Goal: Task Accomplishment & Management: Complete application form

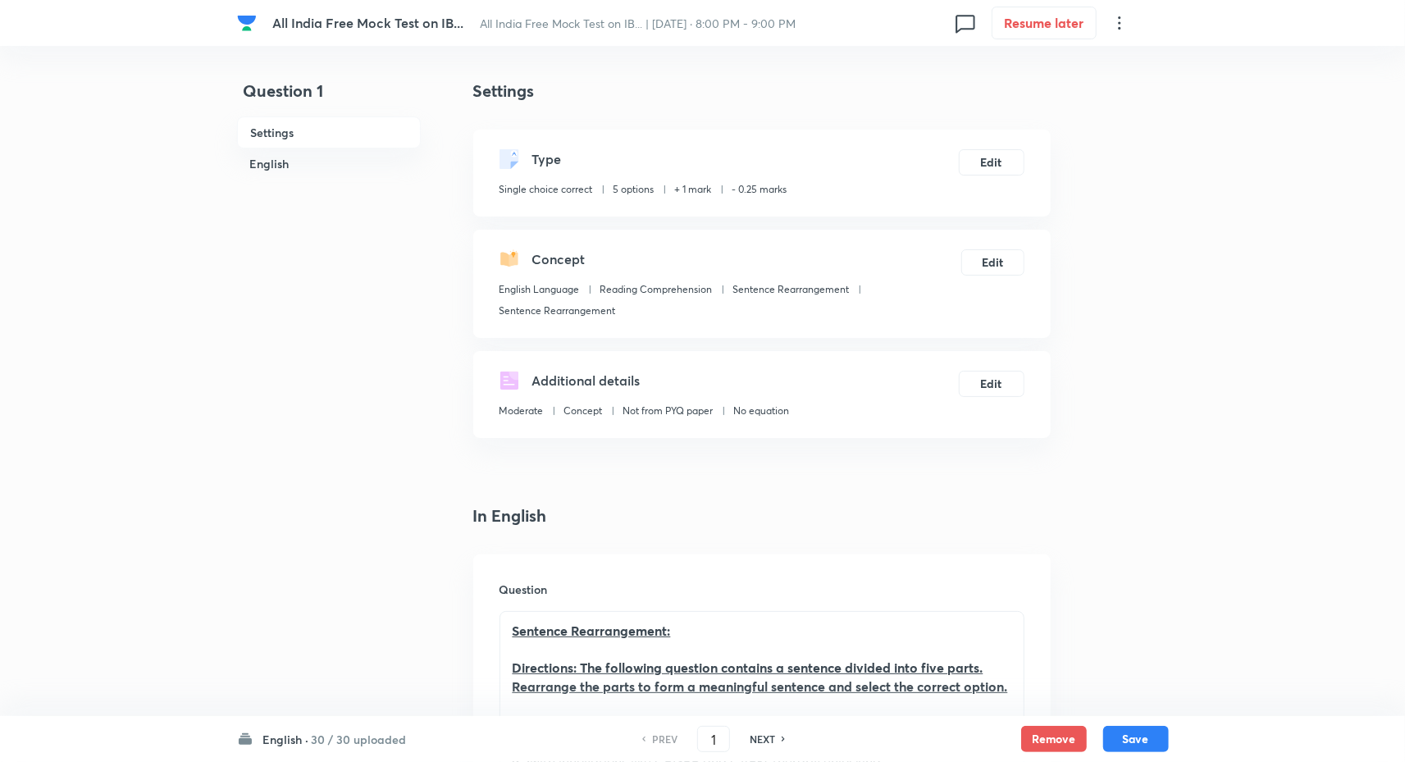
click at [299, 740] on h6 "English ·" at bounding box center [286, 739] width 46 height 17
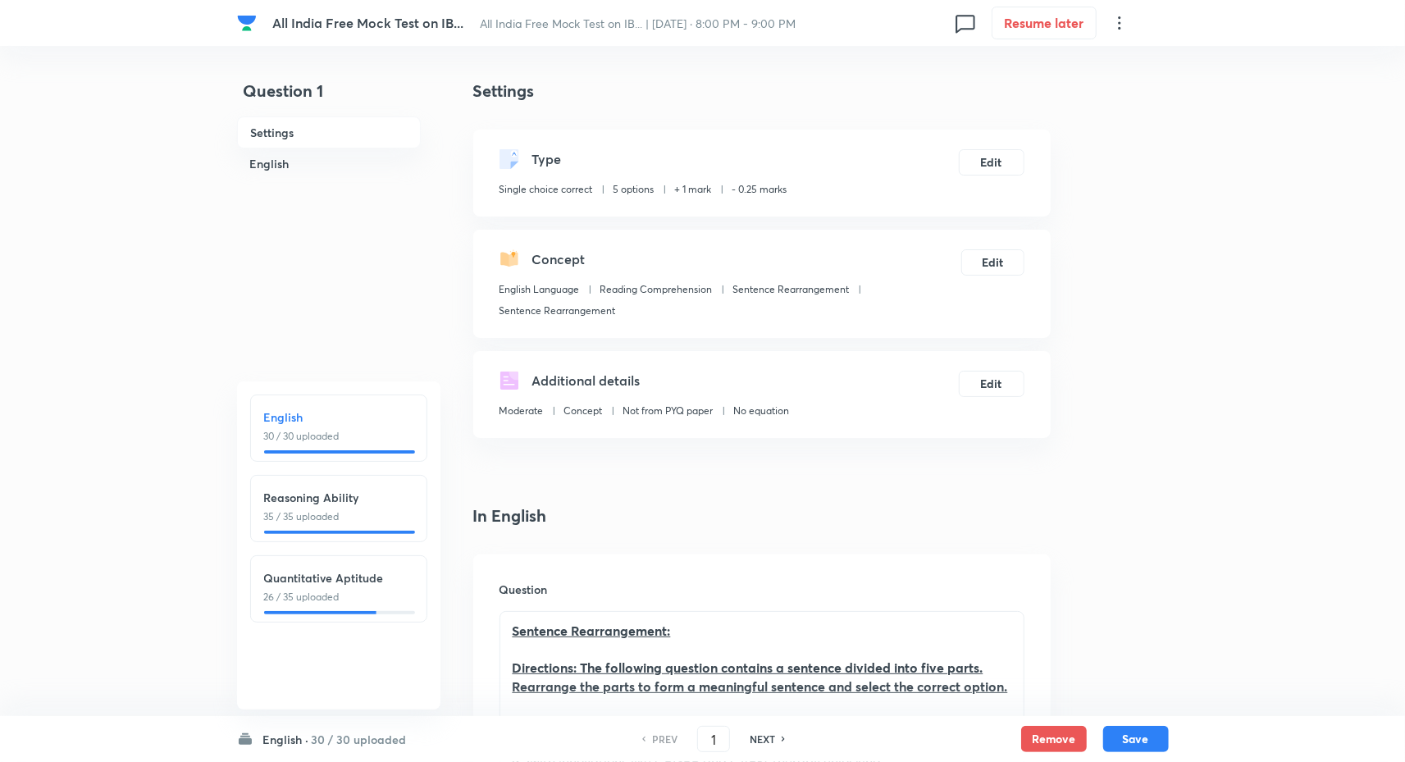
click at [299, 740] on h6 "English ·" at bounding box center [286, 739] width 46 height 17
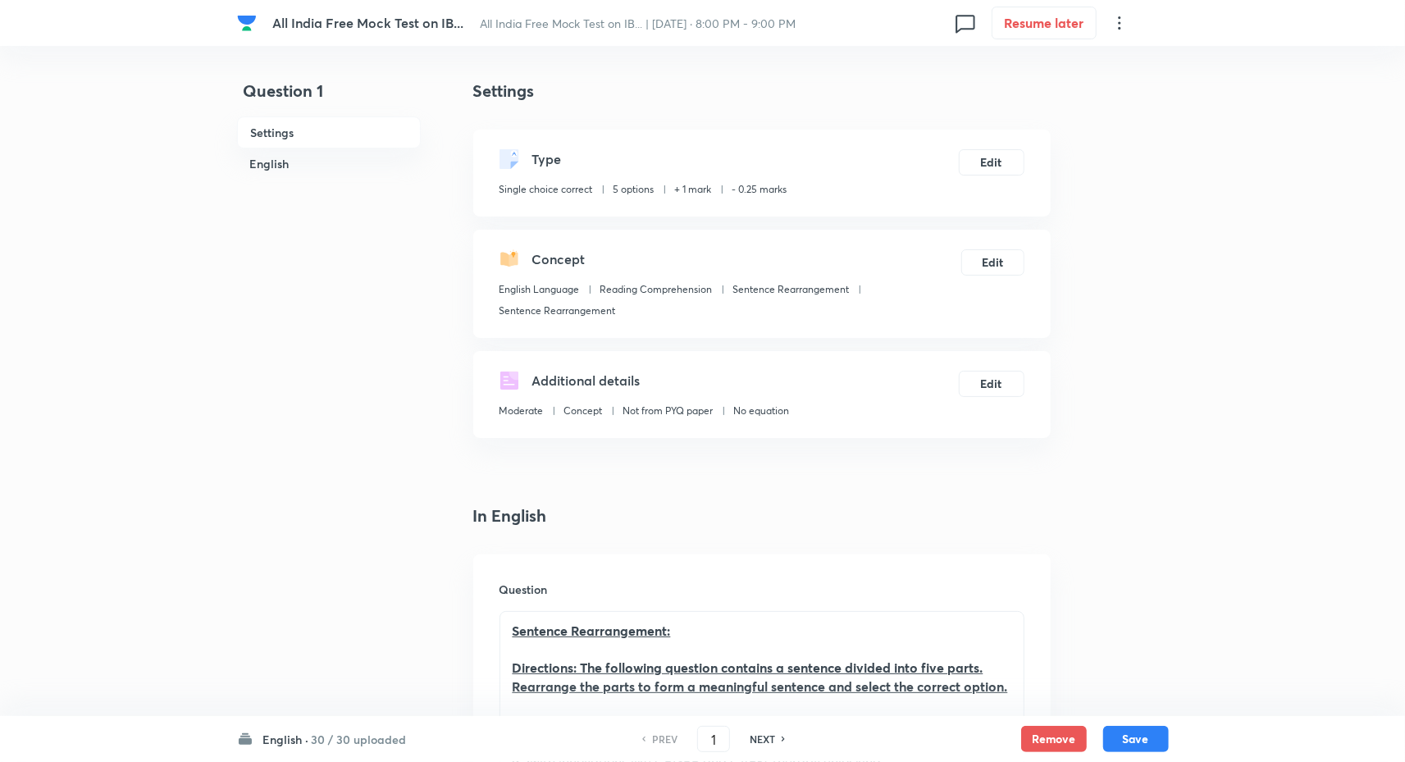
click at [299, 740] on h6 "English ·" at bounding box center [286, 739] width 46 height 17
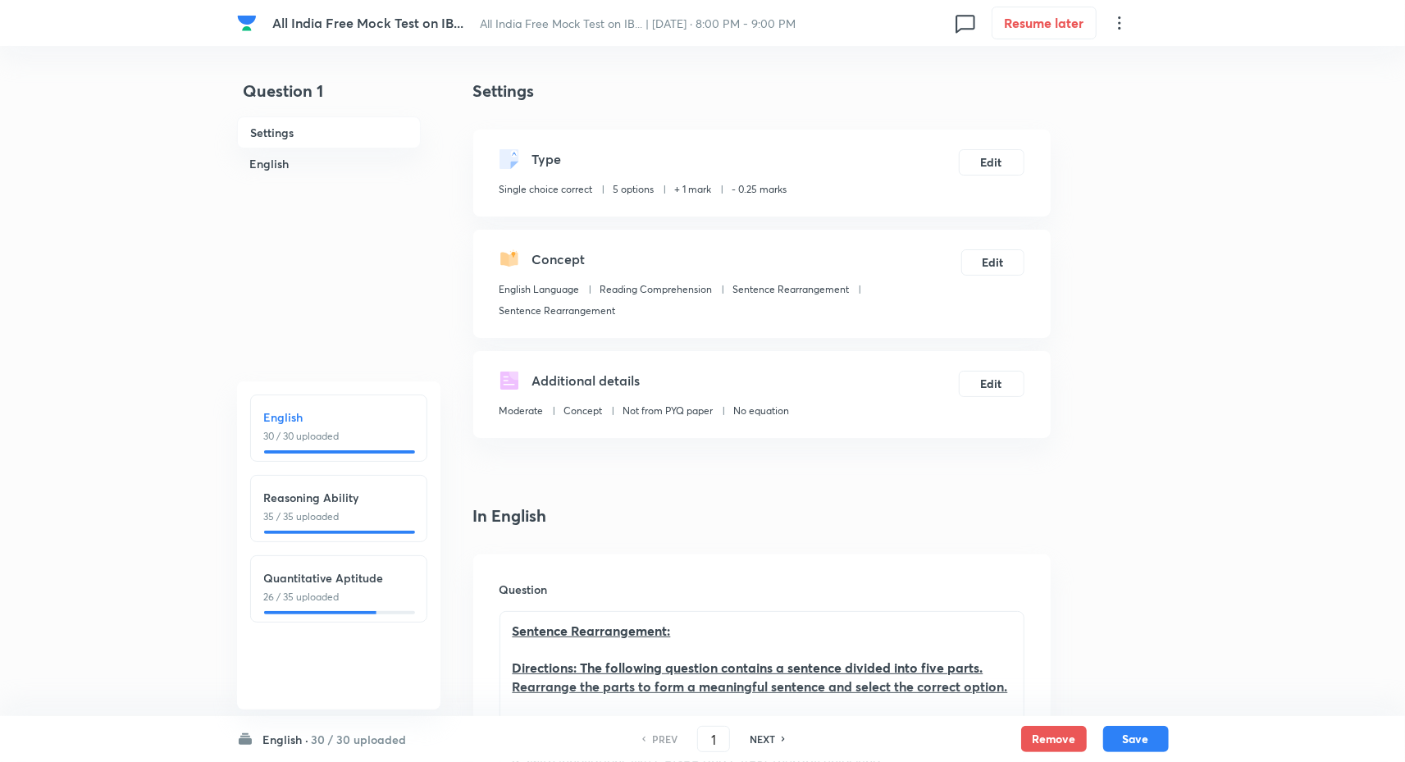
click at [299, 740] on h6 "English ·" at bounding box center [286, 739] width 46 height 17
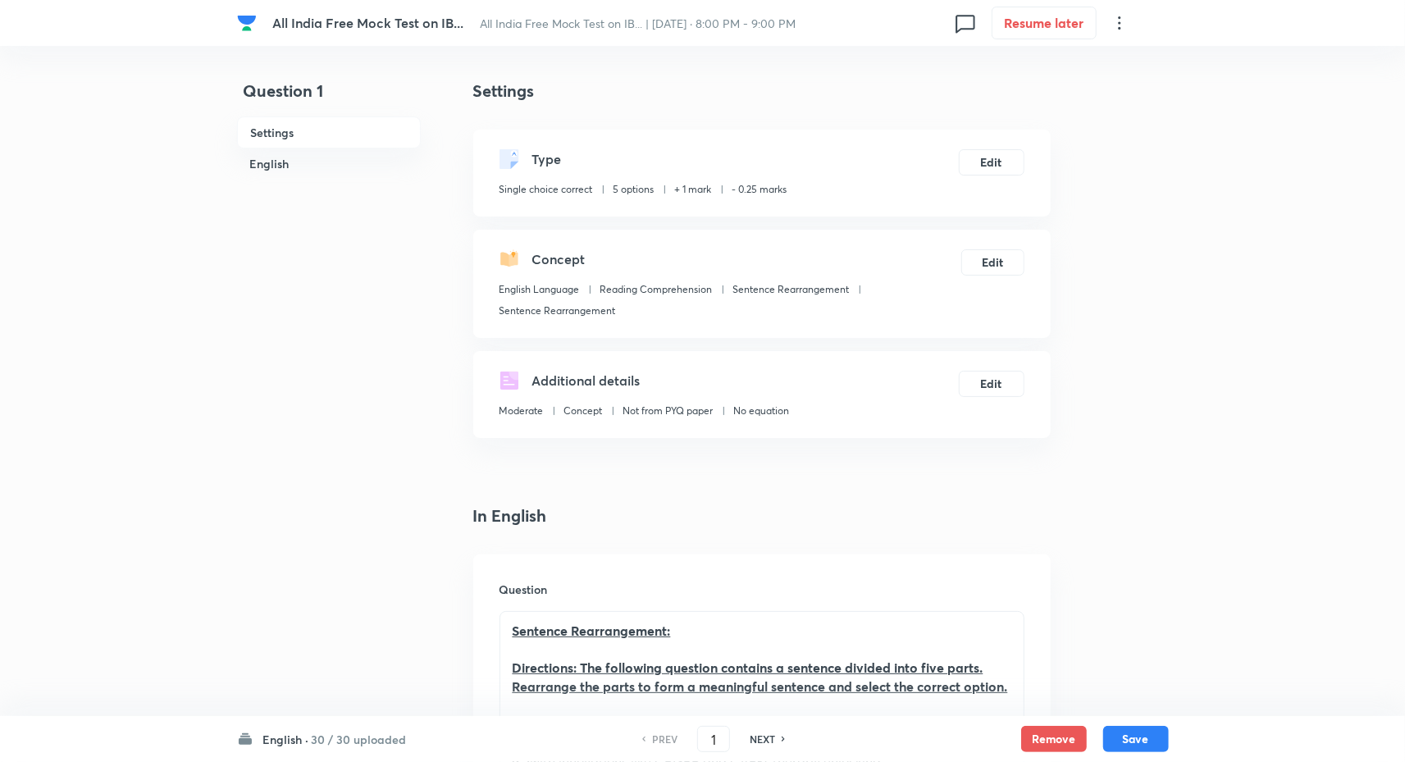
click at [299, 740] on h6 "English ·" at bounding box center [286, 739] width 46 height 17
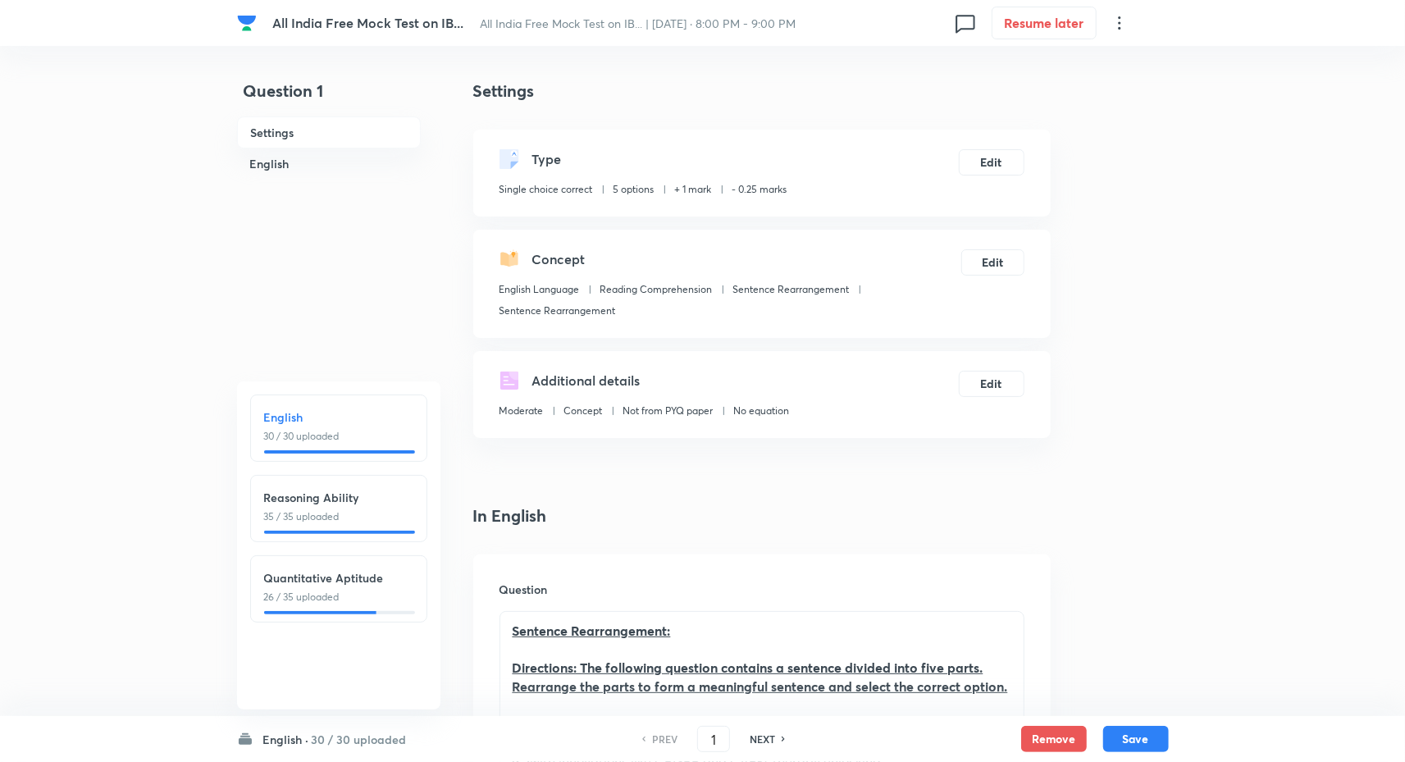
click at [299, 740] on h6 "English ·" at bounding box center [286, 739] width 46 height 17
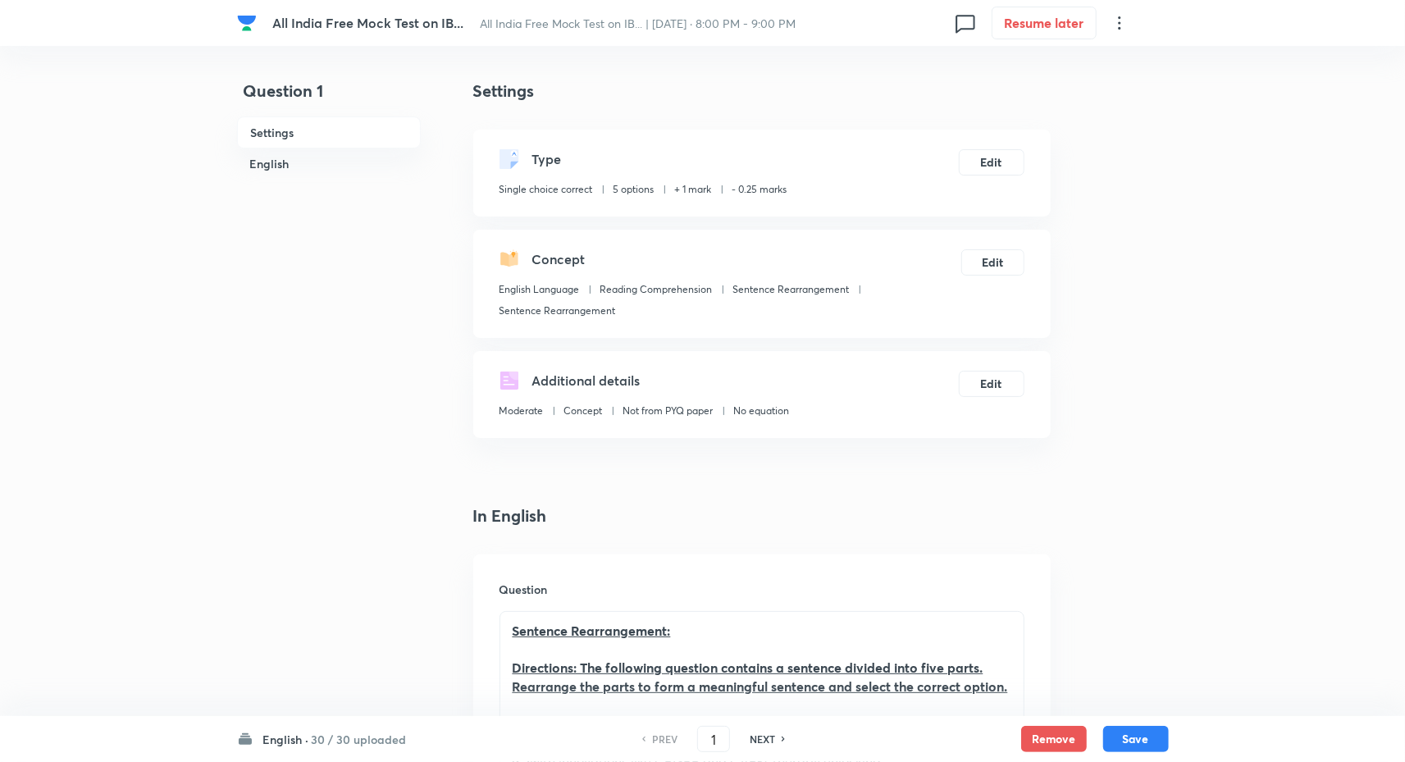
click at [299, 740] on h6 "English ·" at bounding box center [286, 739] width 46 height 17
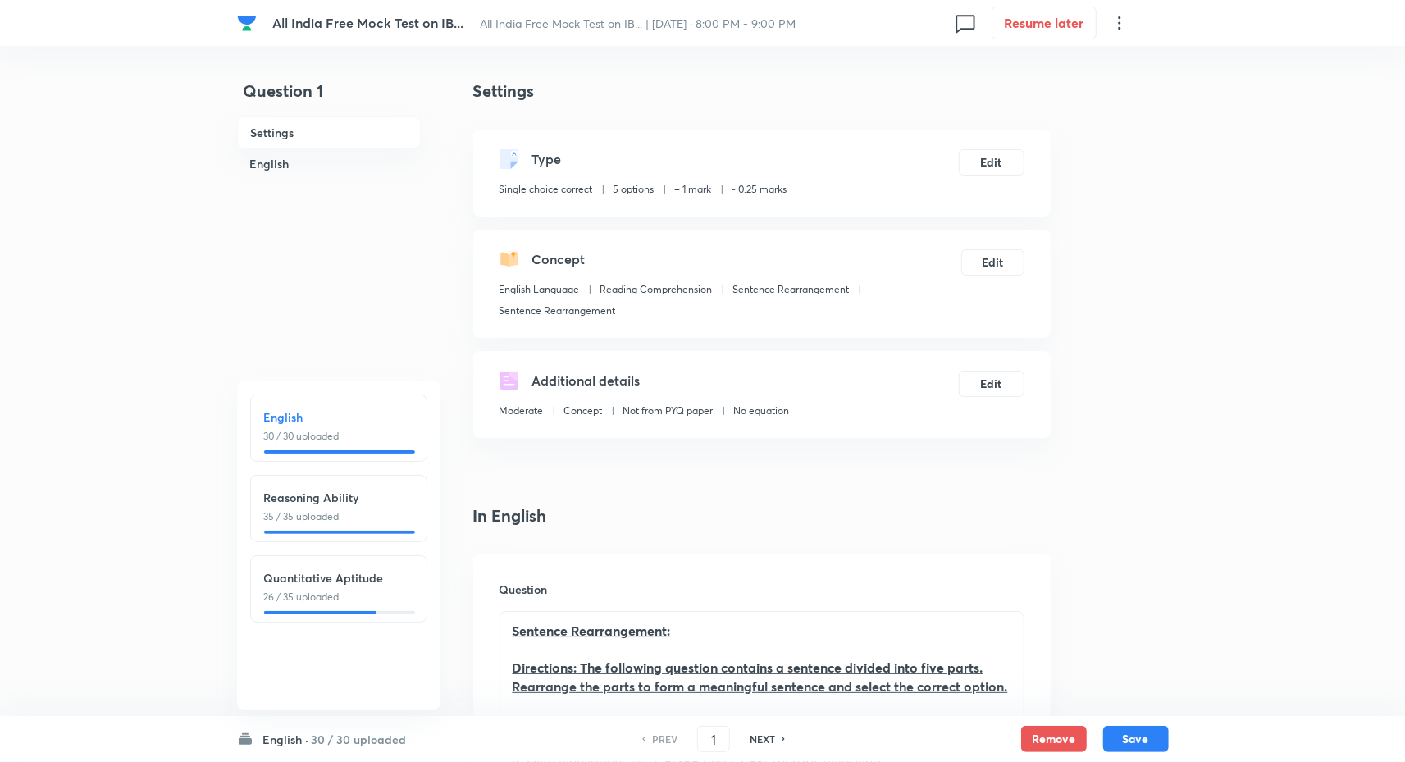
click at [299, 740] on h6 "English ·" at bounding box center [286, 739] width 46 height 17
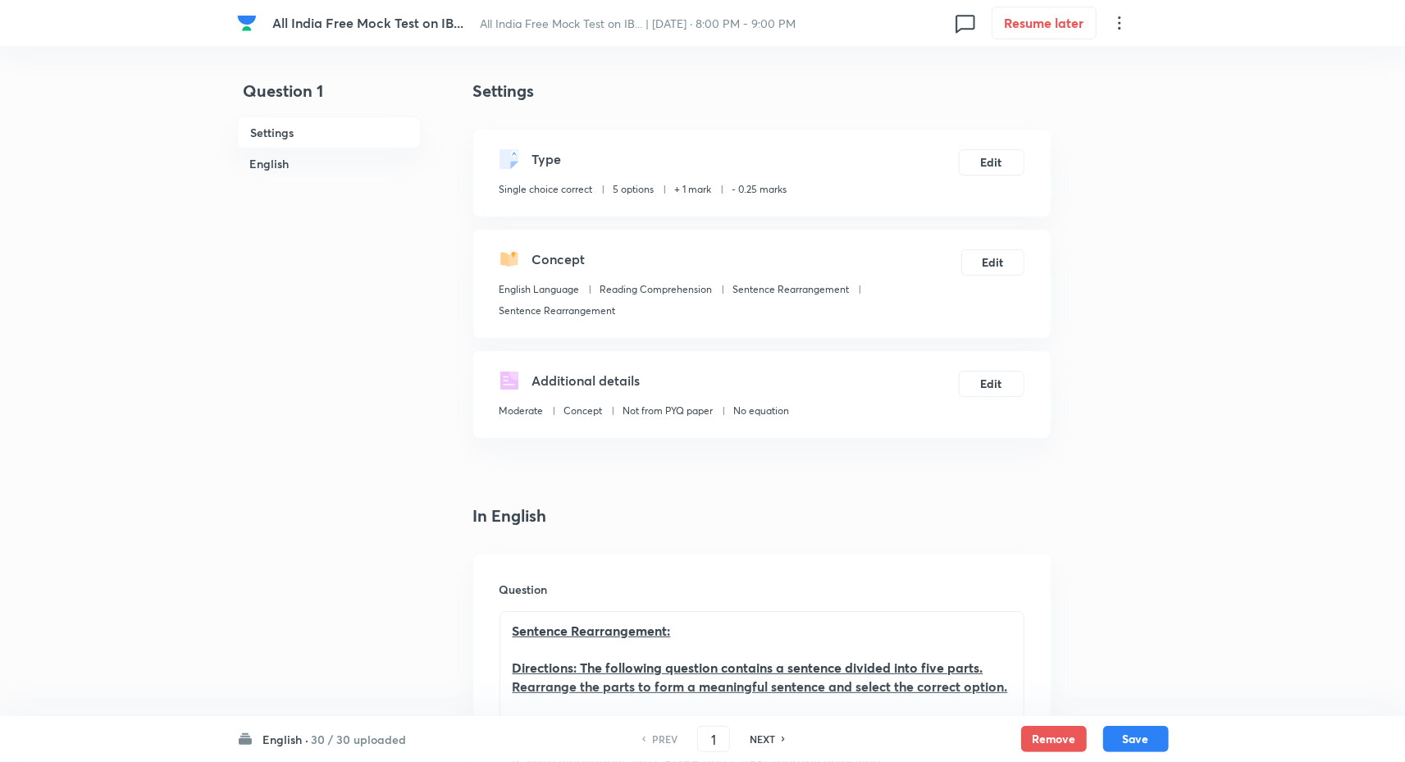
click at [299, 740] on h6 "English ·" at bounding box center [286, 739] width 46 height 17
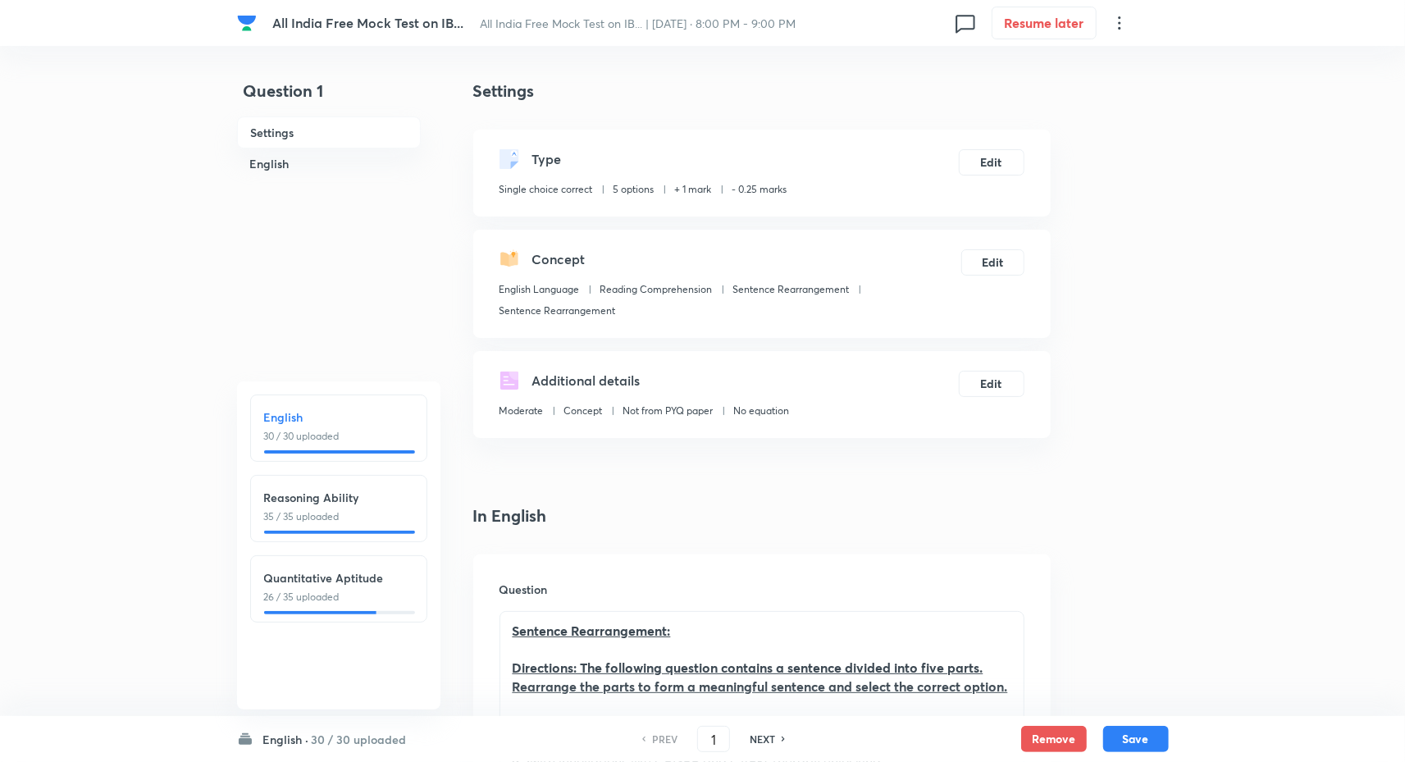
click at [299, 740] on h6 "English ·" at bounding box center [286, 739] width 46 height 17
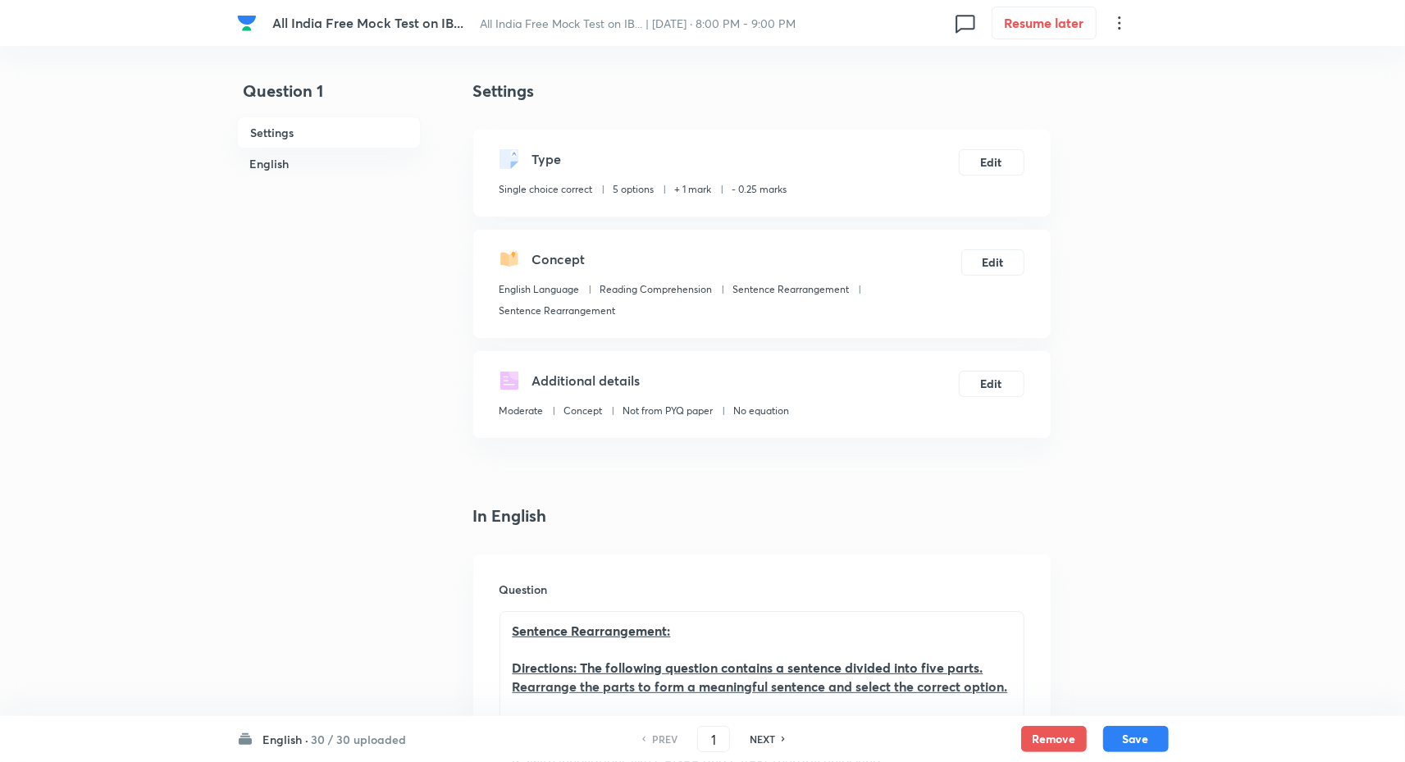
click at [299, 740] on h6 "English ·" at bounding box center [286, 739] width 46 height 17
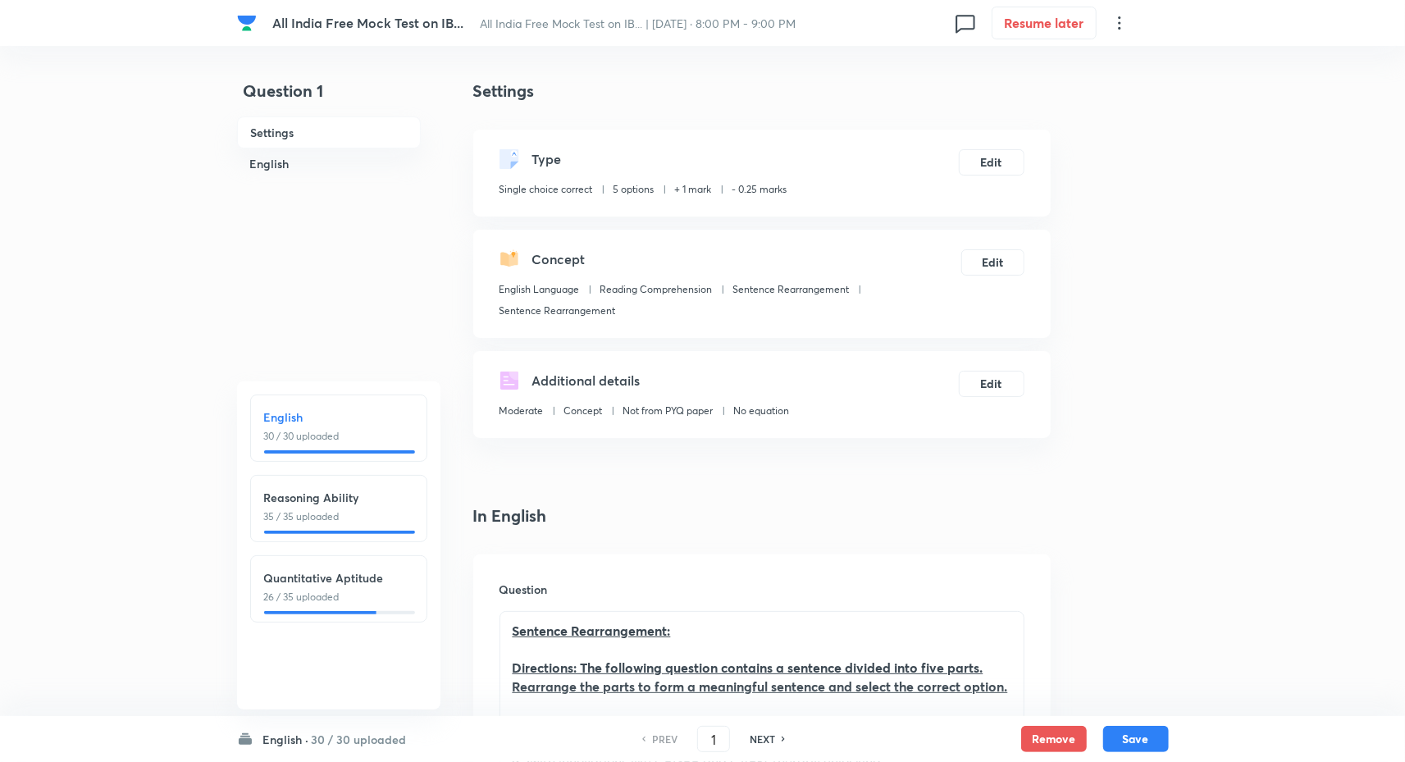
click at [299, 740] on h6 "English ·" at bounding box center [286, 739] width 46 height 17
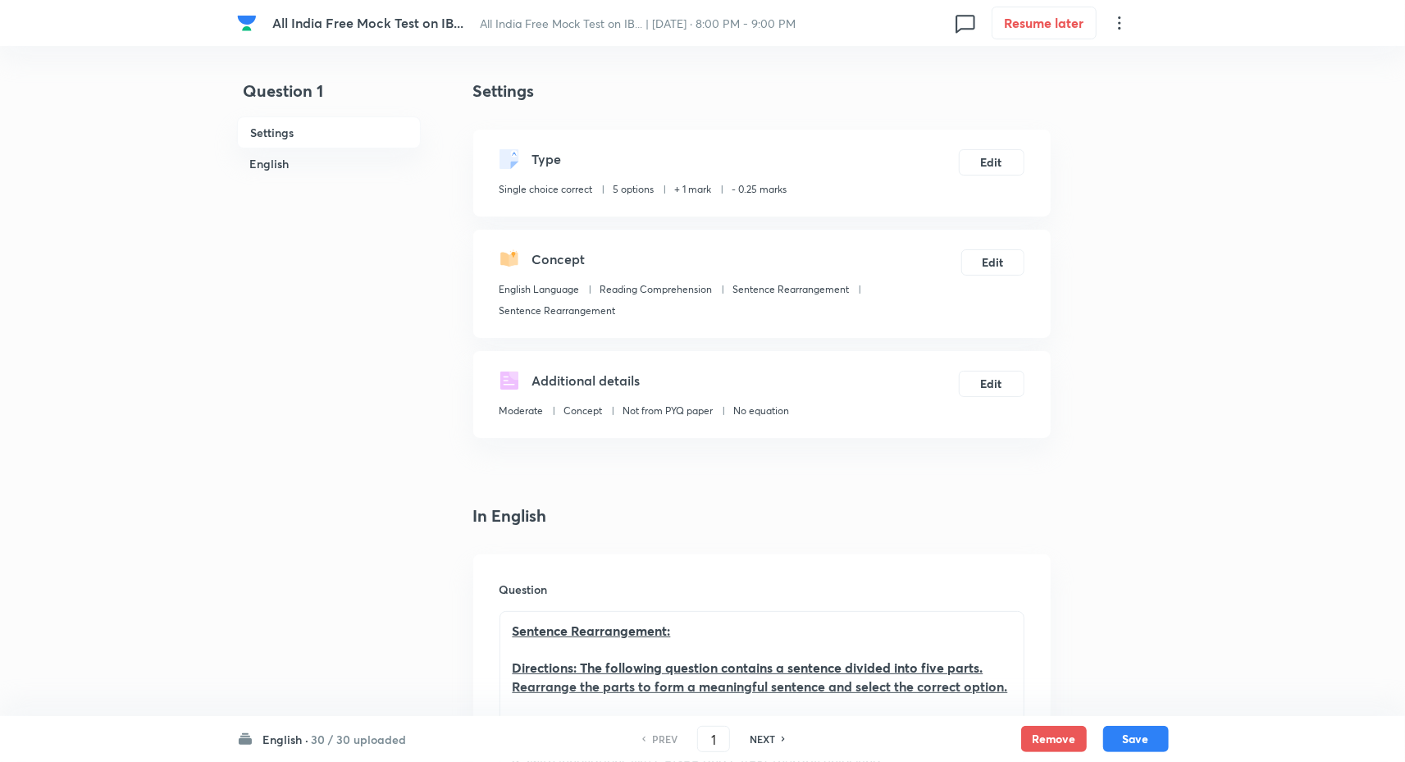
click at [299, 740] on h6 "English ·" at bounding box center [286, 739] width 46 height 17
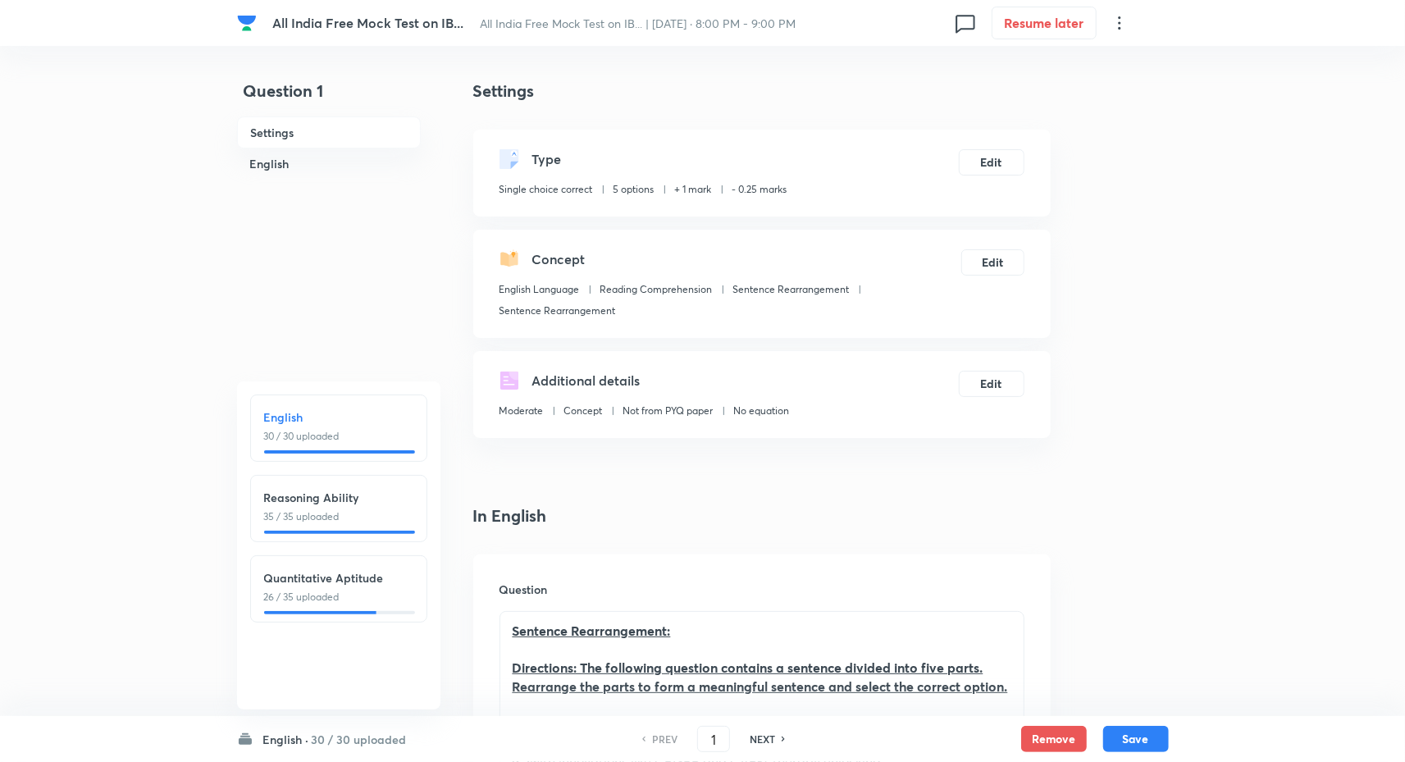
click at [299, 740] on h6 "English ·" at bounding box center [286, 739] width 46 height 17
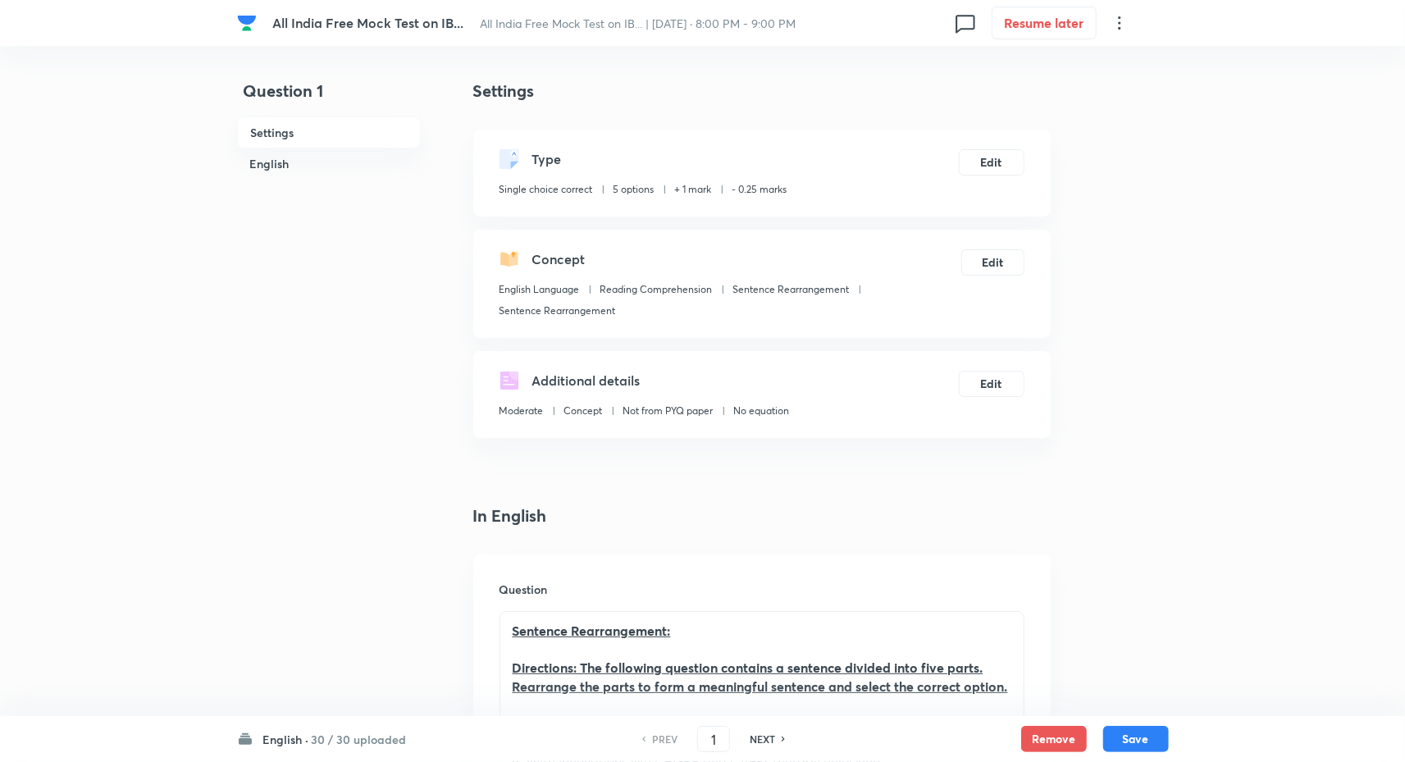
click at [299, 740] on h6 "English ·" at bounding box center [286, 739] width 46 height 17
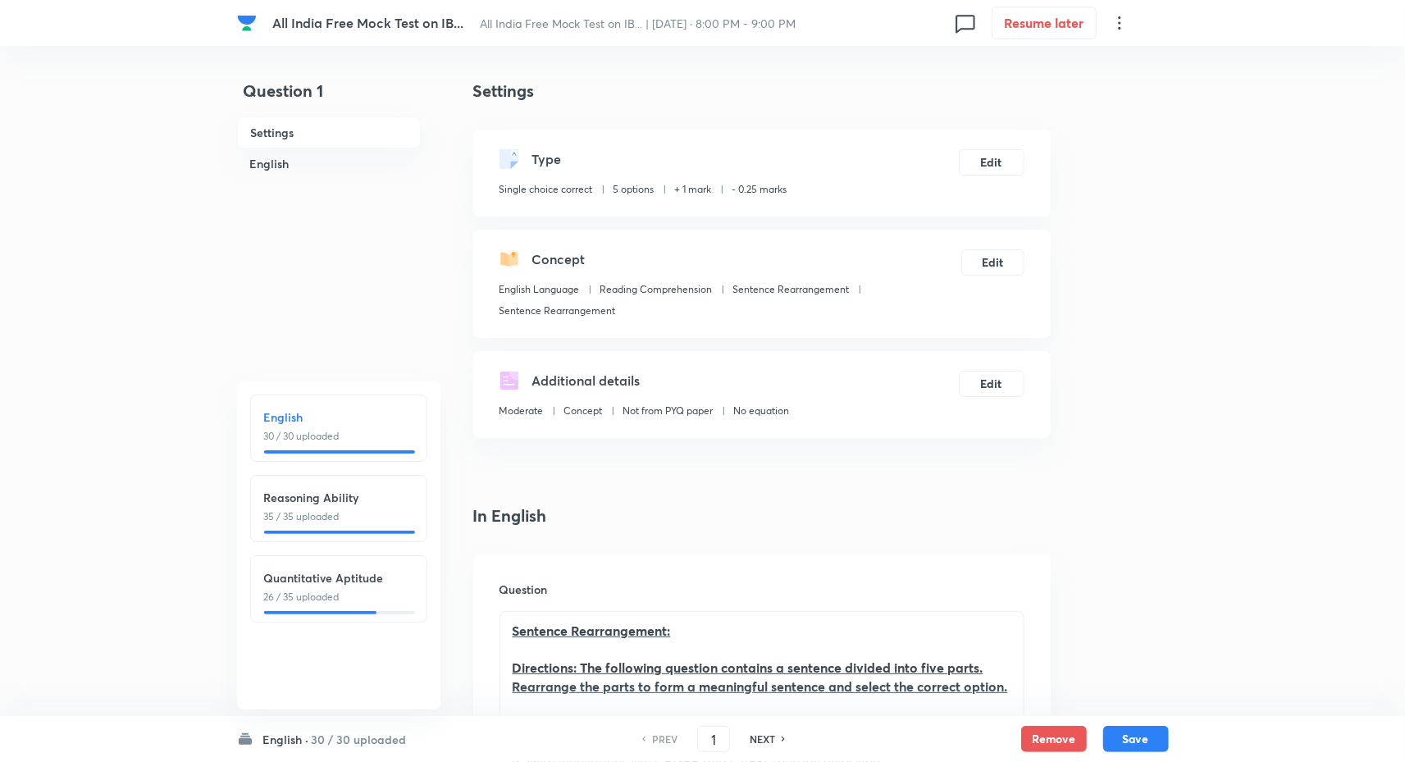
click at [333, 514] on p "35 / 35 uploaded" at bounding box center [338, 517] width 149 height 15
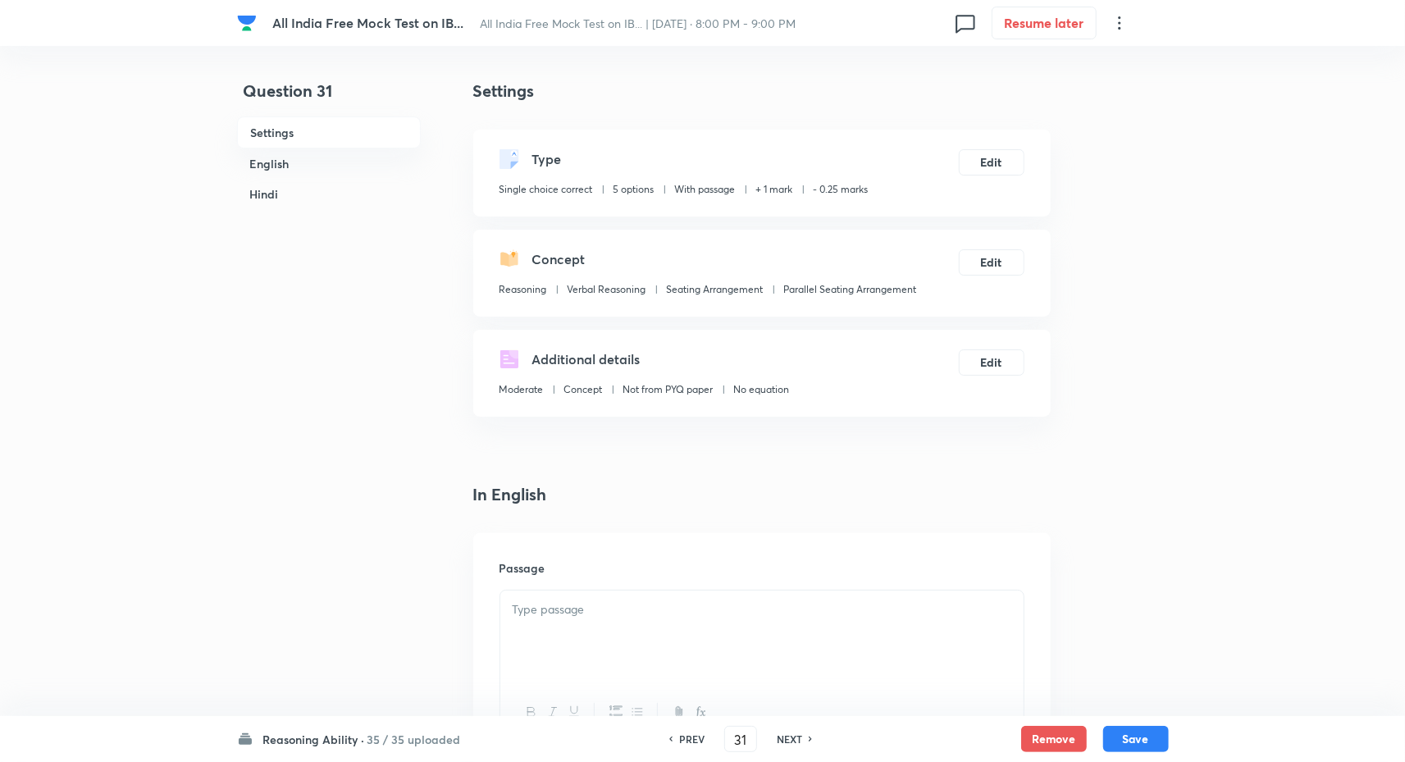
type input "31"
checkbox input "false"
checkbox input "true"
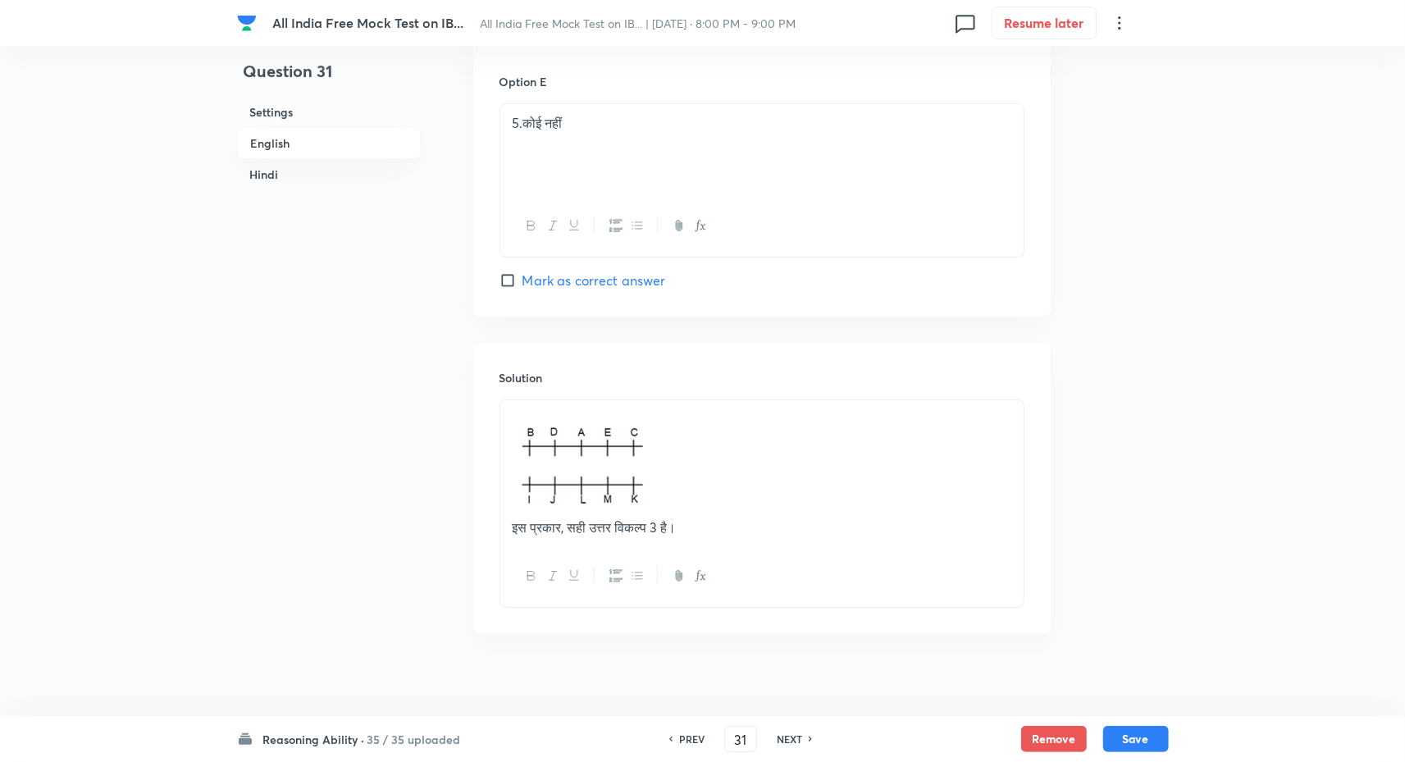
scroll to position [4421, 0]
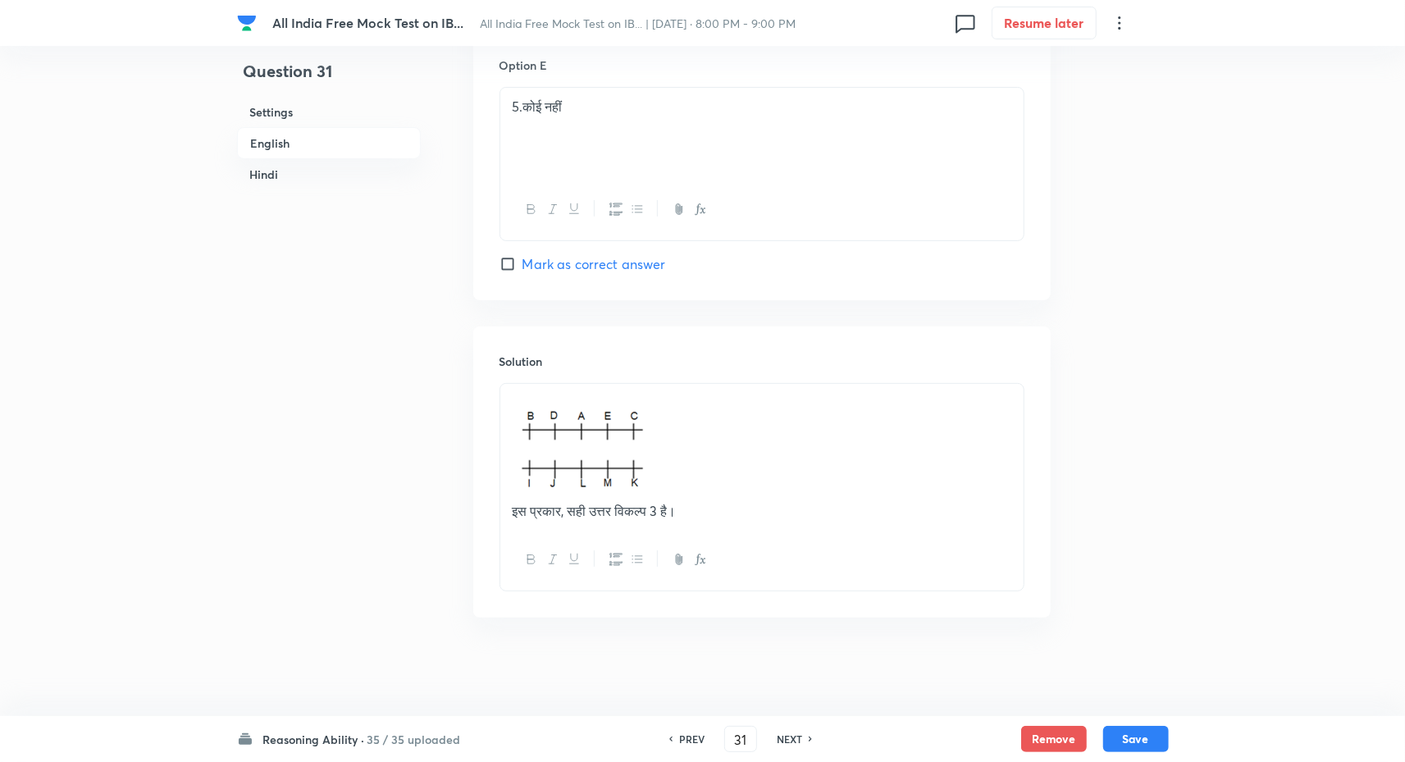
click at [783, 739] on h6 "NEXT" at bounding box center [789, 739] width 25 height 15
type input "32"
checkbox input "false"
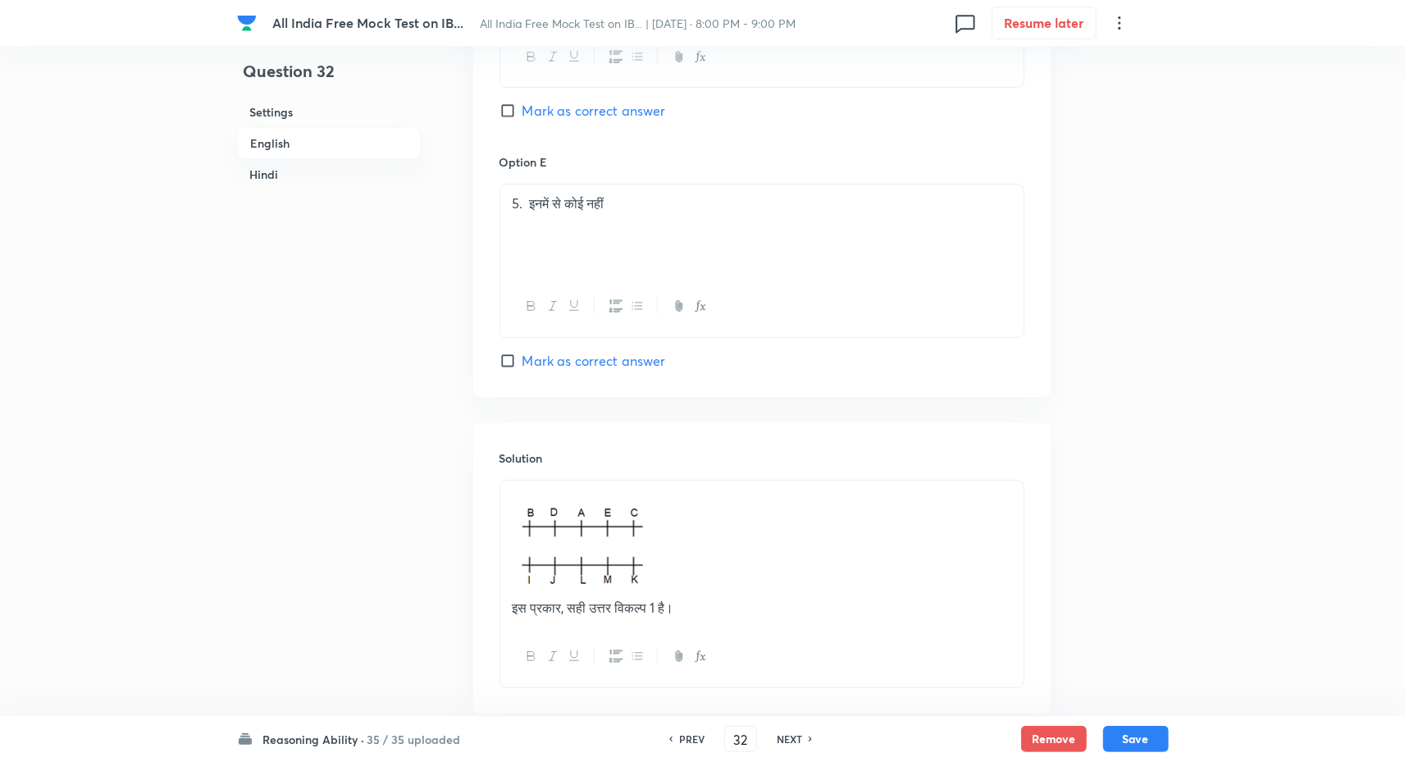
checkbox input "true"
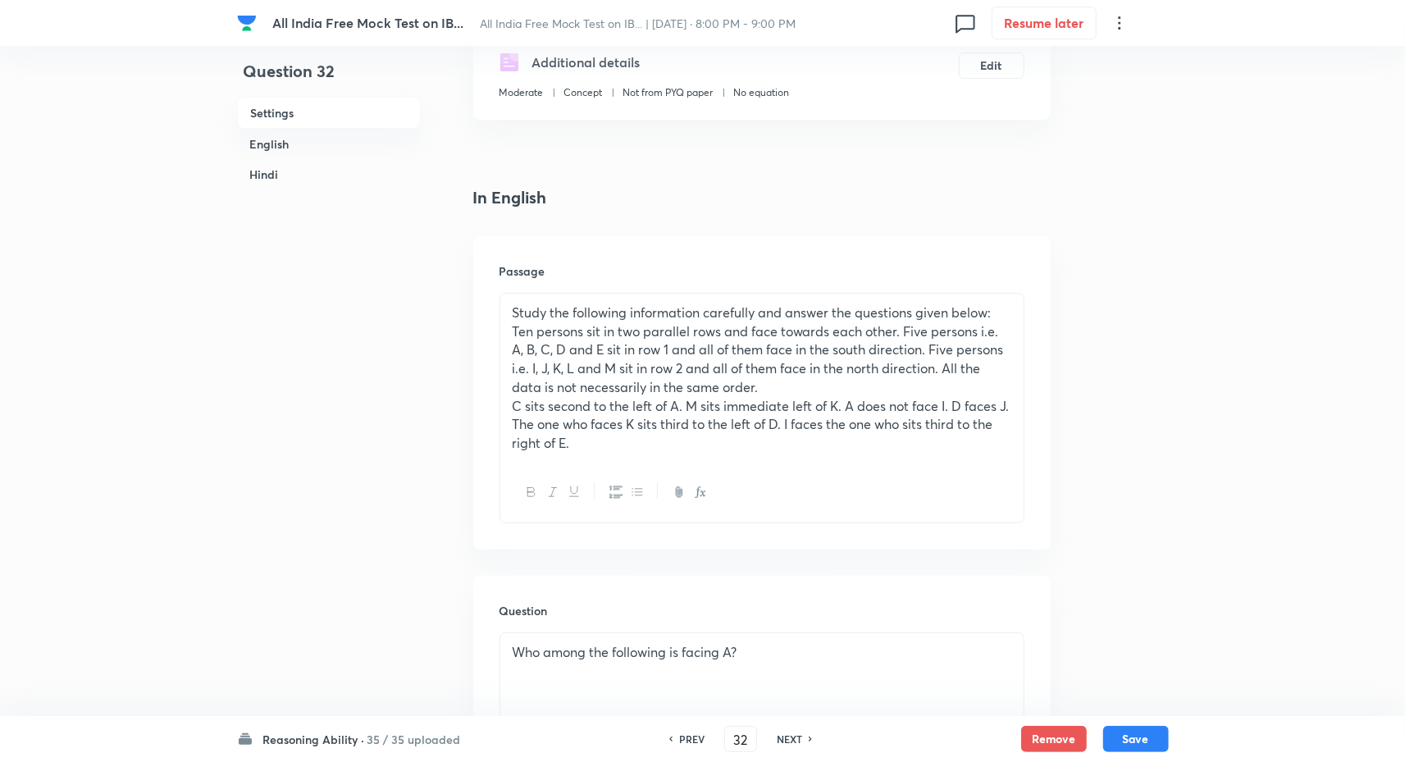
scroll to position [351, 0]
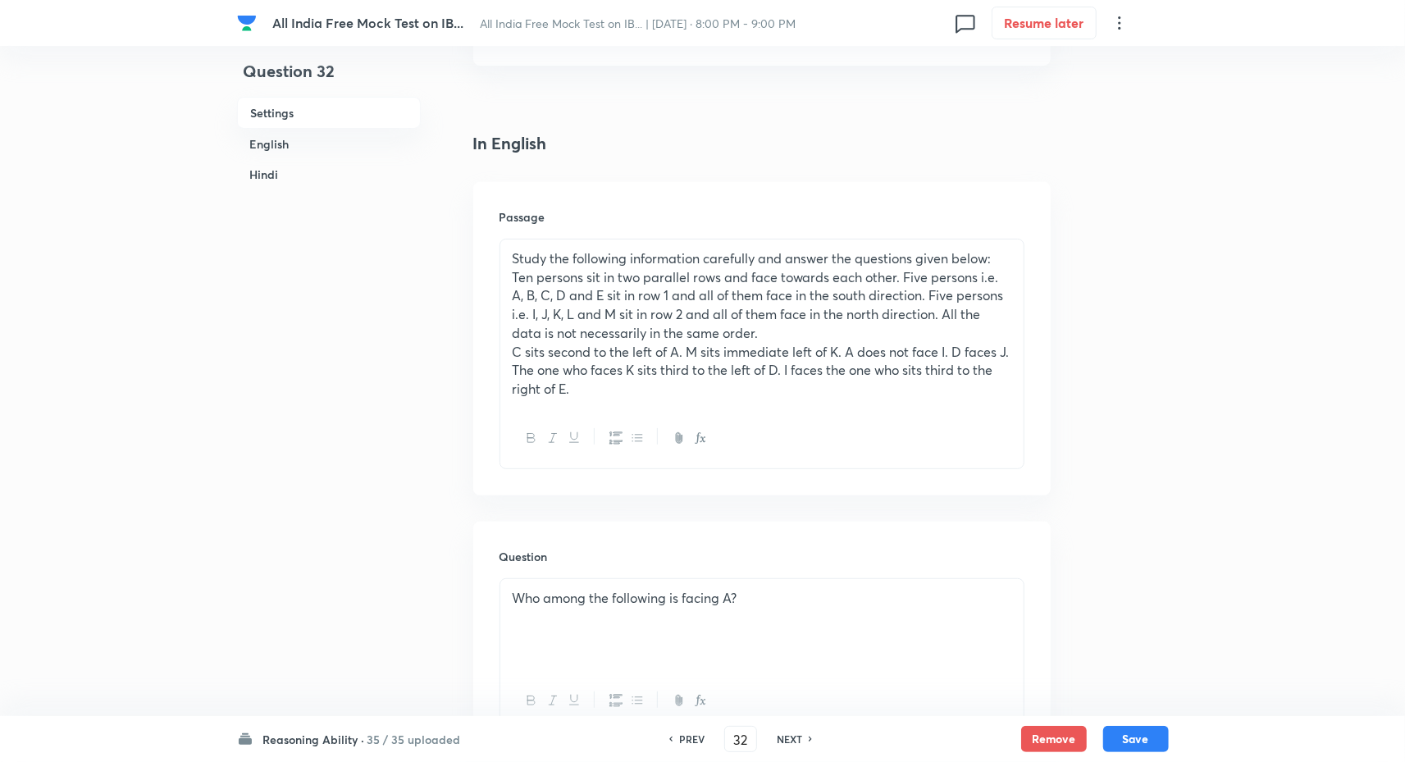
click at [1002, 637] on div "Who among the following is facing A?" at bounding box center [761, 625] width 523 height 92
click at [992, 411] on div at bounding box center [761, 439] width 523 height 60
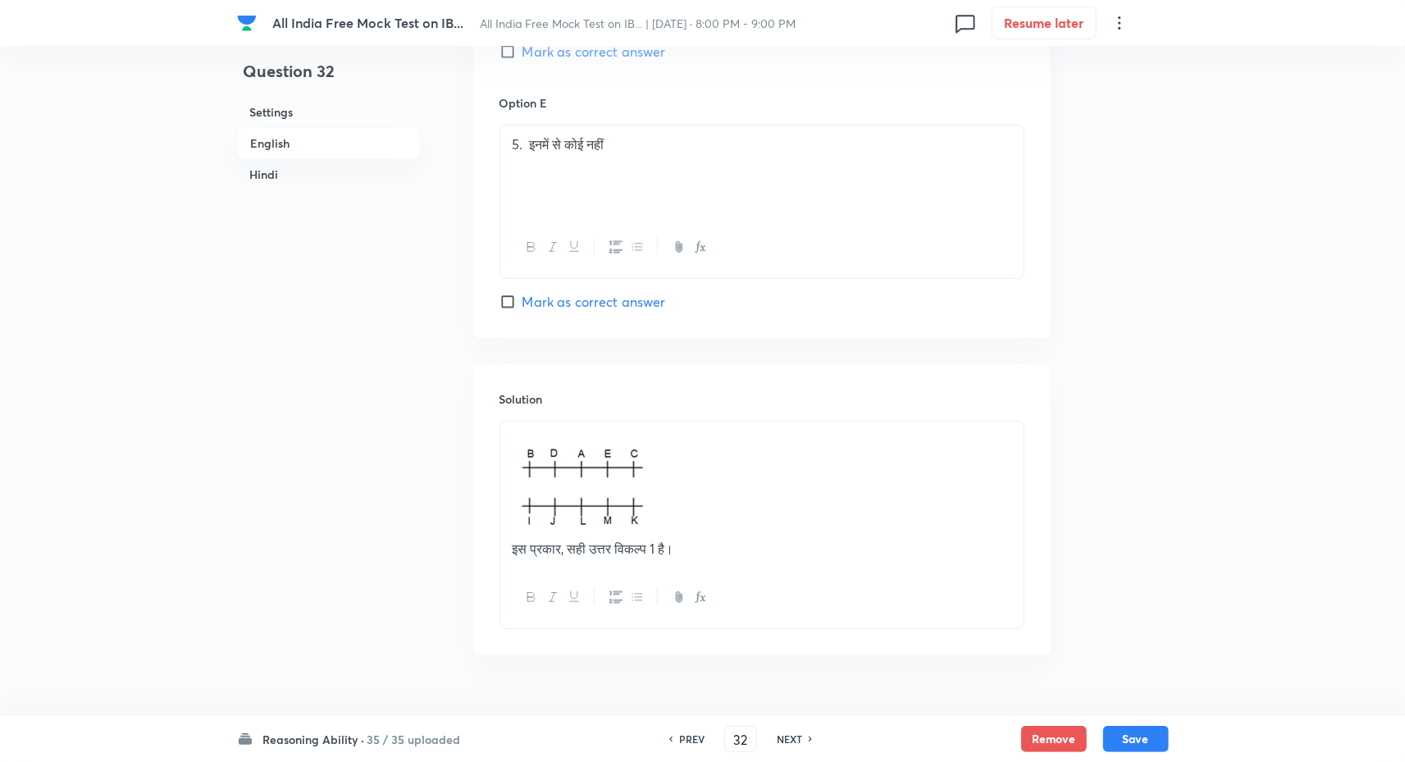
scroll to position [4421, 0]
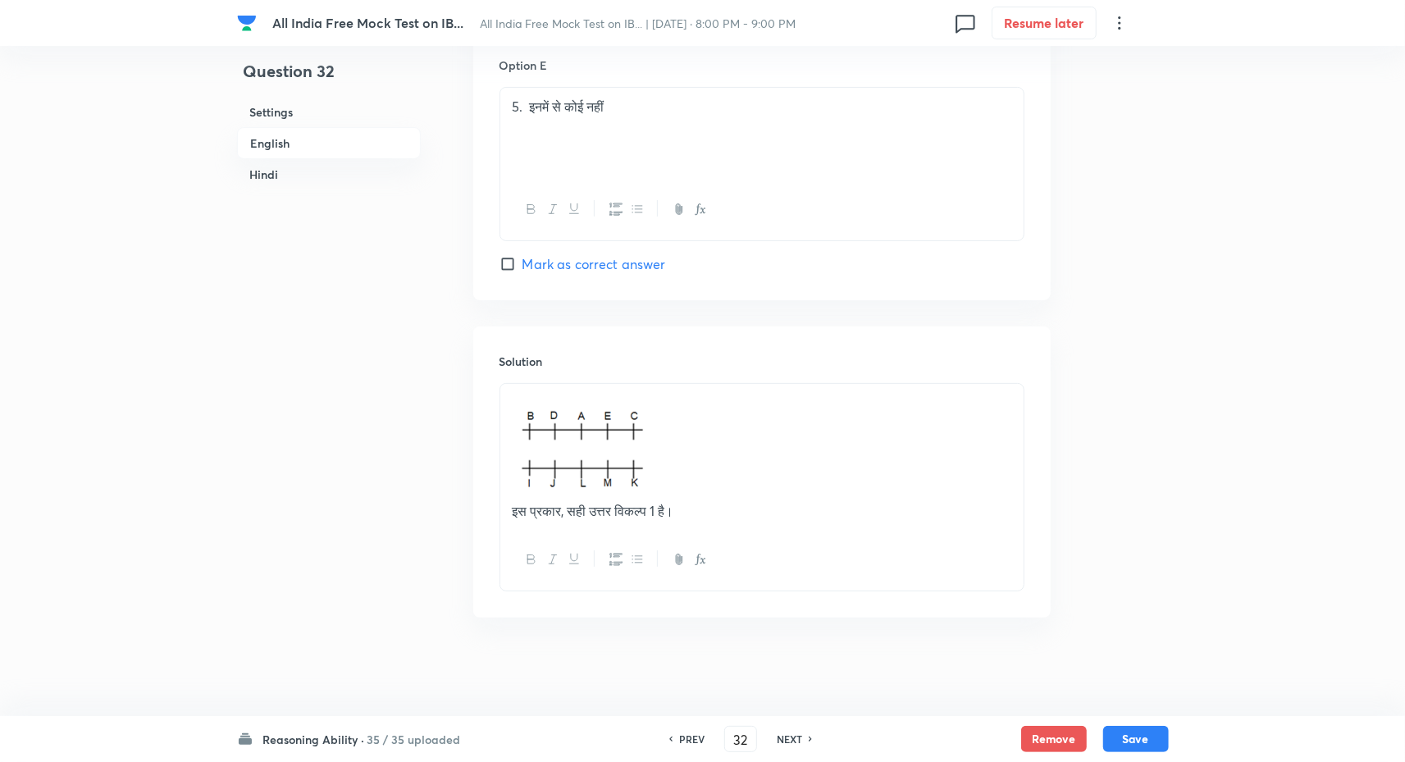
click at [785, 739] on h6 "NEXT" at bounding box center [789, 739] width 25 height 15
type input "33"
checkbox input "false"
checkbox input "true"
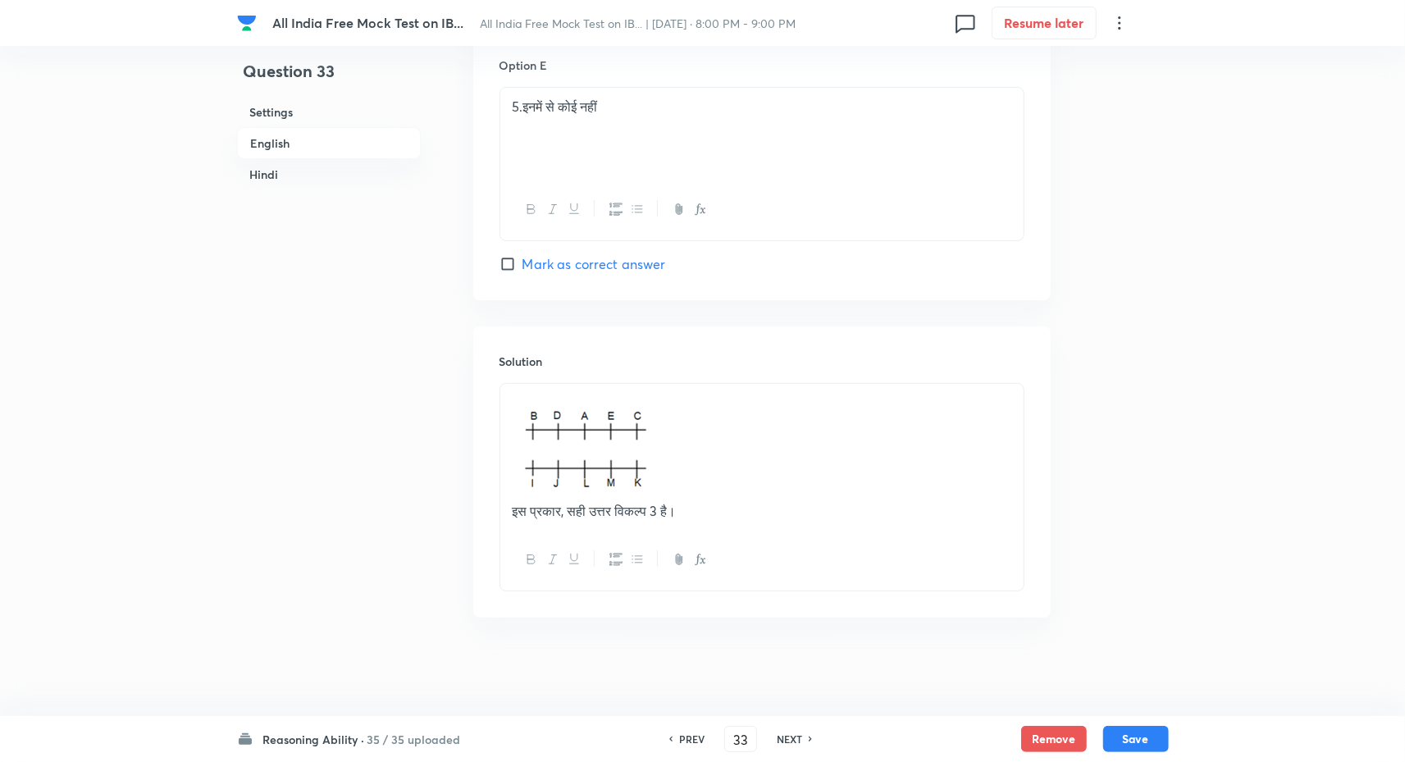
checkbox input "true"
click at [785, 739] on h6 "NEXT" at bounding box center [789, 739] width 25 height 15
type input "34"
checkbox input "false"
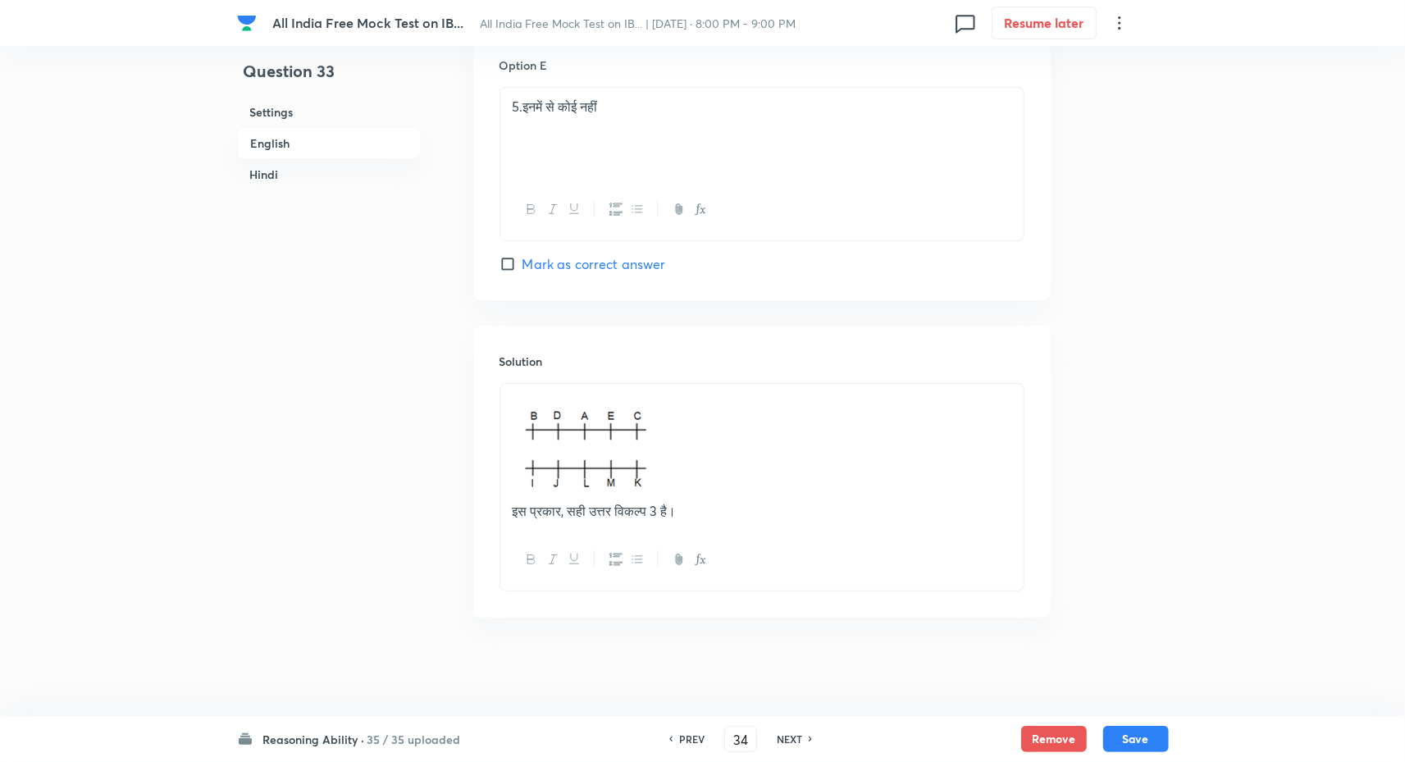
checkbox input "true"
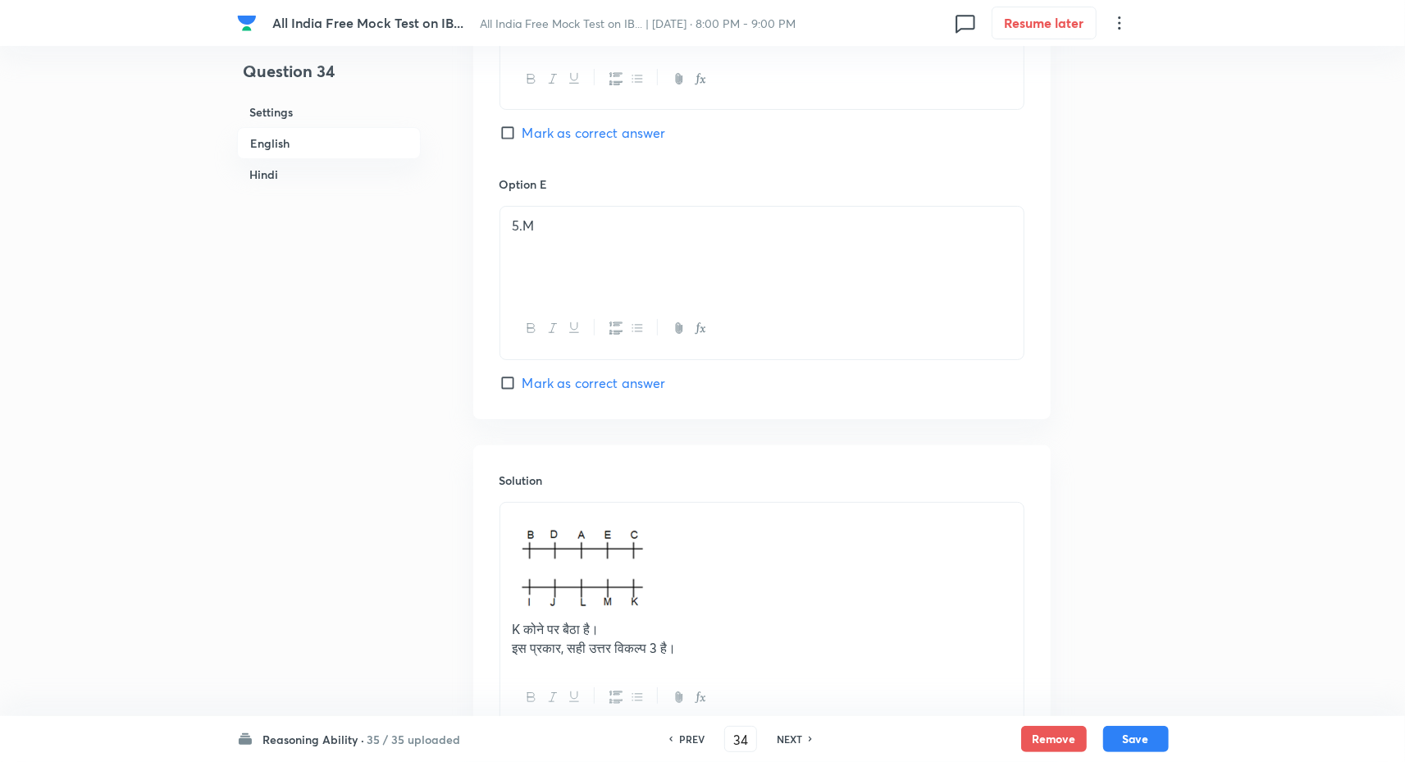
scroll to position [4458, 0]
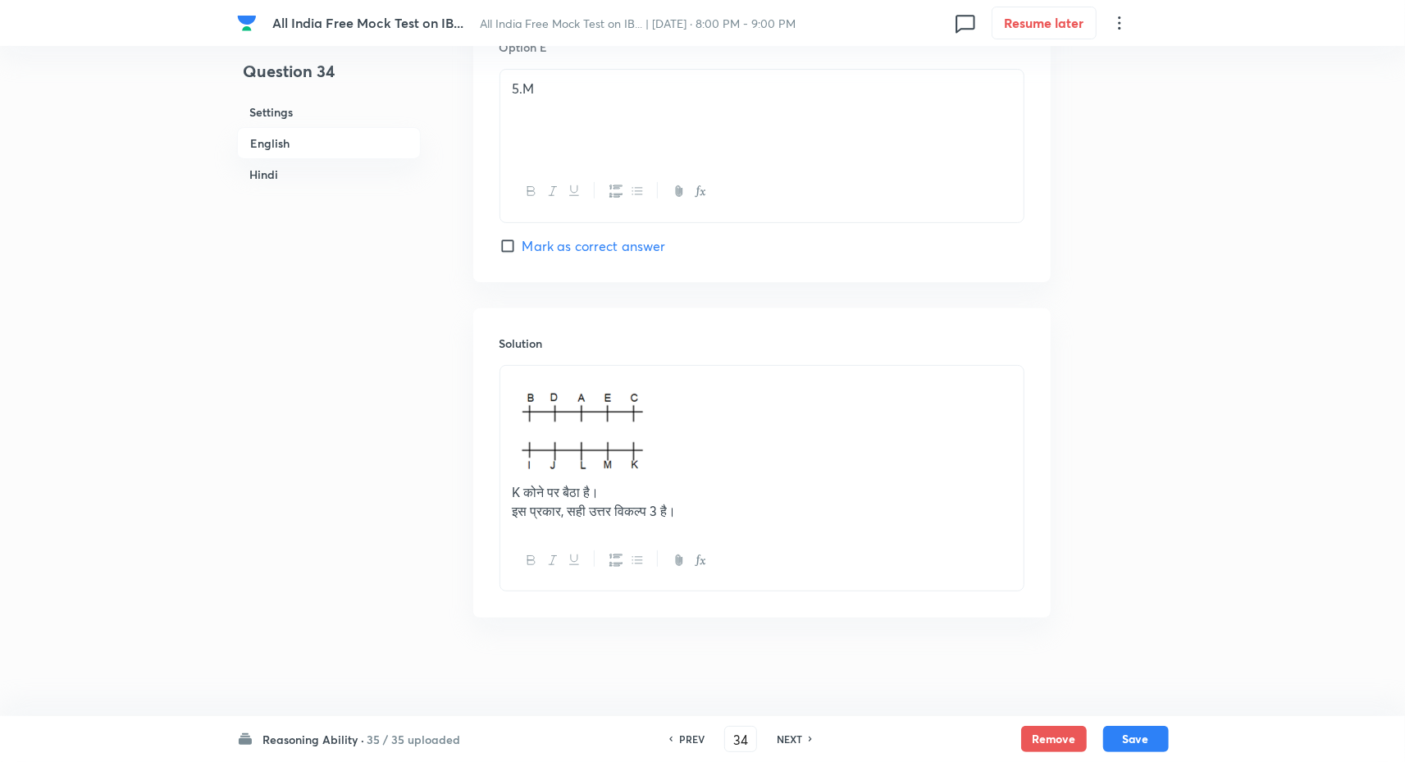
click at [794, 736] on h6 "NEXT" at bounding box center [789, 739] width 25 height 15
type input "35"
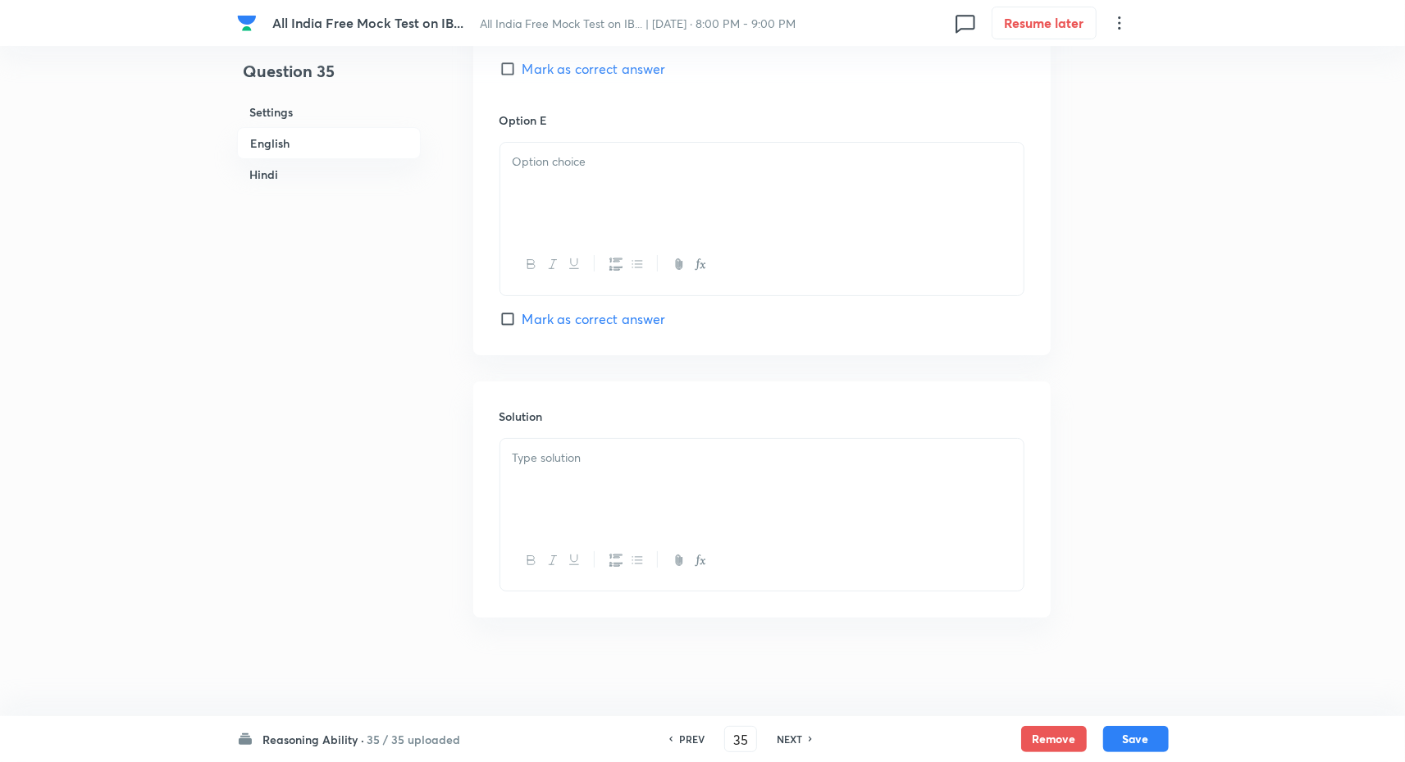
checkbox input "false"
checkbox input "true"
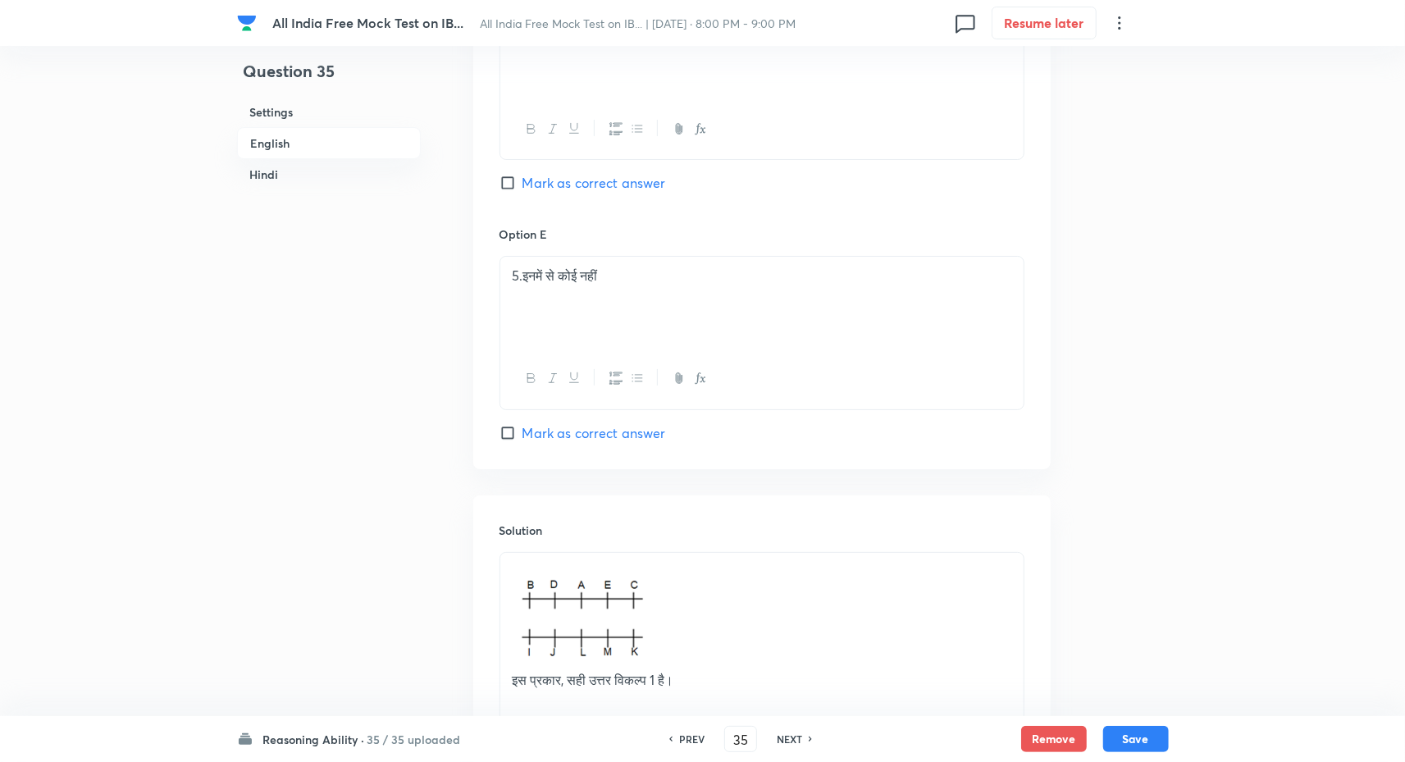
scroll to position [4421, 0]
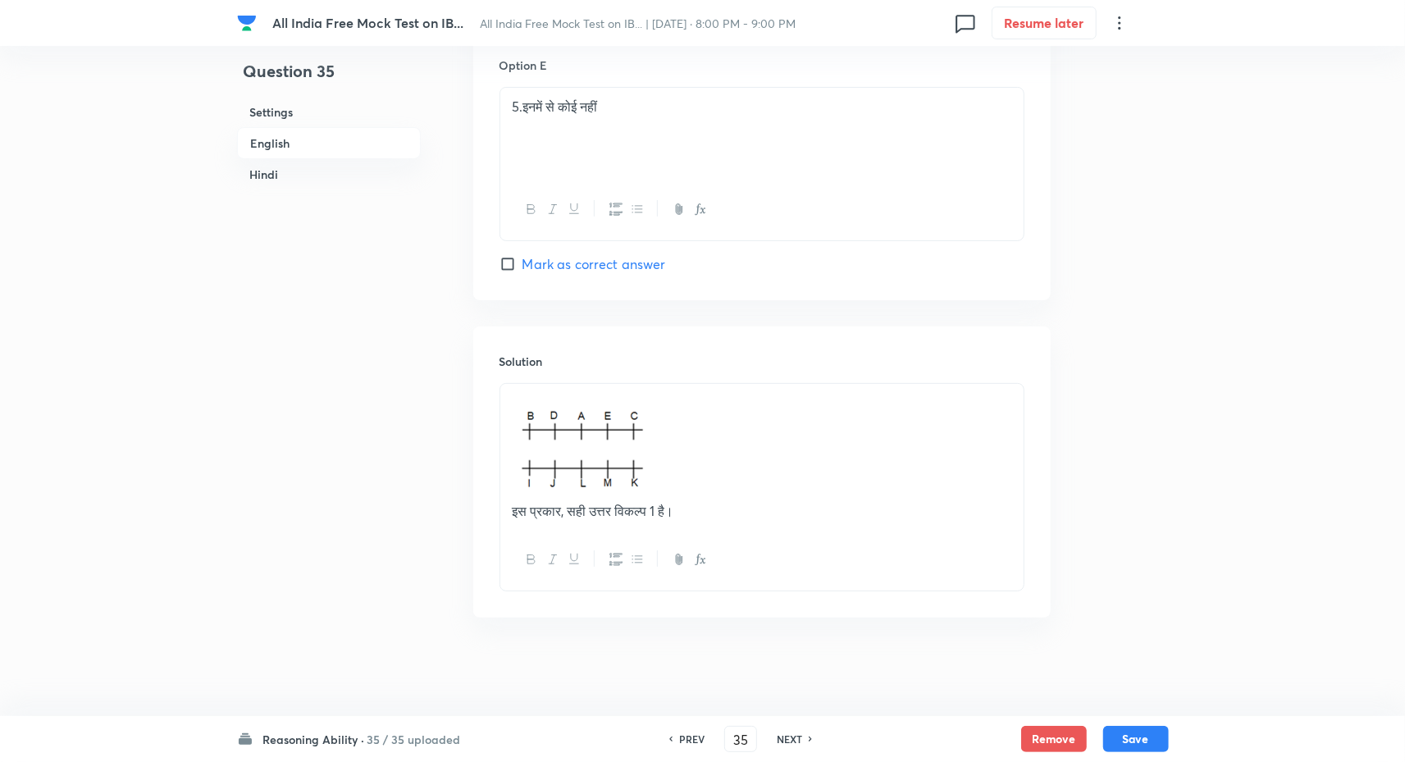
click at [785, 738] on h6 "NEXT" at bounding box center [789, 739] width 25 height 15
type input "36"
checkbox input "false"
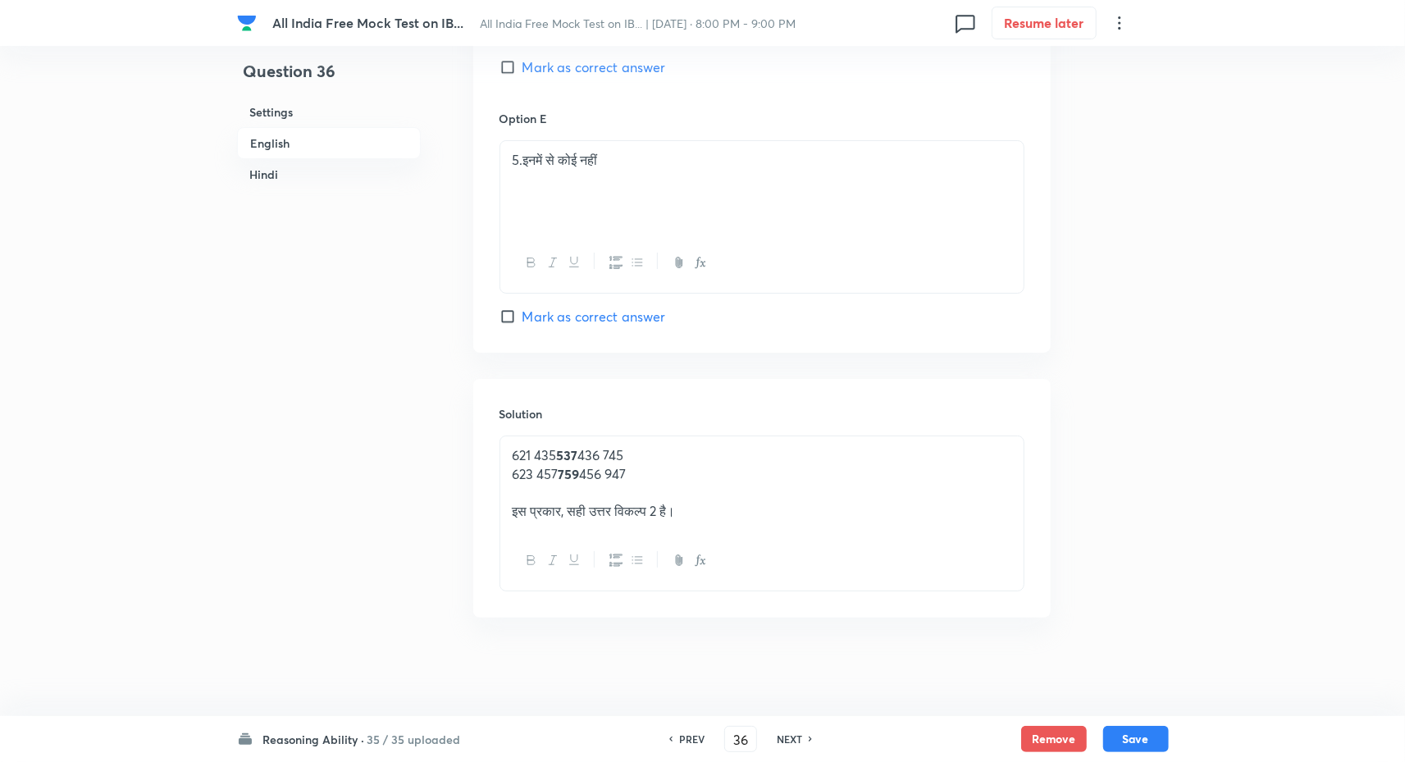
scroll to position [4279, 0]
checkbox input "true"
click at [674, 736] on div "PREV" at bounding box center [689, 739] width 43 height 15
type input "35"
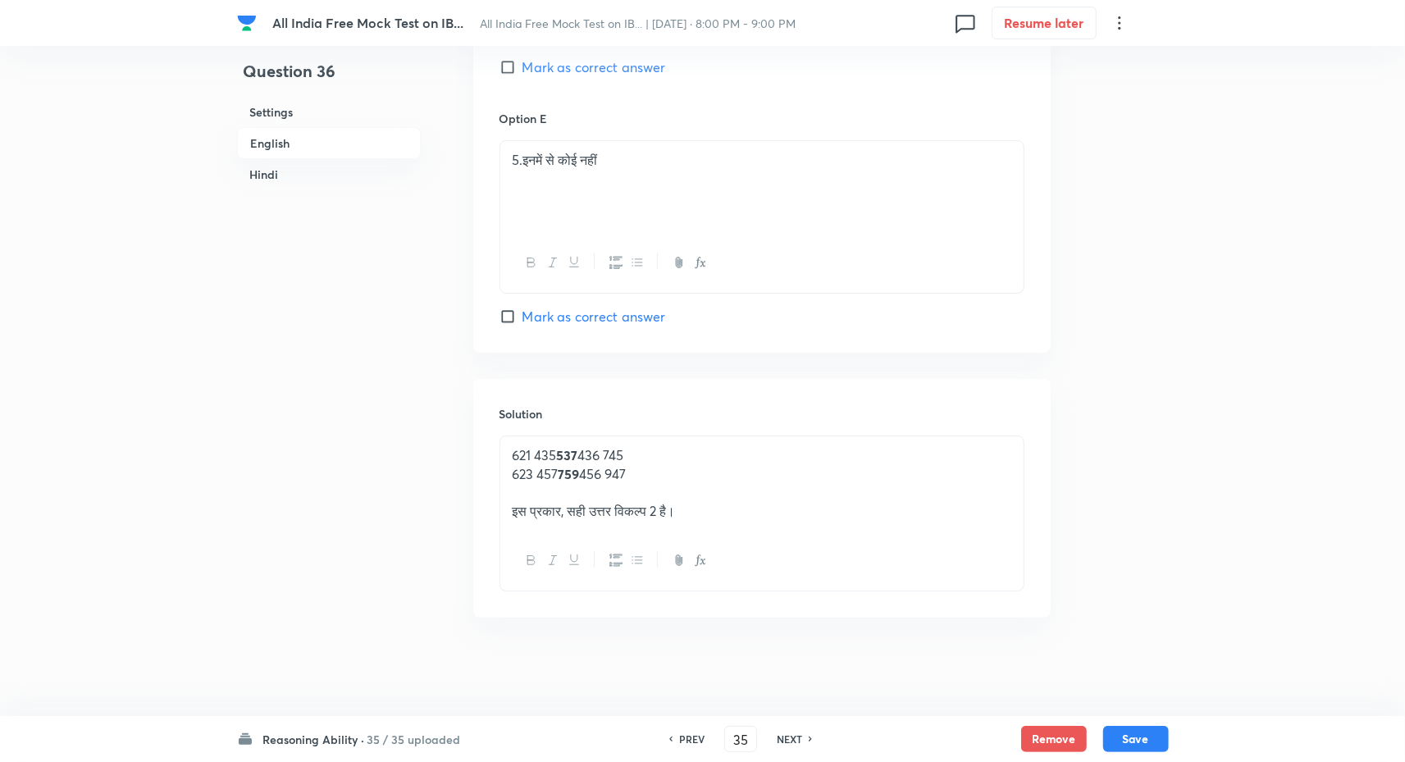
checkbox input "false"
checkbox input "true"
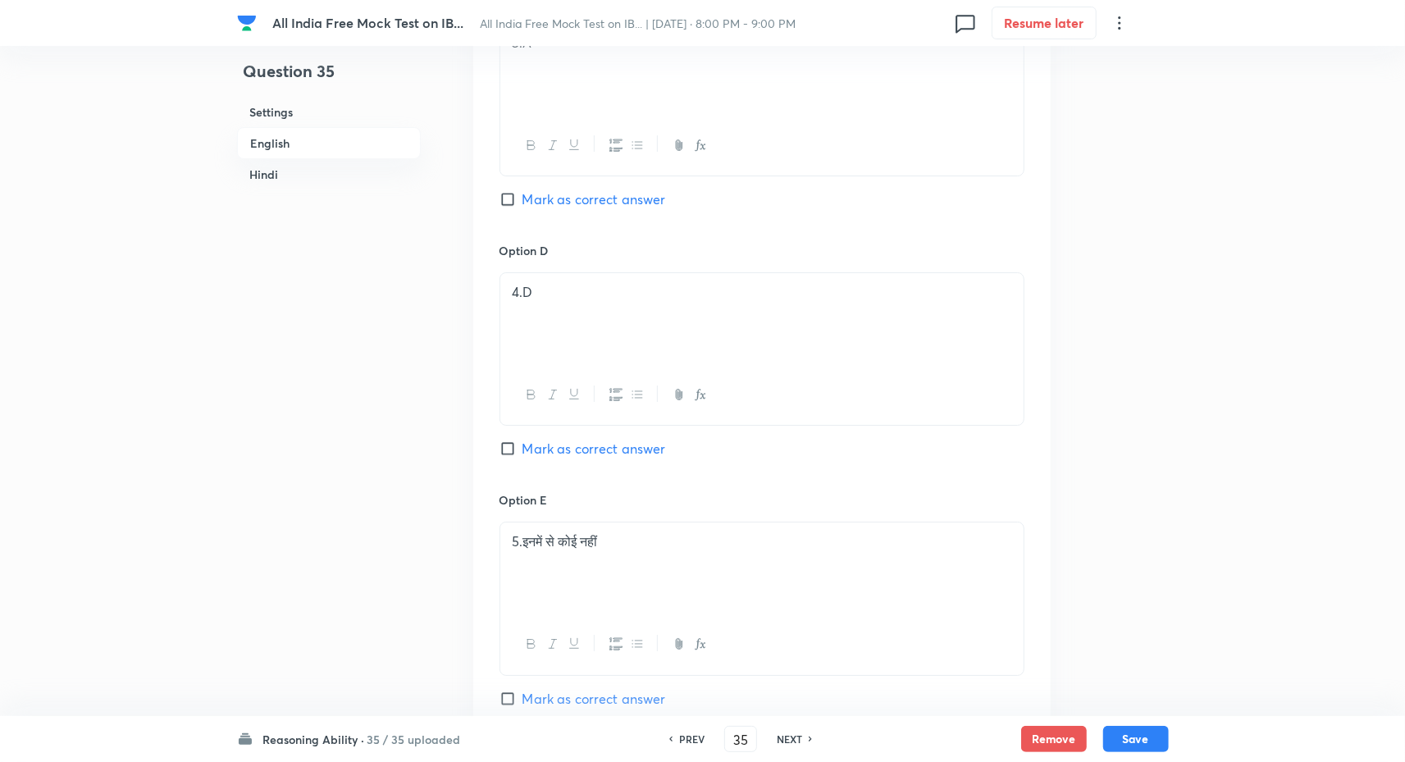
scroll to position [3939, 0]
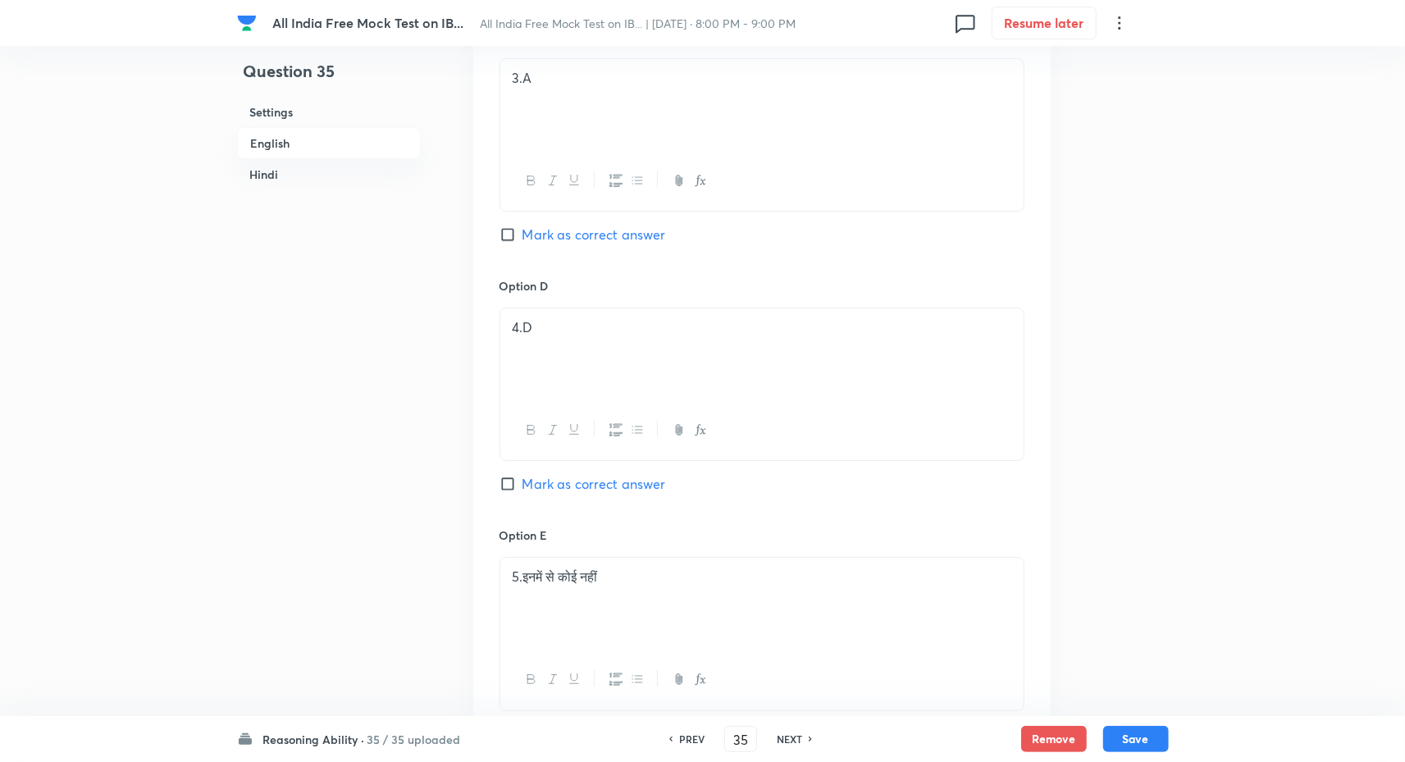
click at [788, 740] on h6 "NEXT" at bounding box center [789, 739] width 25 height 15
type input "36"
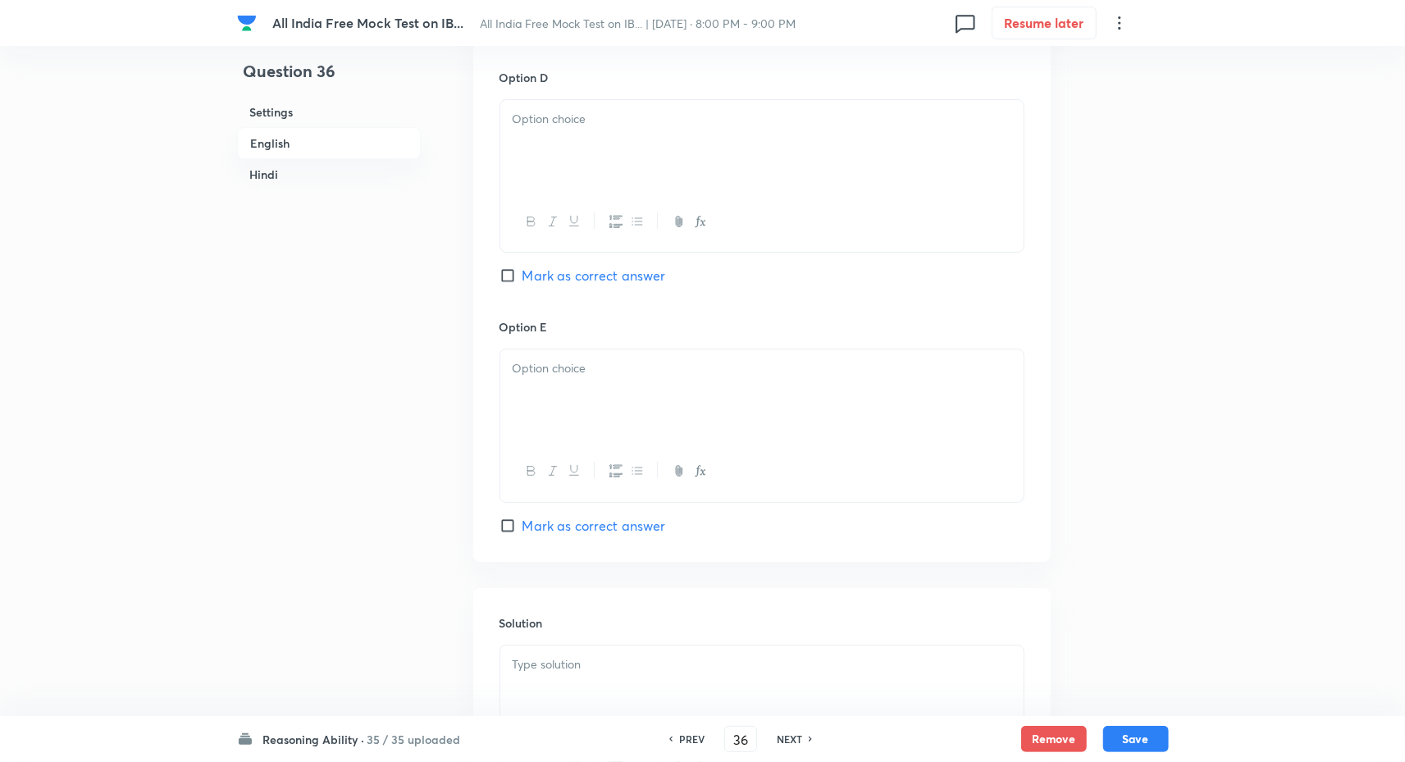
checkbox input "false"
checkbox input "true"
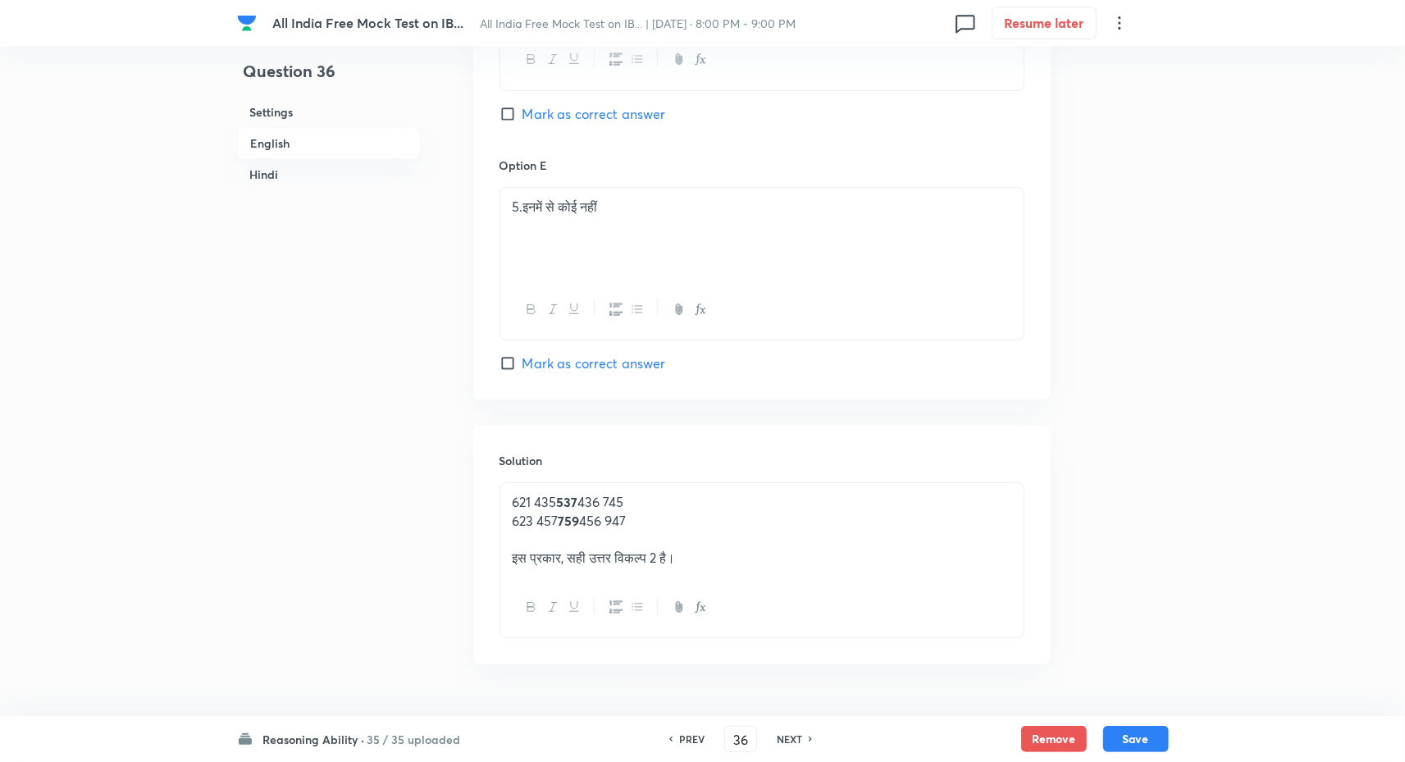
scroll to position [4279, 0]
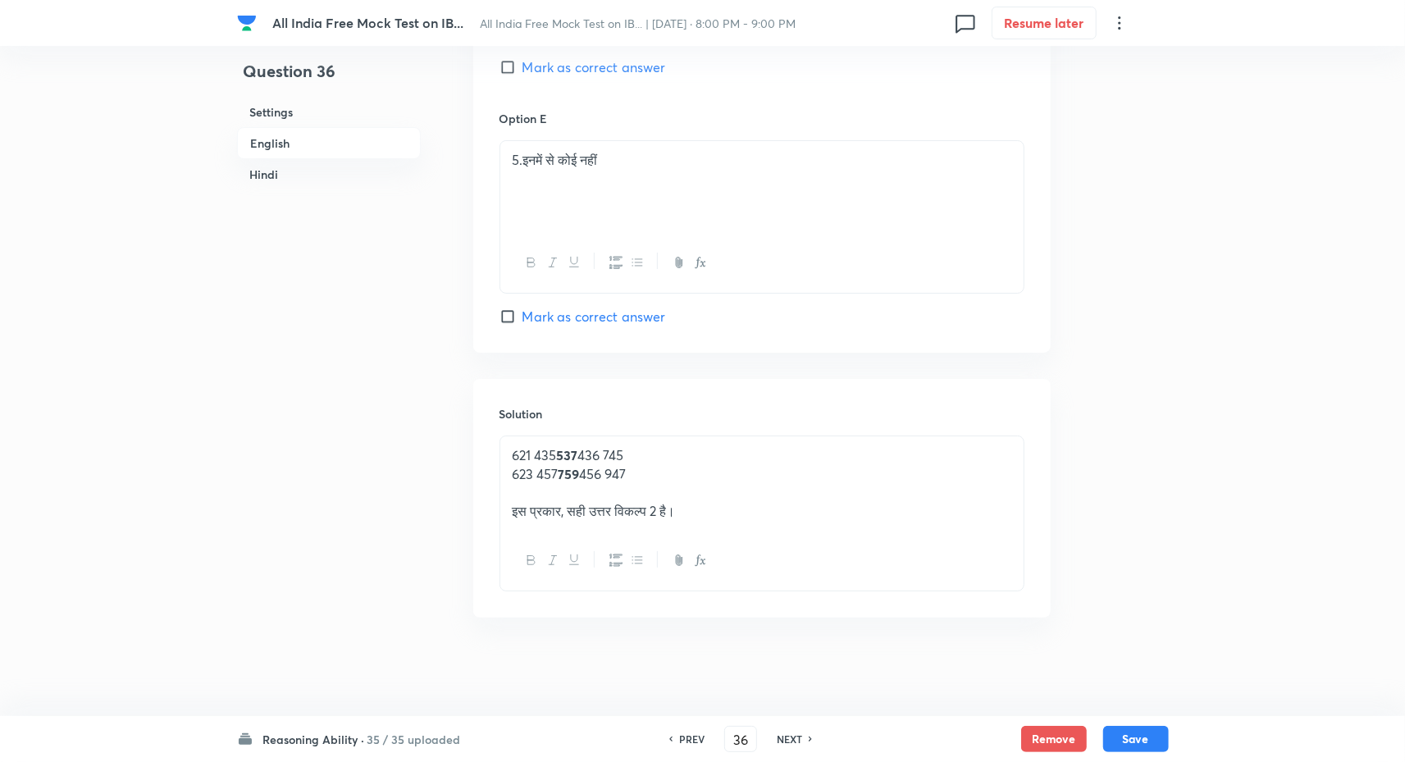
click at [788, 740] on h6 "NEXT" at bounding box center [789, 739] width 25 height 15
type input "37"
checkbox input "false"
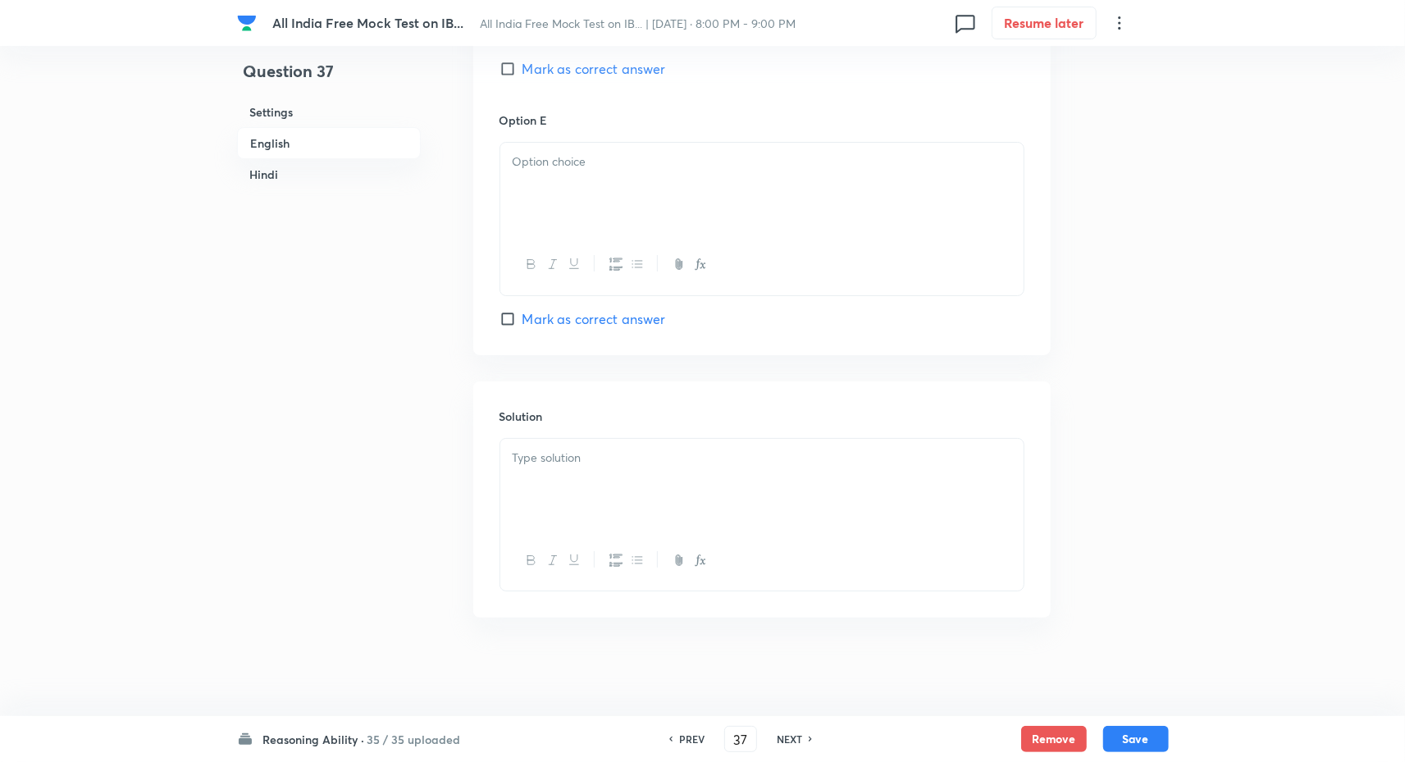
checkbox input "true"
click at [788, 740] on h6 "NEXT" at bounding box center [789, 739] width 25 height 15
type input "38"
checkbox input "false"
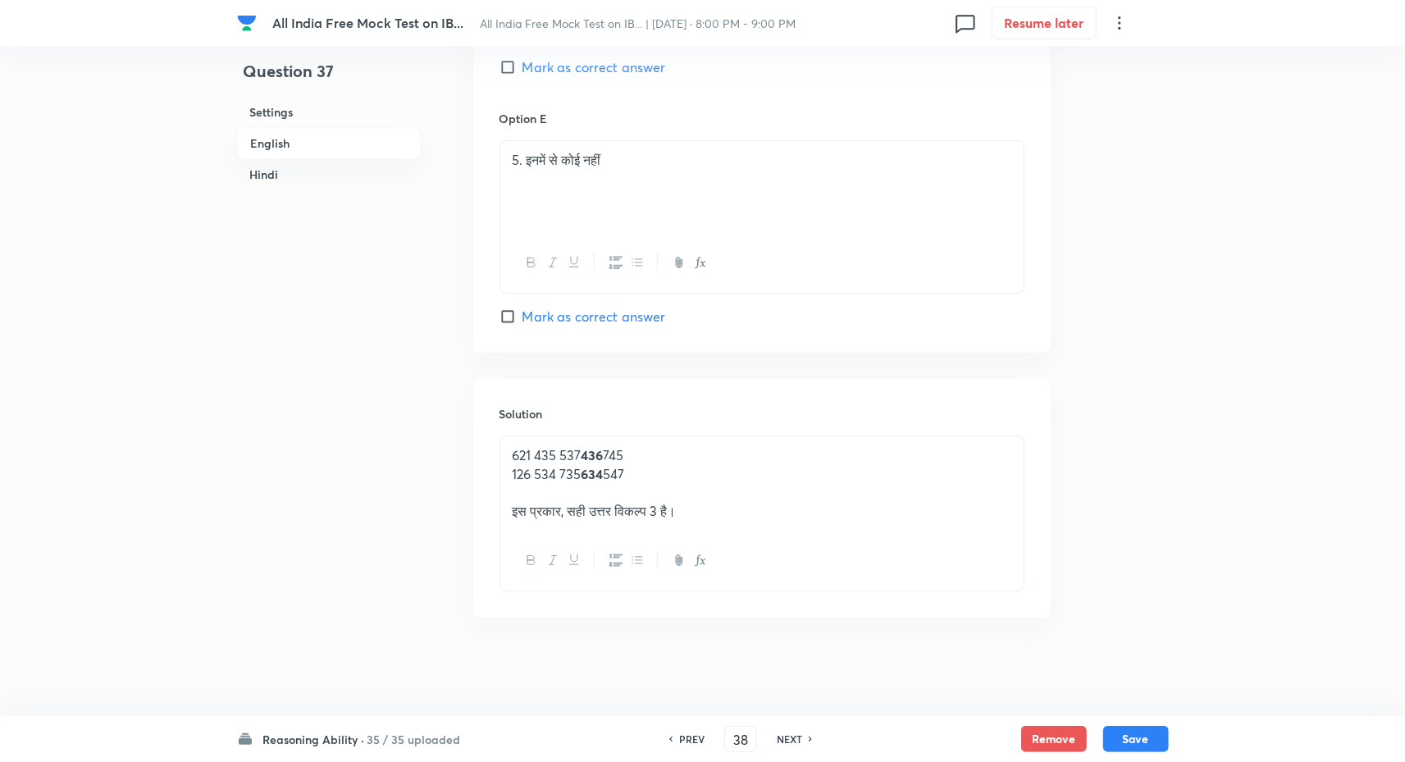
checkbox input "false"
checkbox input "true"
click at [688, 746] on h6 "PREV" at bounding box center [691, 739] width 25 height 15
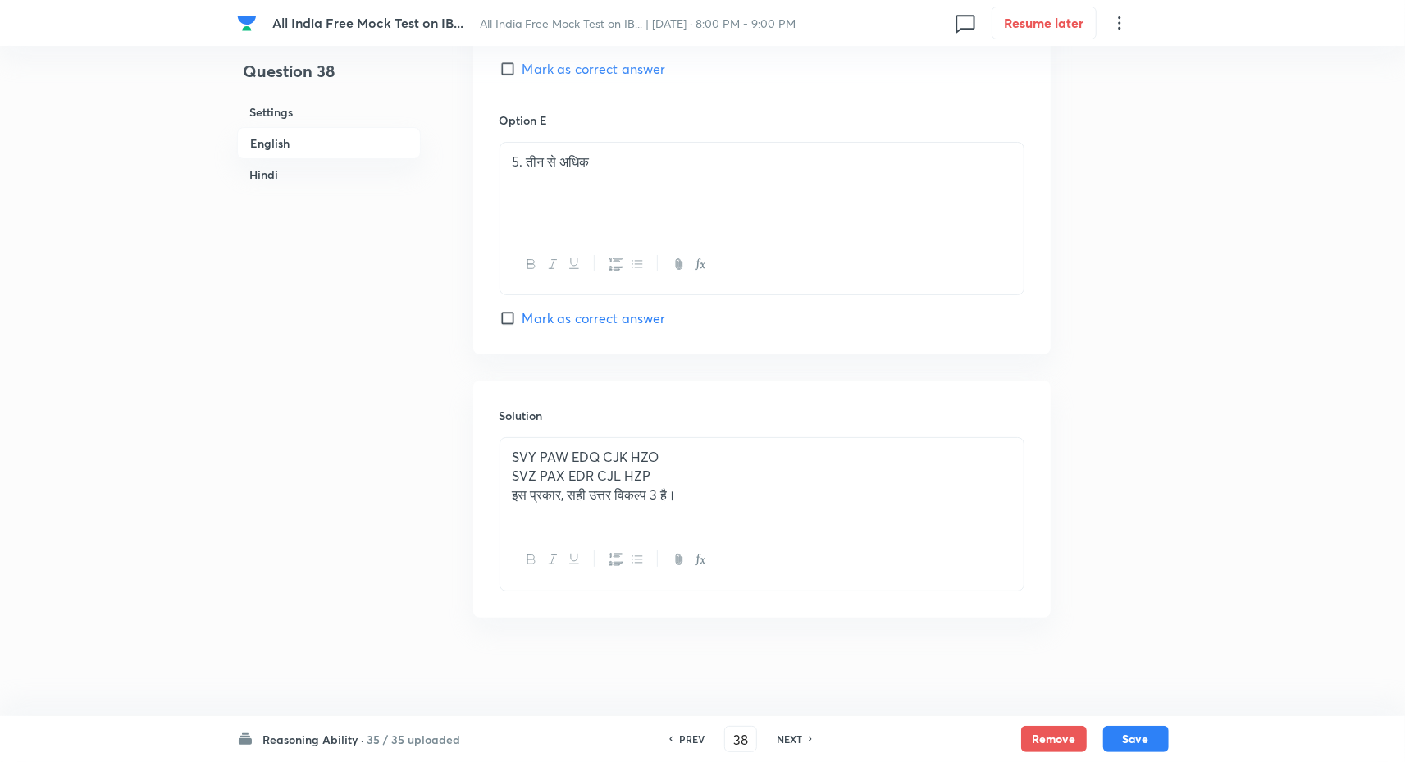
type input "37"
checkbox input "false"
checkbox input "true"
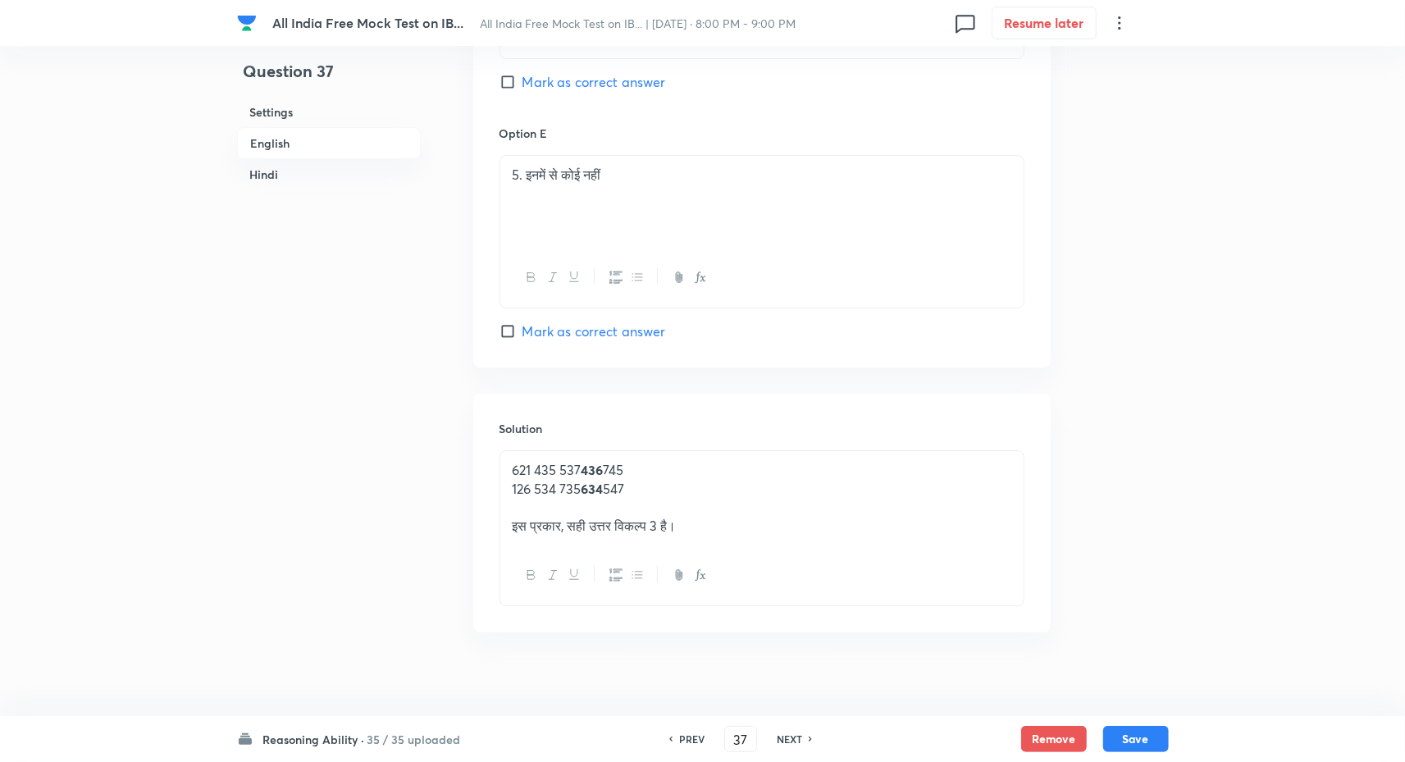
scroll to position [4277, 0]
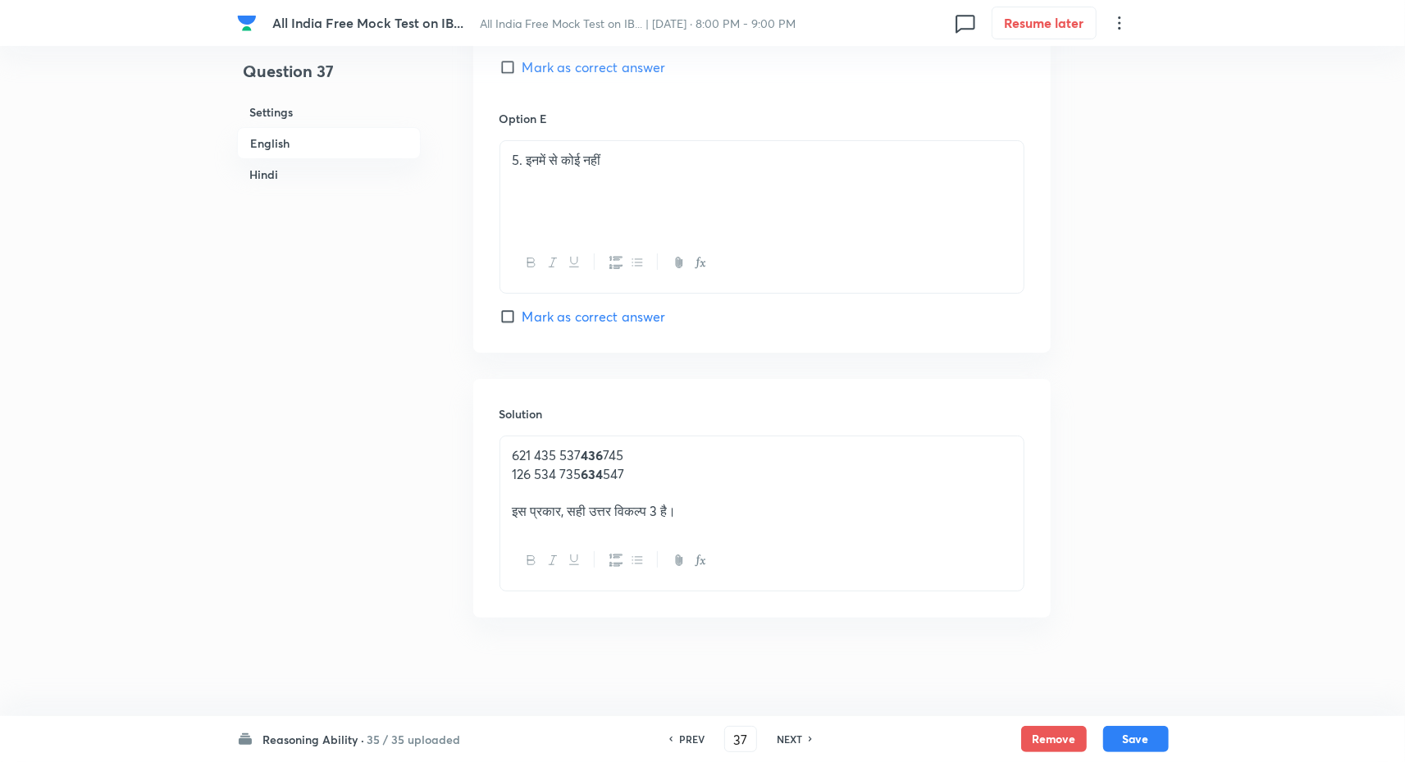
click at [793, 749] on div "PREV 37 ​ NEXT" at bounding box center [741, 739] width 212 height 26
click at [788, 738] on h6 "NEXT" at bounding box center [789, 739] width 25 height 15
type input "38"
checkbox input "false"
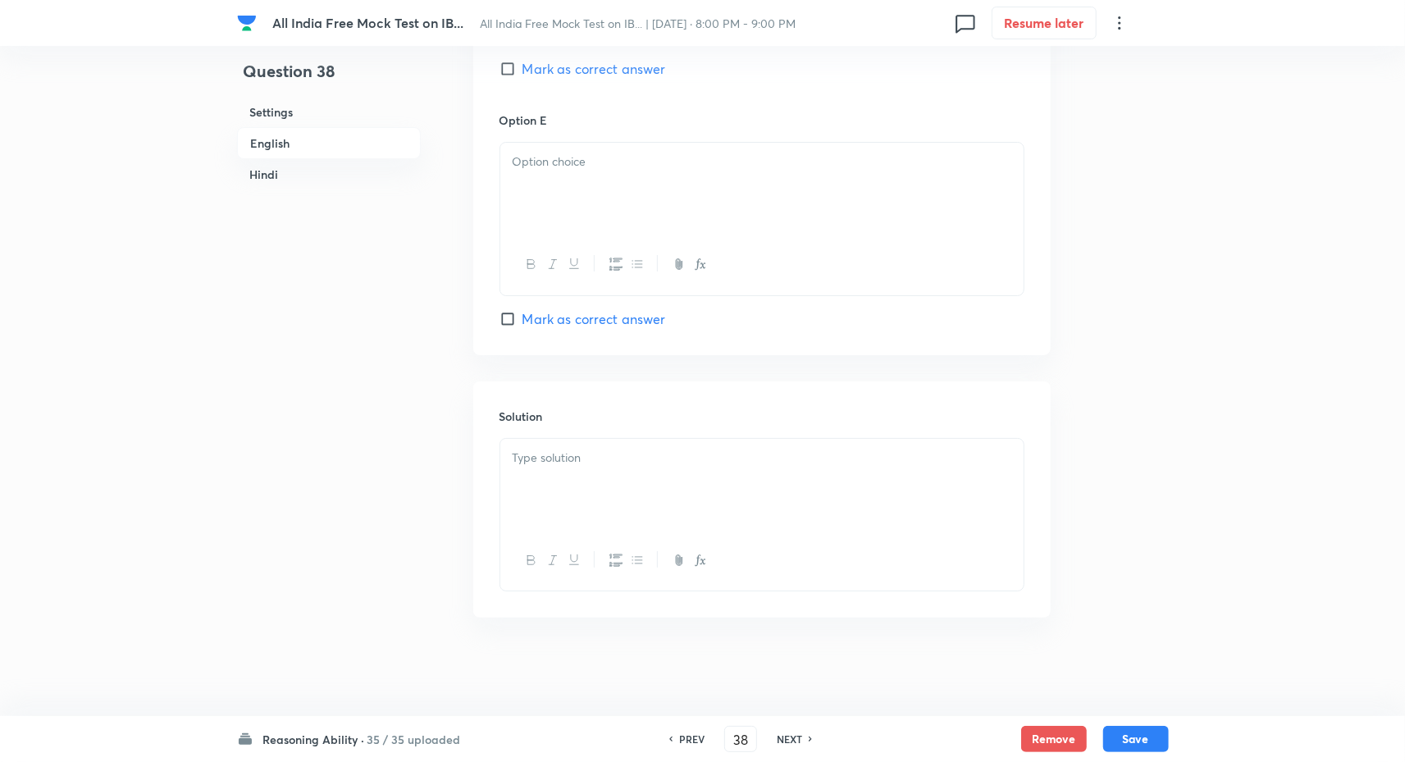
scroll to position [4275, 0]
checkbox input "true"
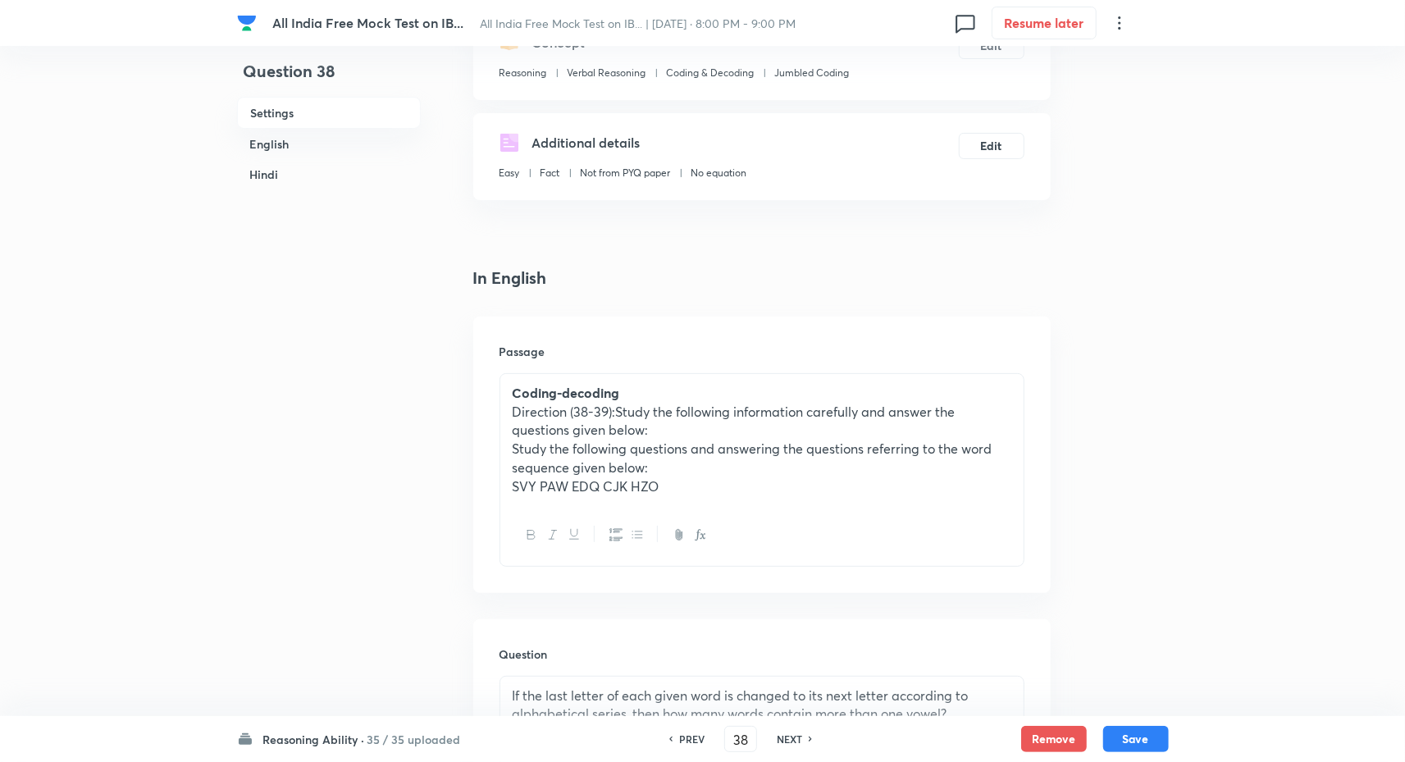
scroll to position [218, 0]
click at [697, 745] on h6 "PREV" at bounding box center [691, 739] width 25 height 15
type input "37"
checkbox input "false"
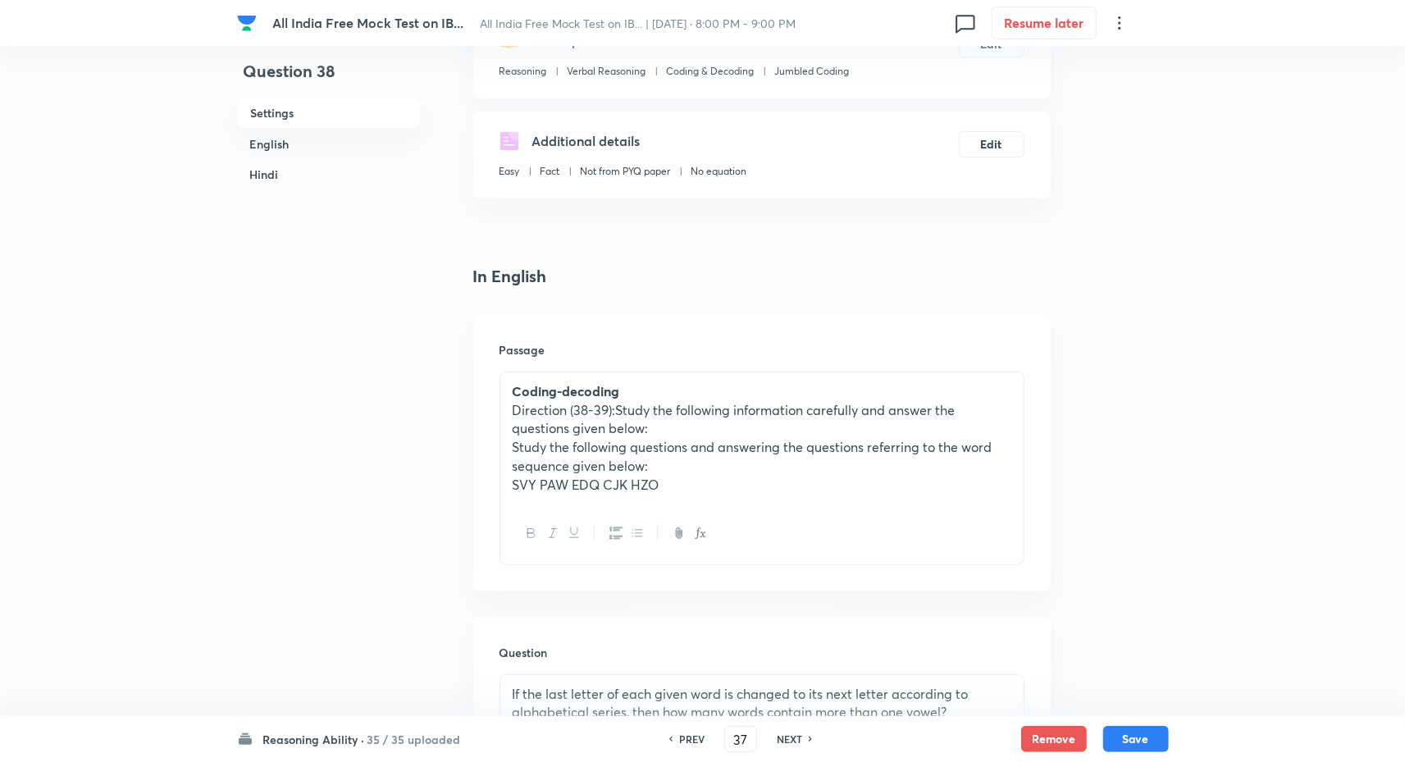
checkbox input "true"
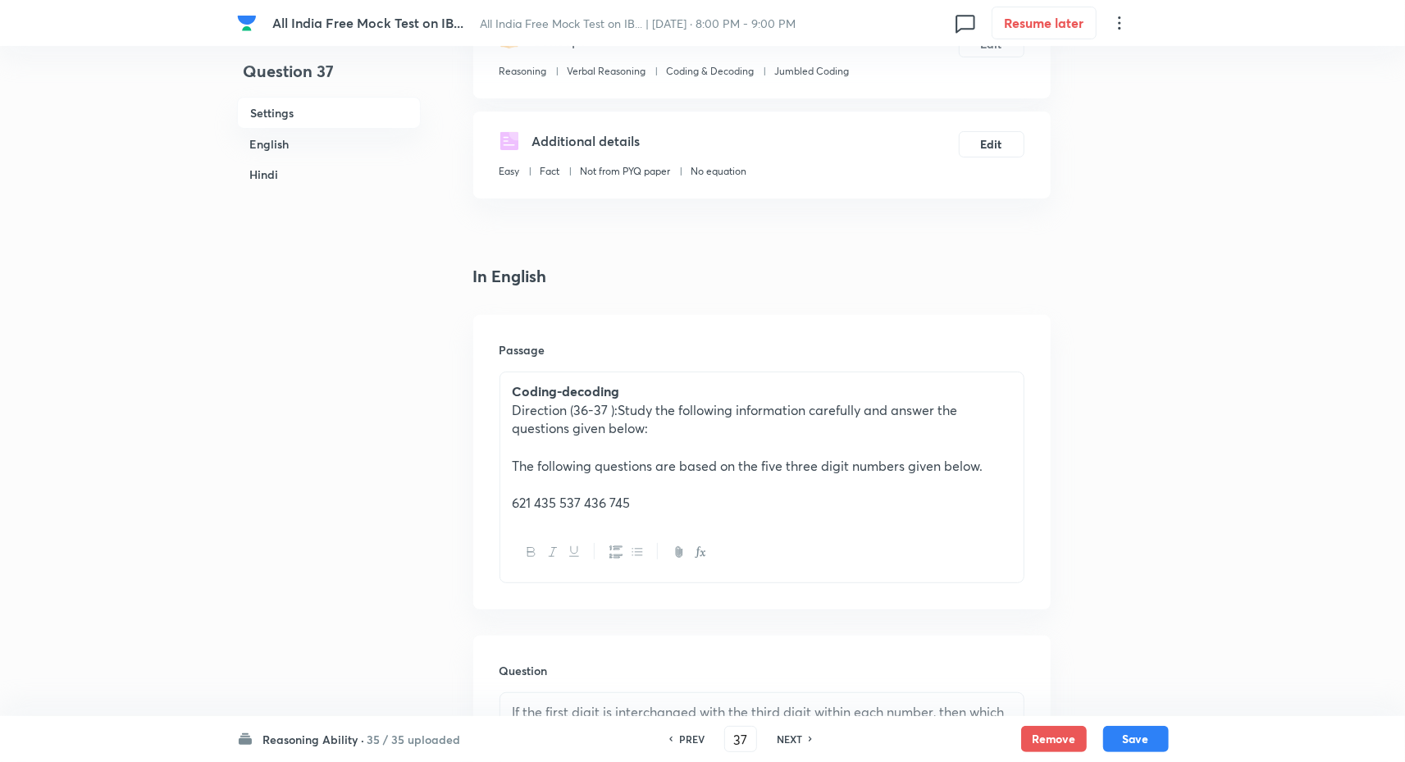
click at [779, 737] on h6 "NEXT" at bounding box center [789, 739] width 25 height 15
type input "38"
checkbox input "false"
checkbox input "true"
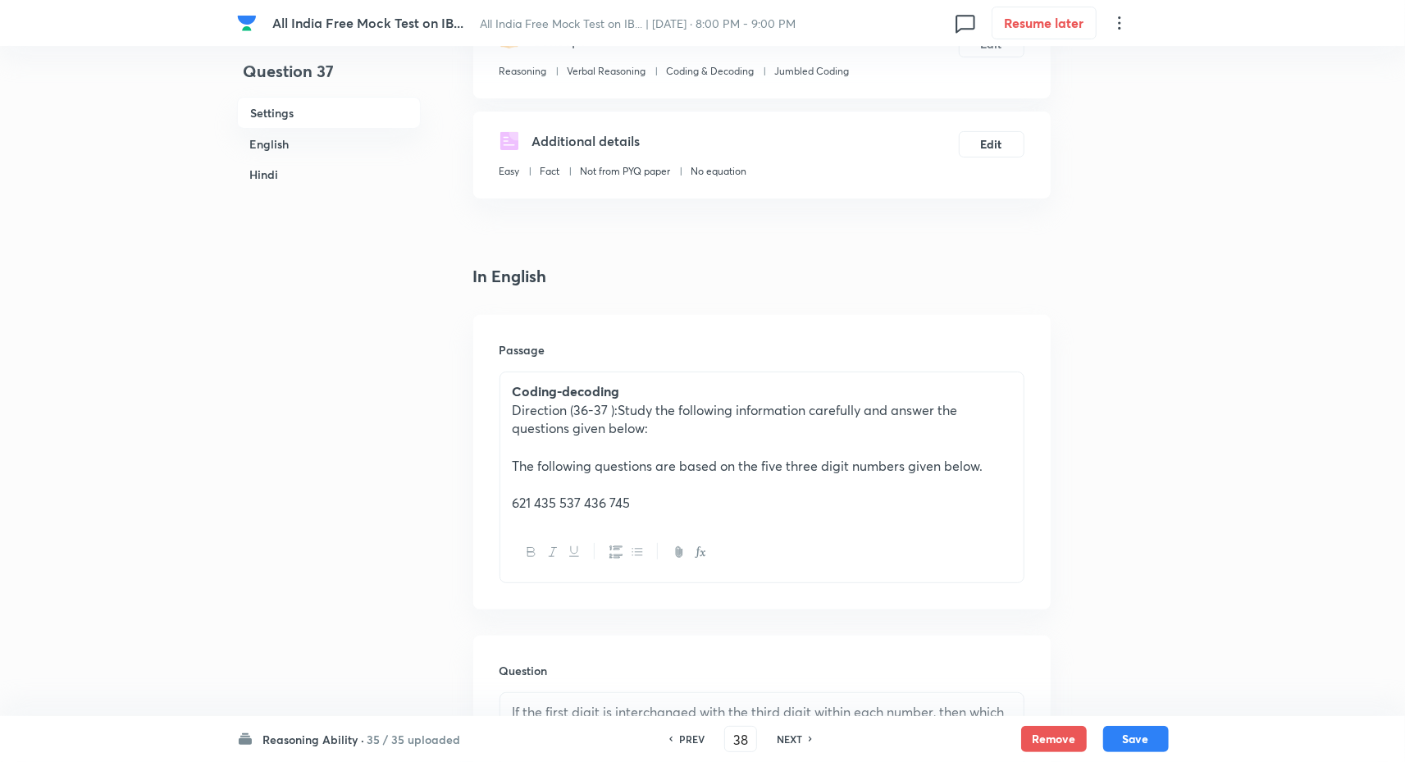
checkbox input "true"
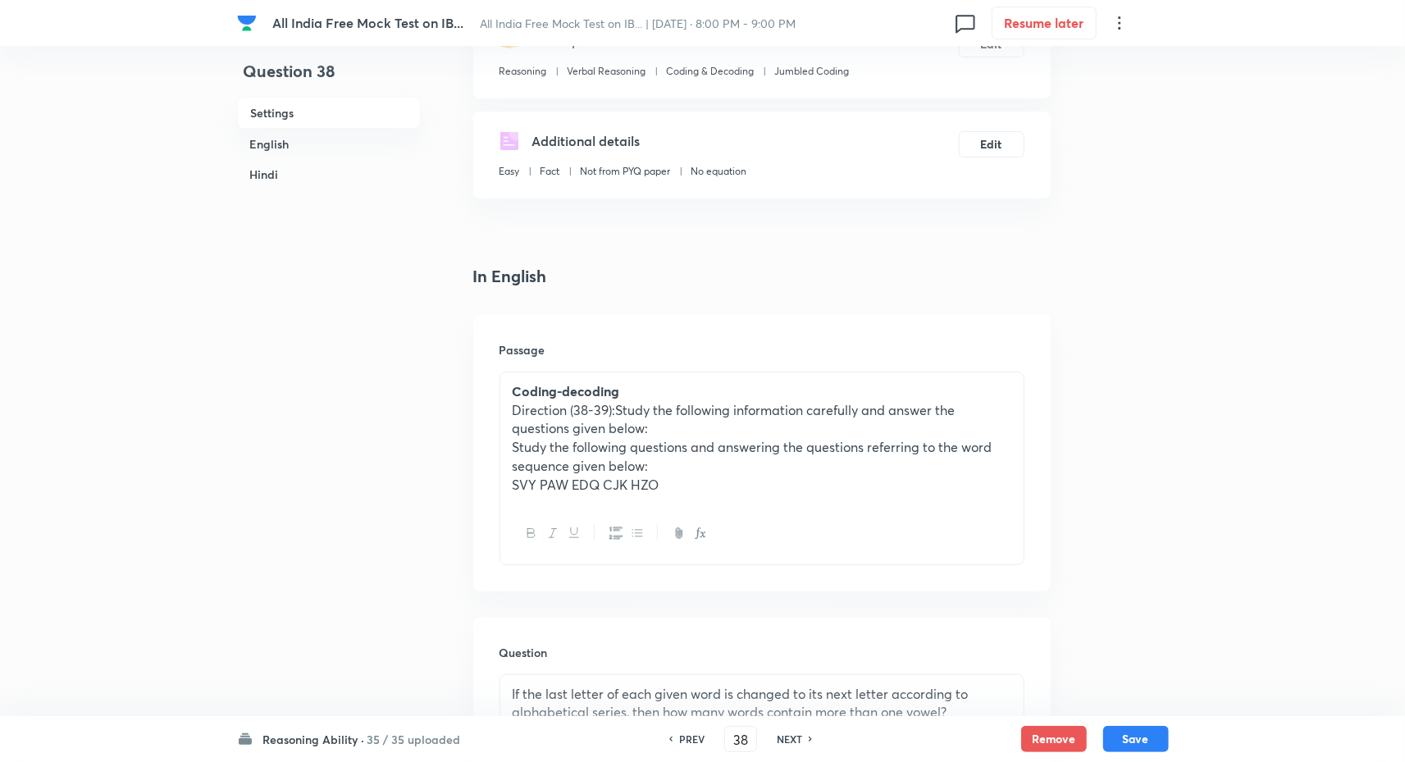
click at [689, 738] on h6 "PREV" at bounding box center [691, 739] width 25 height 15
type input "37"
checkbox input "false"
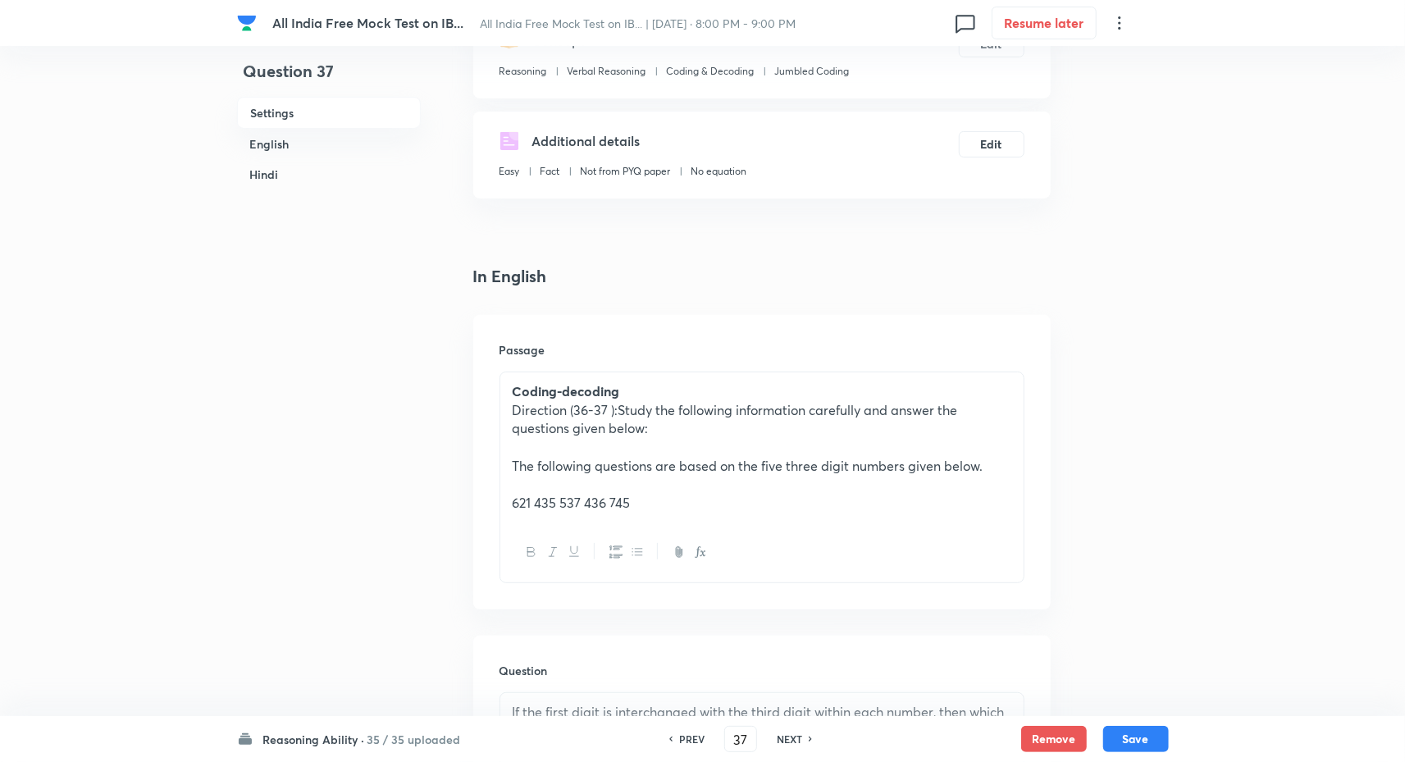
checkbox input "true"
click at [789, 742] on h6 "NEXT" at bounding box center [789, 739] width 25 height 15
type input "38"
checkbox input "false"
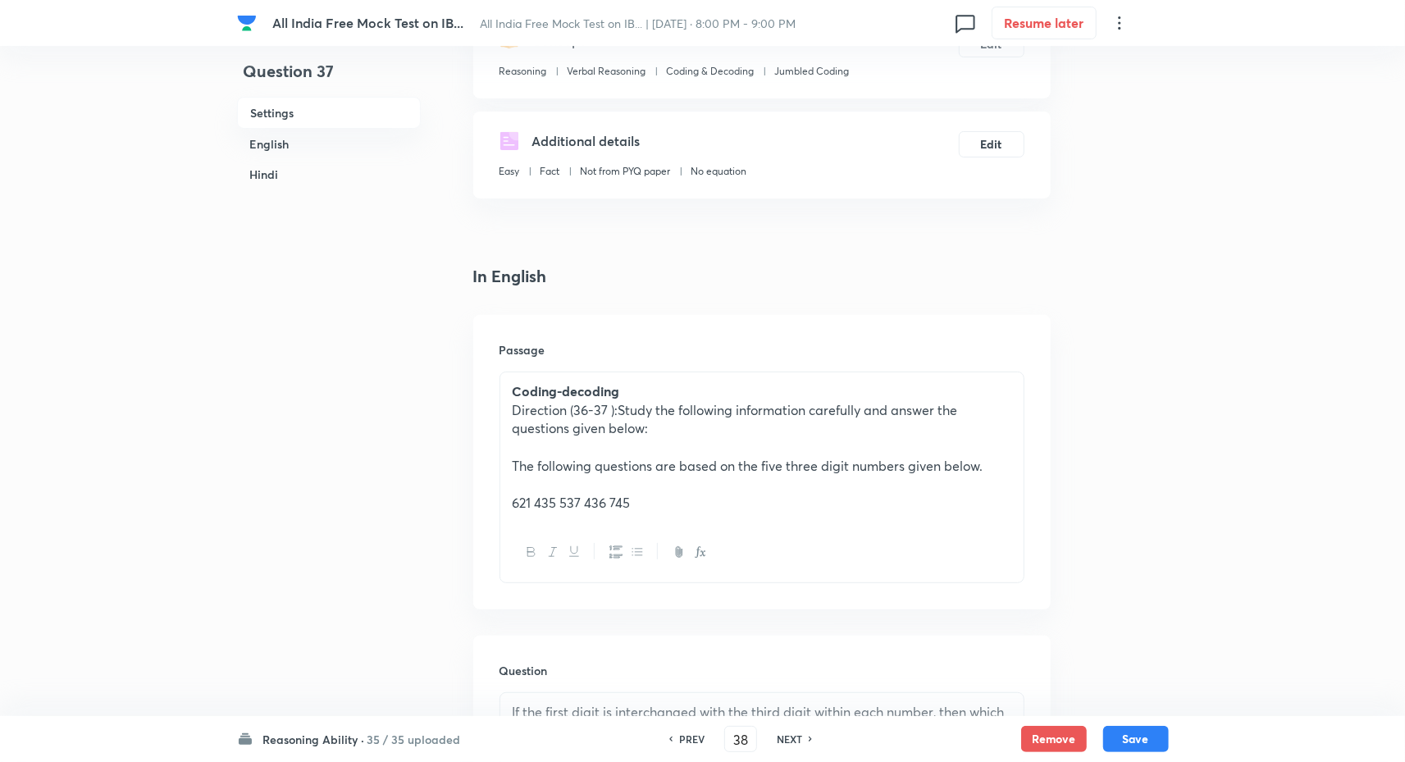
checkbox input "false"
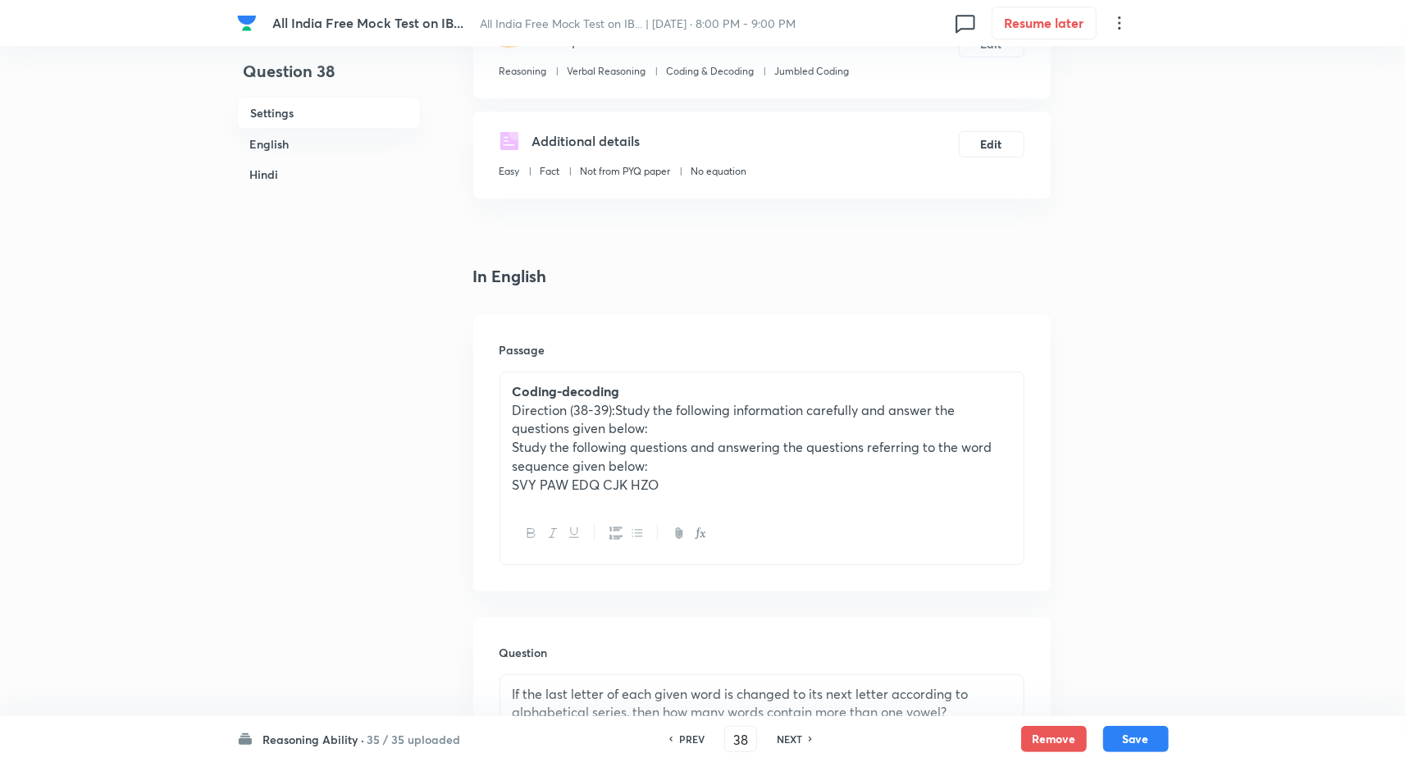
checkbox input "true"
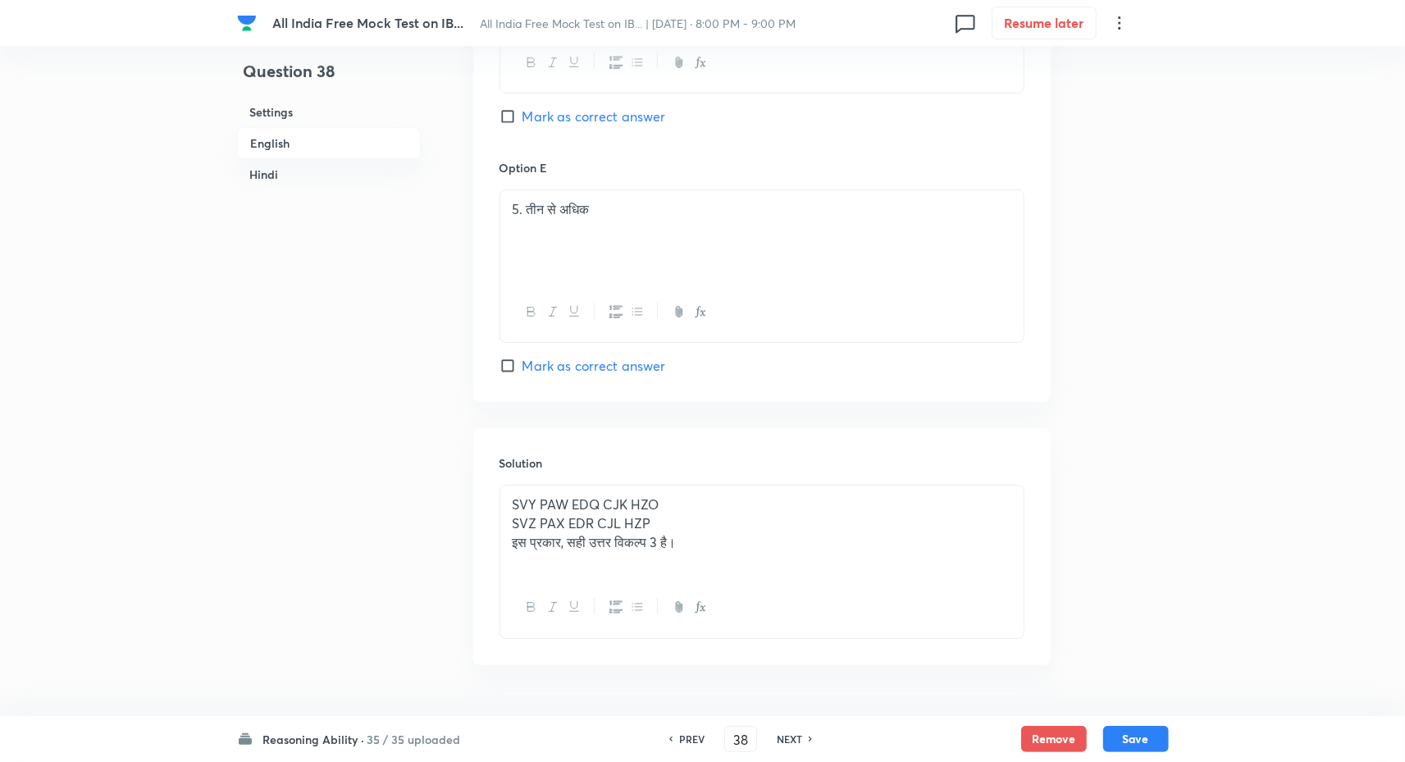
scroll to position [4275, 0]
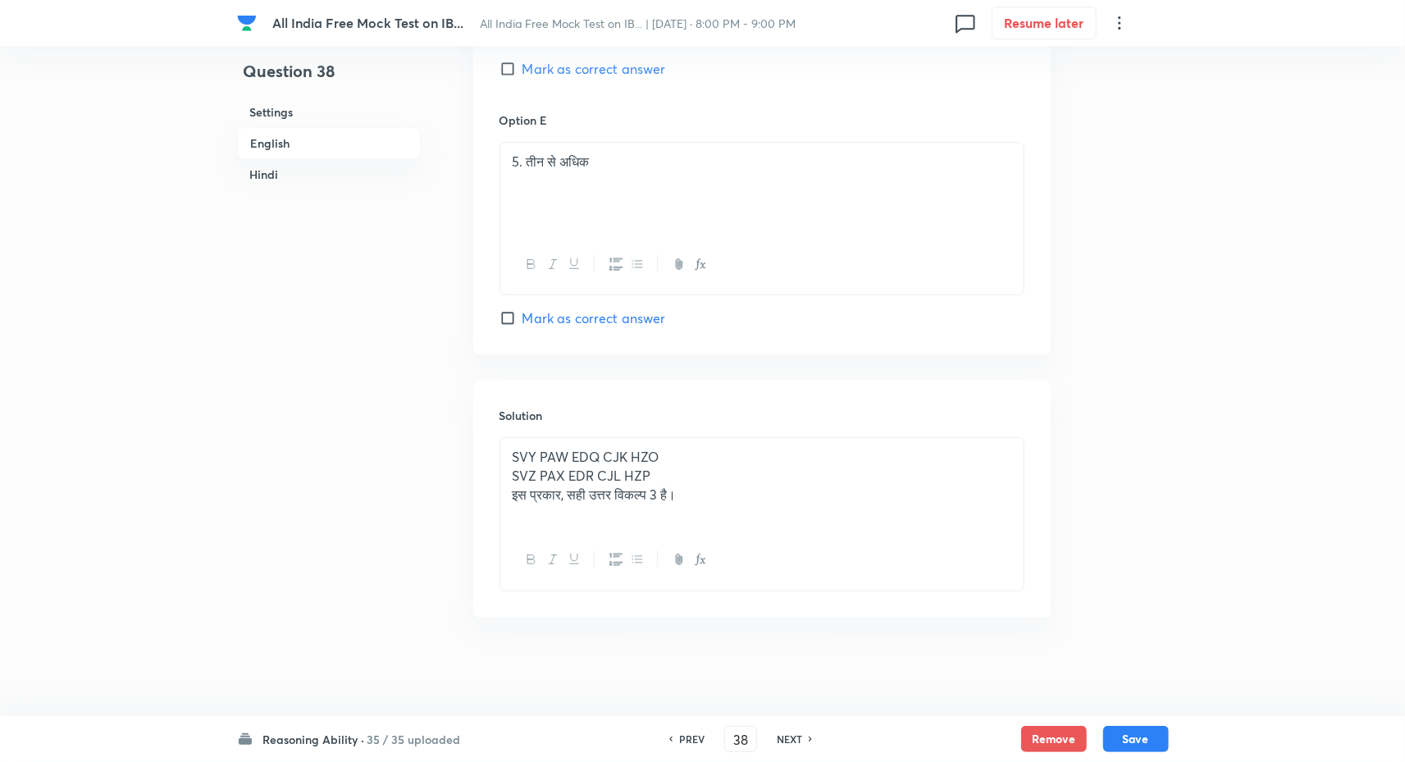
click at [789, 742] on h6 "NEXT" at bounding box center [789, 739] width 25 height 15
type input "39"
checkbox input "false"
checkbox input "true"
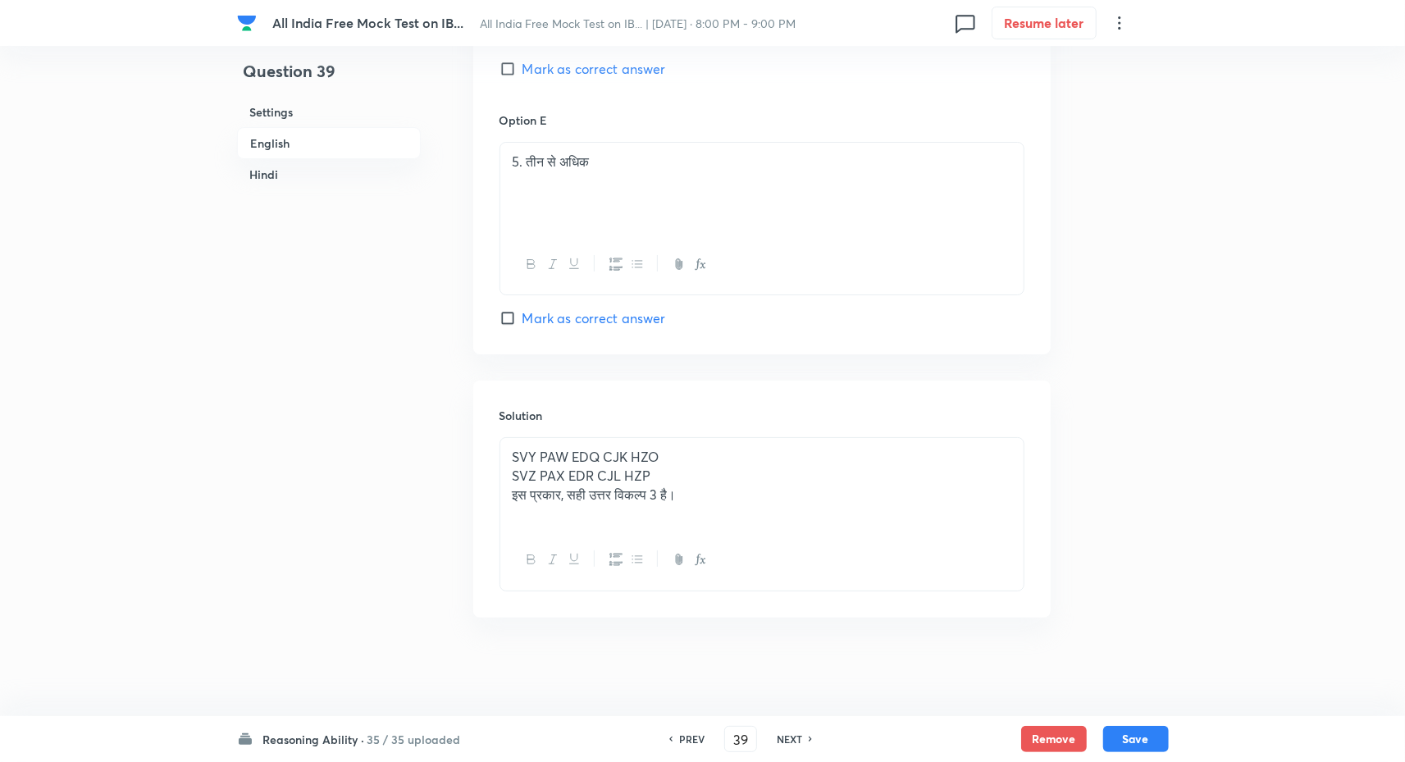
checkbox input "true"
click at [793, 738] on h6 "NEXT" at bounding box center [789, 739] width 25 height 15
type input "40"
checkbox input "false"
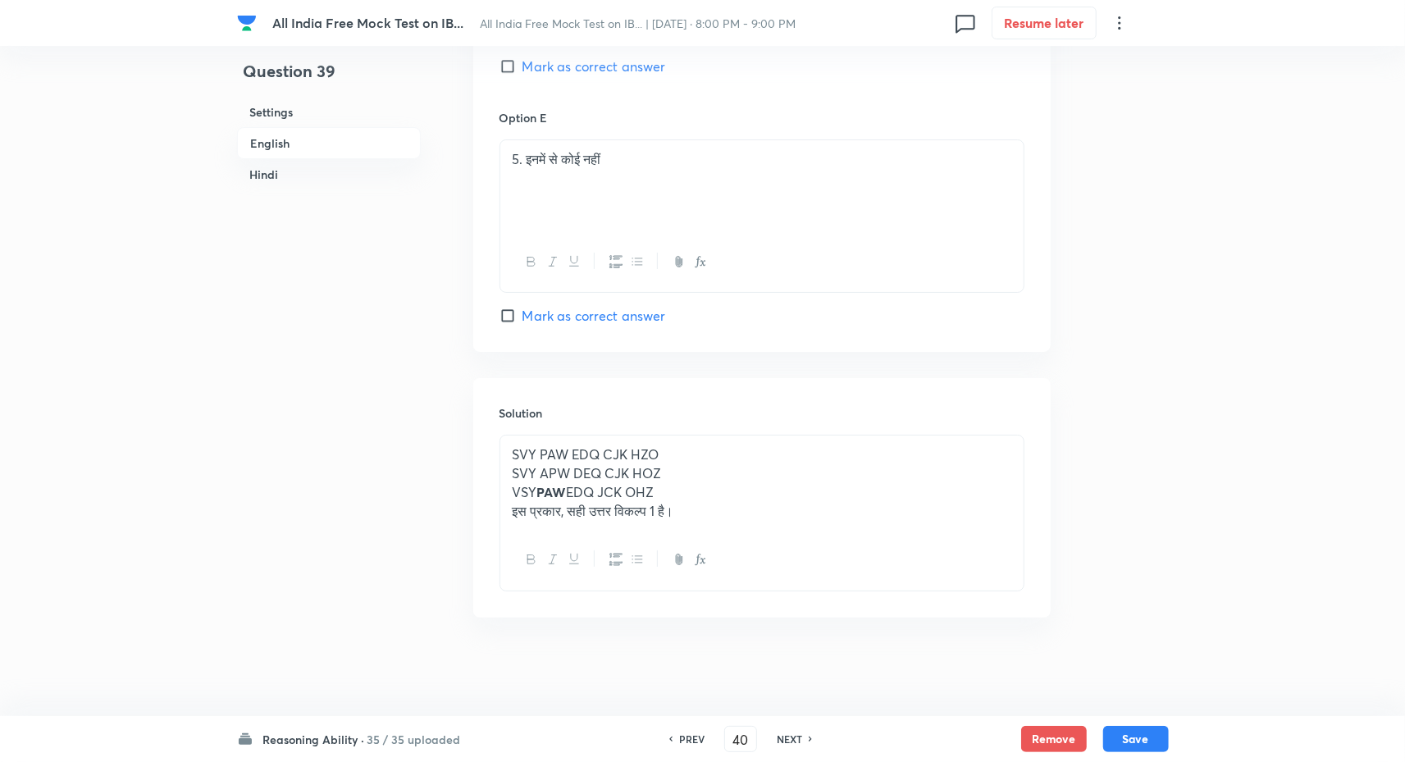
checkbox input "false"
checkbox input "true"
click at [784, 738] on h6 "NEXT" at bounding box center [789, 739] width 25 height 15
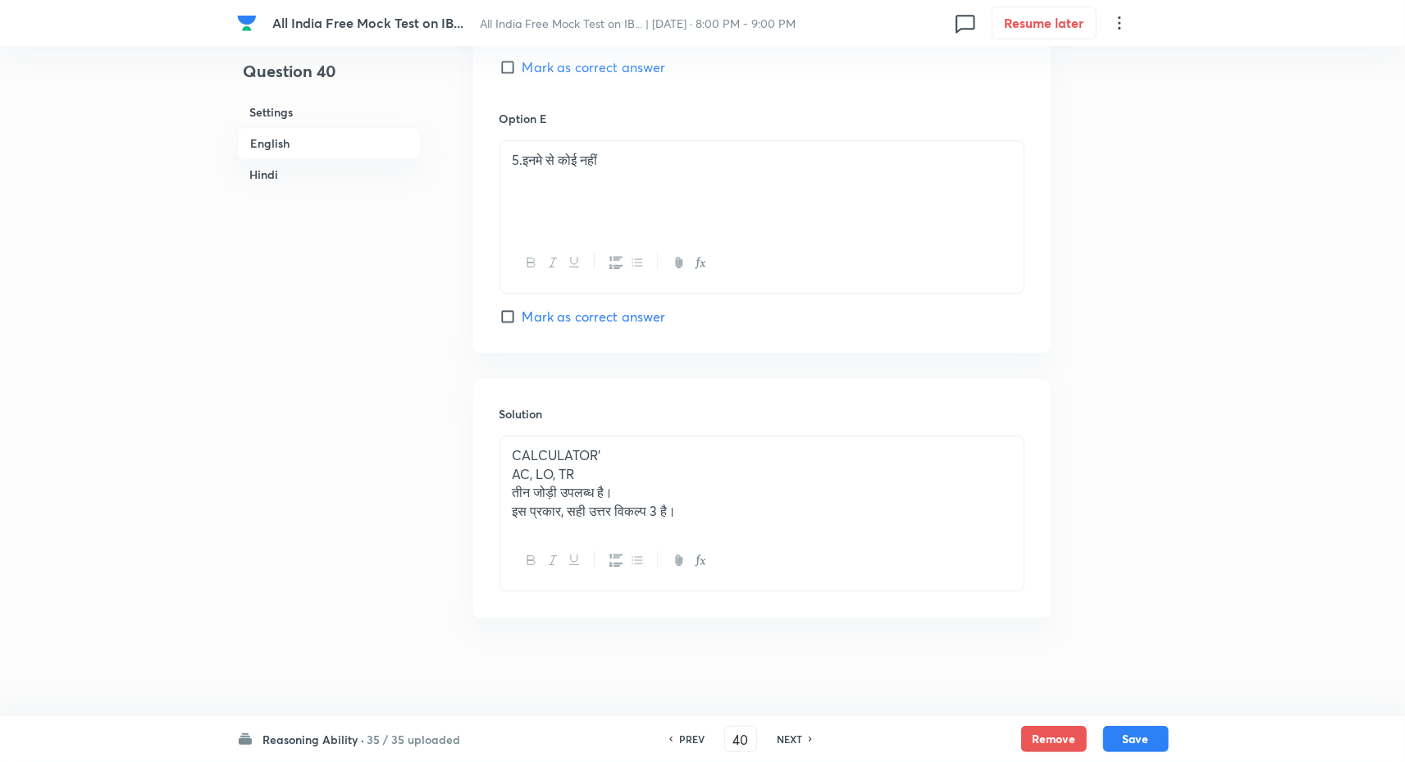
type input "41"
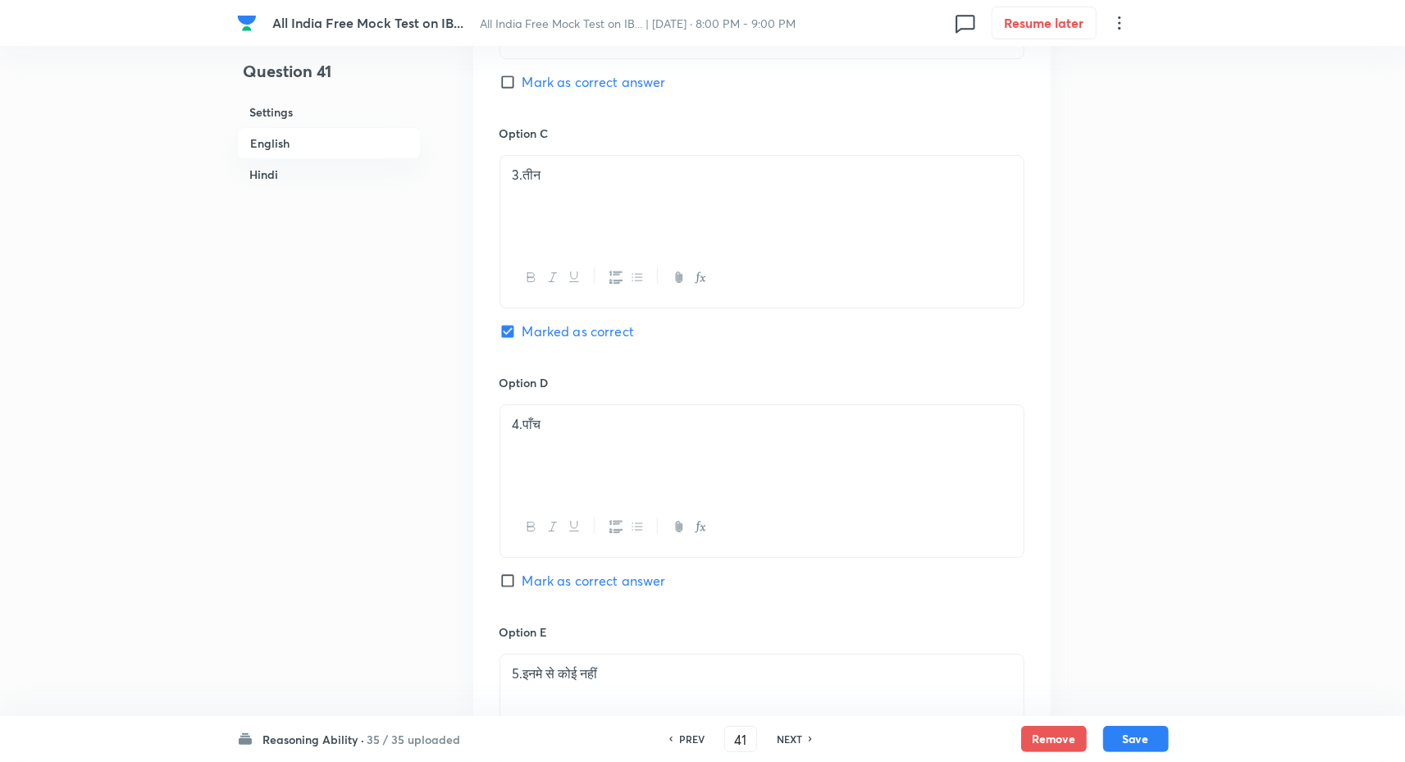
checkbox input "false"
checkbox input "true"
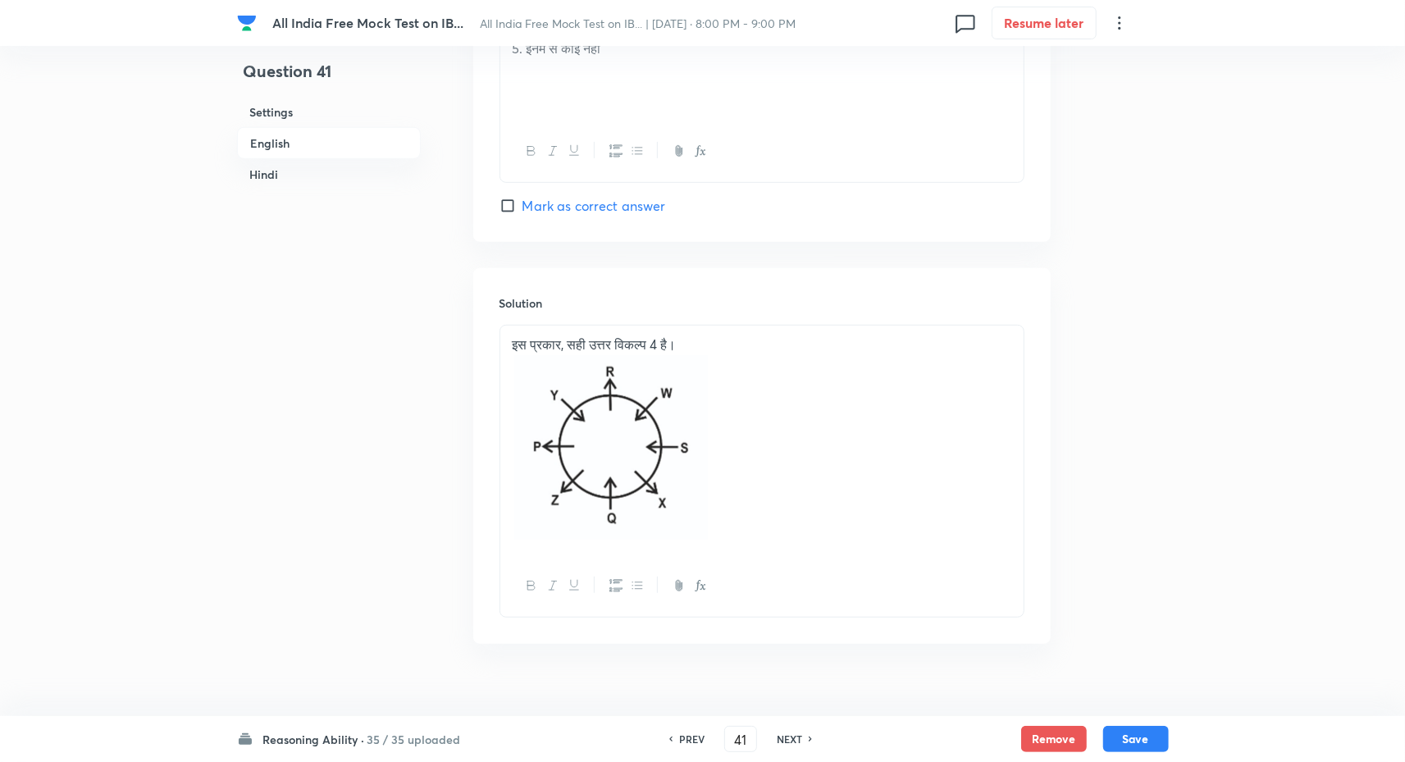
scroll to position [4832, 0]
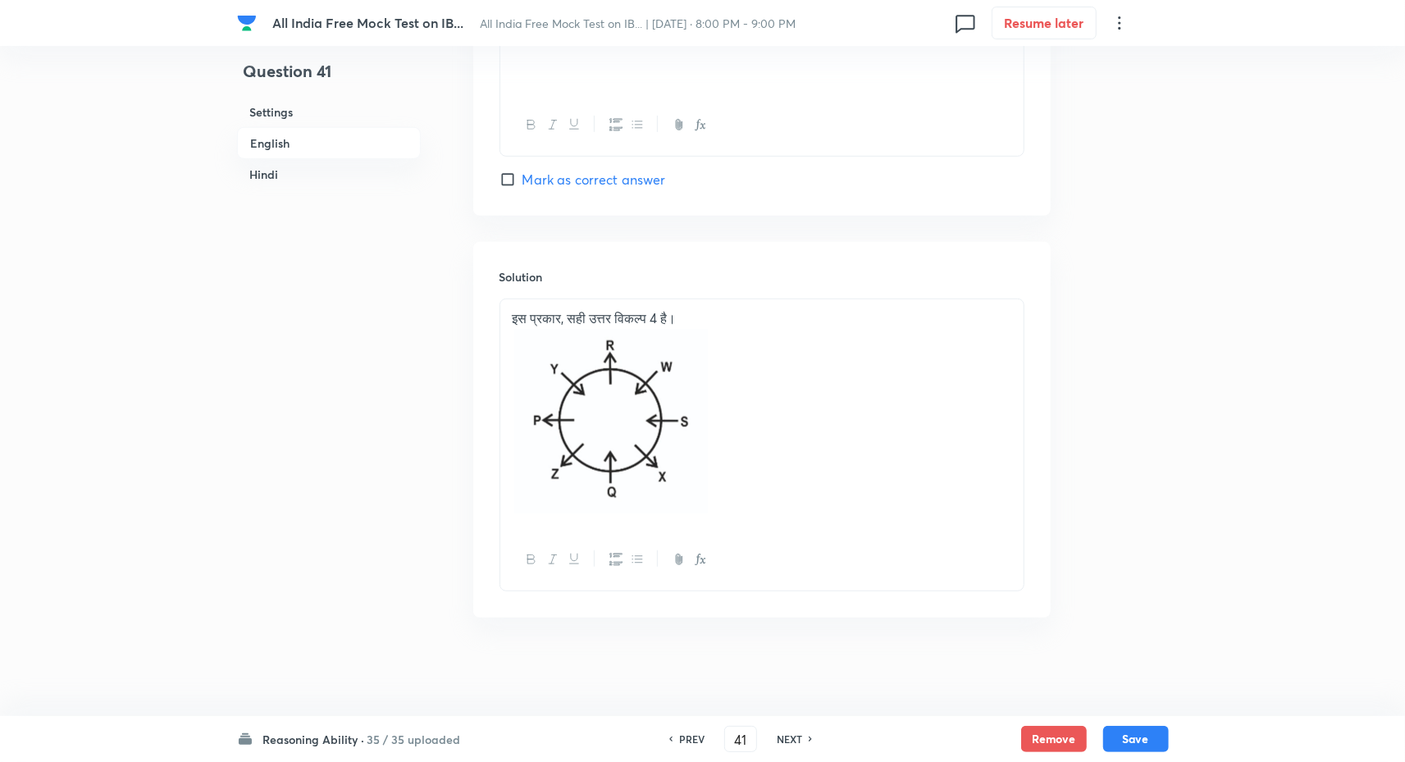
click at [788, 739] on h6 "NEXT" at bounding box center [789, 739] width 25 height 15
type input "42"
checkbox input "false"
checkbox input "true"
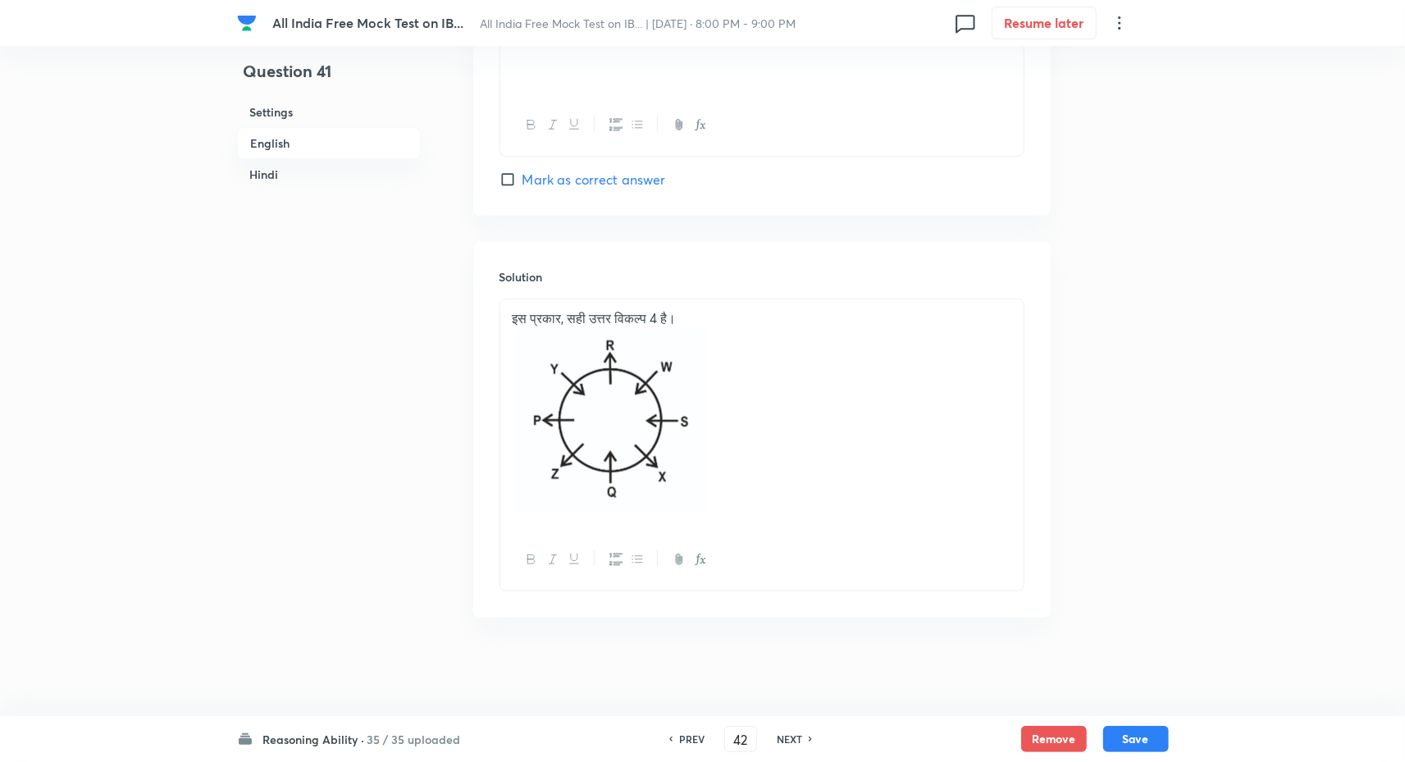
checkbox input "true"
click at [785, 739] on h6 "NEXT" at bounding box center [789, 739] width 25 height 15
type input "43"
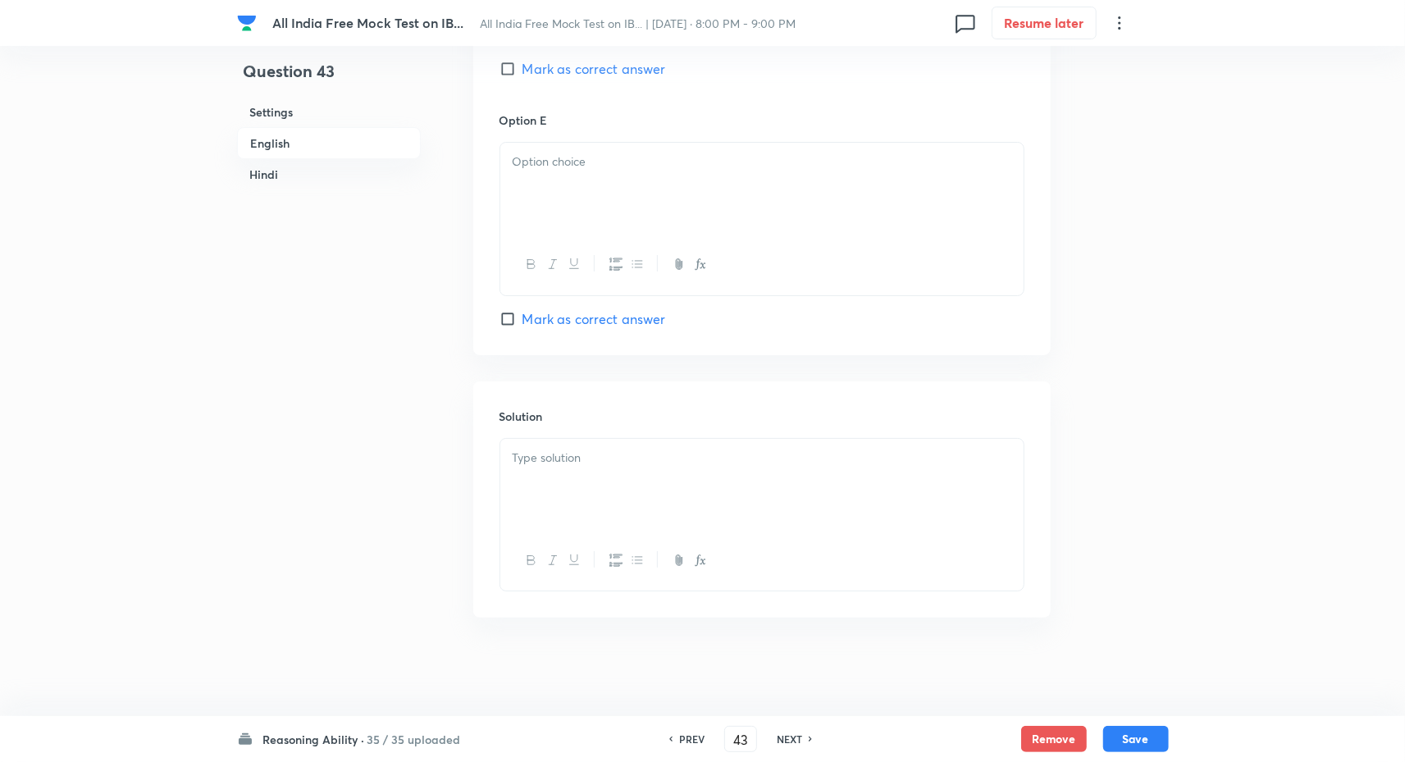
checkbox input "false"
checkbox input "true"
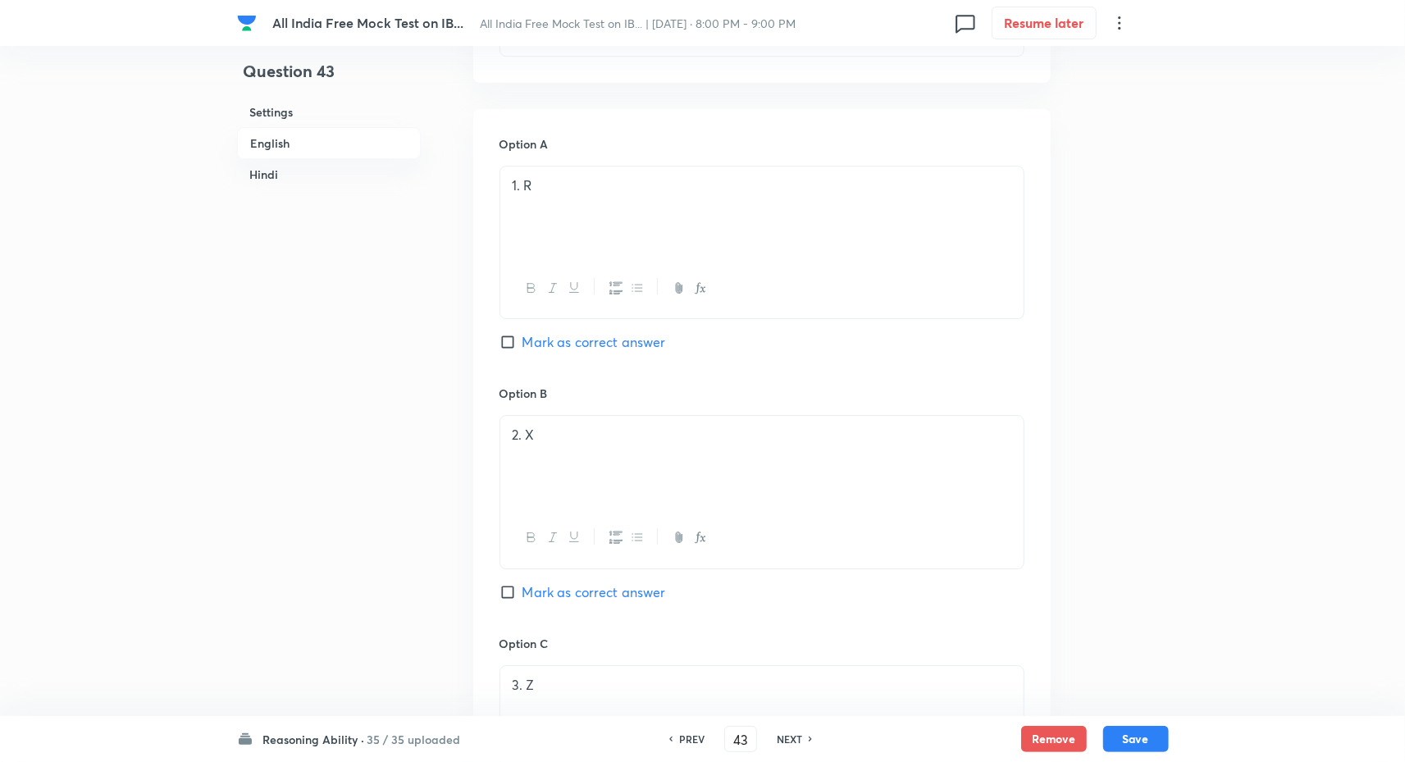
scroll to position [3562, 0]
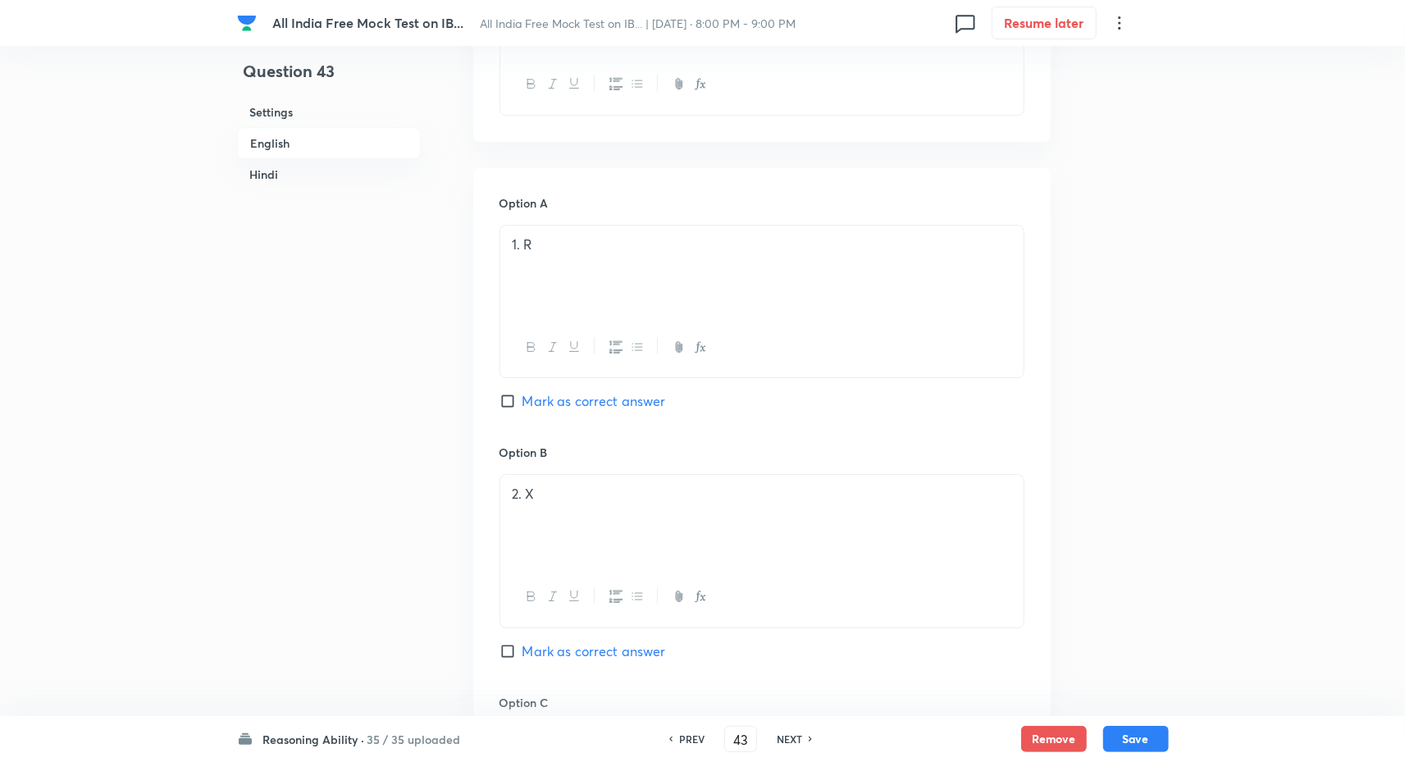
click at [690, 747] on div "PREV 43 ​ NEXT" at bounding box center [741, 739] width 212 height 26
click at [683, 733] on h6 "PREV" at bounding box center [691, 739] width 25 height 15
type input "42"
checkbox input "false"
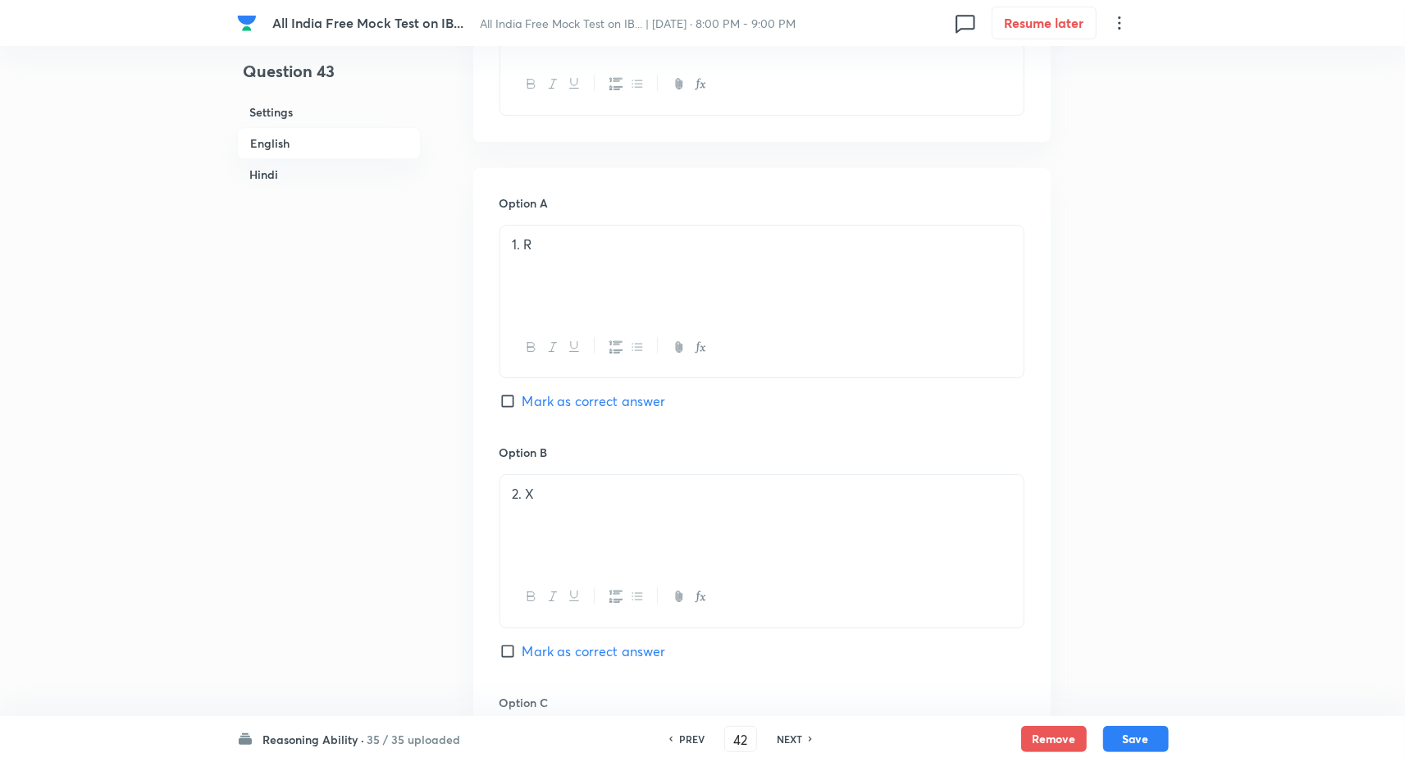
checkbox input "true"
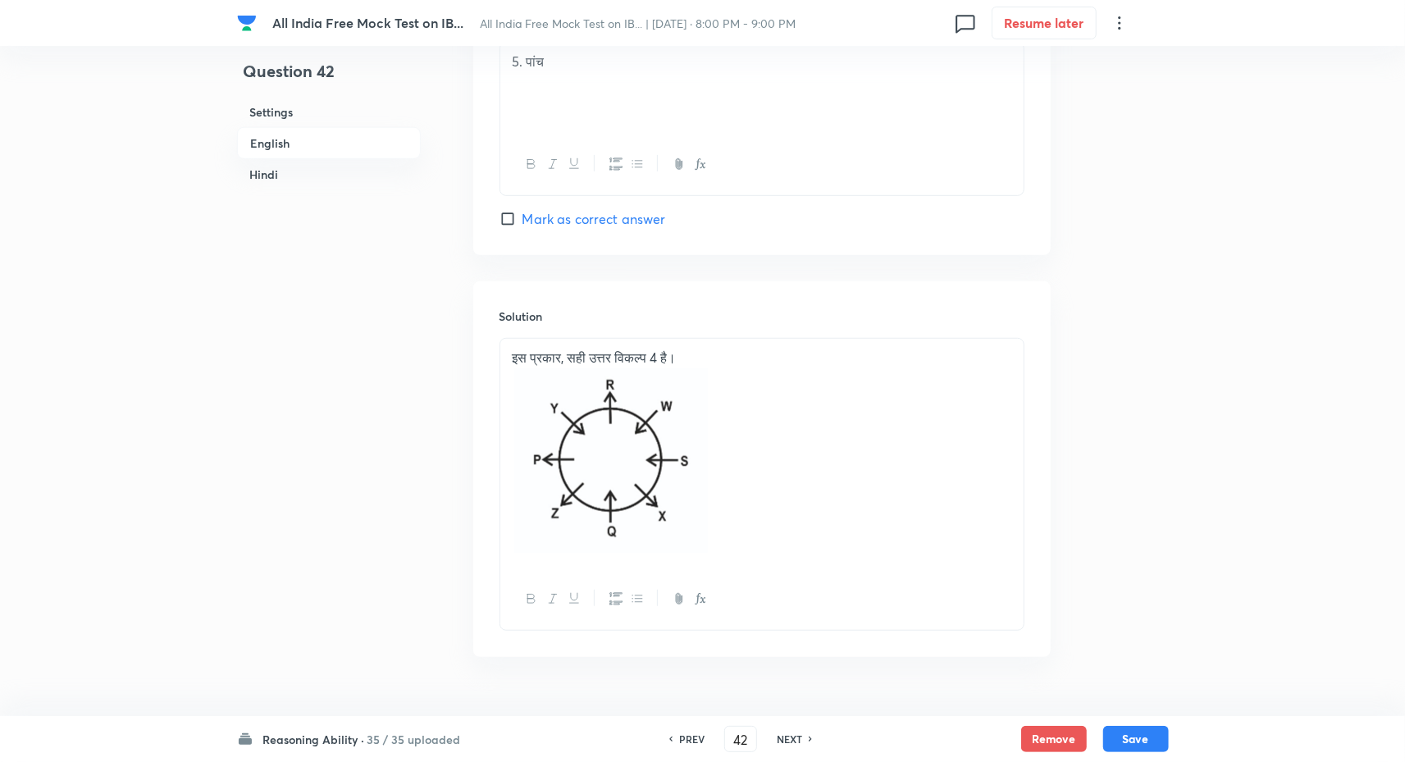
scroll to position [4788, 0]
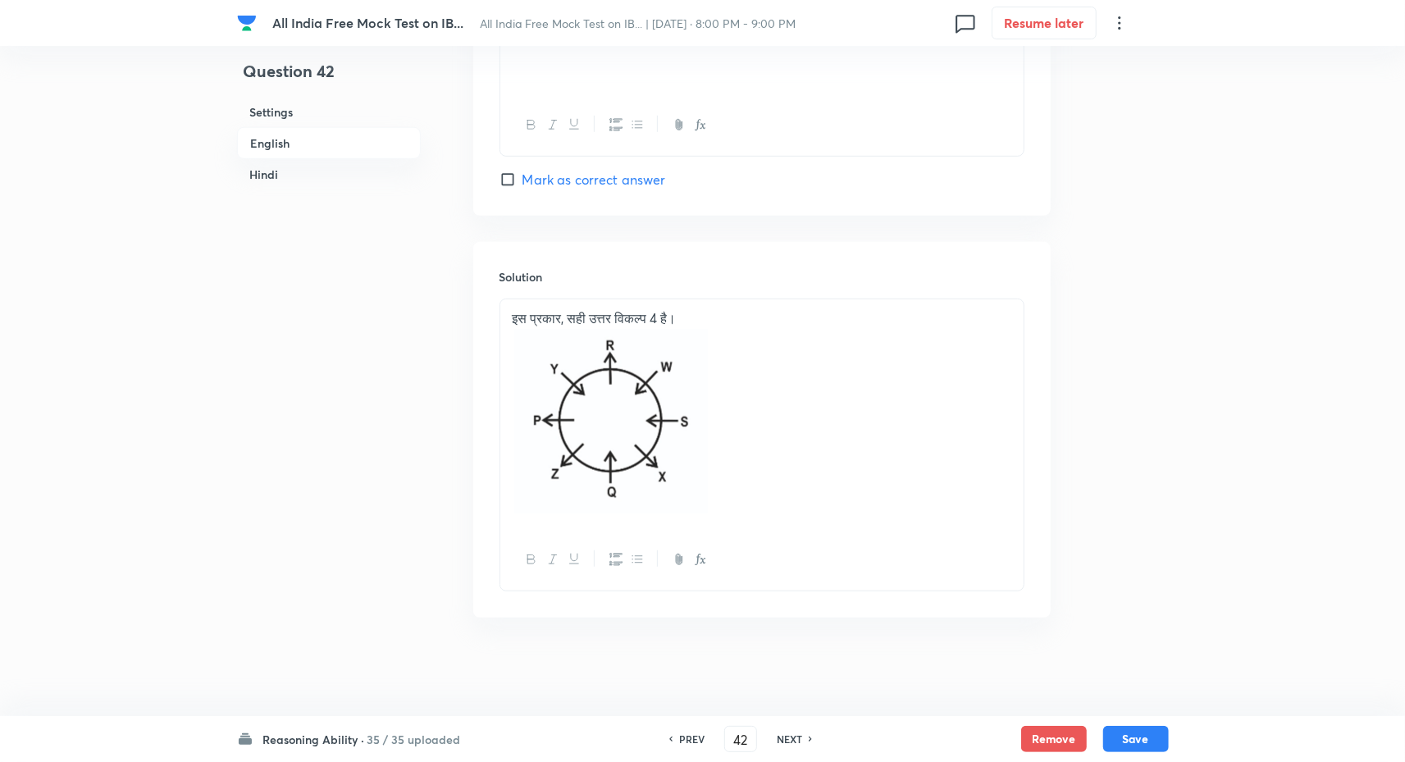
click at [789, 742] on h6 "NEXT" at bounding box center [789, 739] width 25 height 15
type input "43"
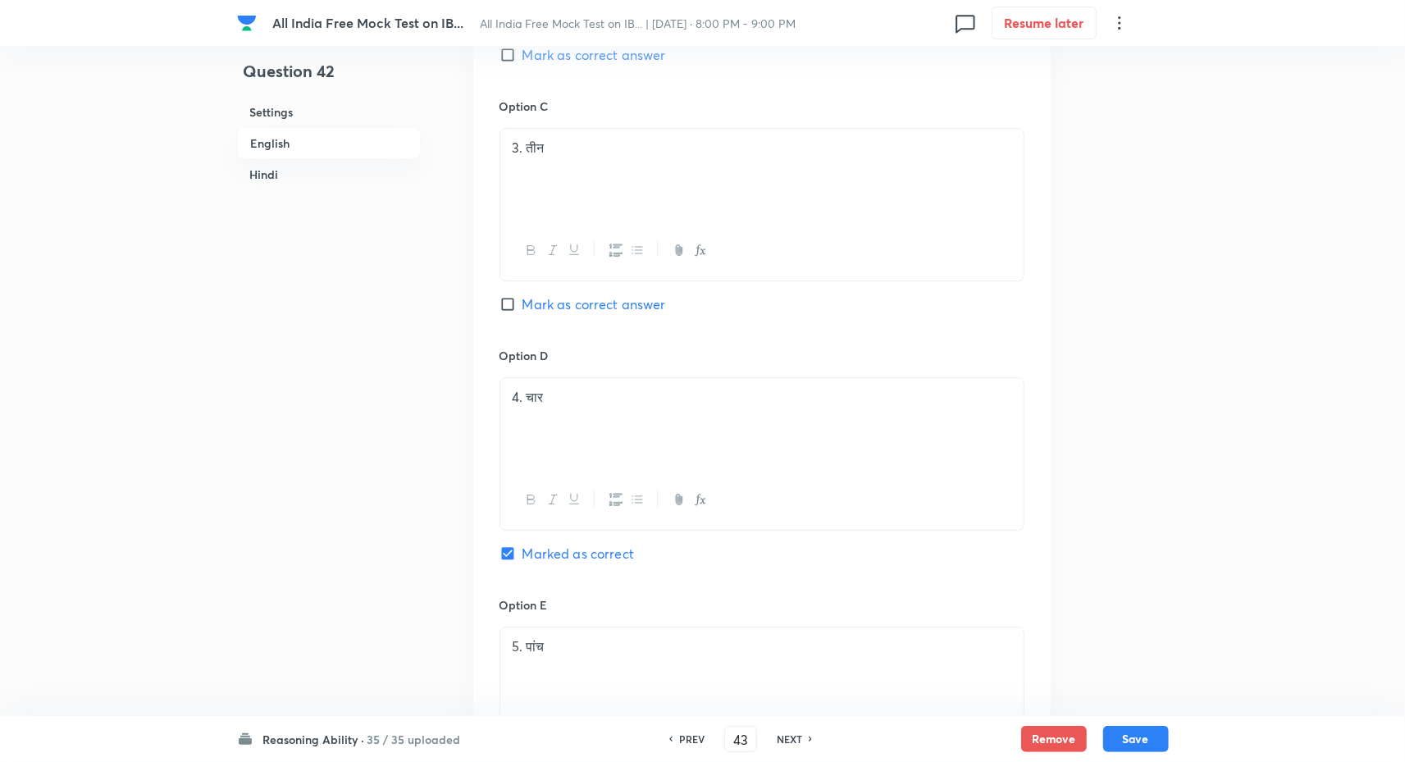
checkbox input "false"
checkbox input "true"
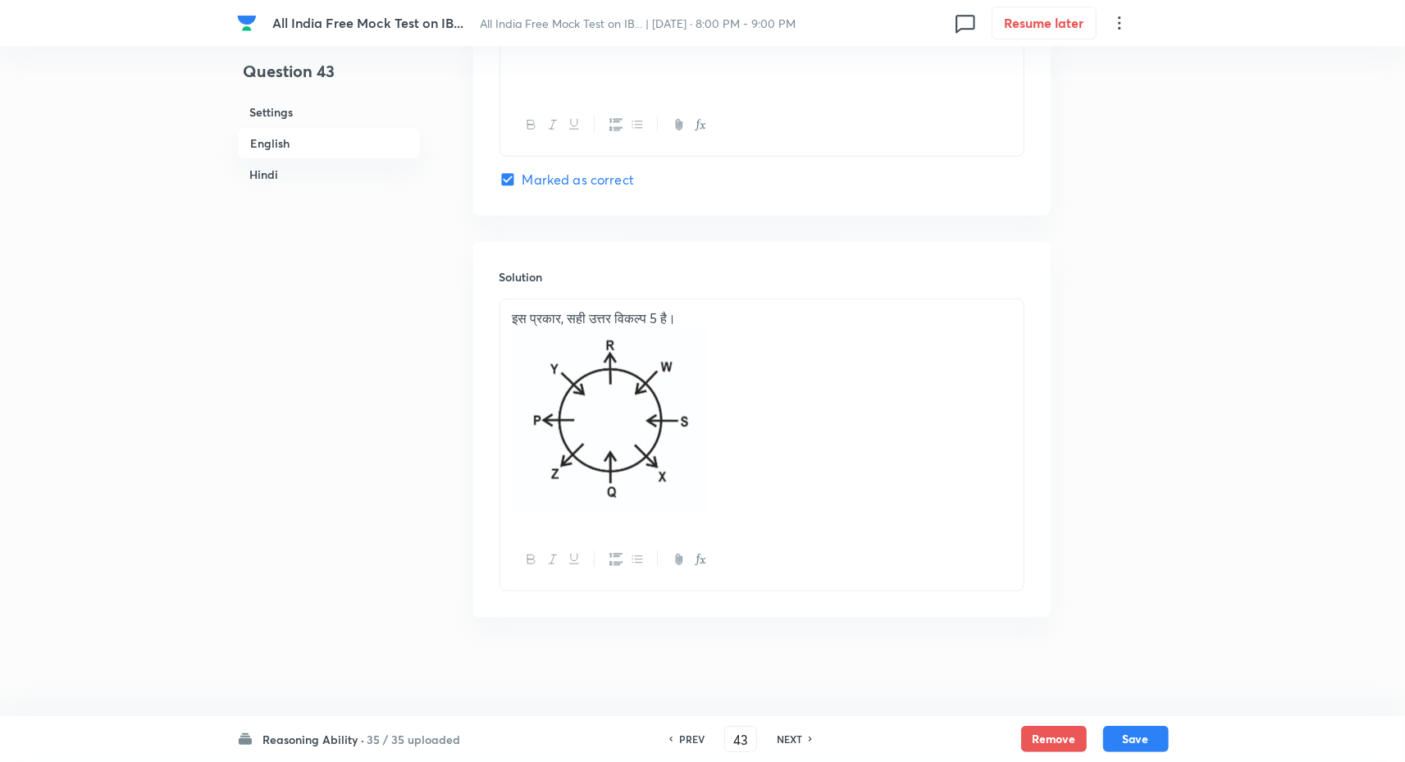
scroll to position [4832, 0]
click at [786, 733] on h6 "NEXT" at bounding box center [789, 739] width 25 height 15
type input "44"
checkbox input "false"
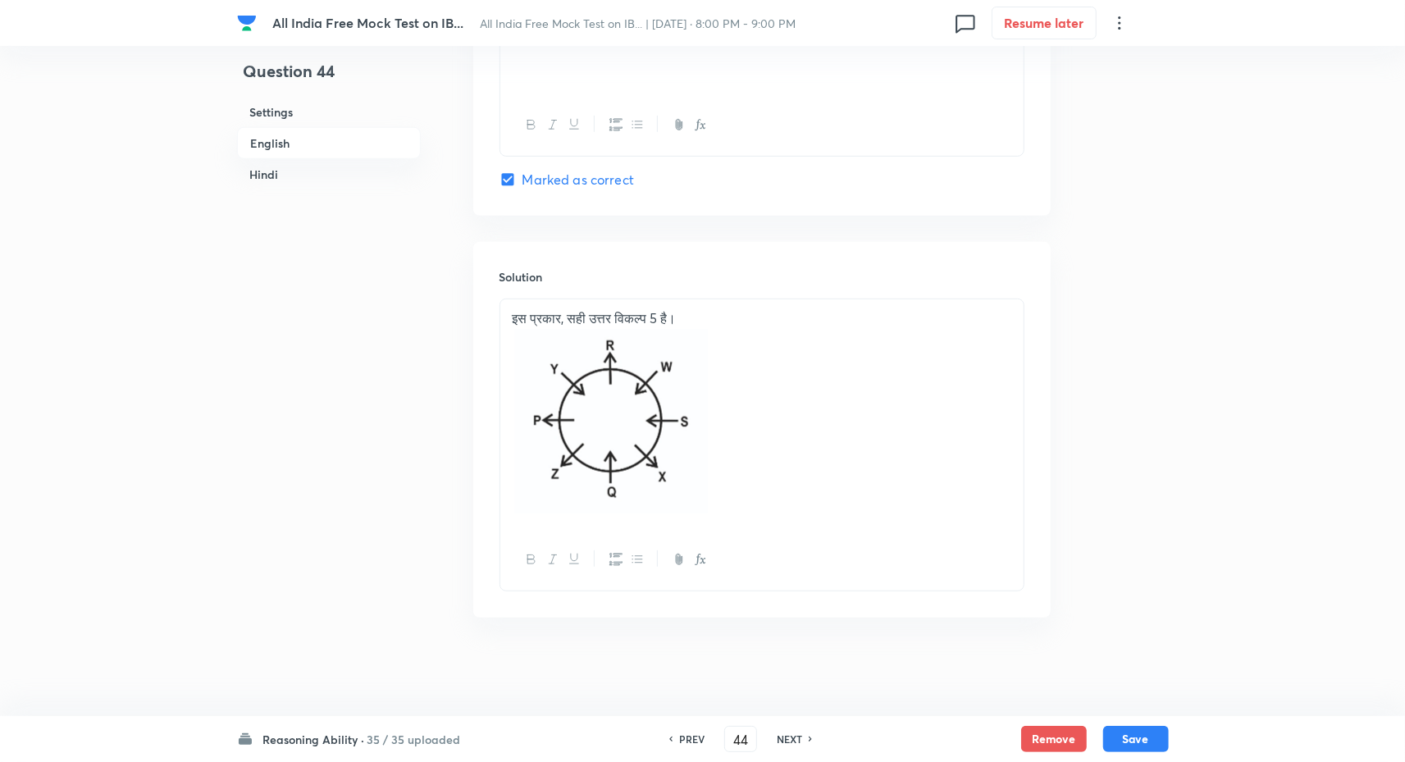
checkbox input "true"
click at [781, 740] on h6 "NEXT" at bounding box center [789, 739] width 25 height 15
type input "45"
checkbox input "false"
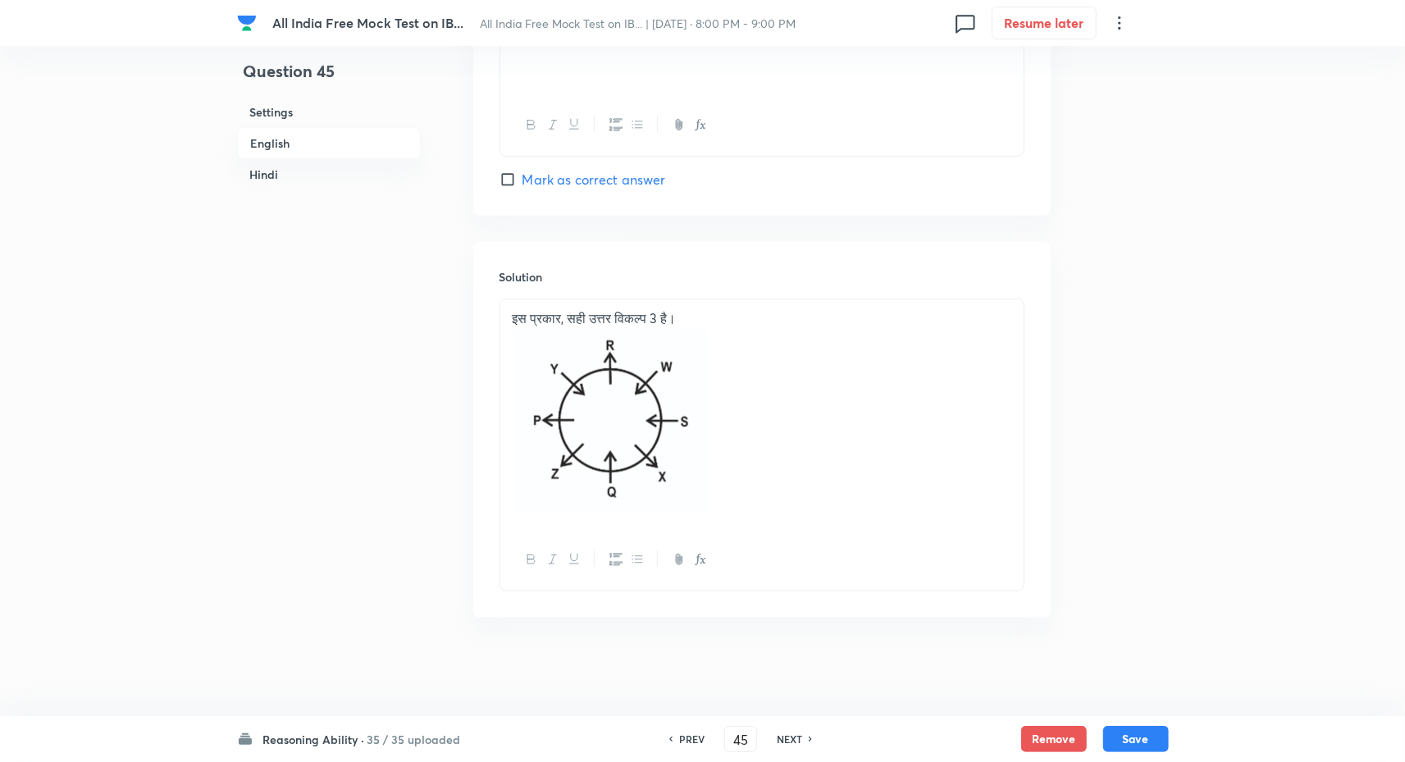
checkbox input "false"
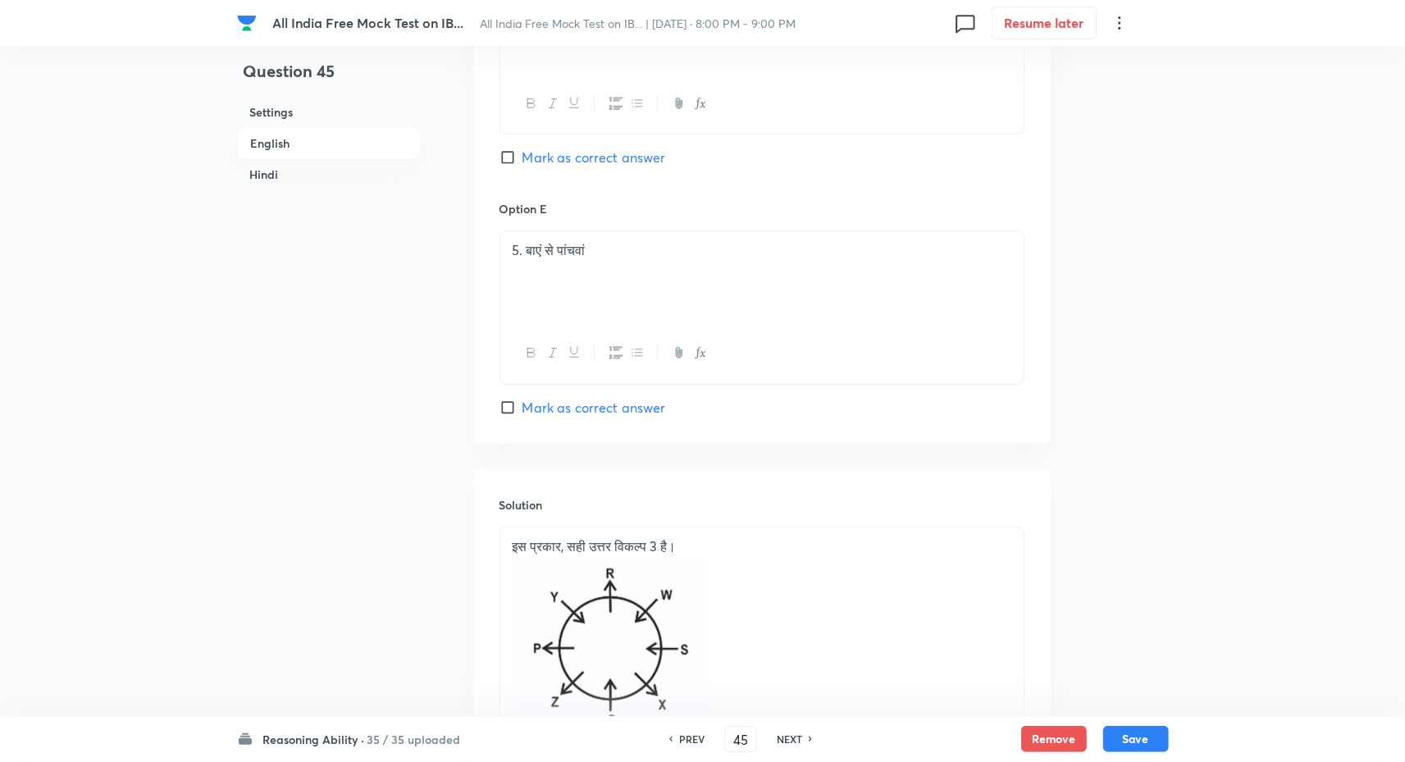
checkbox input "true"
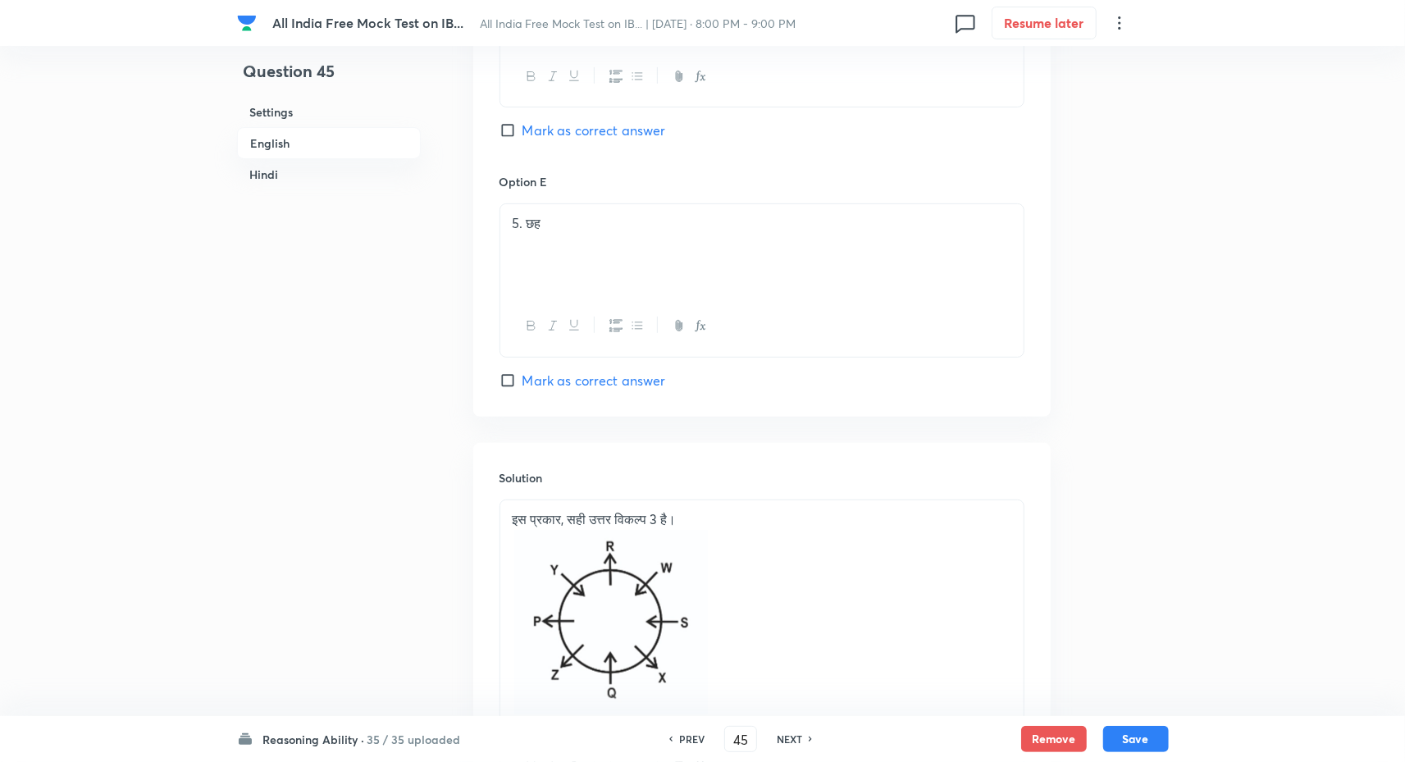
scroll to position [4613, 0]
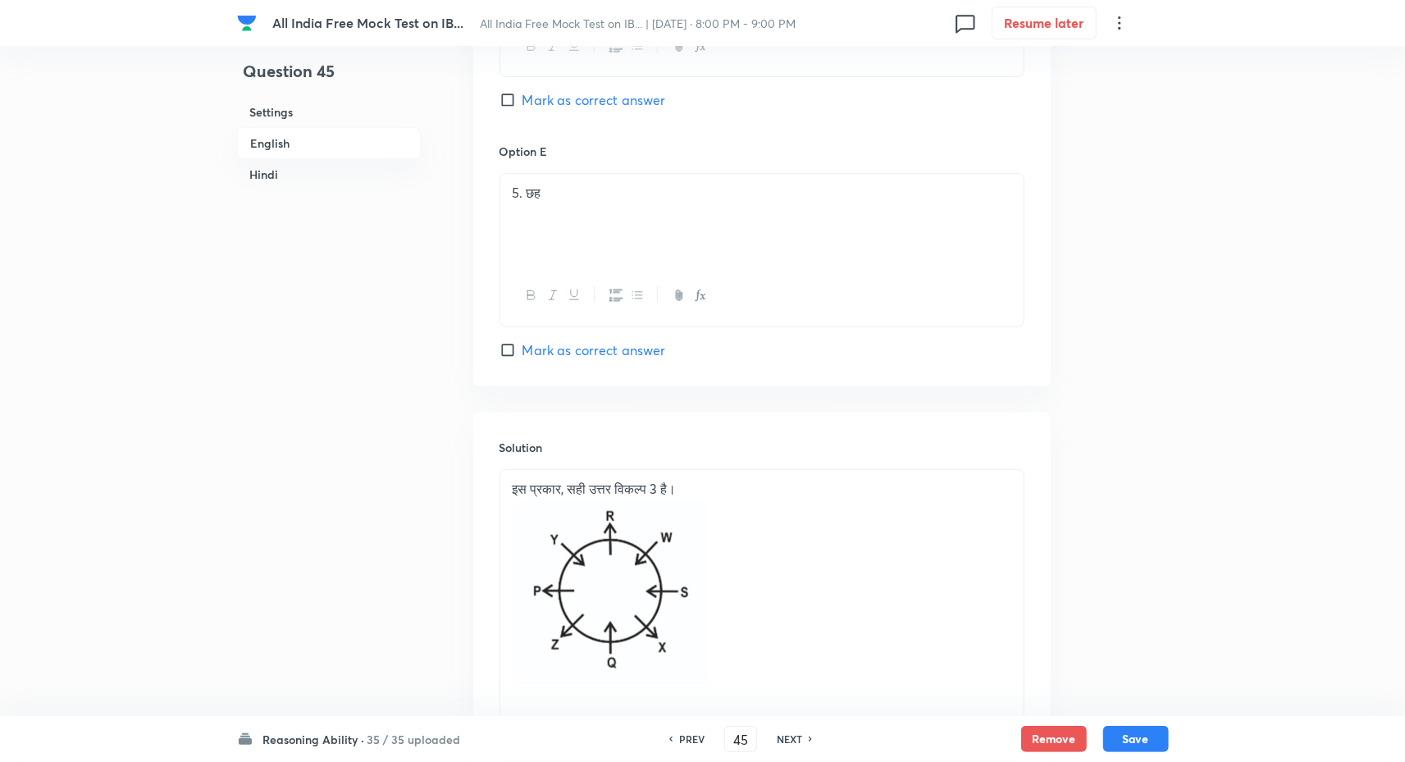
click at [781, 740] on h6 "NEXT" at bounding box center [789, 739] width 25 height 15
type input "46"
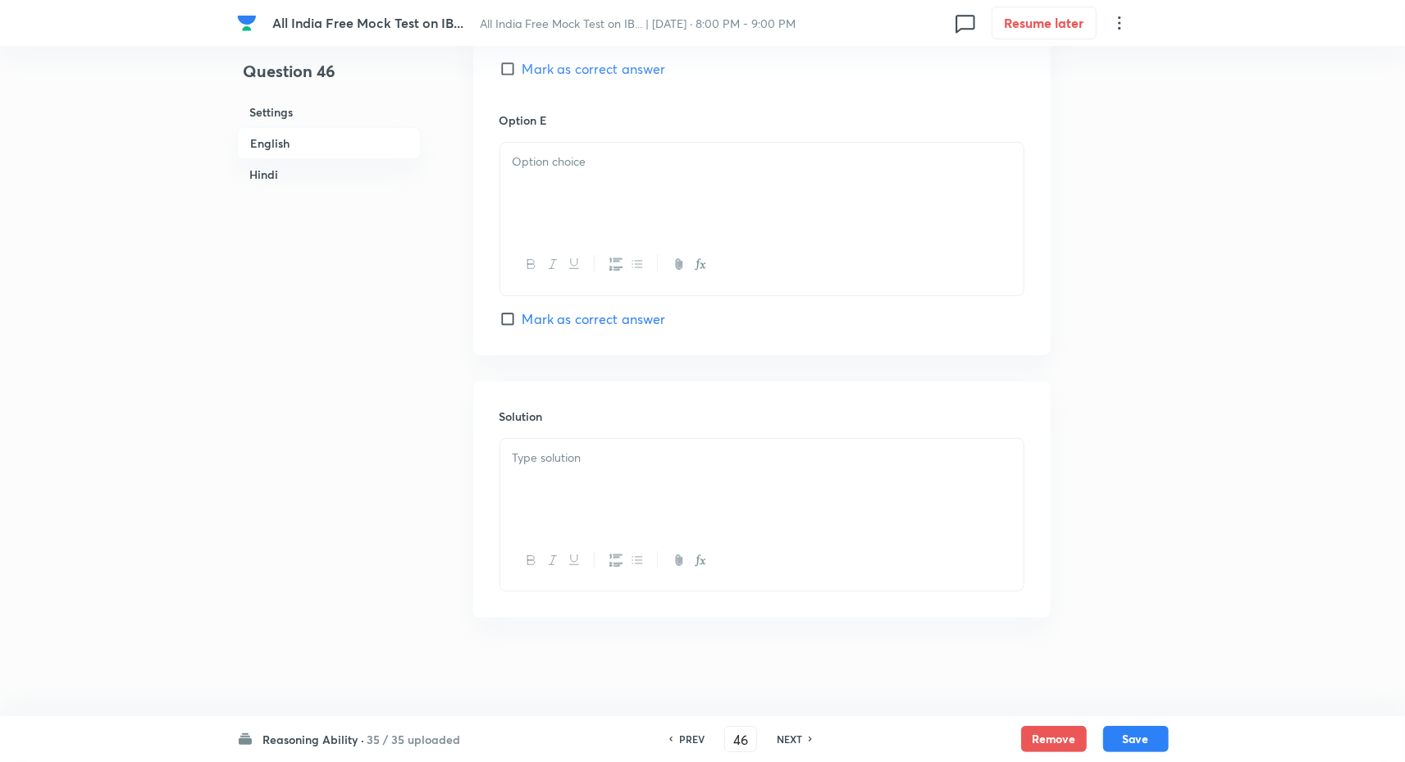
checkbox input "false"
checkbox input "true"
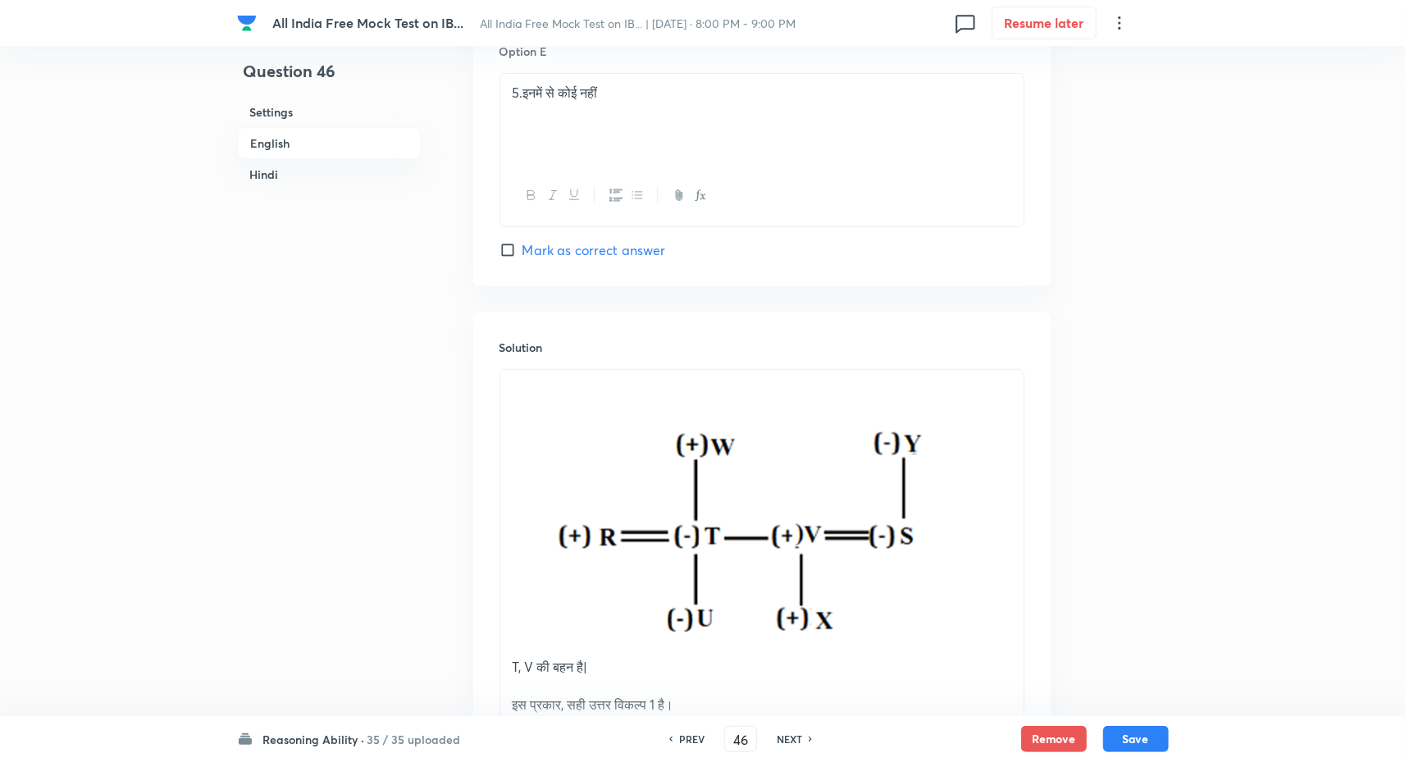
click at [700, 740] on h6 "PREV" at bounding box center [691, 739] width 25 height 15
type input "45"
checkbox input "false"
checkbox input "true"
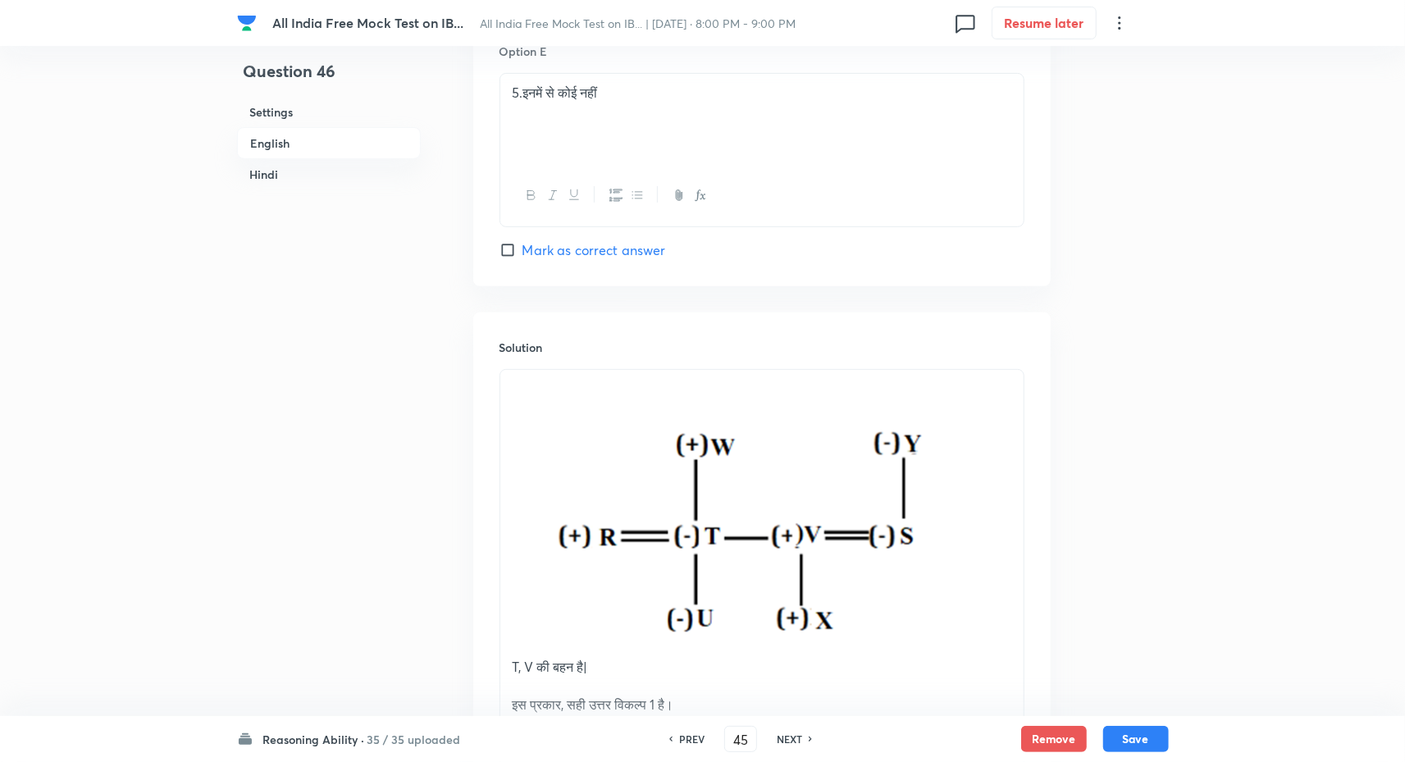
checkbox input "true"
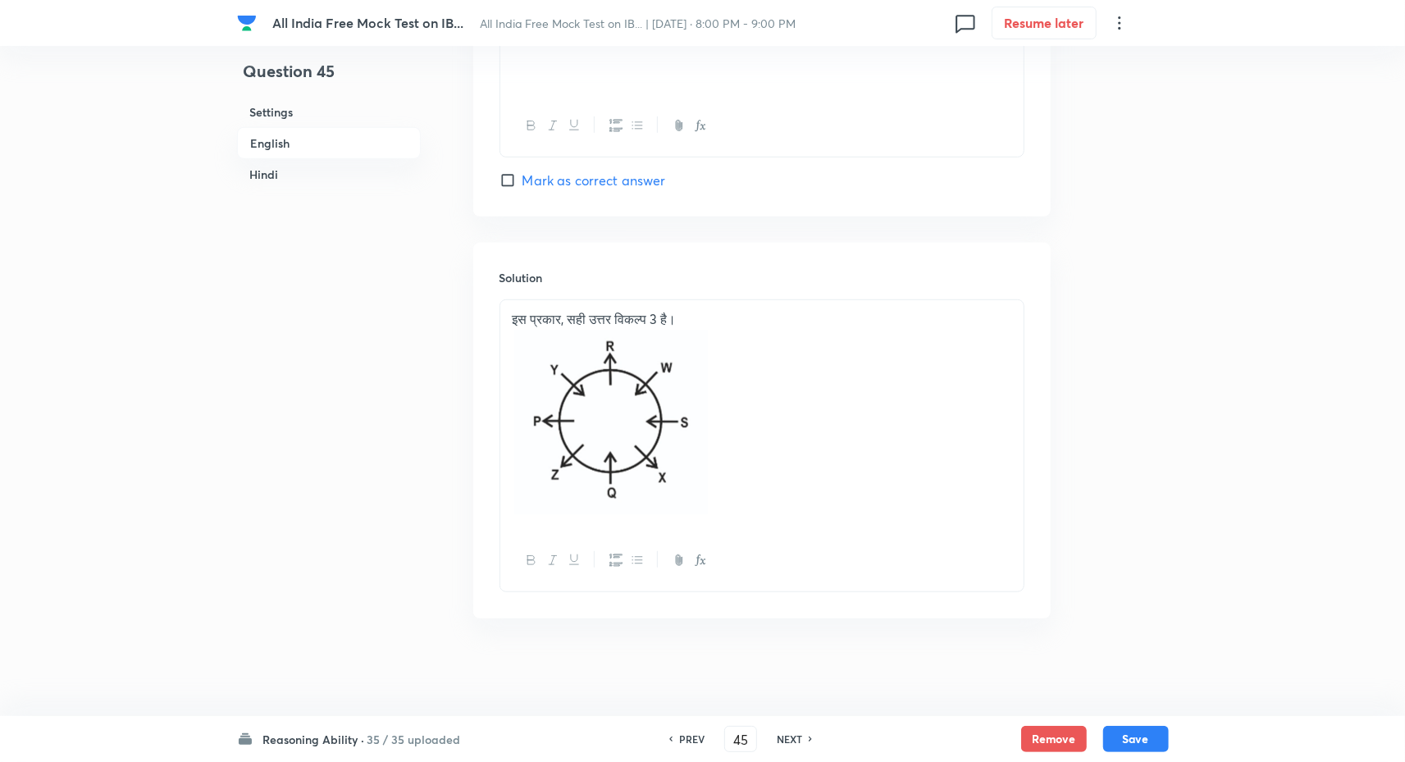
scroll to position [4832, 0]
click at [779, 742] on h6 "NEXT" at bounding box center [789, 739] width 25 height 15
type input "46"
checkbox input "false"
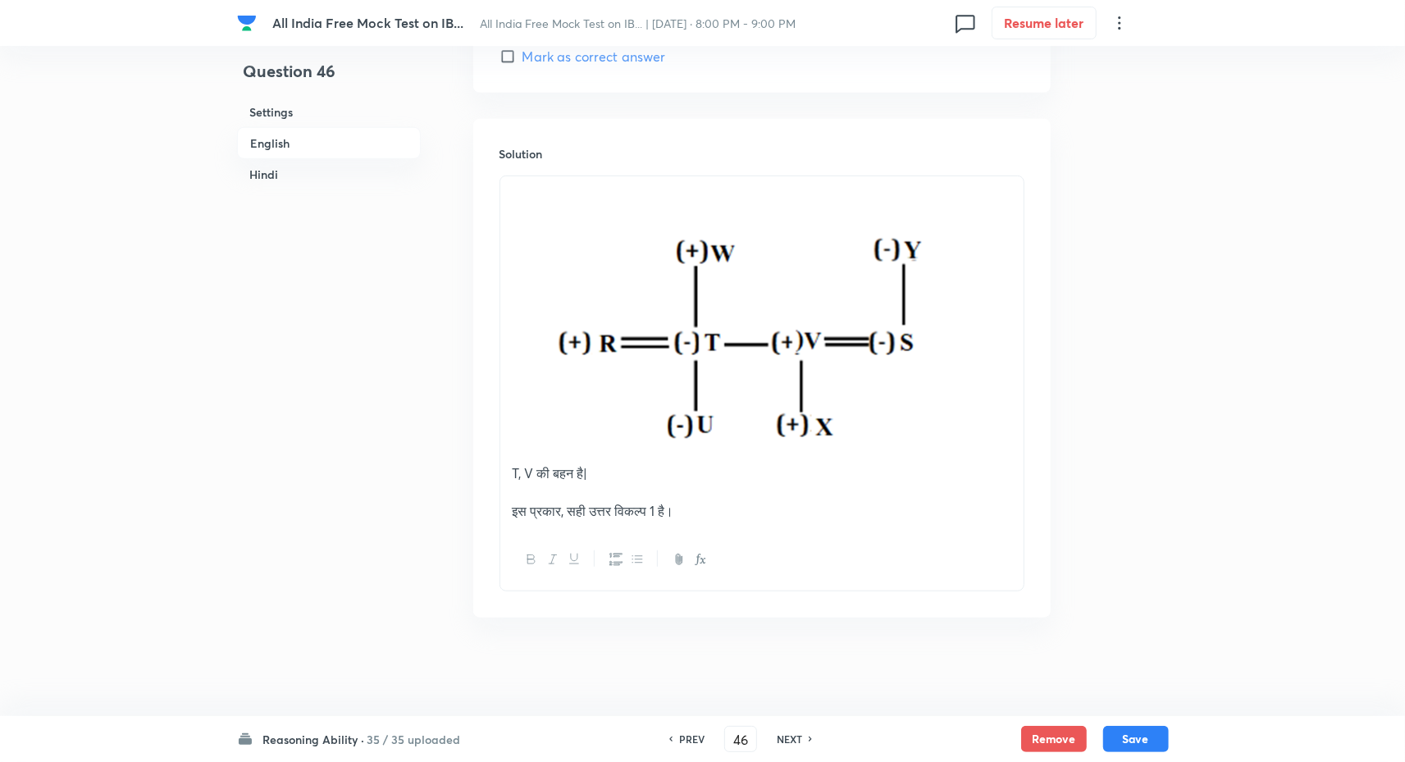
checkbox input "true"
click at [783, 743] on h6 "NEXT" at bounding box center [789, 739] width 25 height 15
type input "47"
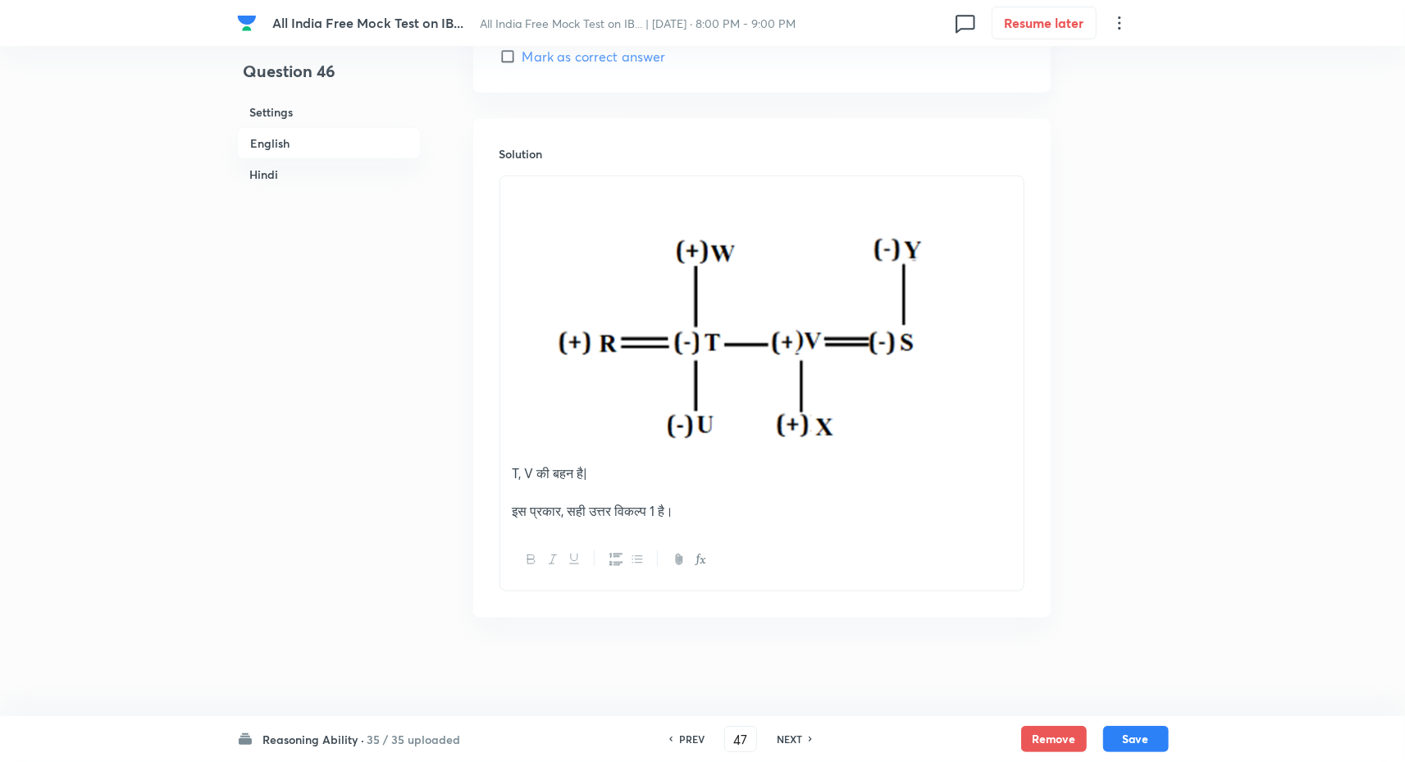
checkbox input "false"
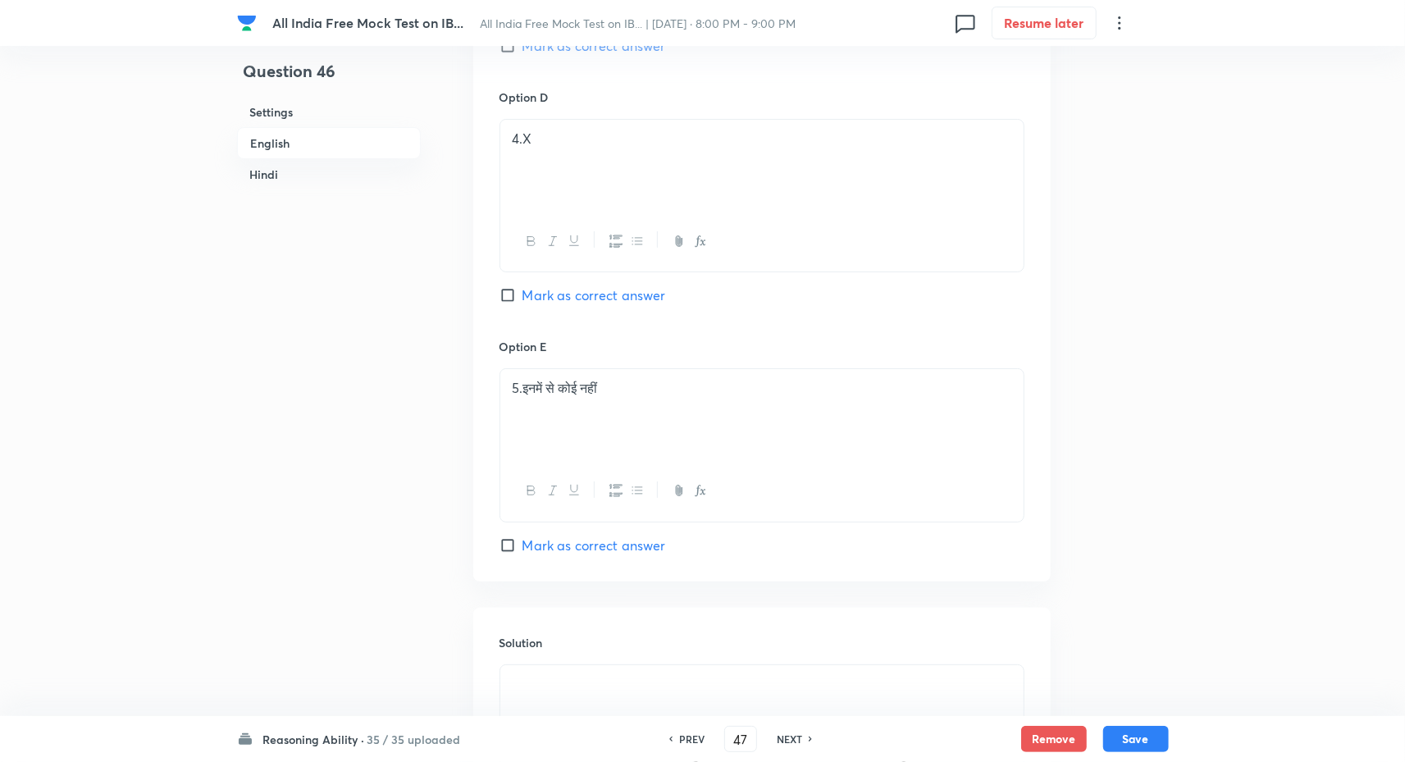
checkbox input "true"
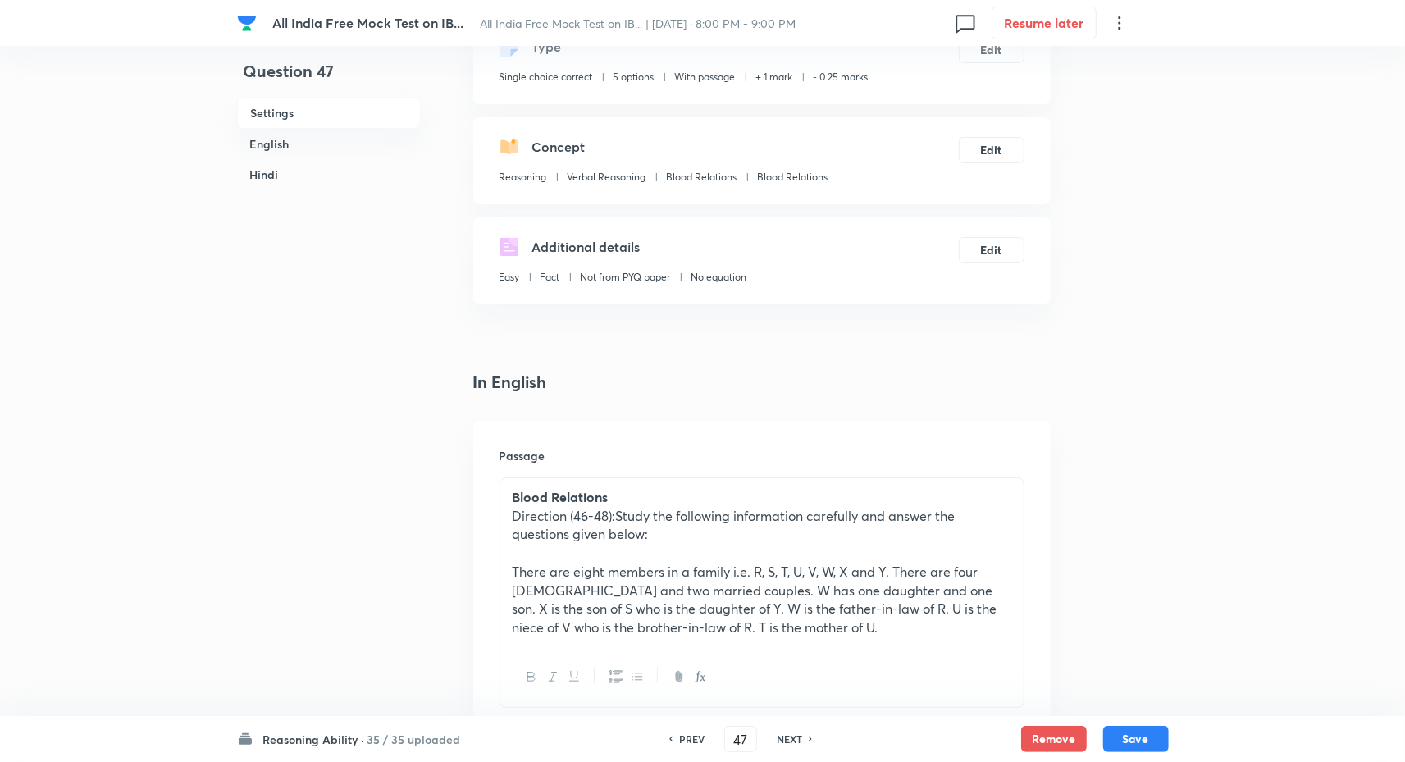
scroll to position [112, 0]
click at [688, 737] on h6 "PREV" at bounding box center [691, 739] width 25 height 15
type input "46"
checkbox input "false"
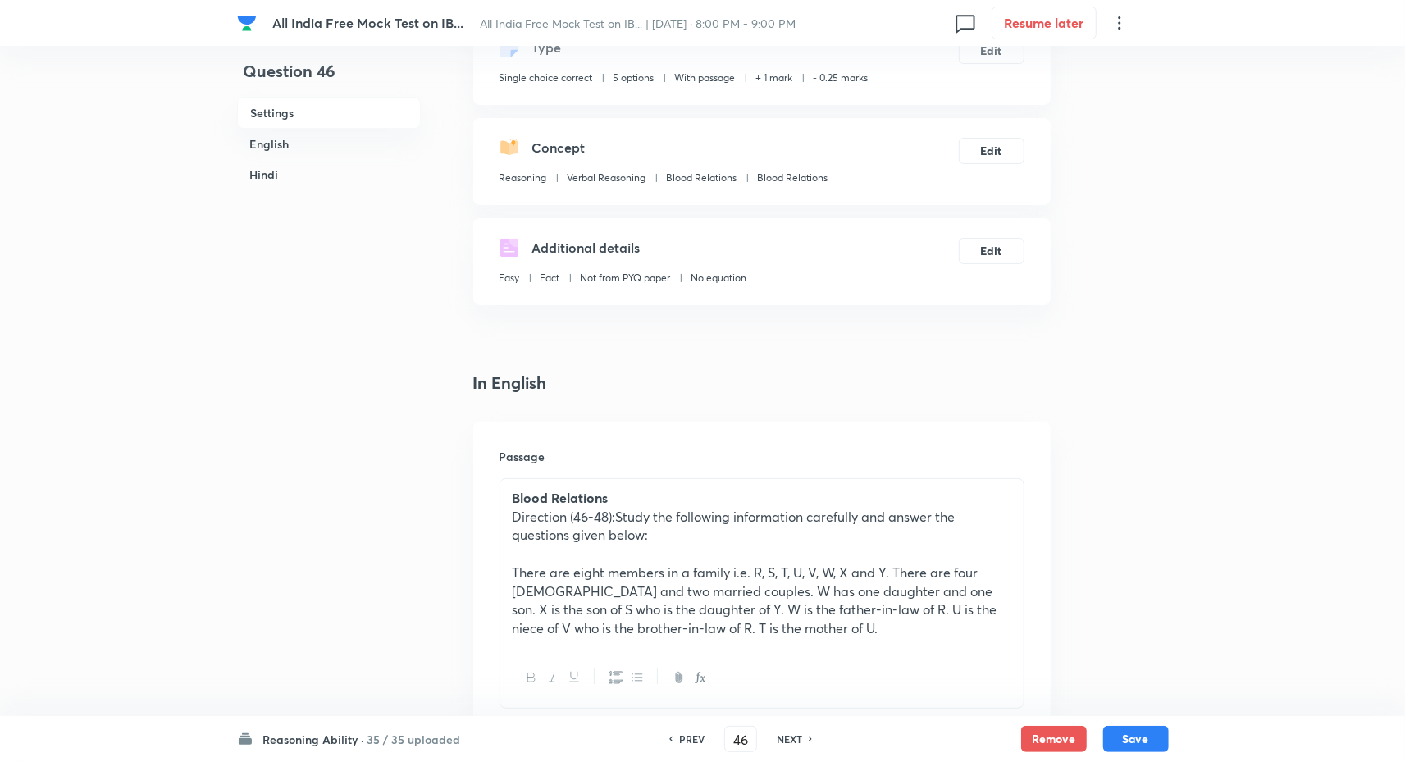
checkbox input "true"
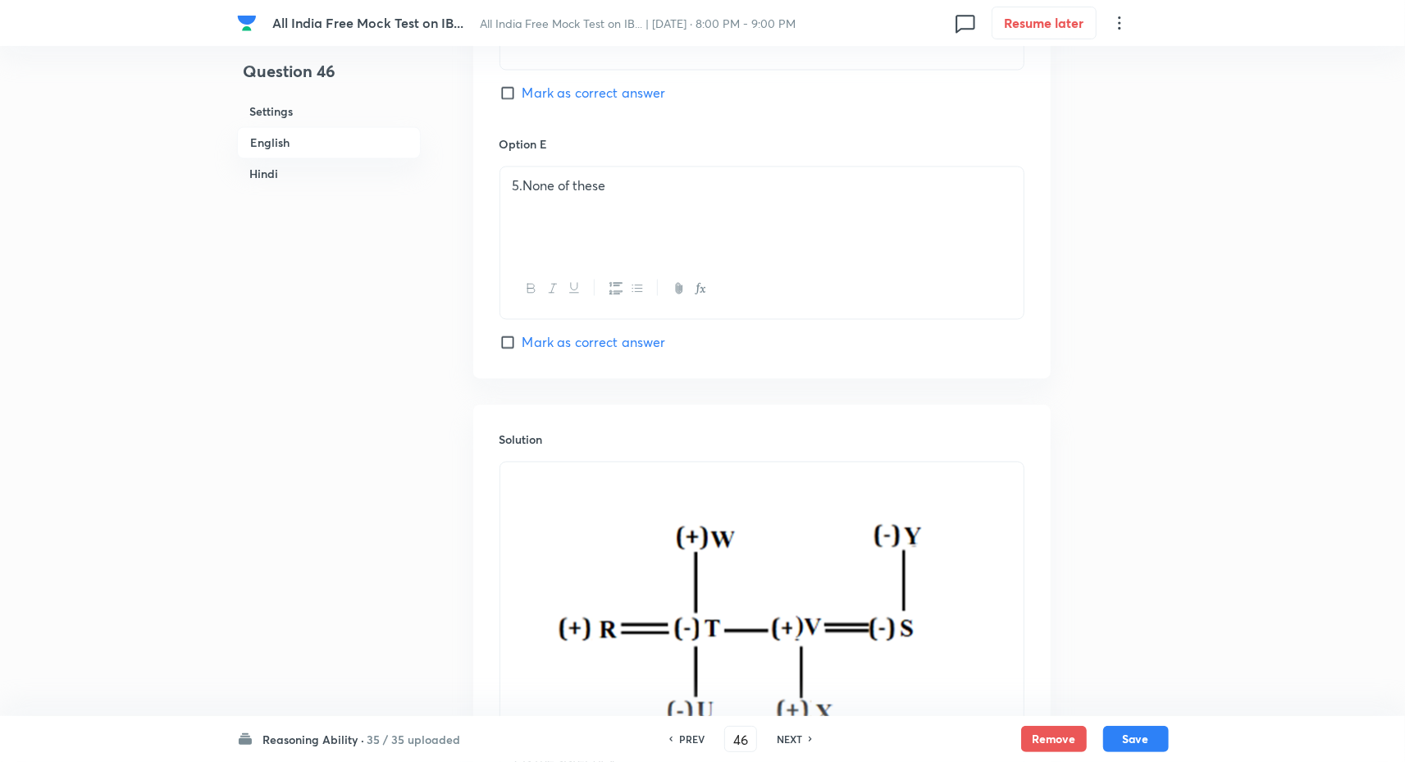
scroll to position [1993, 0]
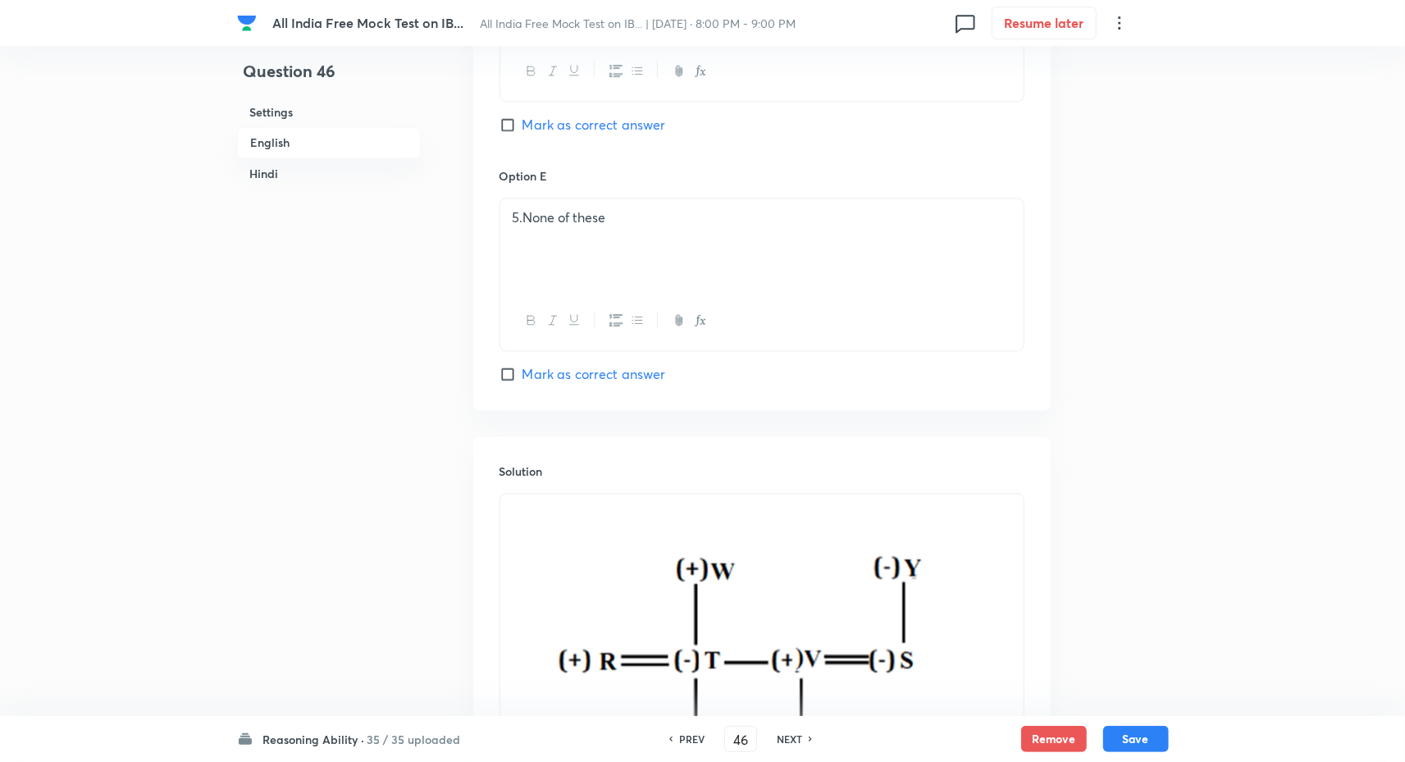
click at [783, 735] on h6 "NEXT" at bounding box center [789, 739] width 25 height 15
type input "47"
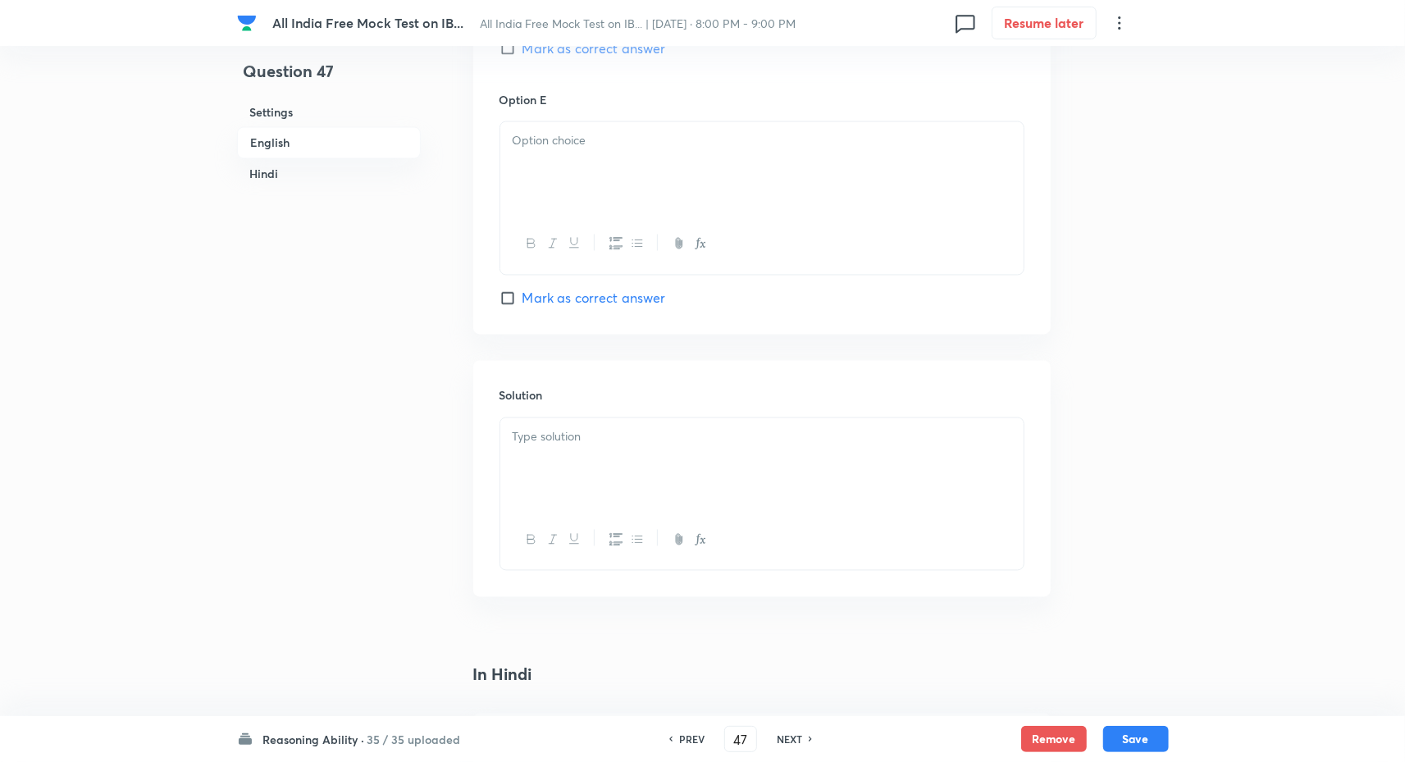
checkbox input "false"
checkbox input "true"
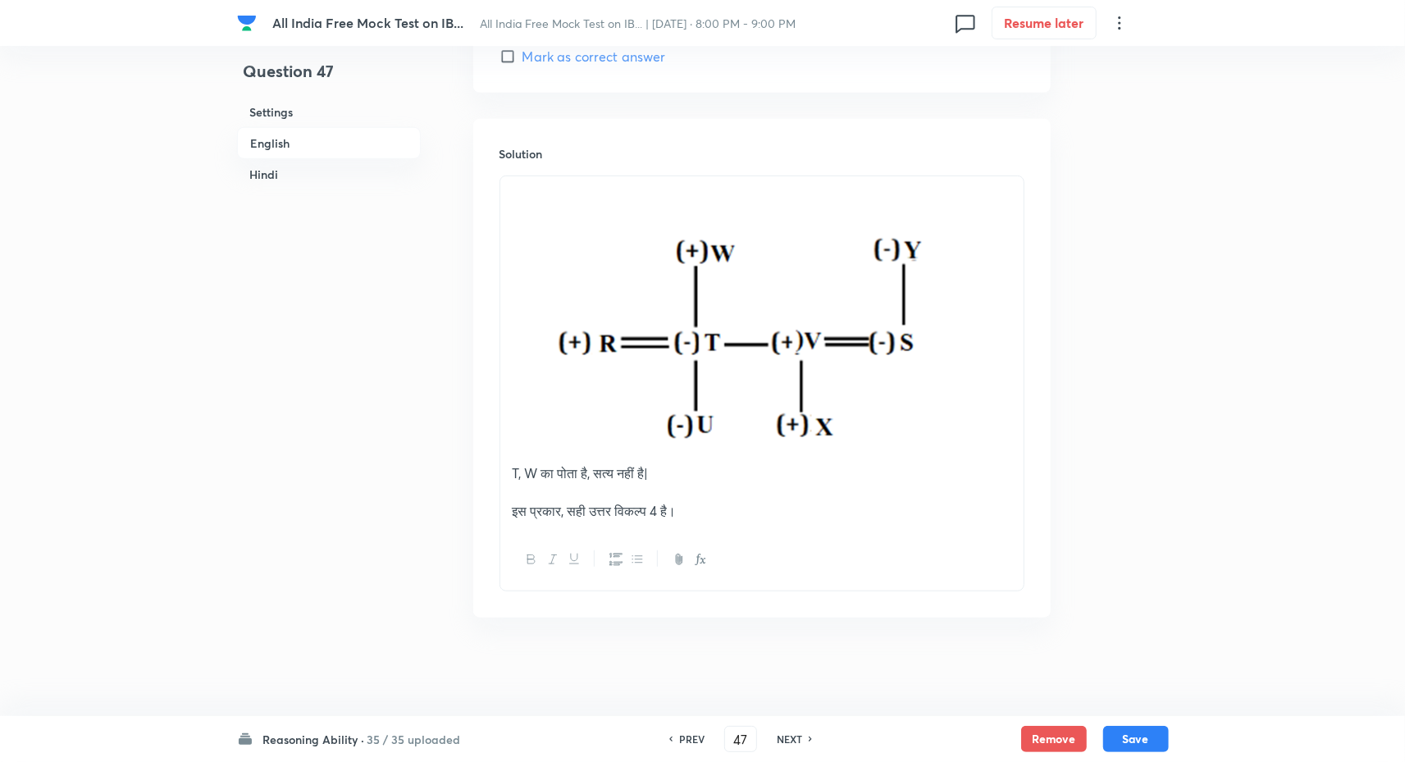
scroll to position [4837, 0]
click at [788, 733] on h6 "NEXT" at bounding box center [789, 739] width 25 height 15
type input "48"
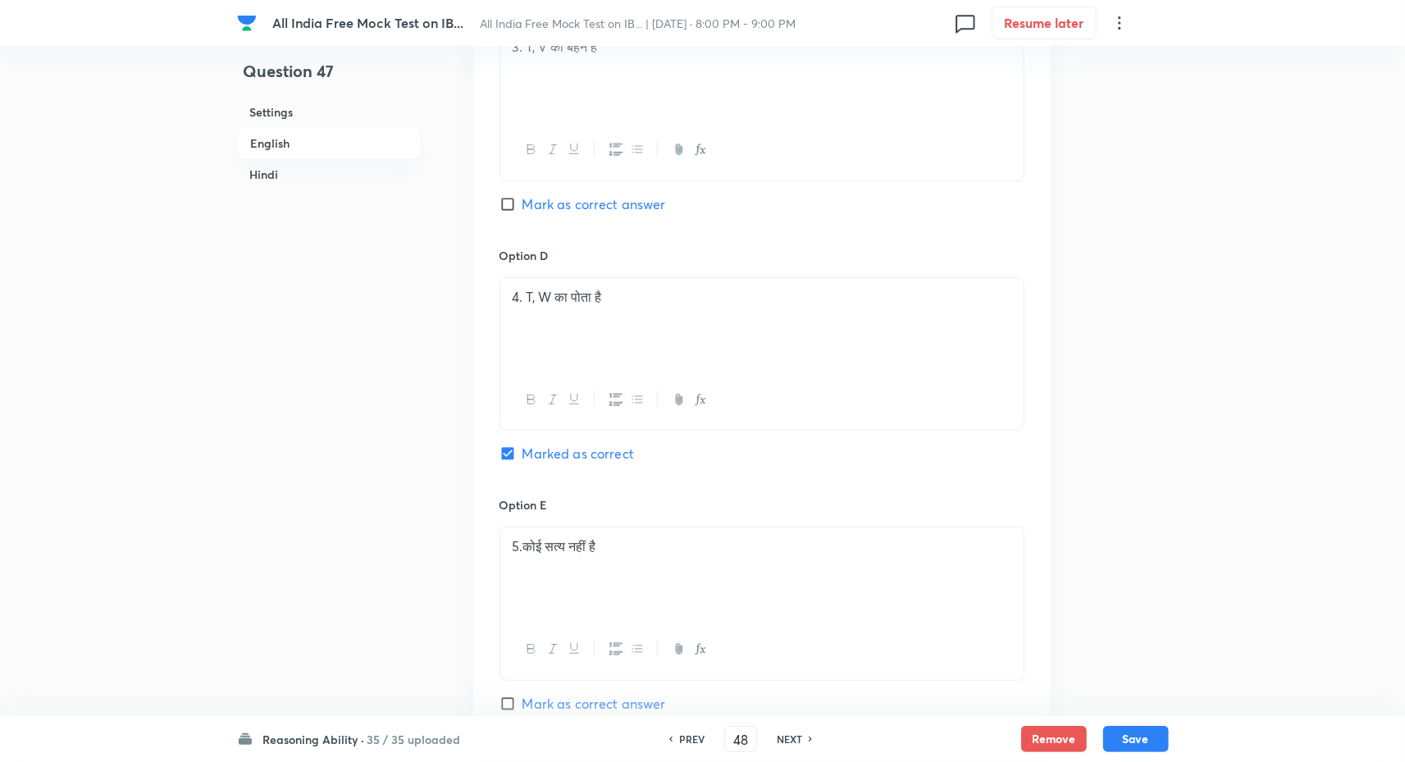
checkbox input "false"
checkbox input "true"
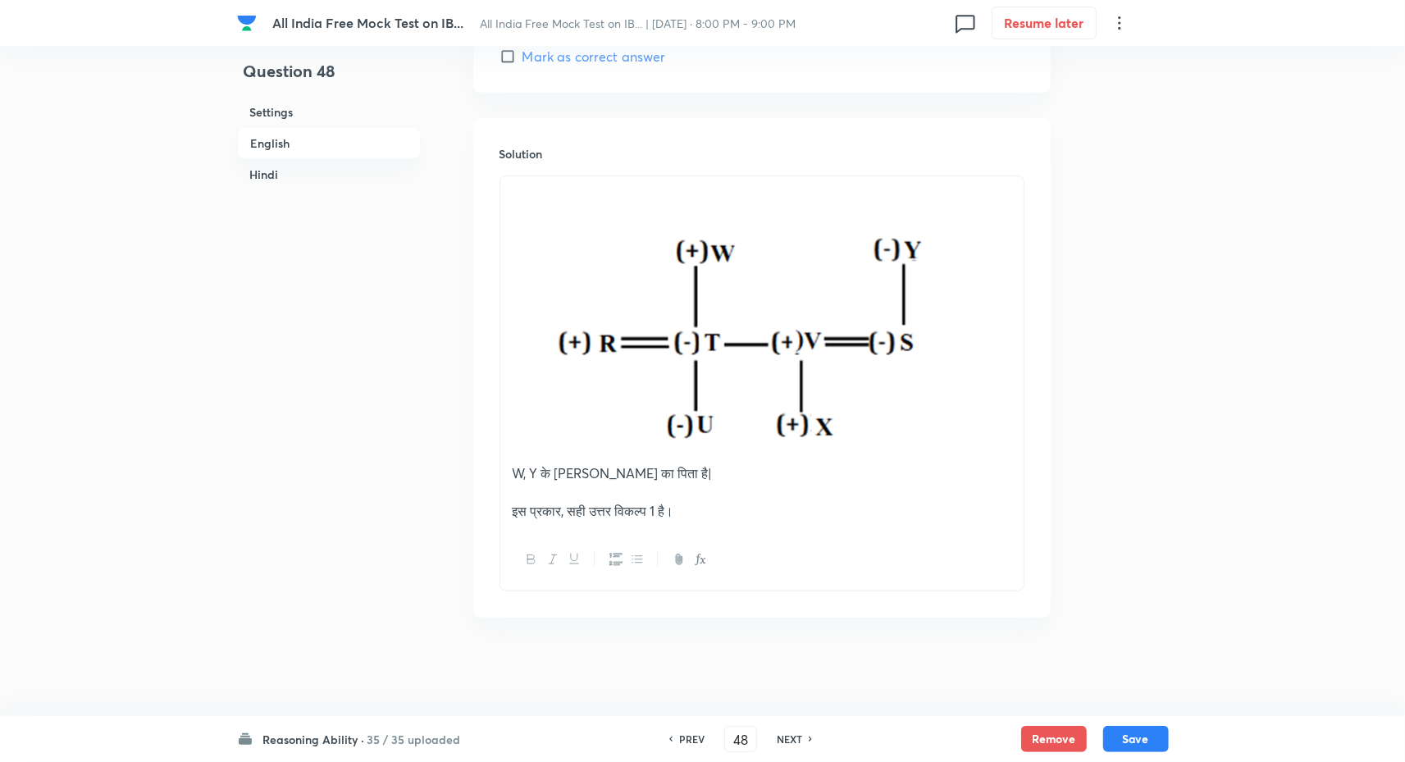
click at [793, 733] on h6 "NEXT" at bounding box center [789, 739] width 25 height 15
type input "49"
checkbox input "false"
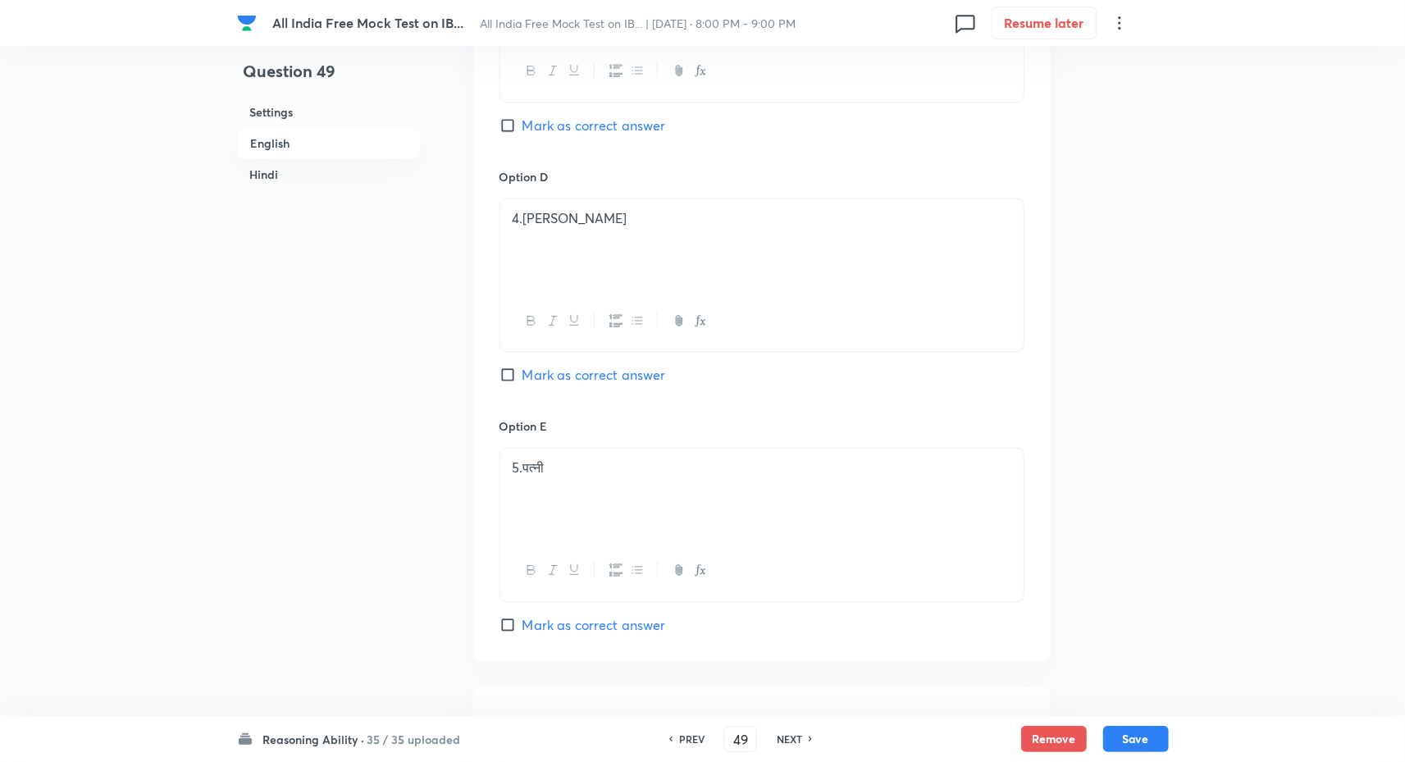
checkbox input "true"
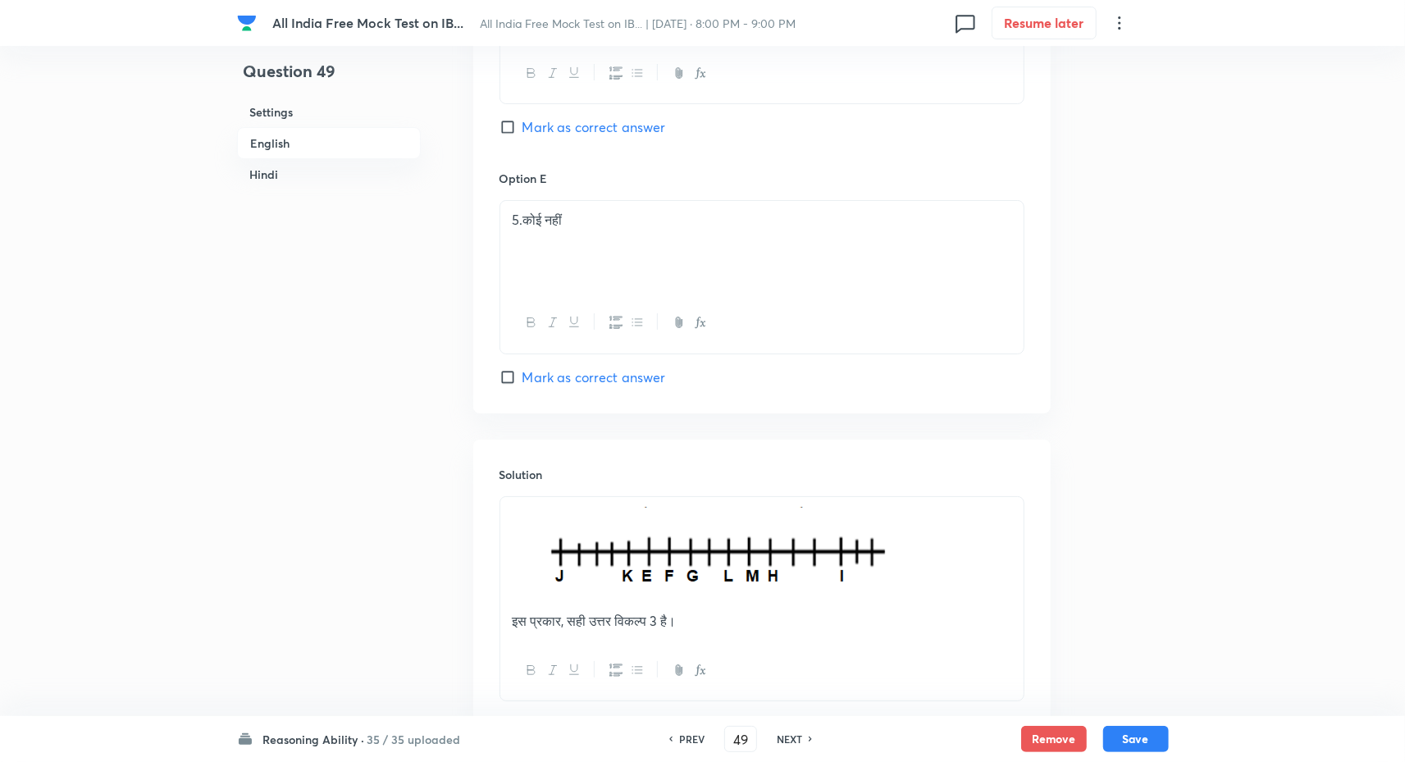
scroll to position [4342, 0]
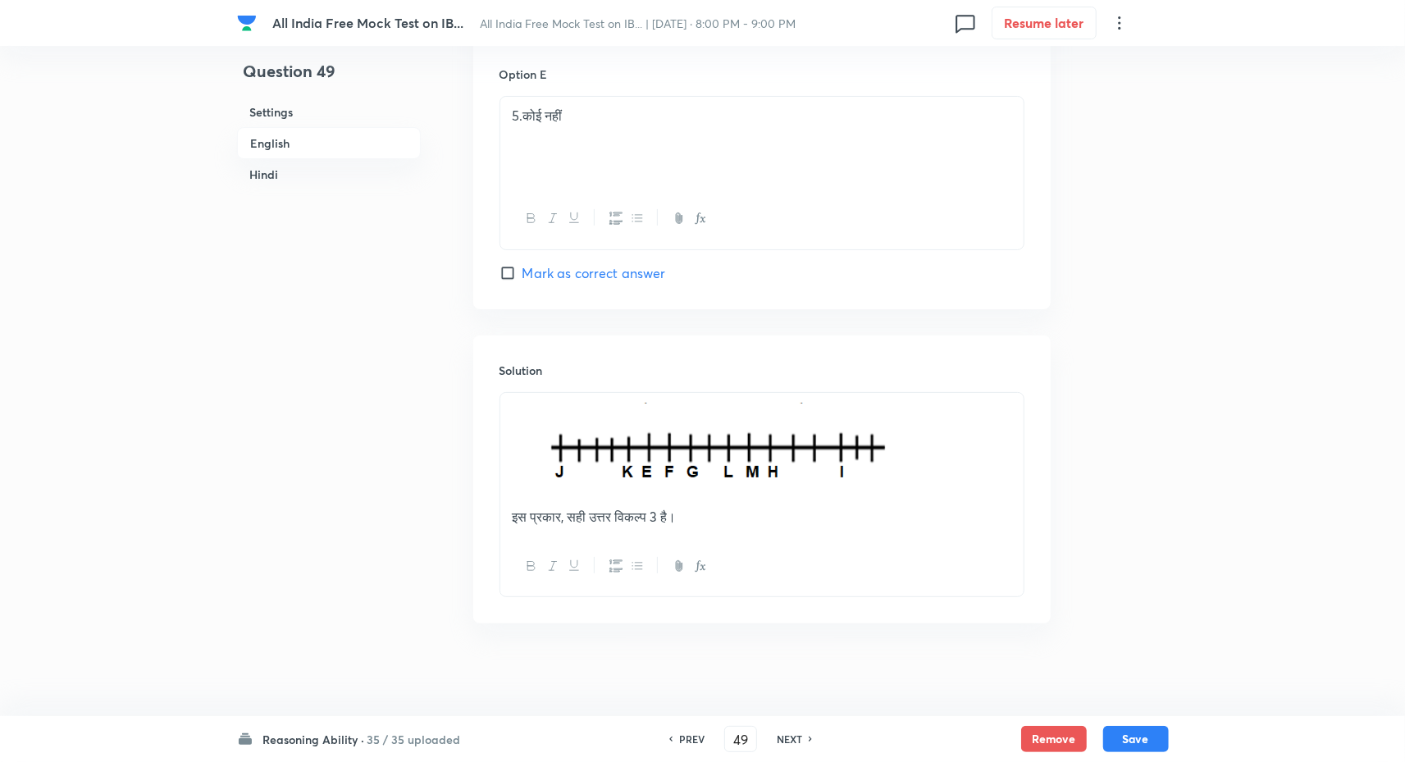
click at [689, 740] on h6 "PREV" at bounding box center [691, 739] width 25 height 15
type input "48"
checkbox input "false"
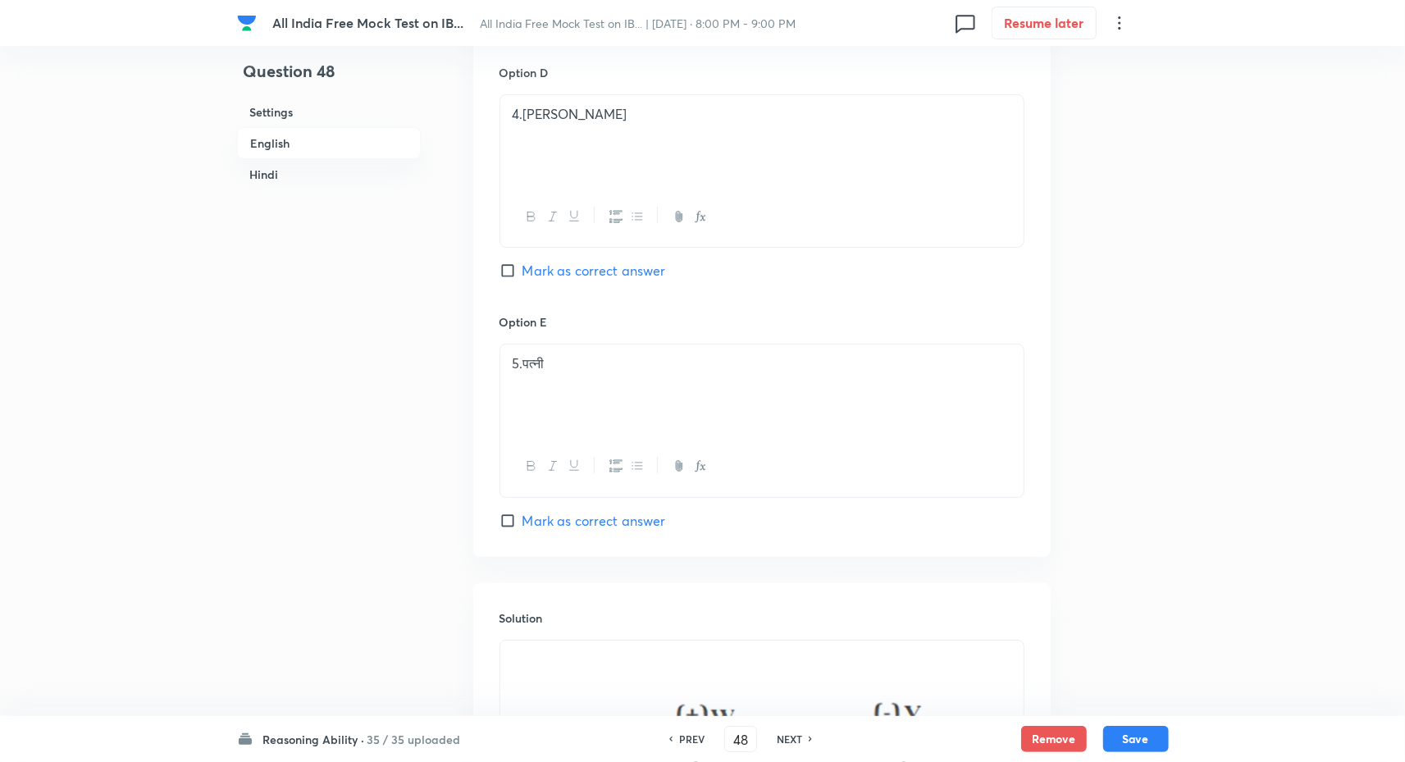
checkbox input "true"
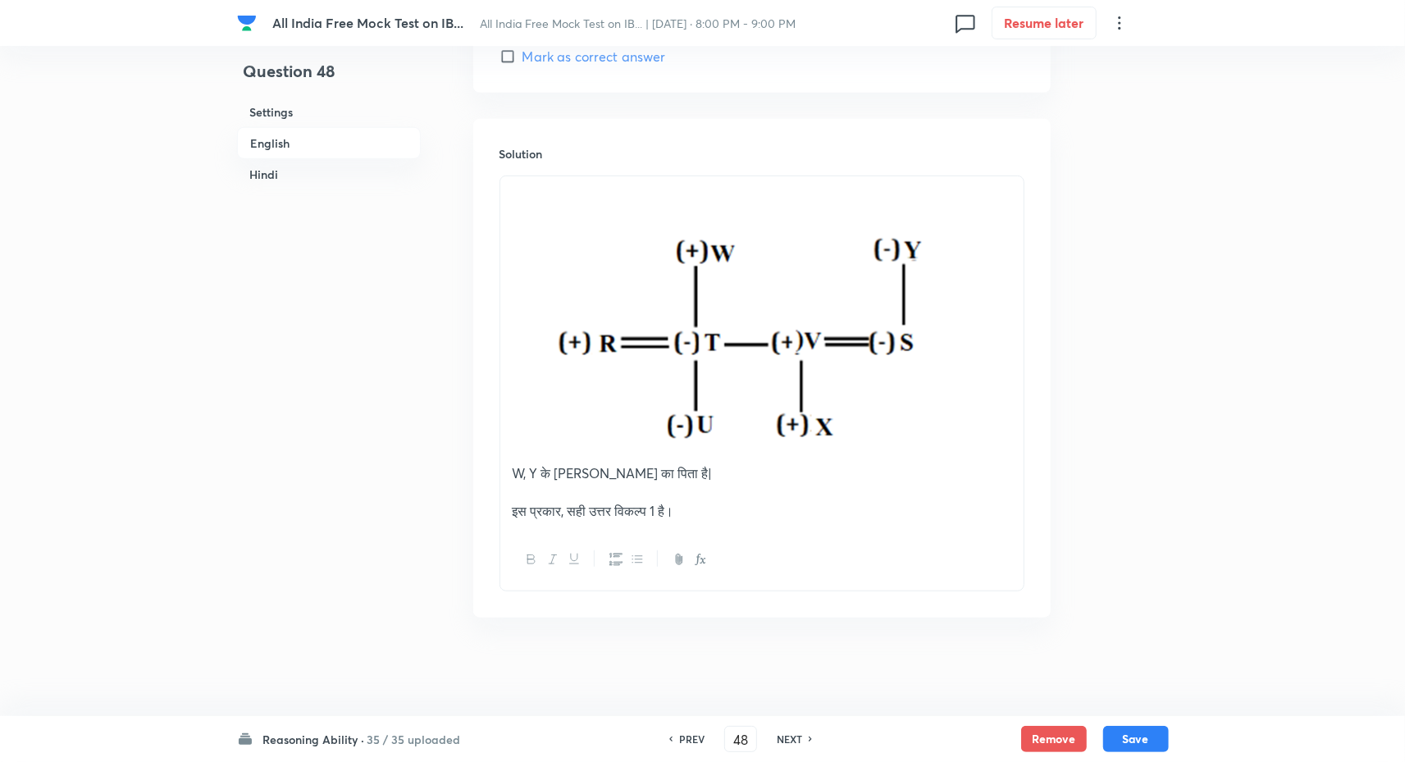
scroll to position [4837, 0]
click at [782, 735] on h6 "NEXT" at bounding box center [789, 739] width 25 height 15
type input "49"
checkbox input "false"
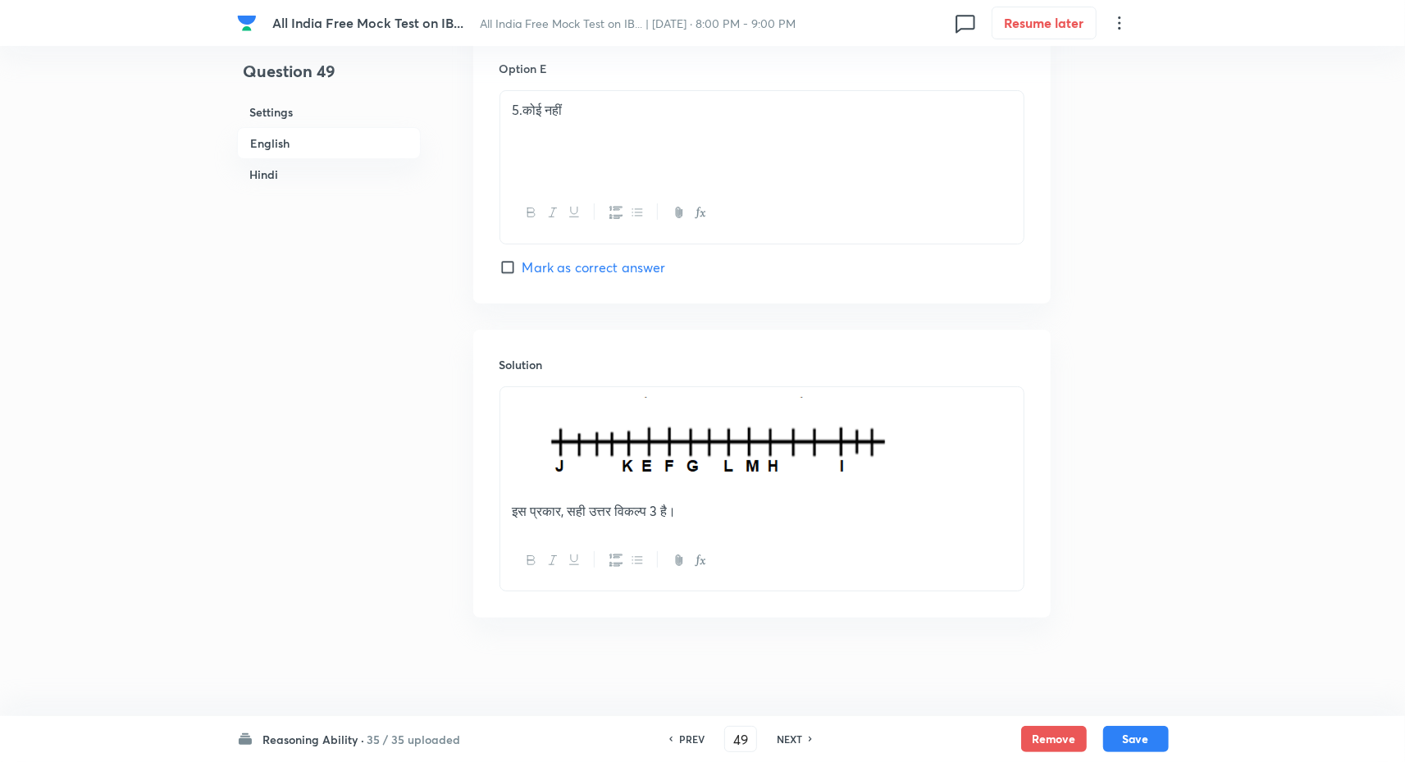
checkbox input "true"
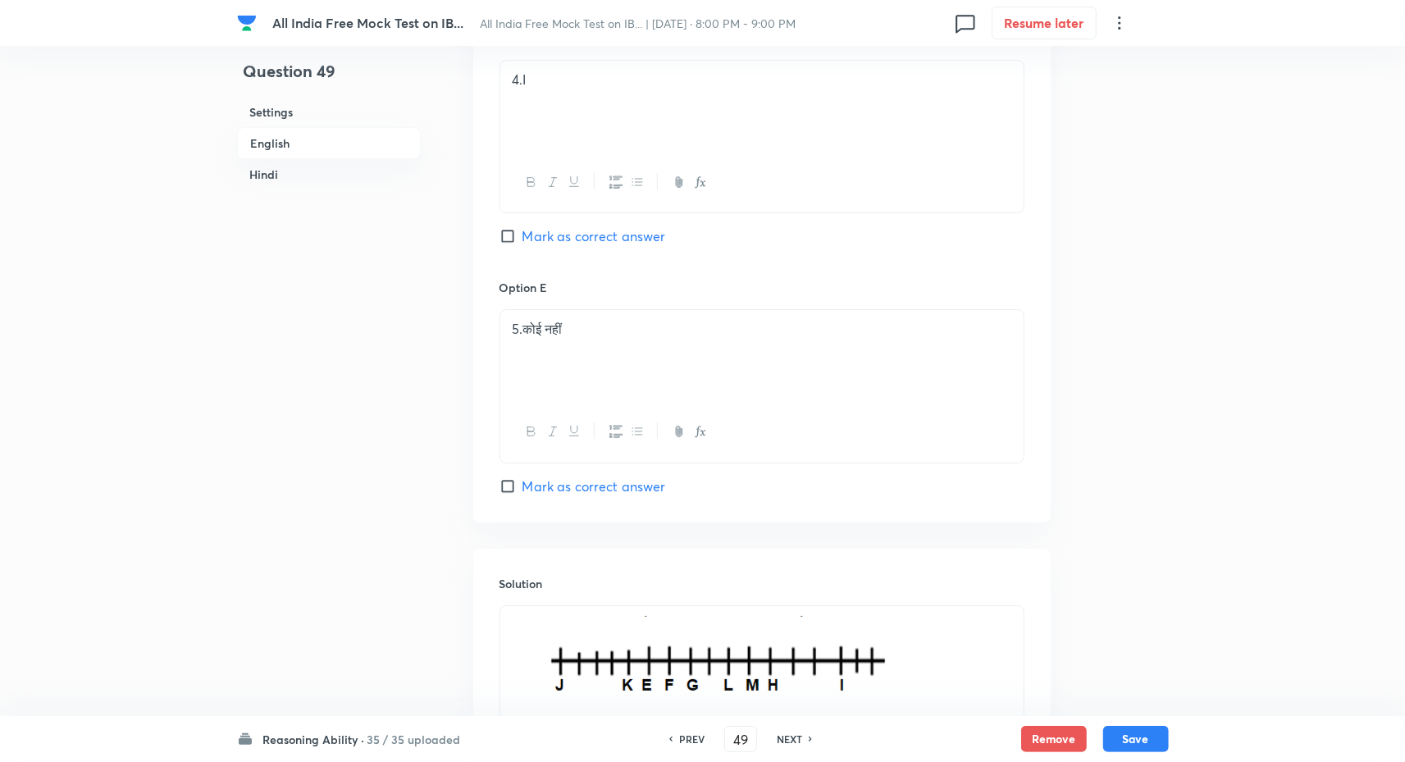
scroll to position [4201, 0]
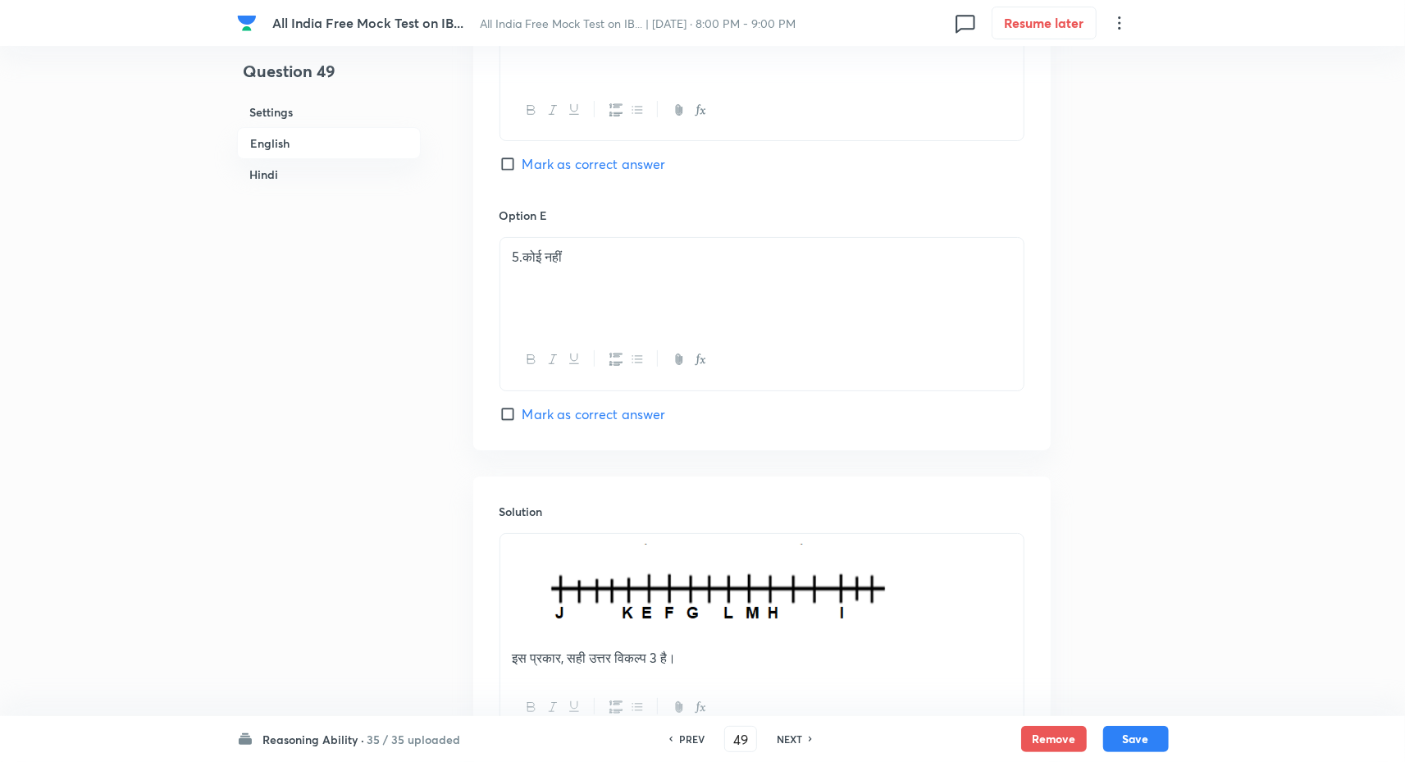
click at [796, 739] on h6 "NEXT" at bounding box center [789, 739] width 25 height 15
type input "50"
checkbox input "false"
checkbox input "true"
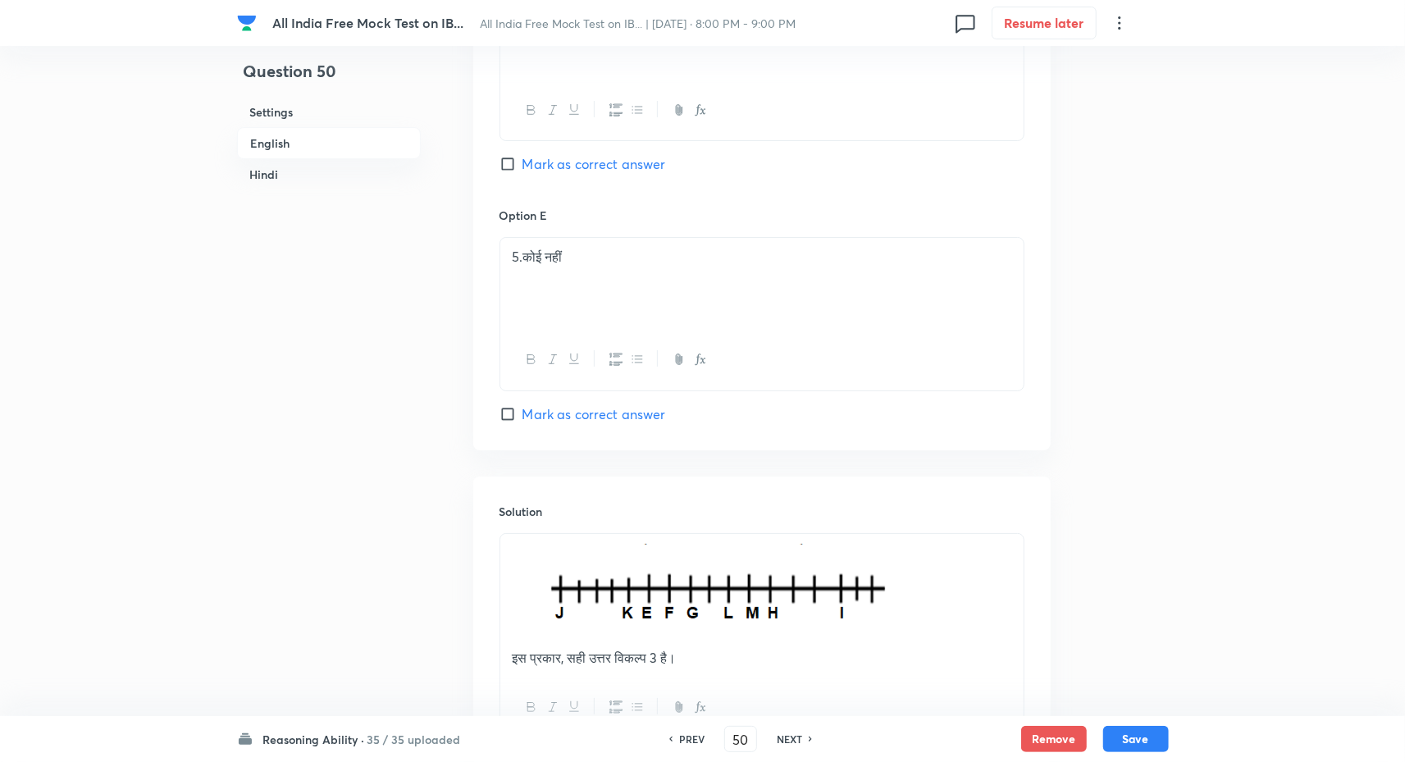
checkbox input "true"
click at [700, 739] on h6 "PREV" at bounding box center [691, 739] width 25 height 15
type input "49"
checkbox input "false"
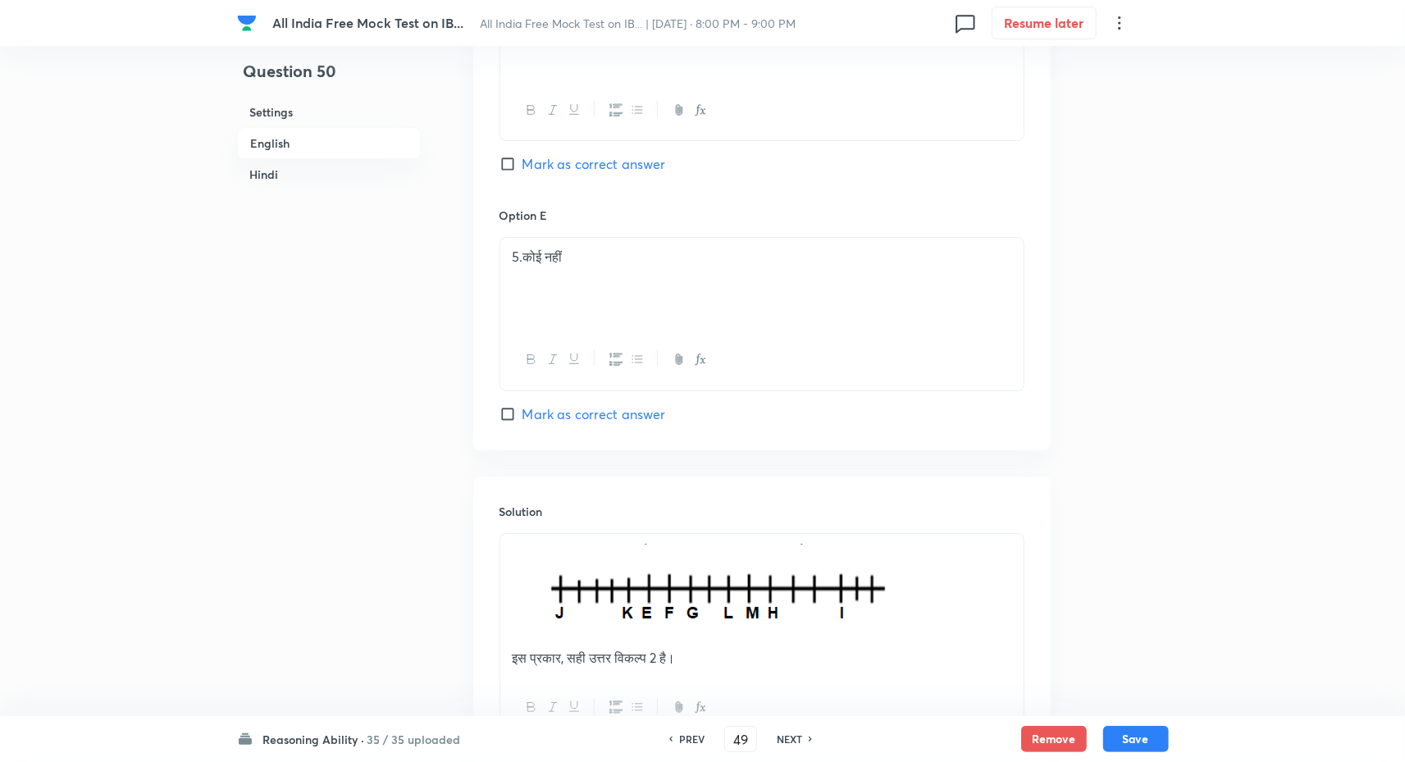
checkbox input "true"
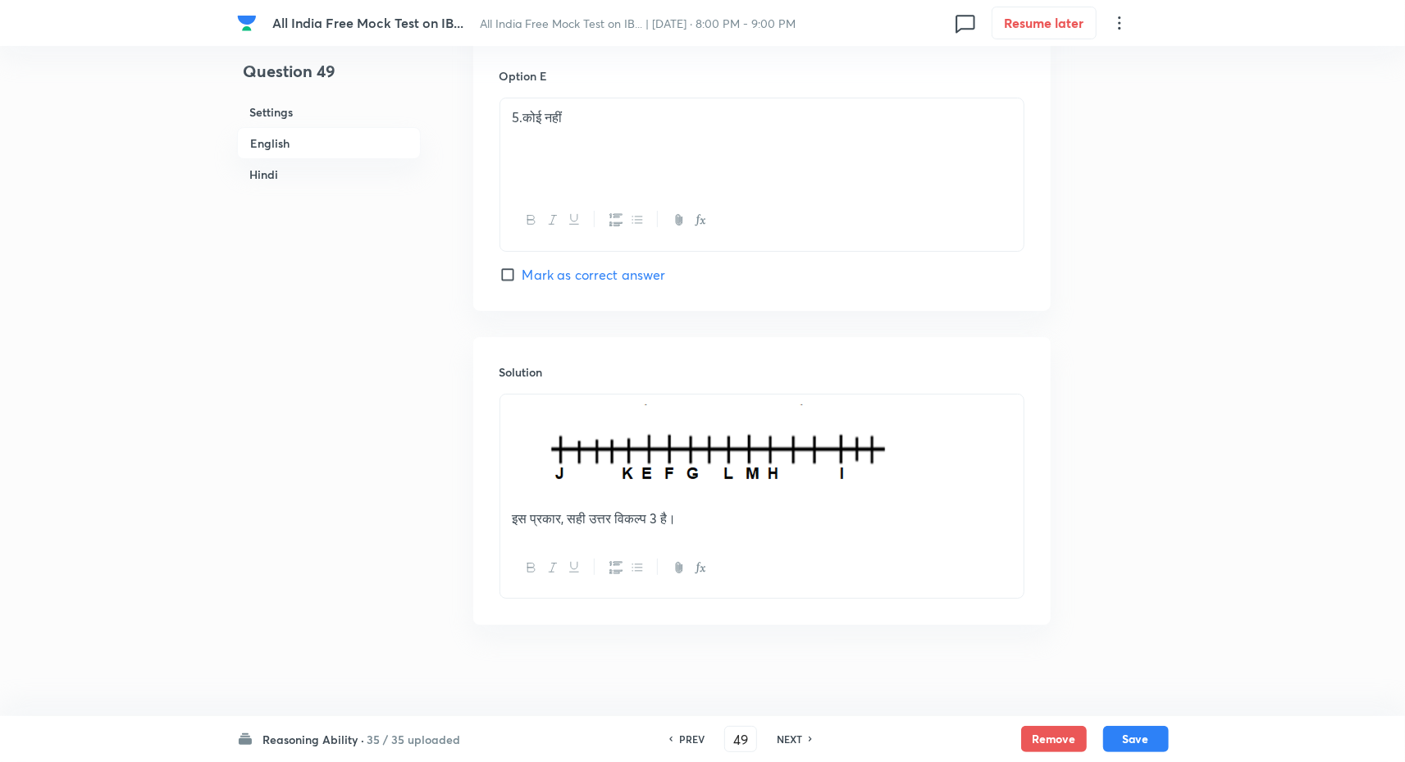
scroll to position [4342, 0]
click at [779, 738] on h6 "NEXT" at bounding box center [789, 739] width 25 height 15
type input "50"
checkbox input "false"
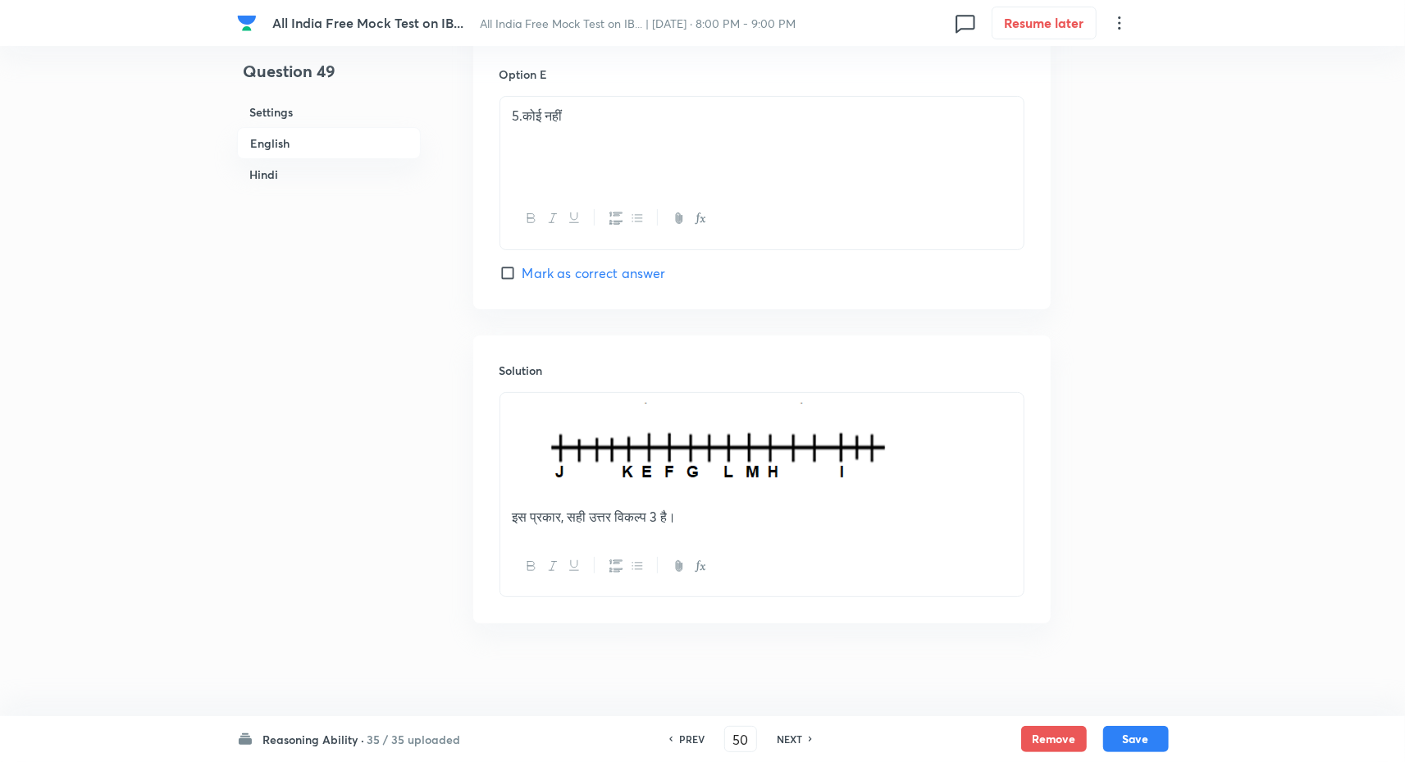
checkbox input "true"
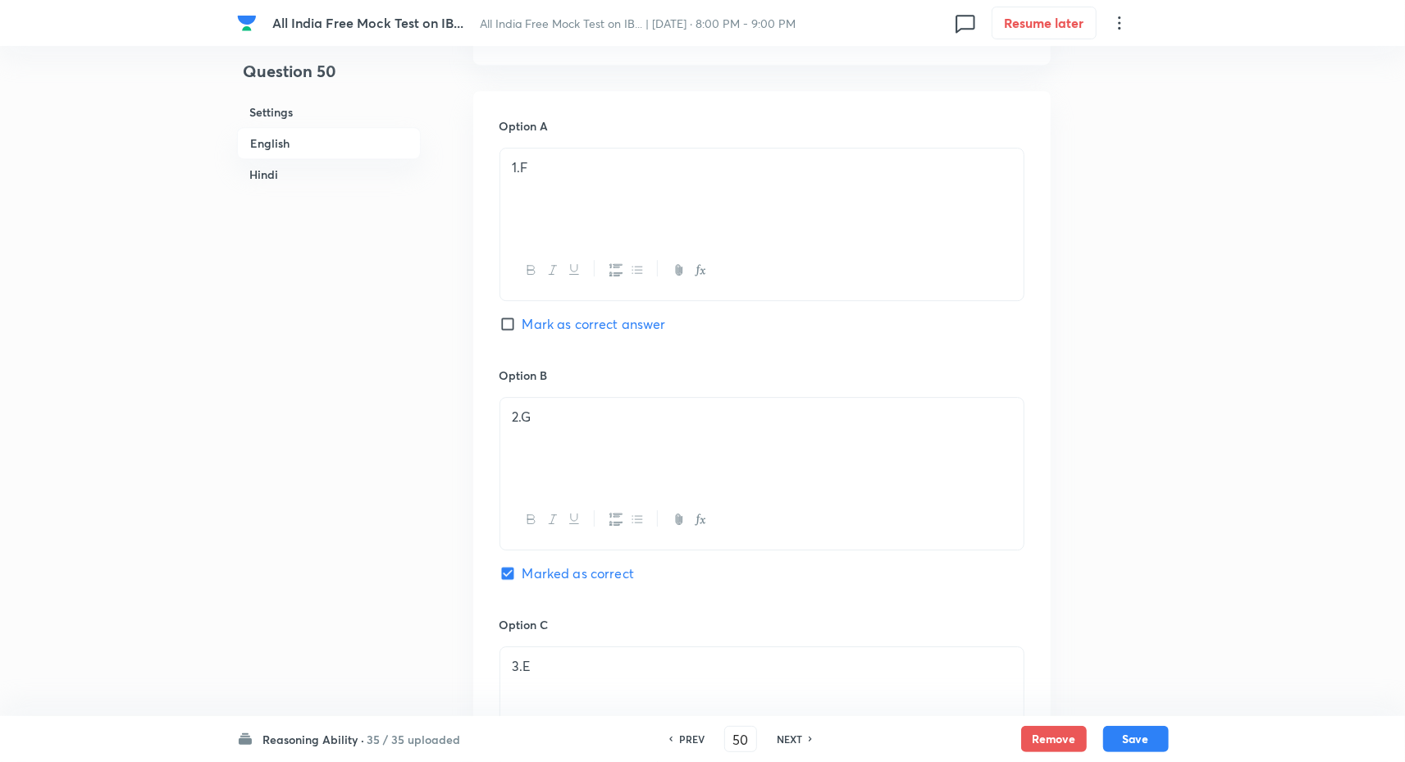
scroll to position [3247, 0]
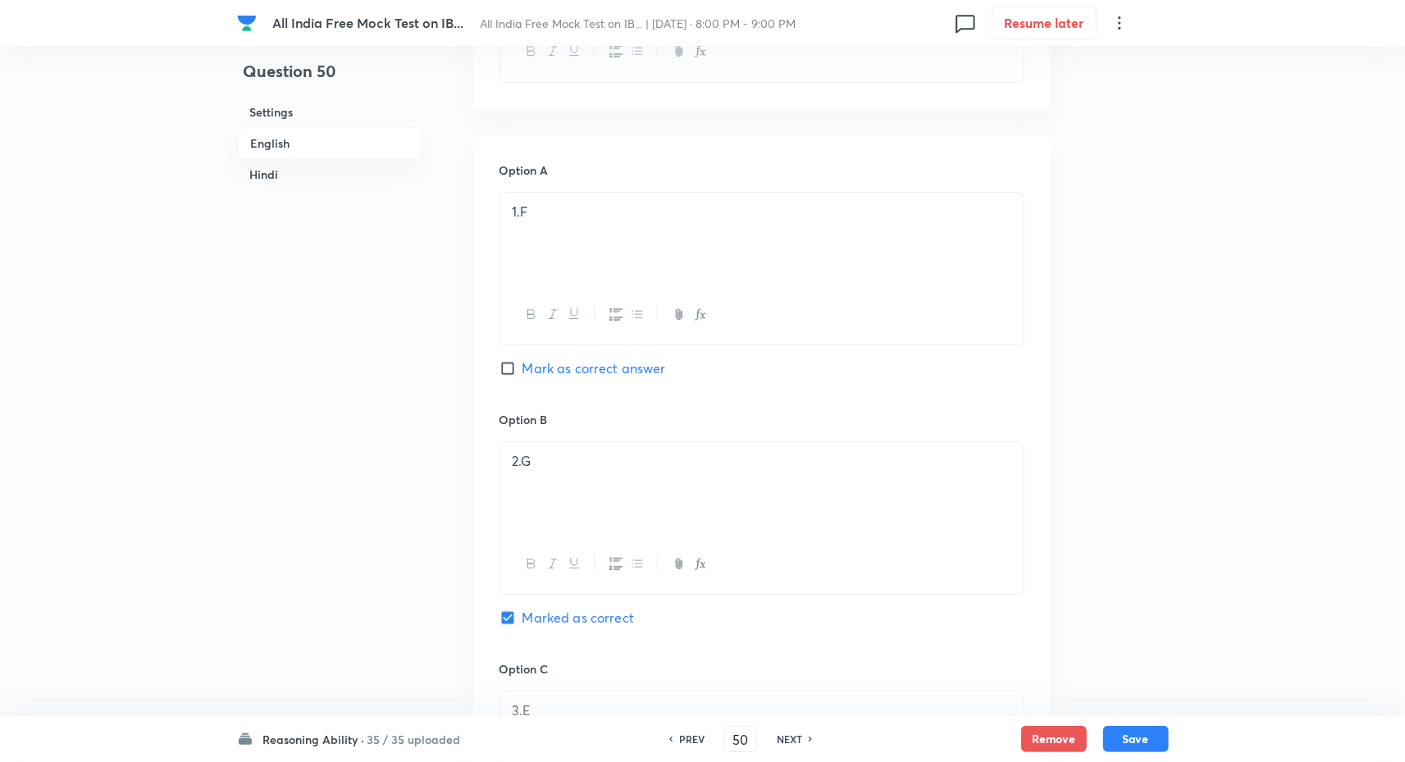
click at [679, 740] on h6 "PREV" at bounding box center [691, 739] width 25 height 15
type input "49"
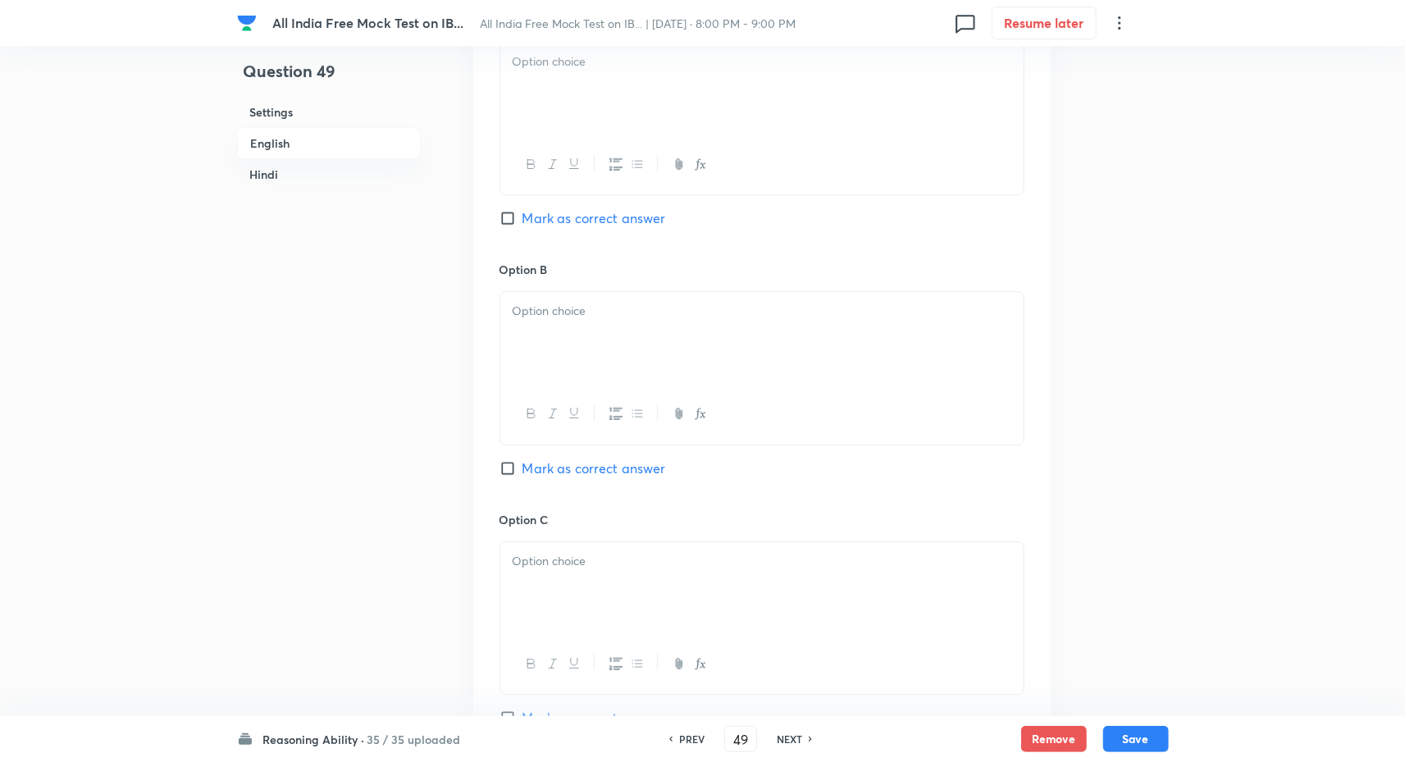
checkbox input "false"
checkbox input "true"
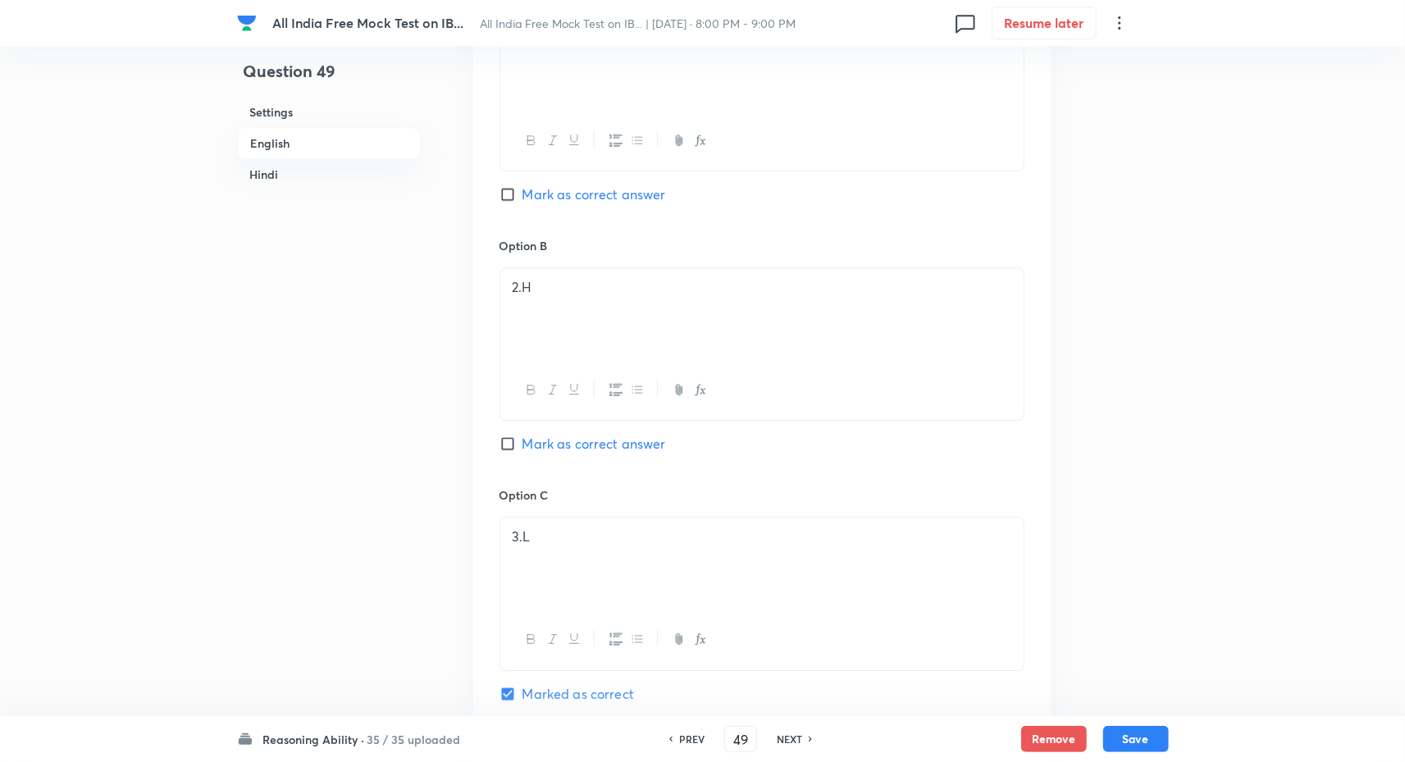
scroll to position [3423, 0]
click at [788, 733] on h6 "NEXT" at bounding box center [789, 739] width 25 height 15
type input "50"
checkbox input "false"
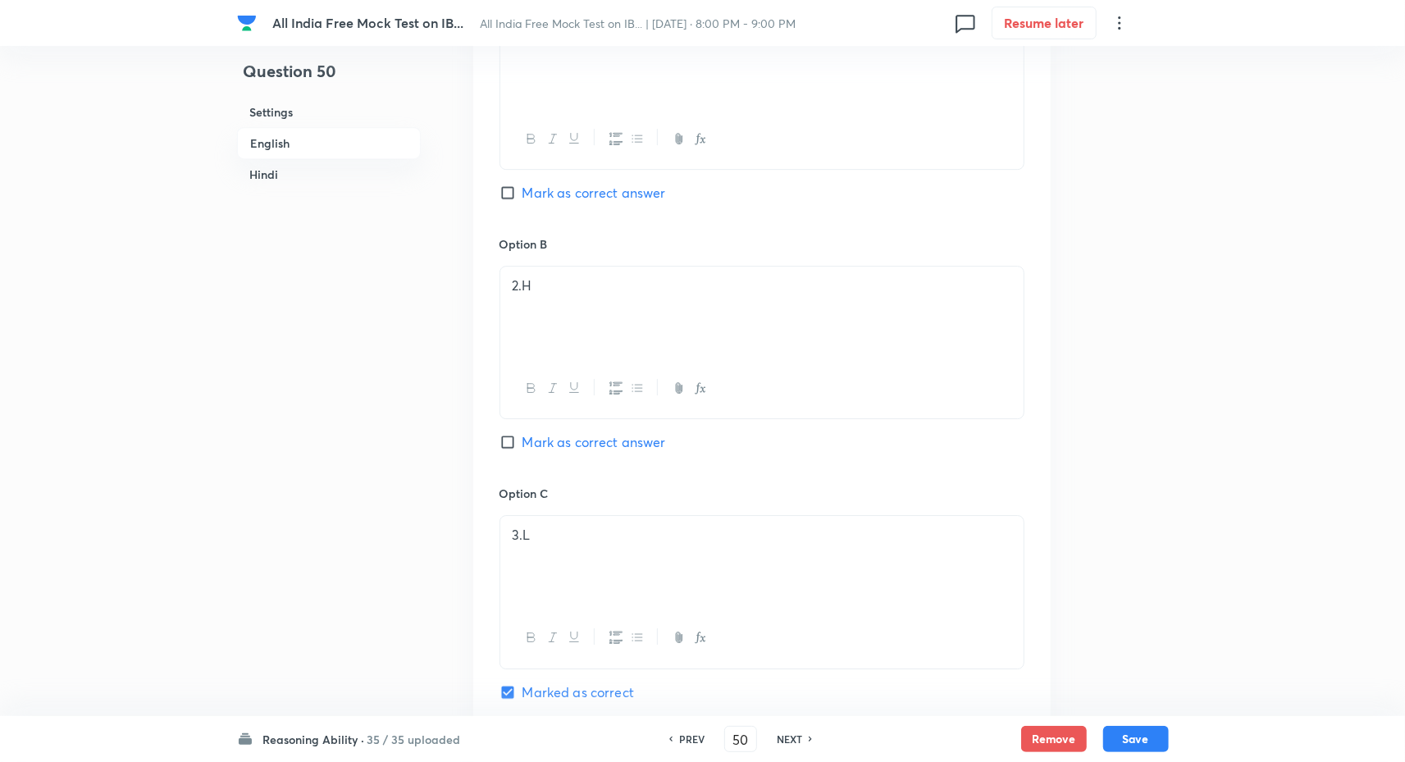
checkbox input "true"
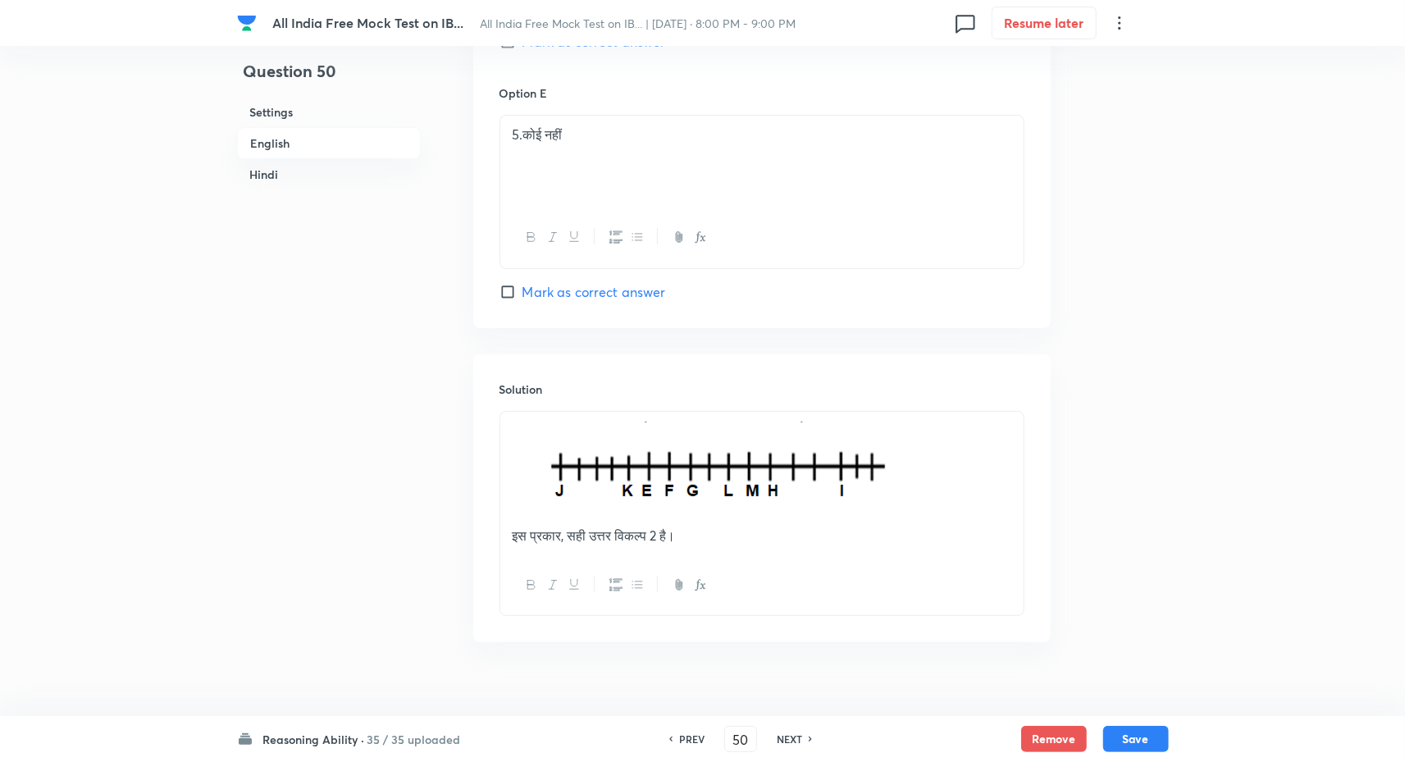
scroll to position [4342, 0]
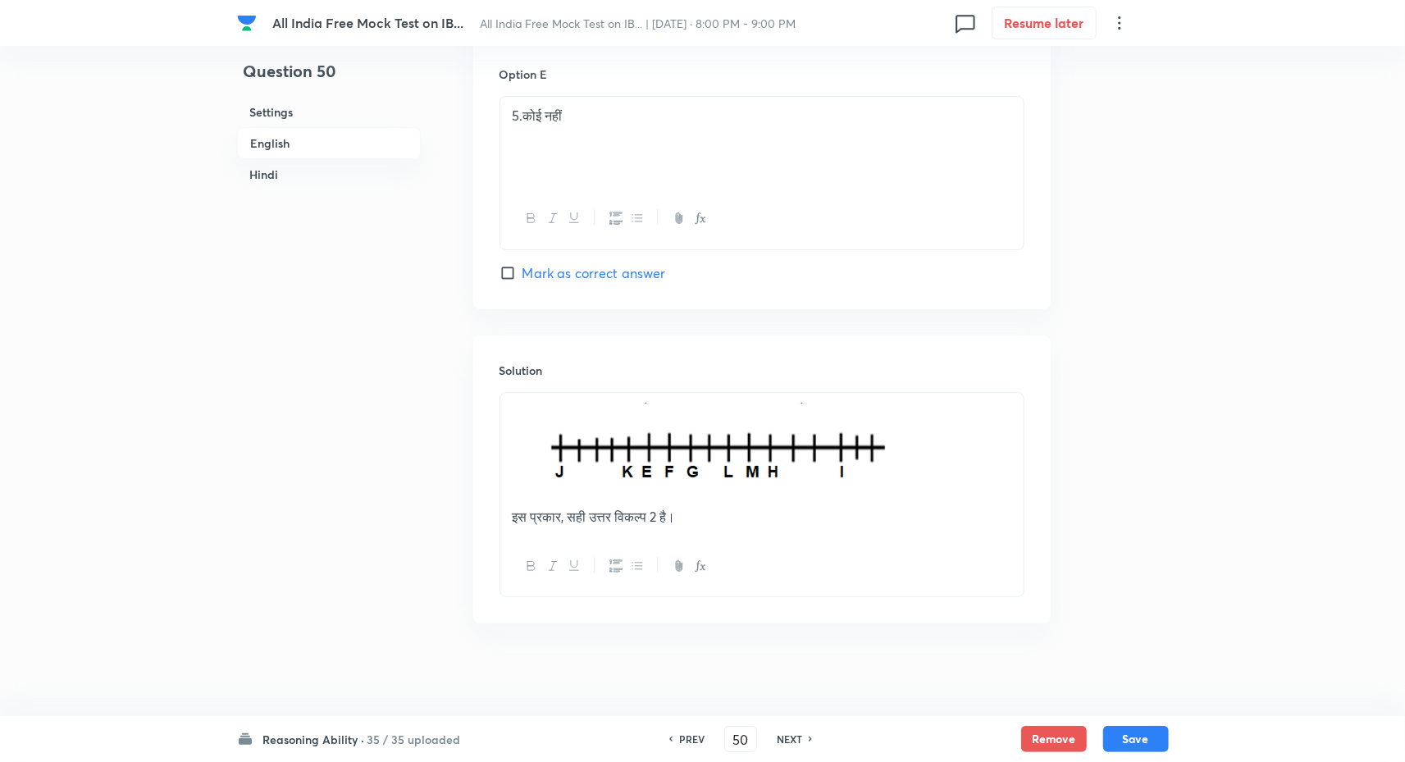
click at [798, 742] on h6 "NEXT" at bounding box center [789, 739] width 25 height 15
click at [789, 739] on h6 "NEXT" at bounding box center [789, 739] width 25 height 15
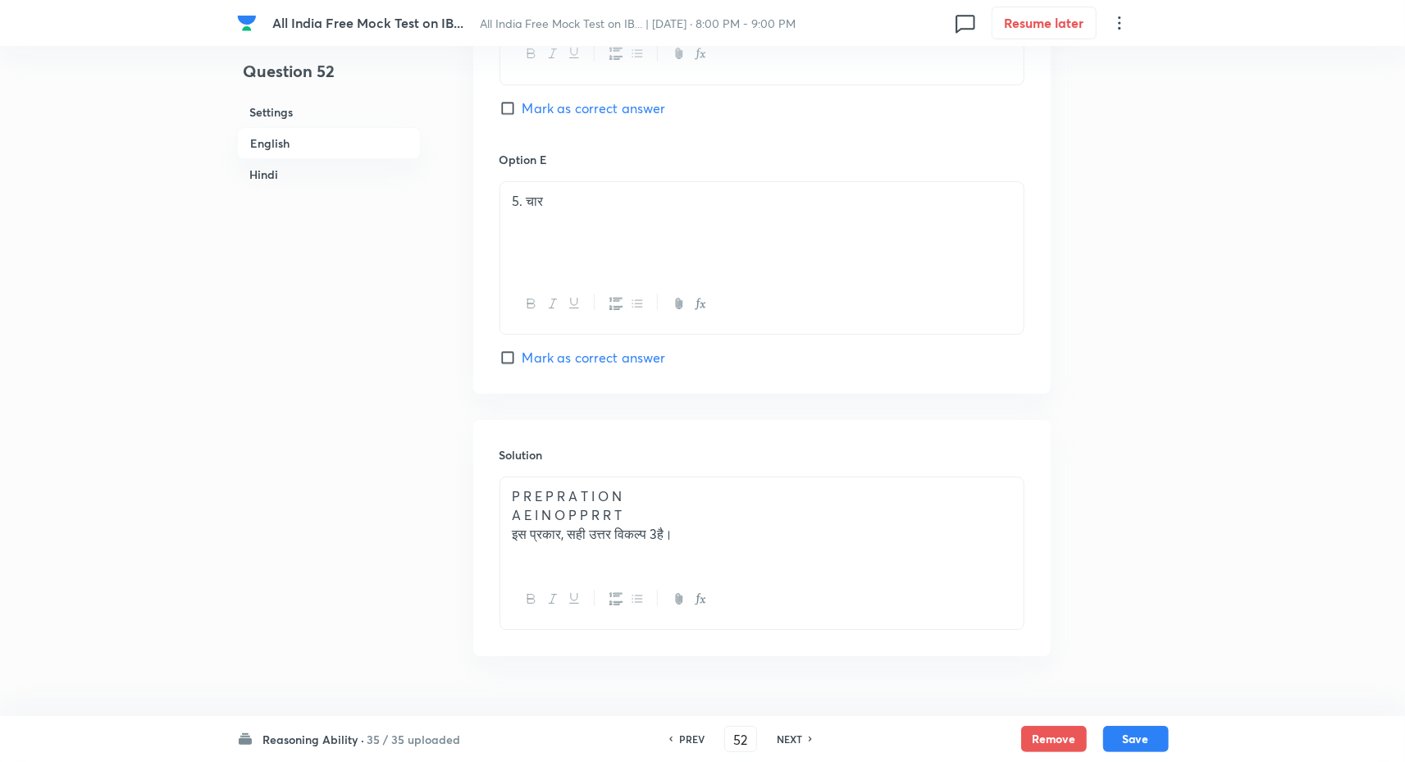
scroll to position [3631, 0]
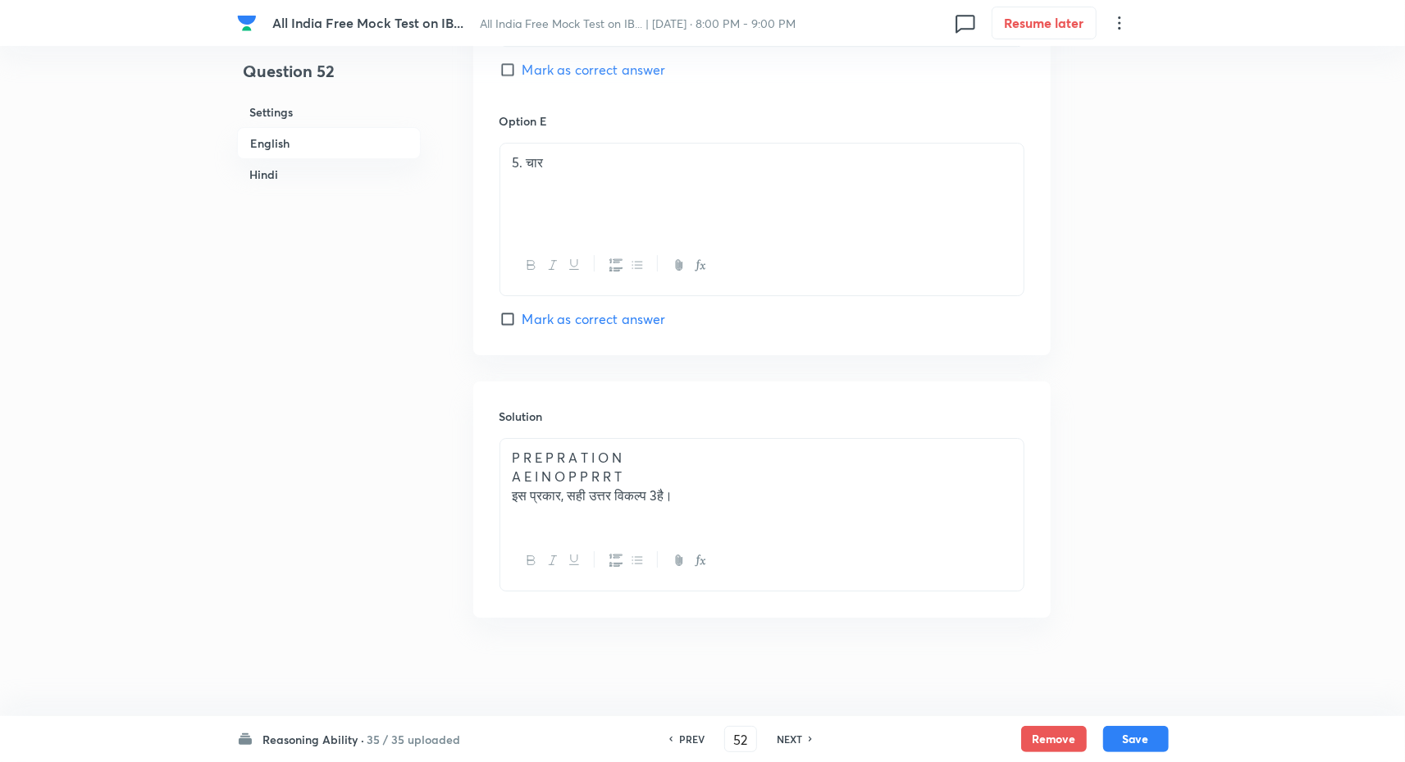
click at [789, 739] on h6 "NEXT" at bounding box center [789, 739] width 25 height 15
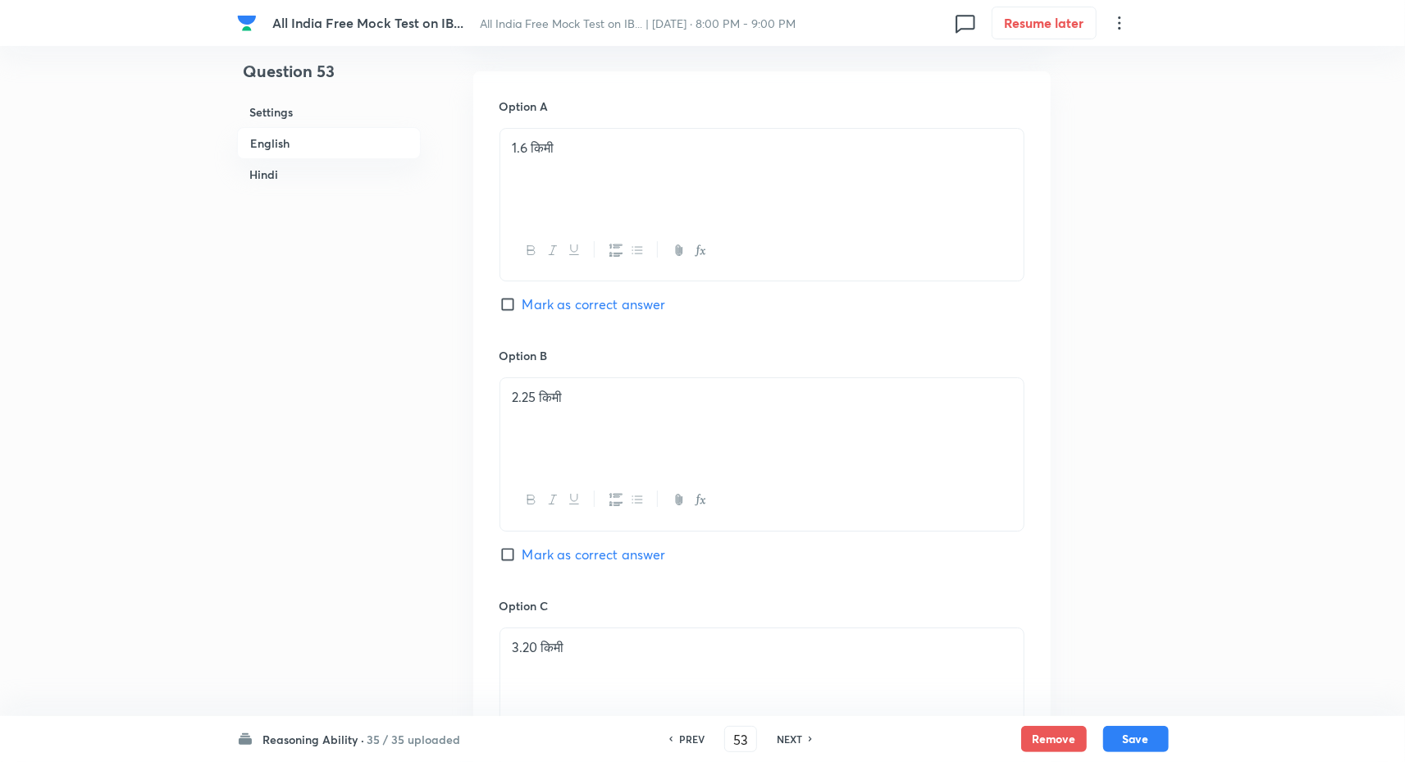
click at [697, 745] on h6 "PREV" at bounding box center [691, 739] width 25 height 15
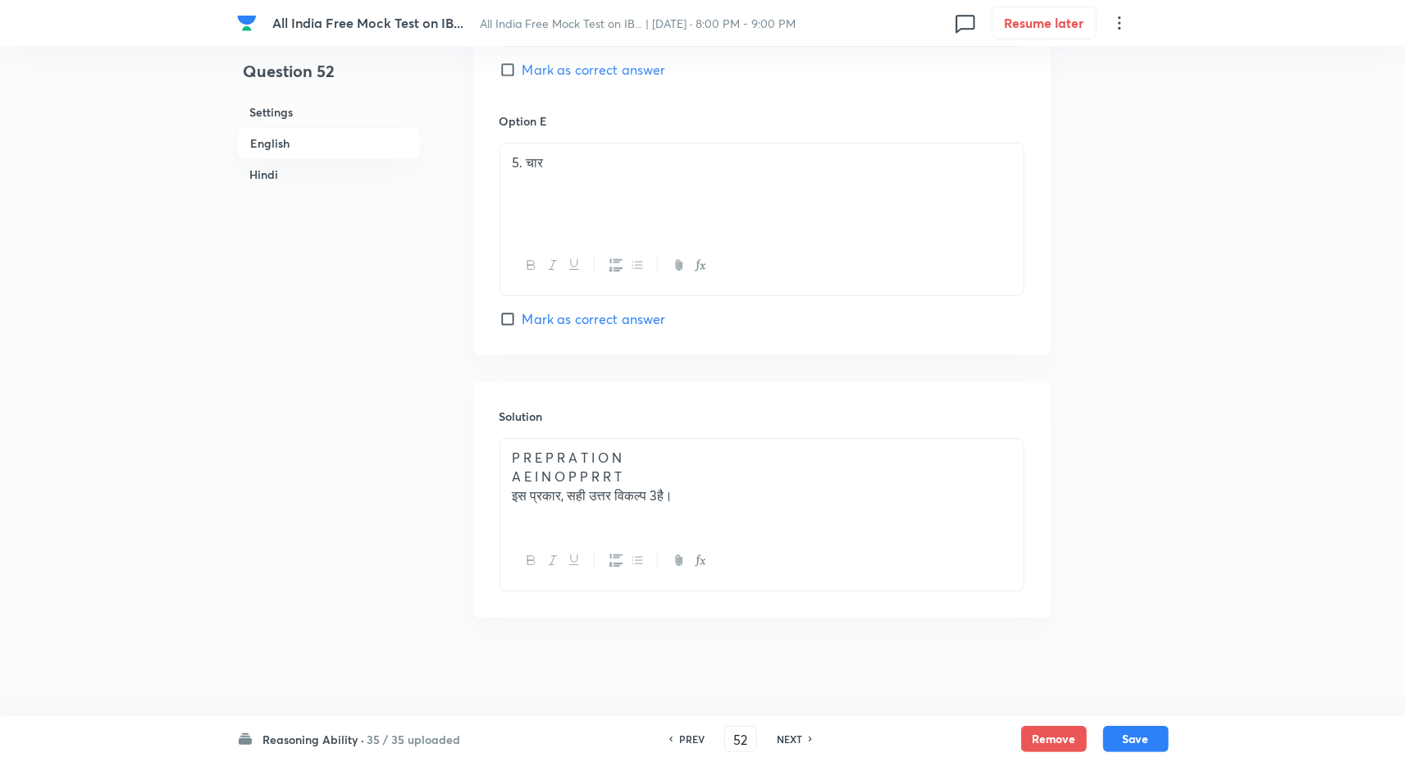
click at [785, 738] on h6 "NEXT" at bounding box center [789, 739] width 25 height 15
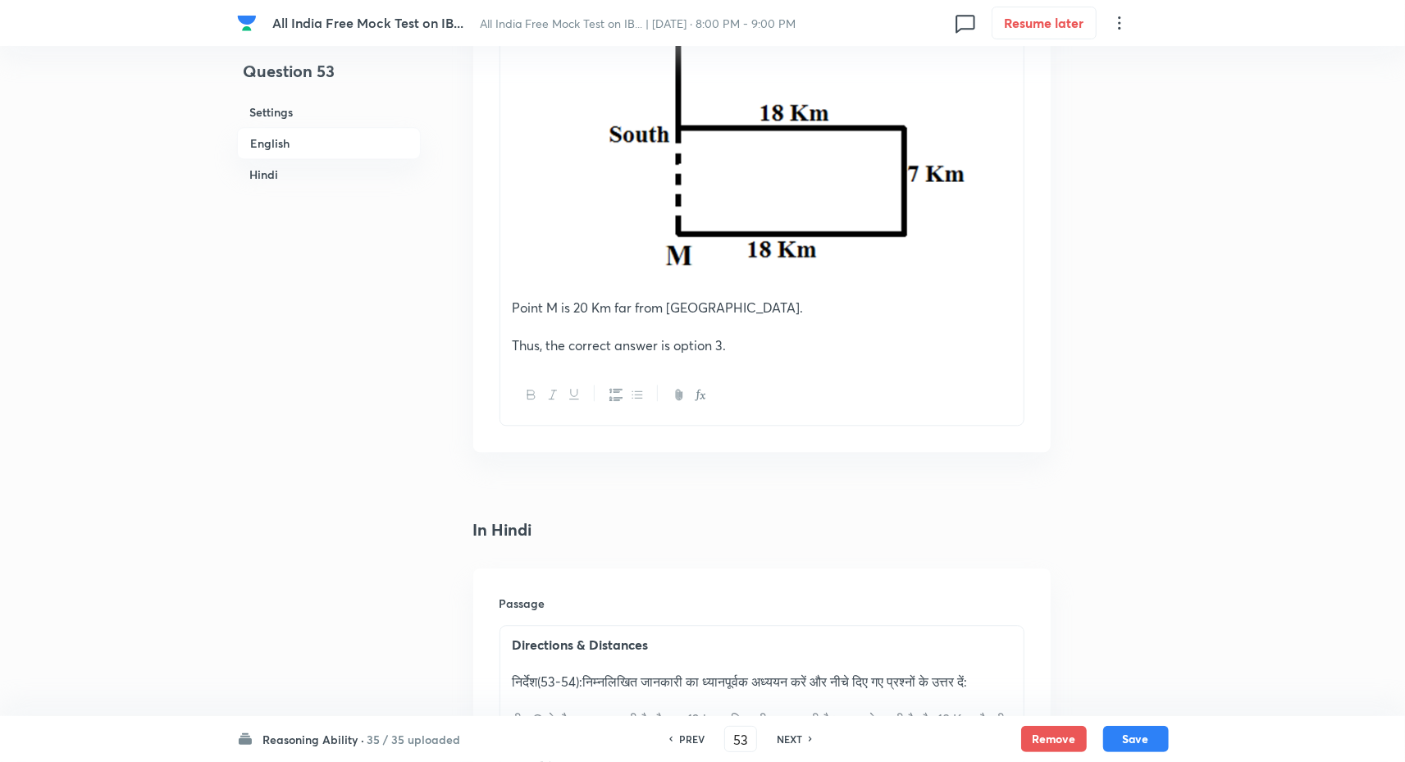
scroll to position [2506, 0]
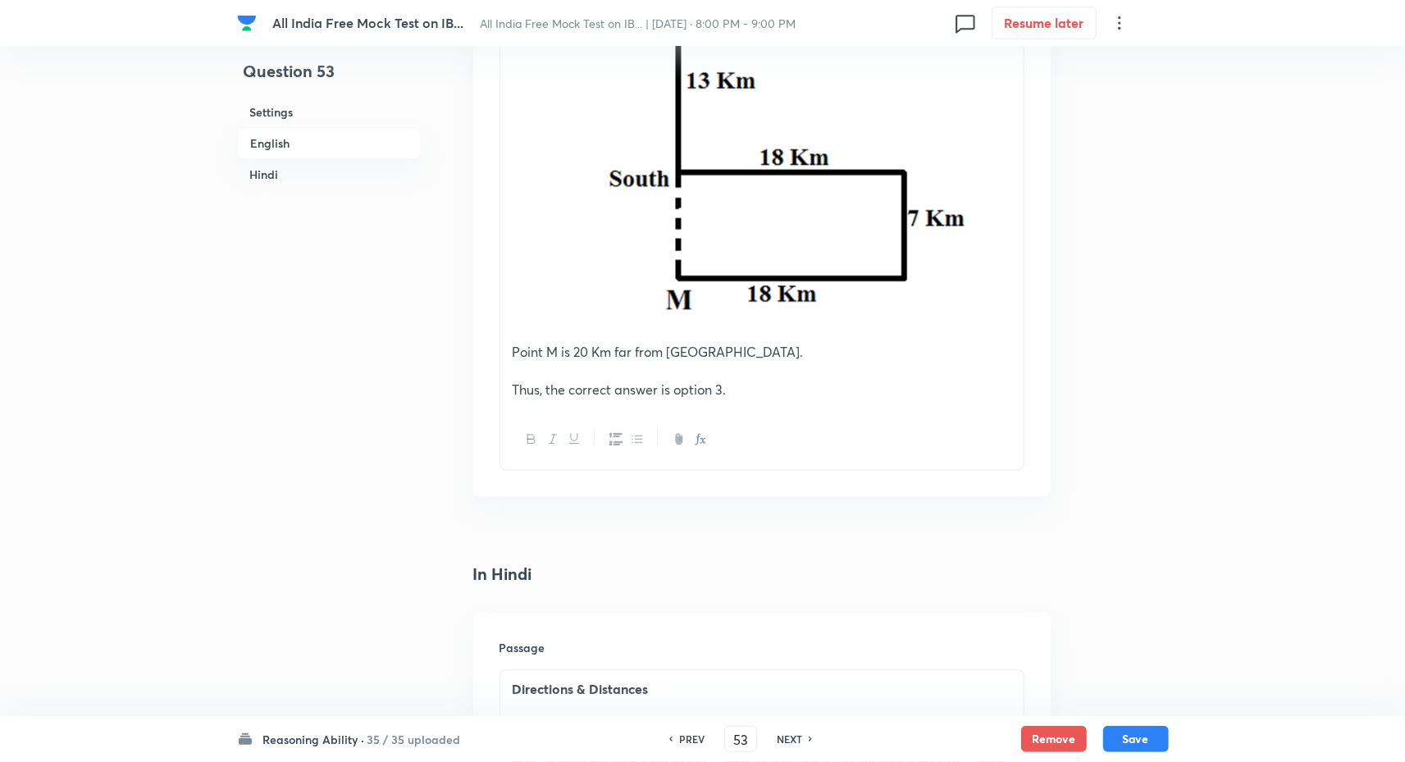
click at [791, 742] on h6 "NEXT" at bounding box center [789, 739] width 25 height 15
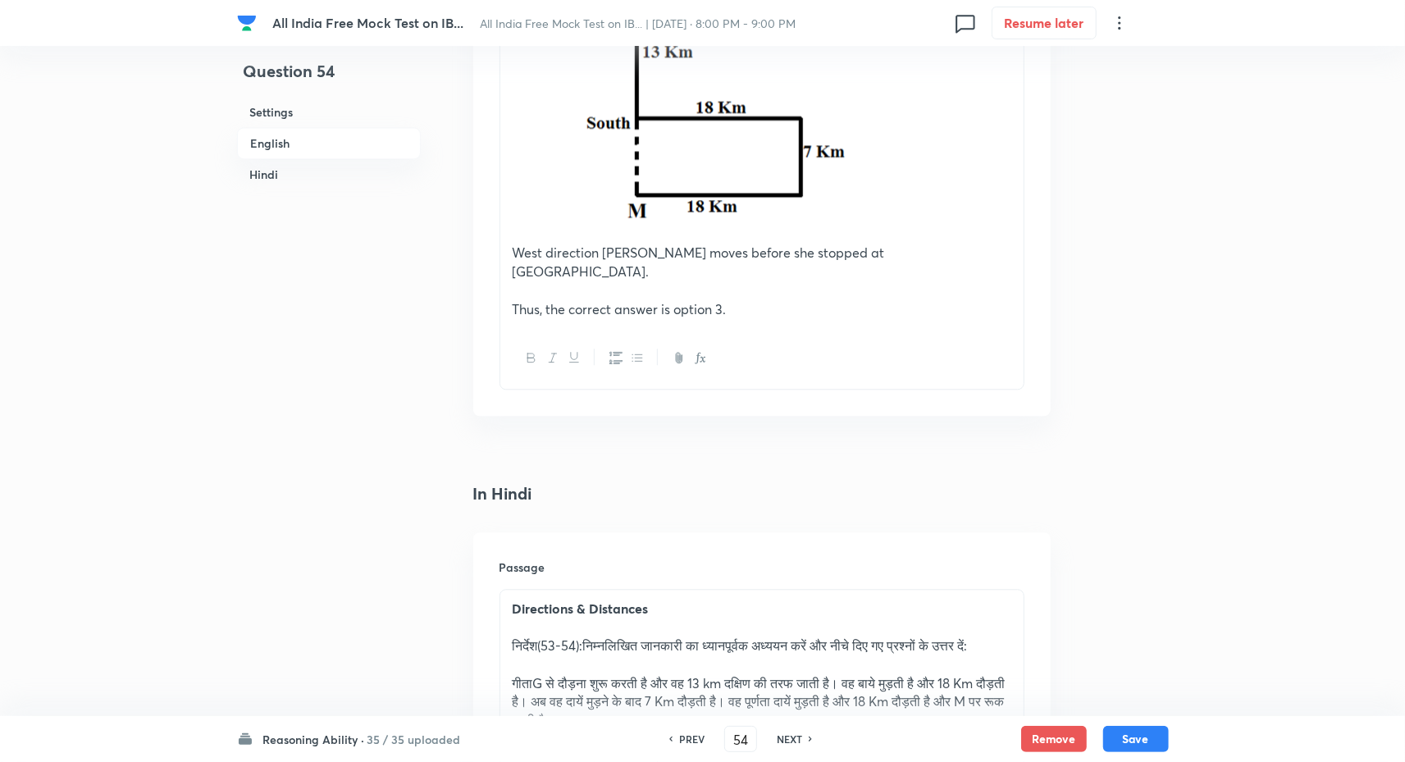
click at [784, 737] on h6 "NEXT" at bounding box center [789, 739] width 25 height 15
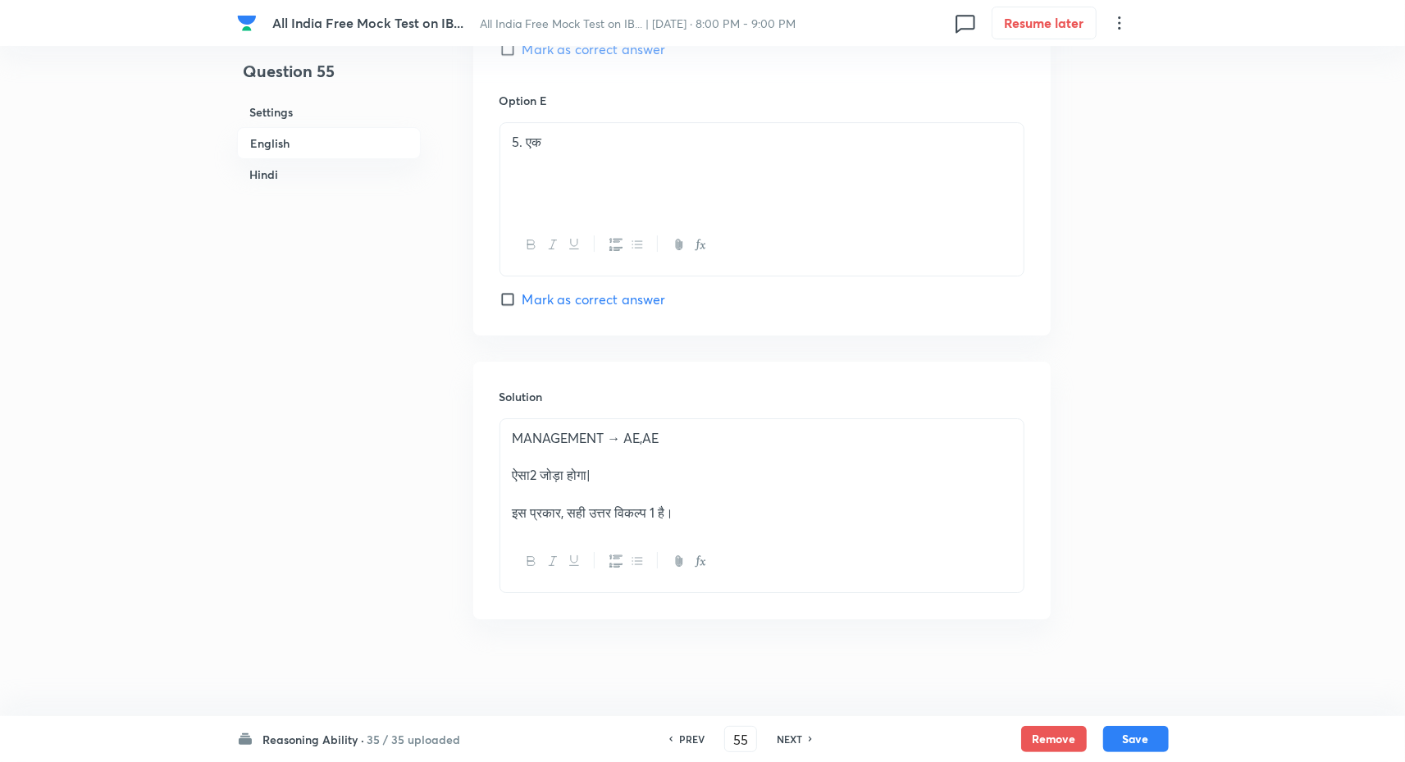
scroll to position [3673, 0]
click at [784, 737] on h6 "NEXT" at bounding box center [789, 739] width 25 height 15
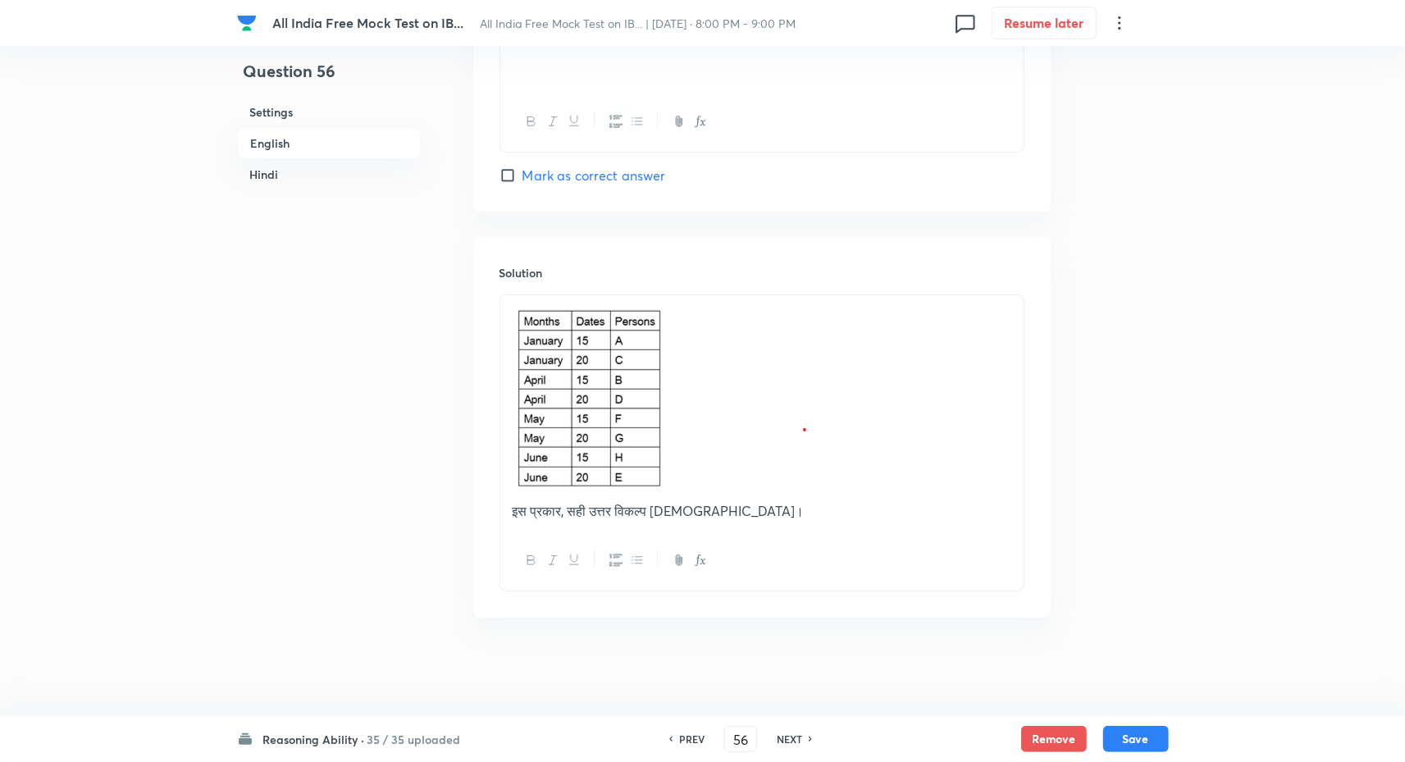
scroll to position [4598, 0]
click at [784, 740] on h6 "NEXT" at bounding box center [789, 739] width 25 height 15
click at [697, 740] on h6 "PREV" at bounding box center [691, 739] width 25 height 15
click at [784, 738] on h6 "NEXT" at bounding box center [789, 739] width 25 height 15
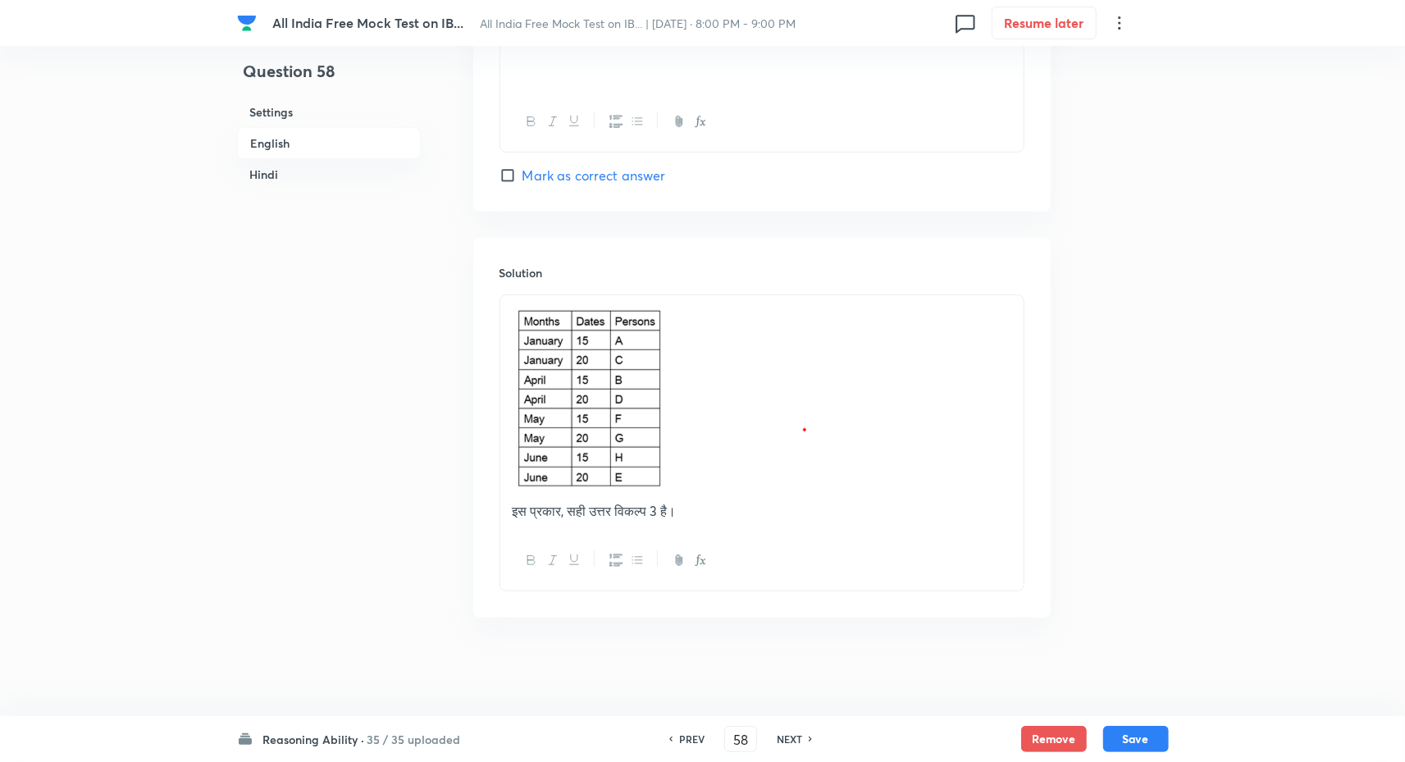
click at [697, 742] on h6 "PREV" at bounding box center [691, 739] width 25 height 15
click at [801, 735] on h6 "NEXT" at bounding box center [789, 739] width 25 height 15
click at [792, 742] on h6 "NEXT" at bounding box center [789, 739] width 25 height 15
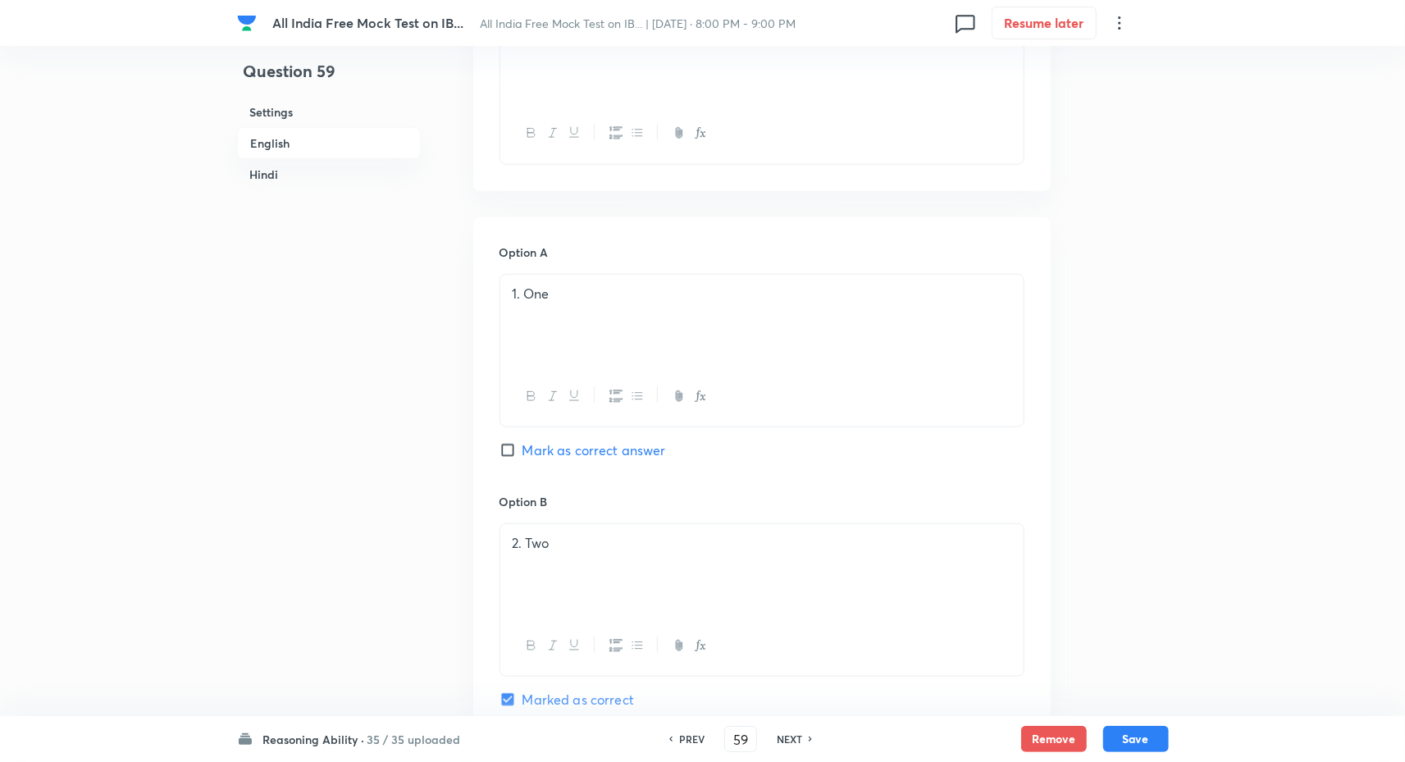
scroll to position [962, 0]
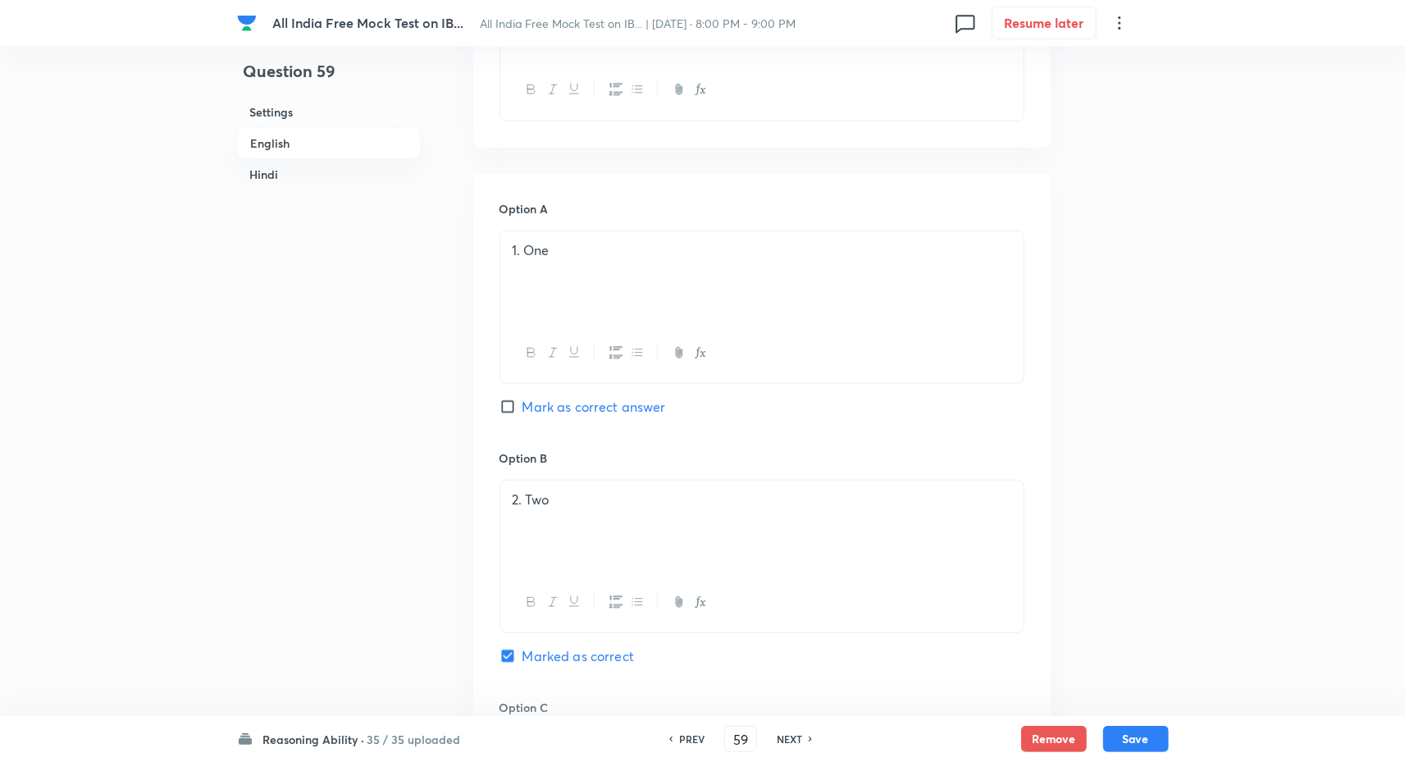
click at [673, 737] on div "PREV" at bounding box center [689, 739] width 43 height 15
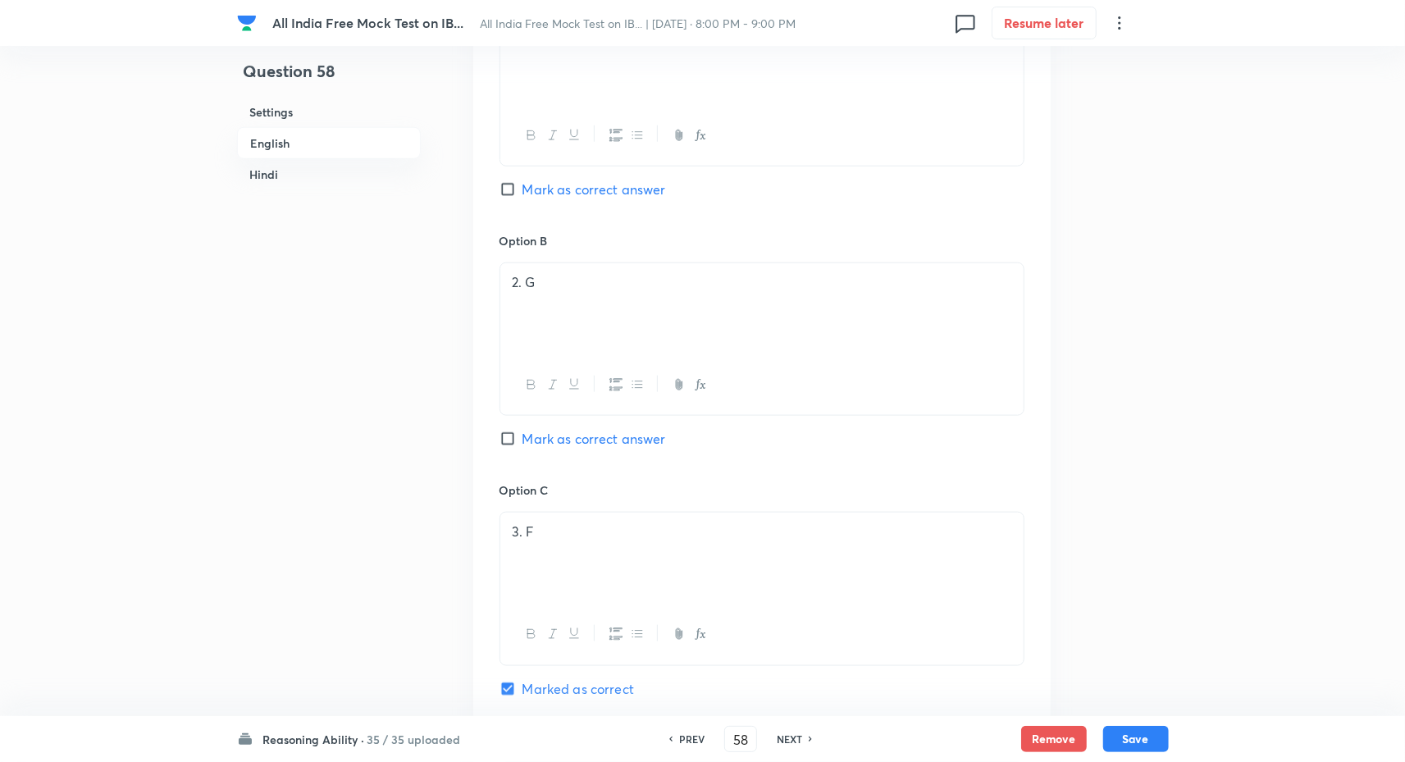
scroll to position [1181, 0]
click at [792, 742] on h6 "NEXT" at bounding box center [789, 739] width 25 height 15
click at [680, 730] on div "PREV 59 ​ NEXT" at bounding box center [741, 739] width 212 height 26
click at [683, 739] on h6 "PREV" at bounding box center [691, 739] width 25 height 15
click at [785, 743] on h6 "NEXT" at bounding box center [789, 739] width 25 height 15
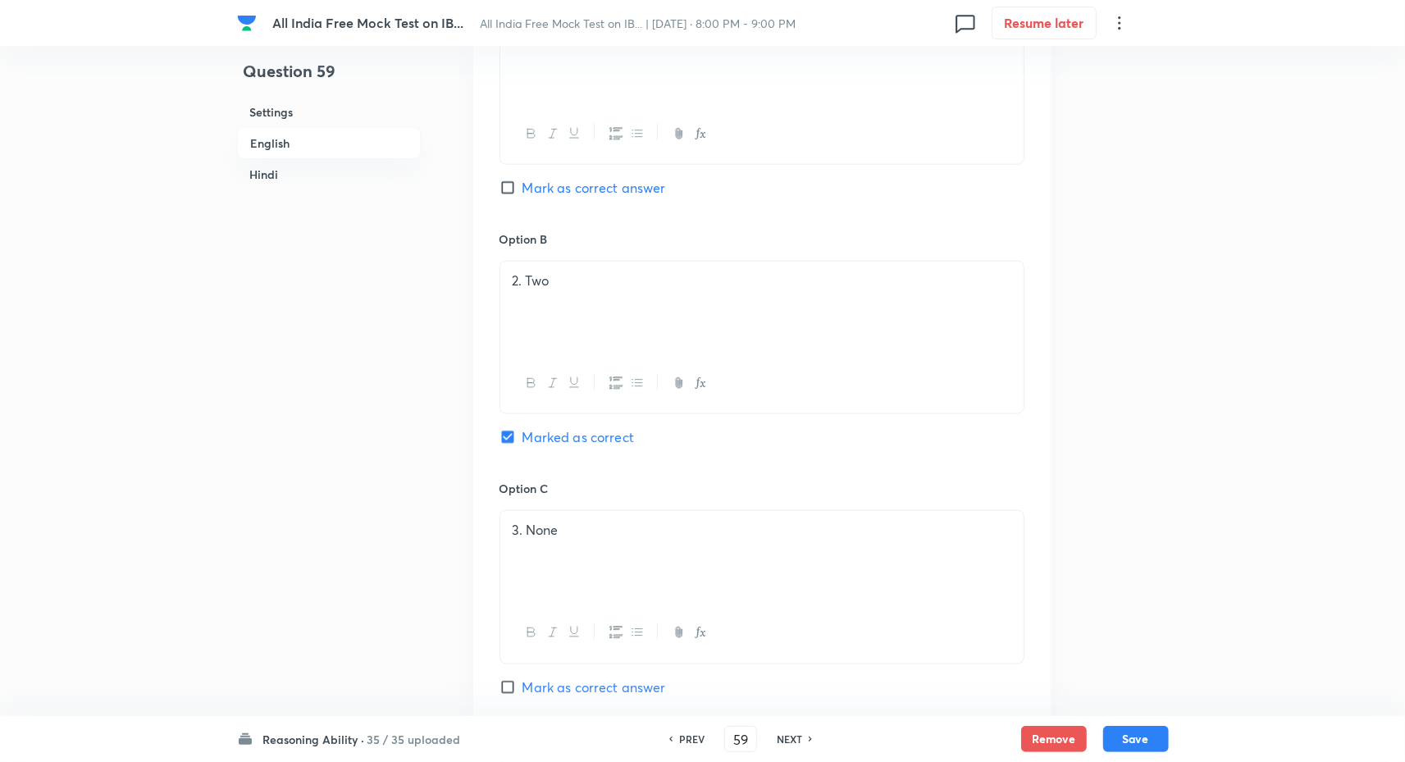
click at [684, 746] on h6 "PREV" at bounding box center [691, 739] width 25 height 15
click at [783, 730] on div "PREV 58 ​ NEXT" at bounding box center [741, 739] width 212 height 26
click at [786, 735] on h6 "NEXT" at bounding box center [789, 739] width 25 height 15
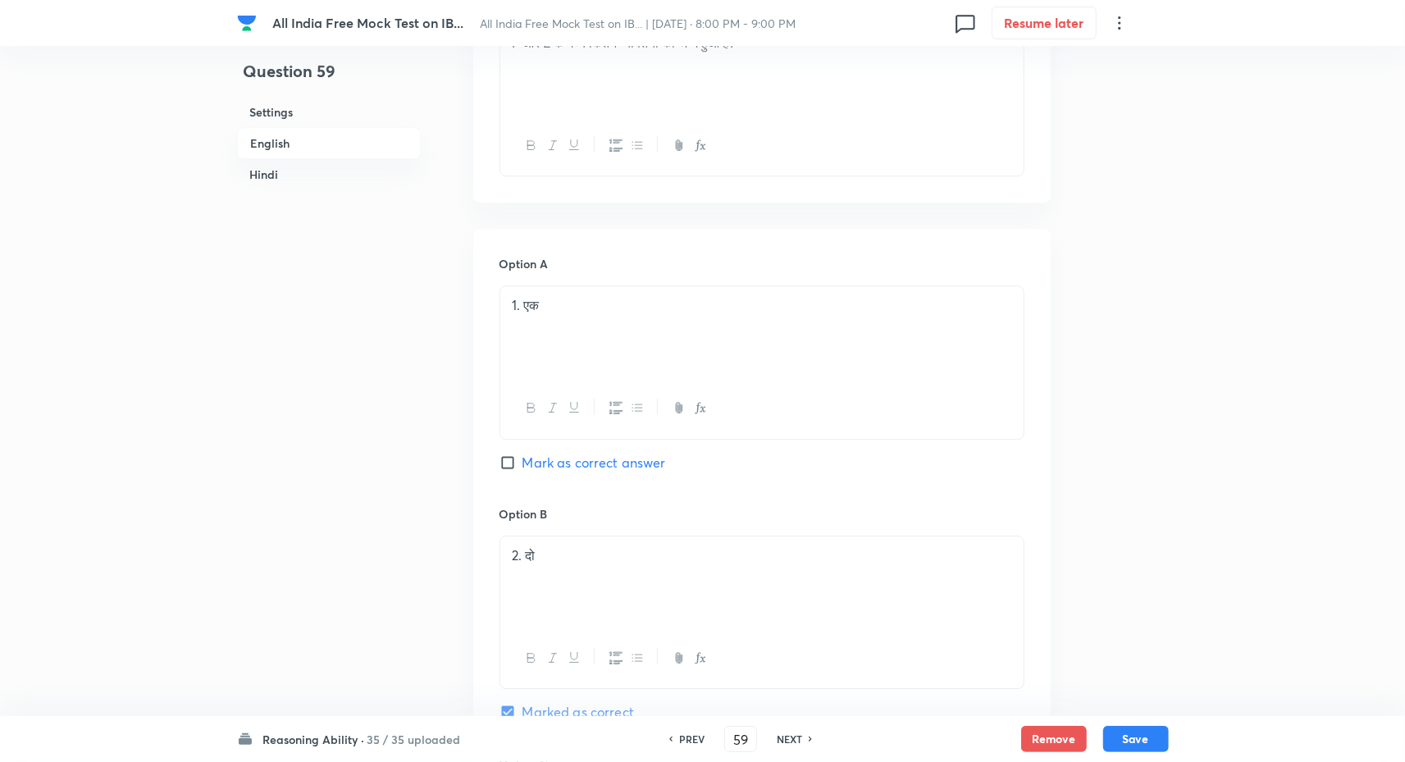
scroll to position [3325, 0]
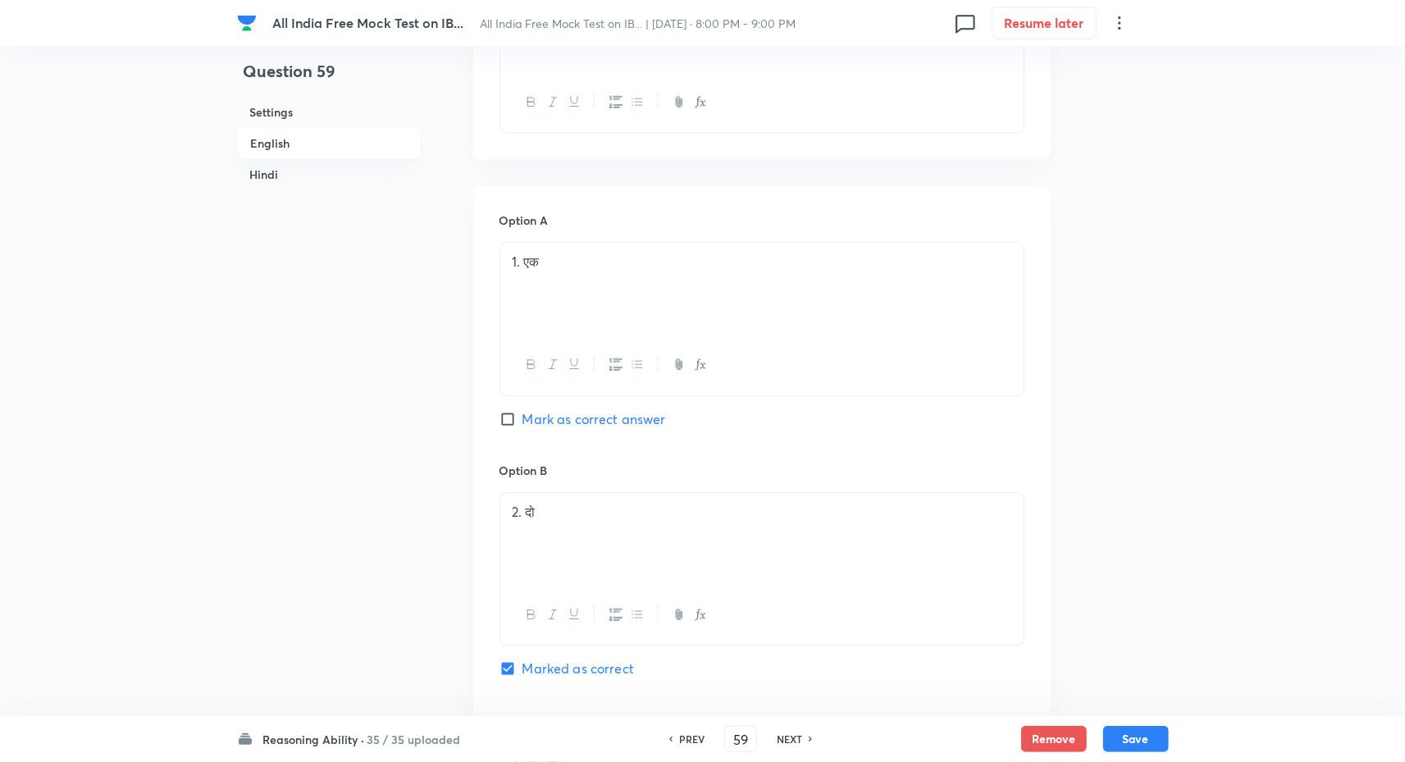
click at [674, 730] on div "PREV 59 ​ NEXT" at bounding box center [741, 739] width 212 height 26
click at [679, 736] on h6 "PREV" at bounding box center [691, 739] width 25 height 15
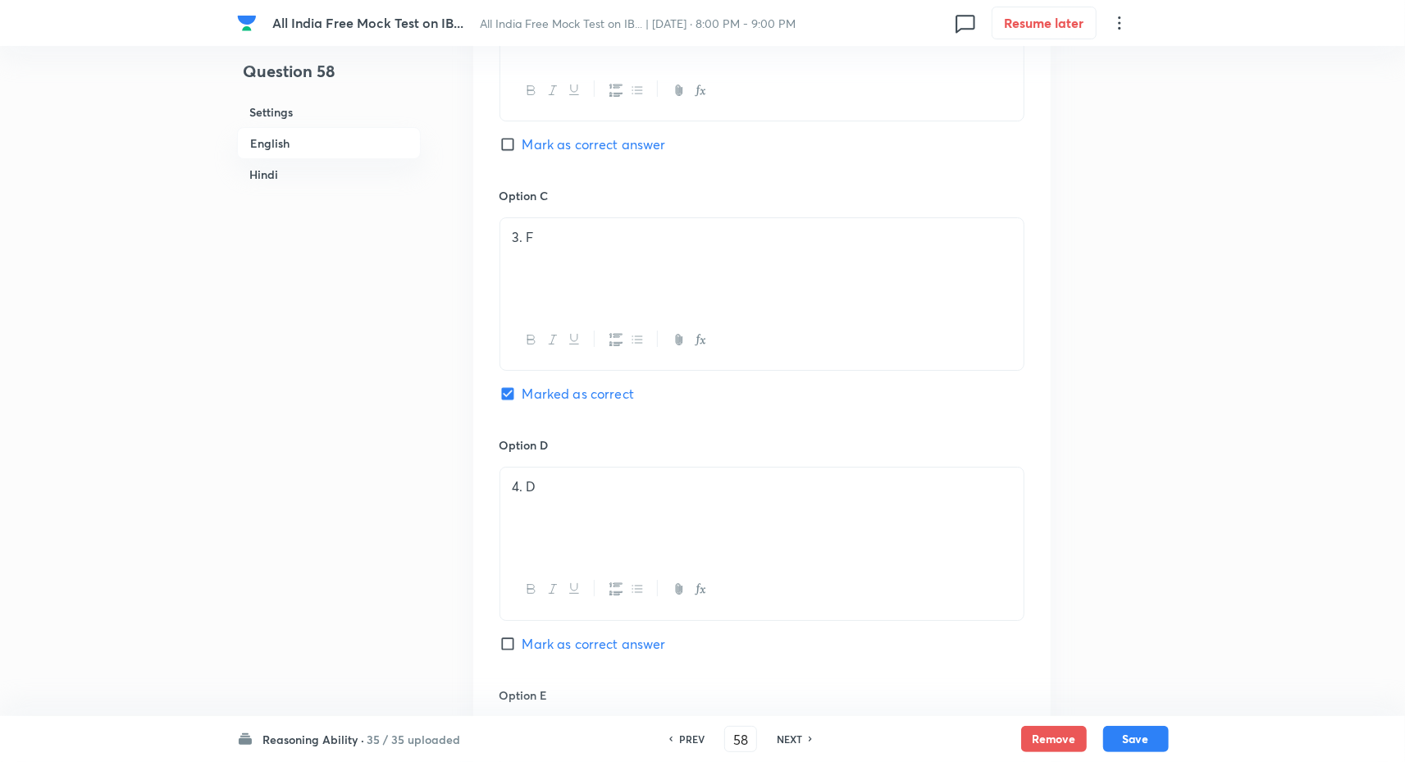
scroll to position [3850, 0]
click at [801, 733] on h6 "NEXT" at bounding box center [789, 739] width 25 height 15
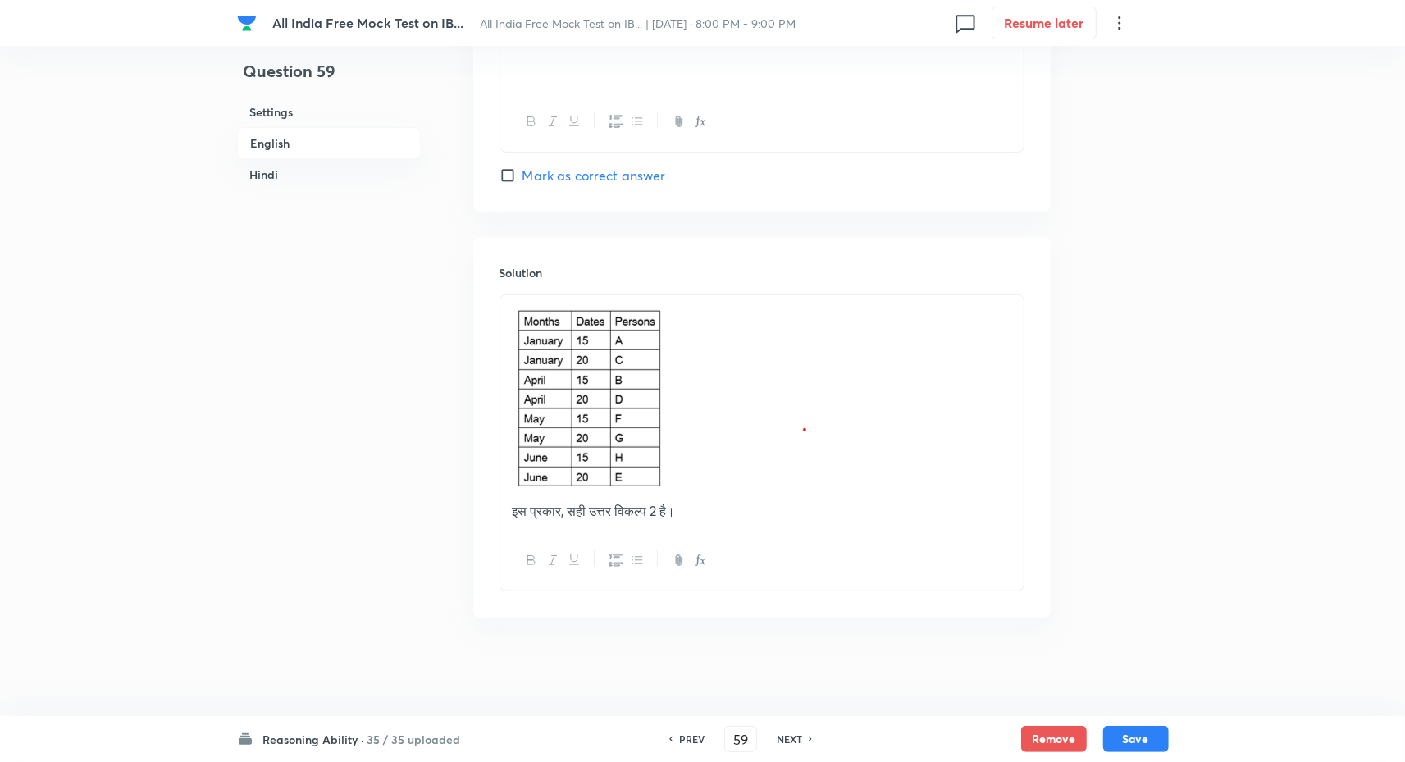
scroll to position [4598, 0]
click at [786, 737] on h6 "NEXT" at bounding box center [789, 739] width 25 height 15
click at [788, 738] on h6 "NEXT" at bounding box center [789, 739] width 25 height 15
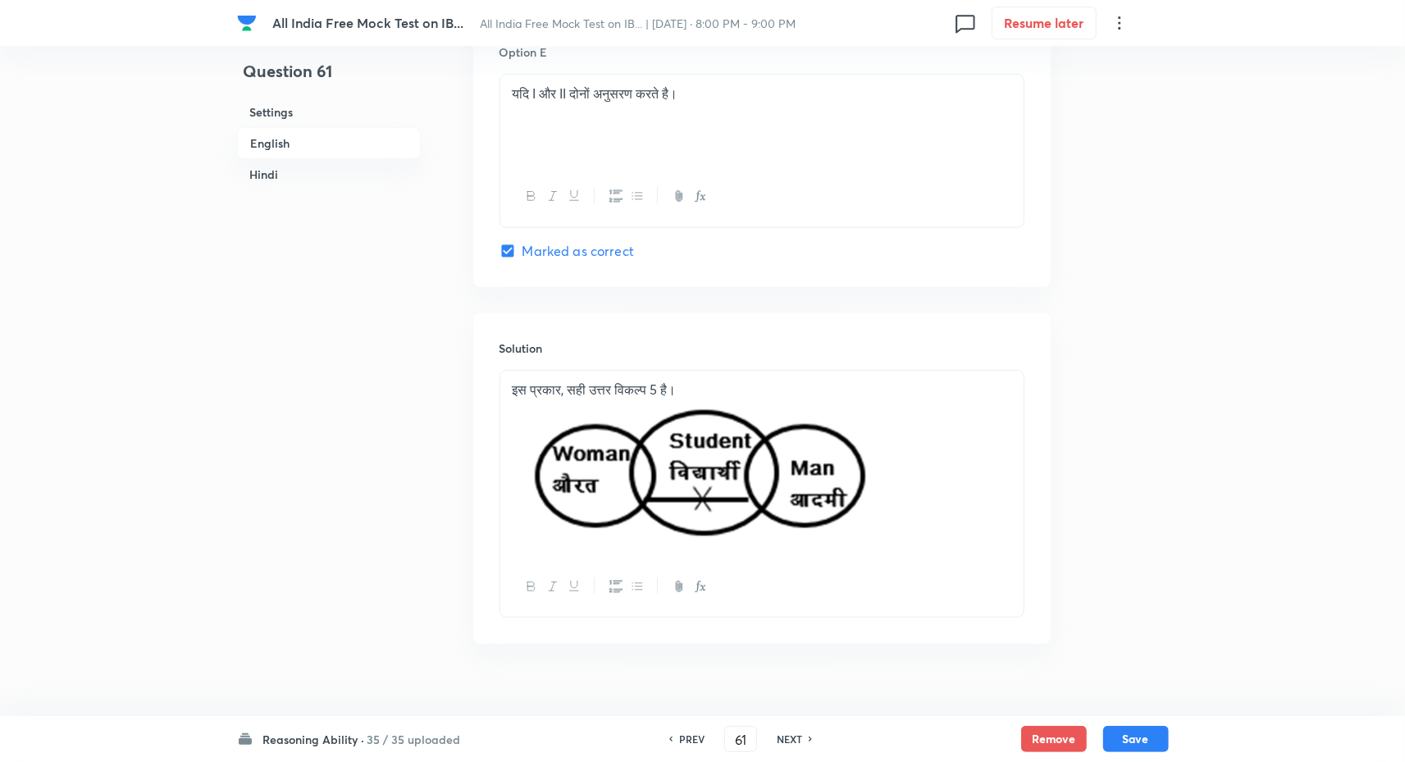
click at [681, 738] on h6 "PREV" at bounding box center [691, 739] width 25 height 15
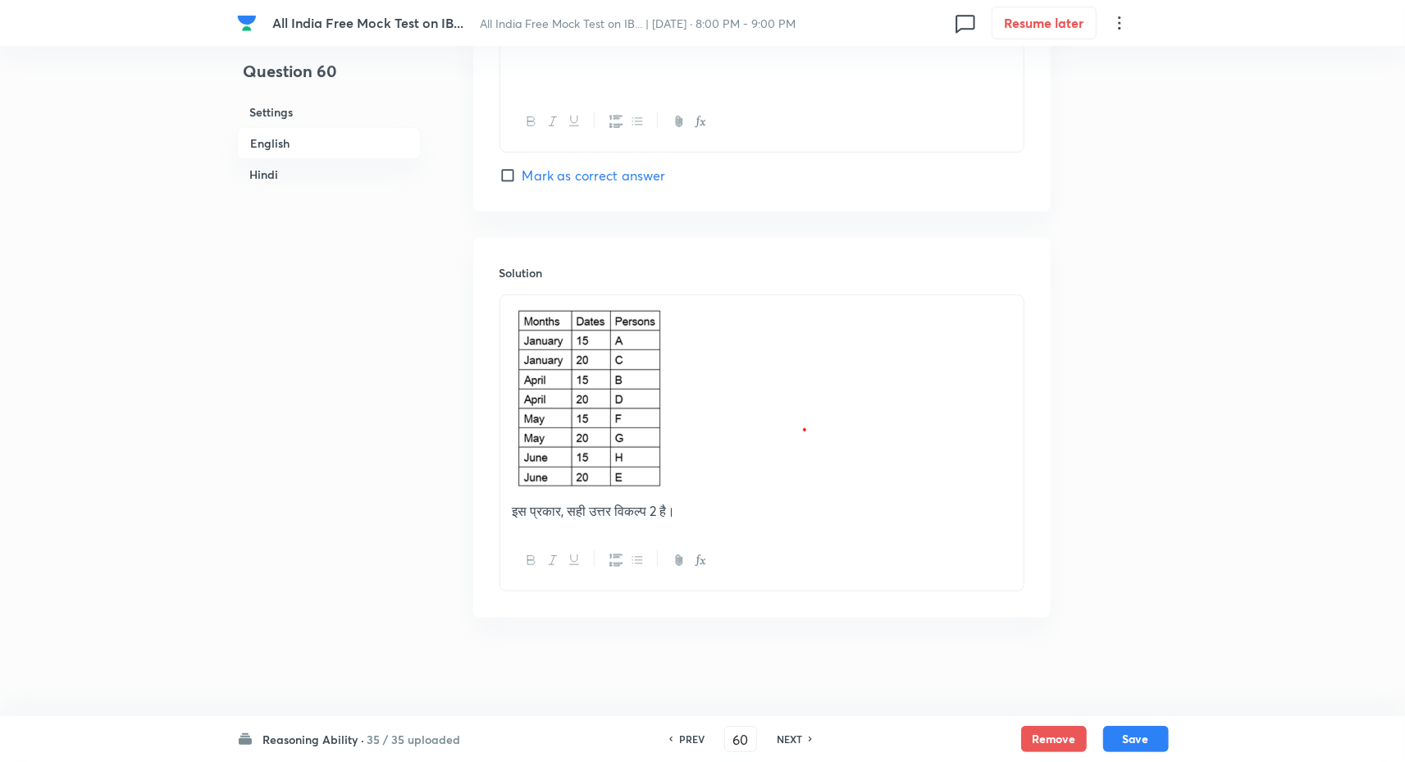
click at [789, 738] on h6 "NEXT" at bounding box center [789, 739] width 25 height 15
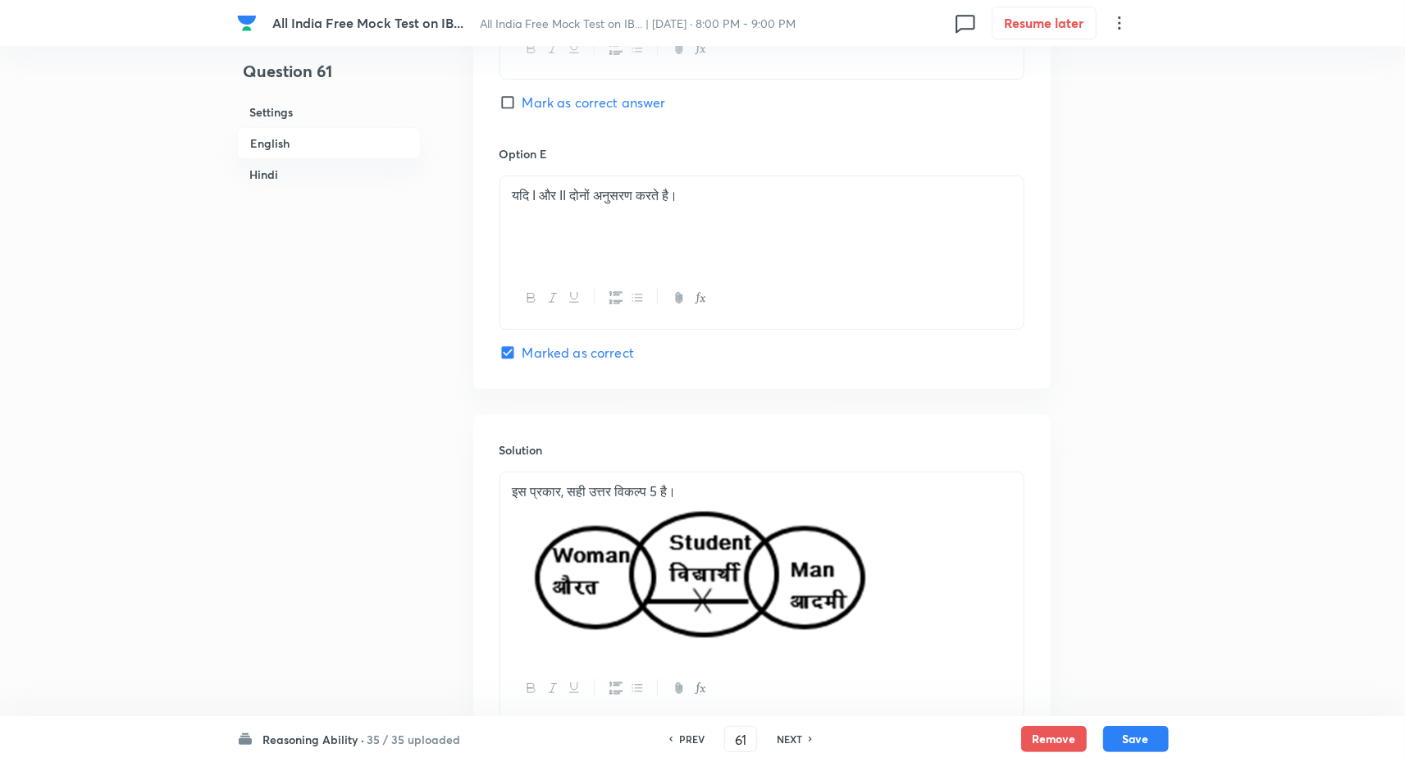
scroll to position [4498, 0]
click at [789, 738] on h6 "NEXT" at bounding box center [789, 739] width 25 height 15
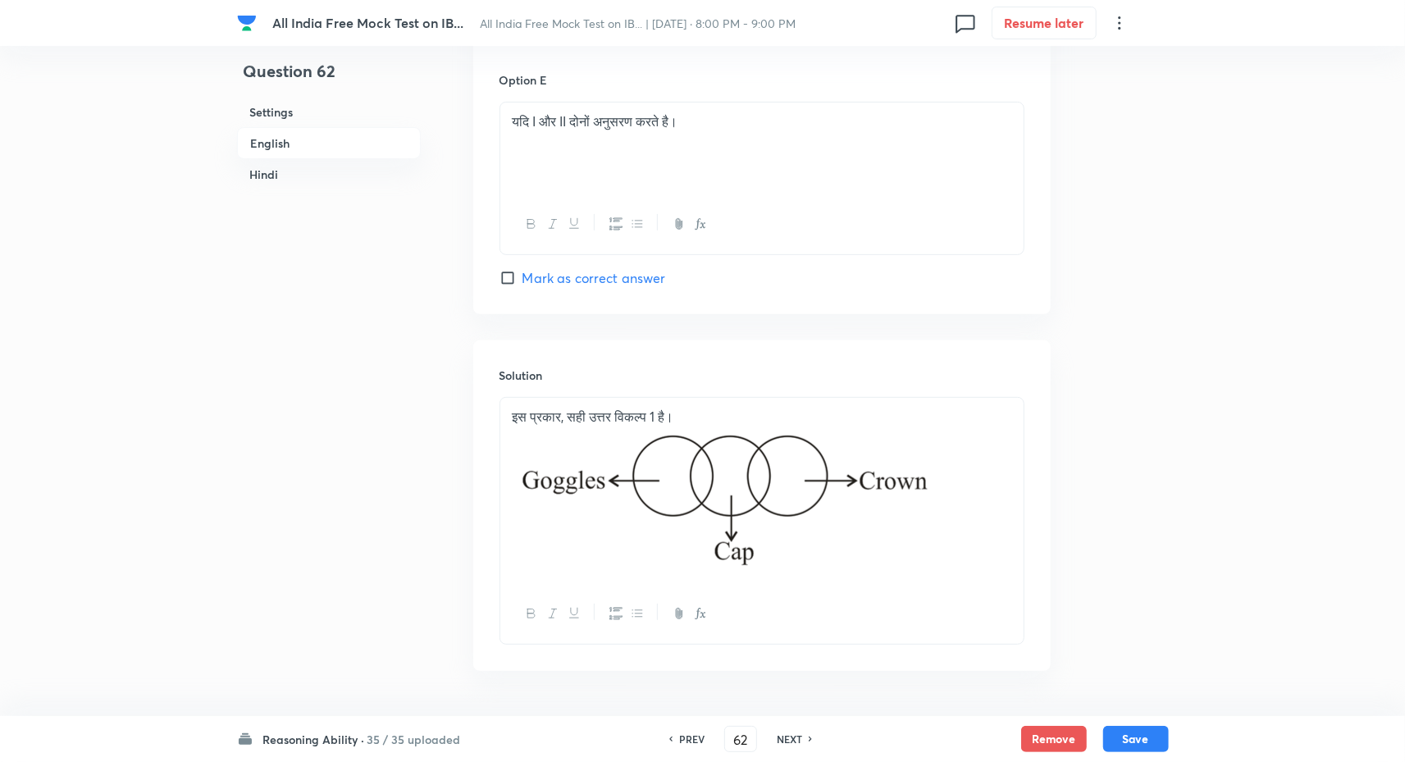
scroll to position [4635, 0]
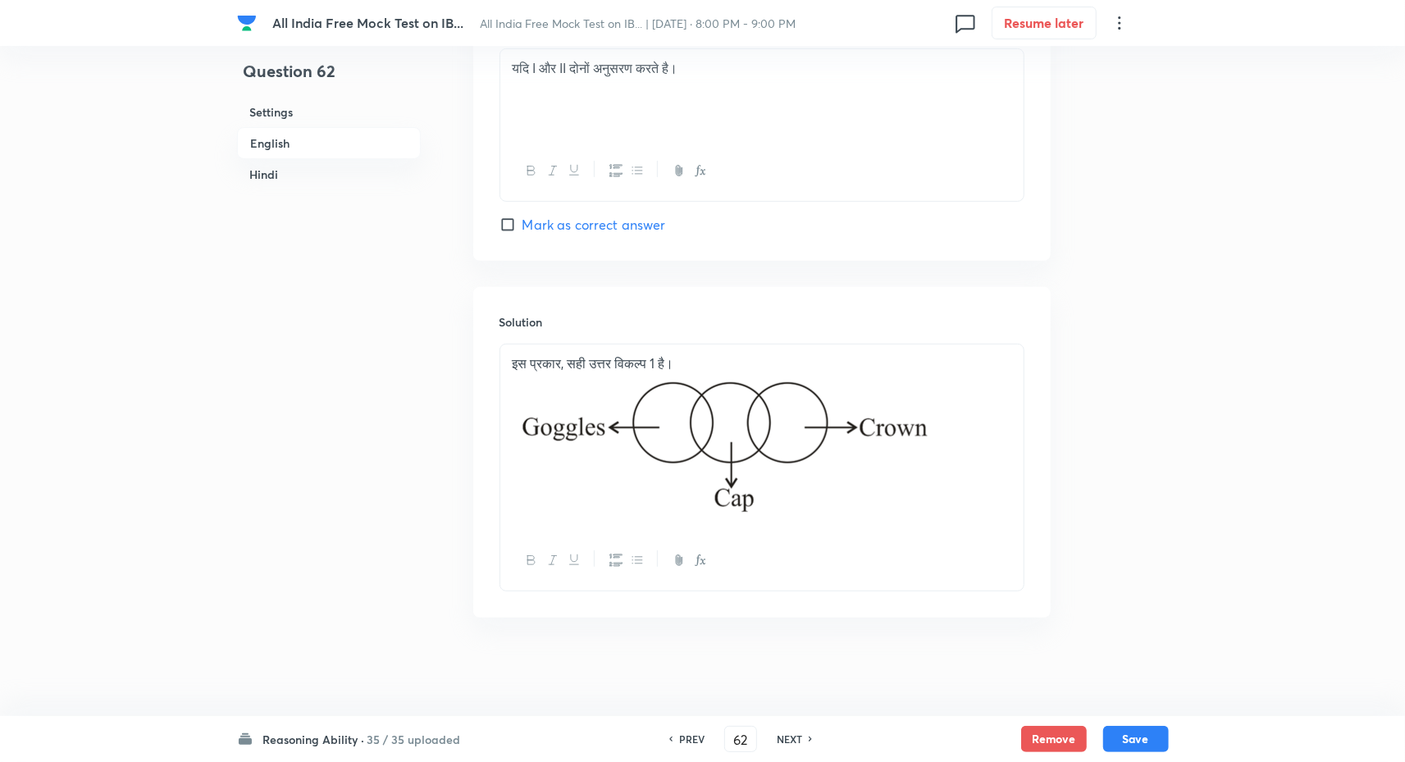
click at [789, 738] on h6 "NEXT" at bounding box center [789, 739] width 25 height 15
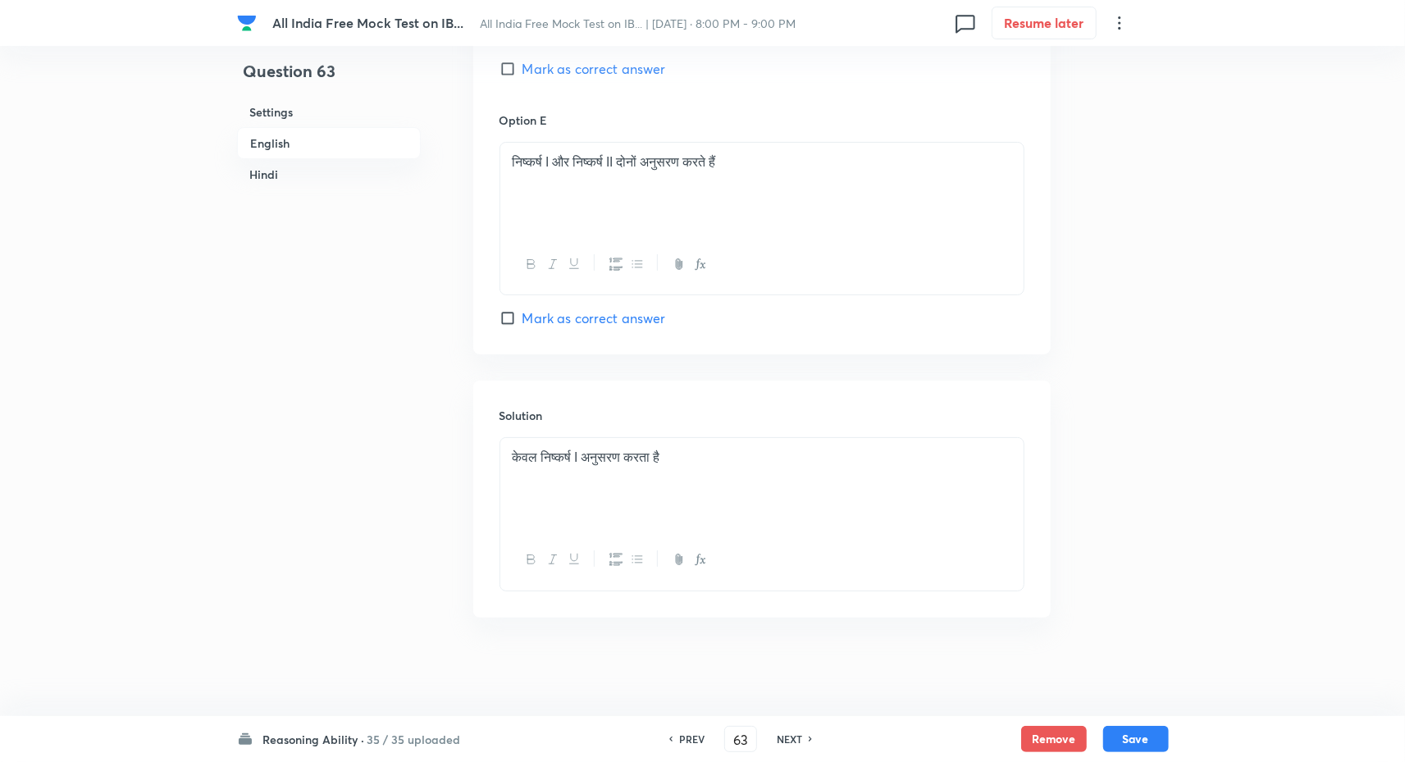
scroll to position [4336, 0]
click at [796, 743] on h6 "NEXT" at bounding box center [789, 739] width 25 height 15
click at [693, 745] on h6 "PREV" at bounding box center [691, 739] width 25 height 15
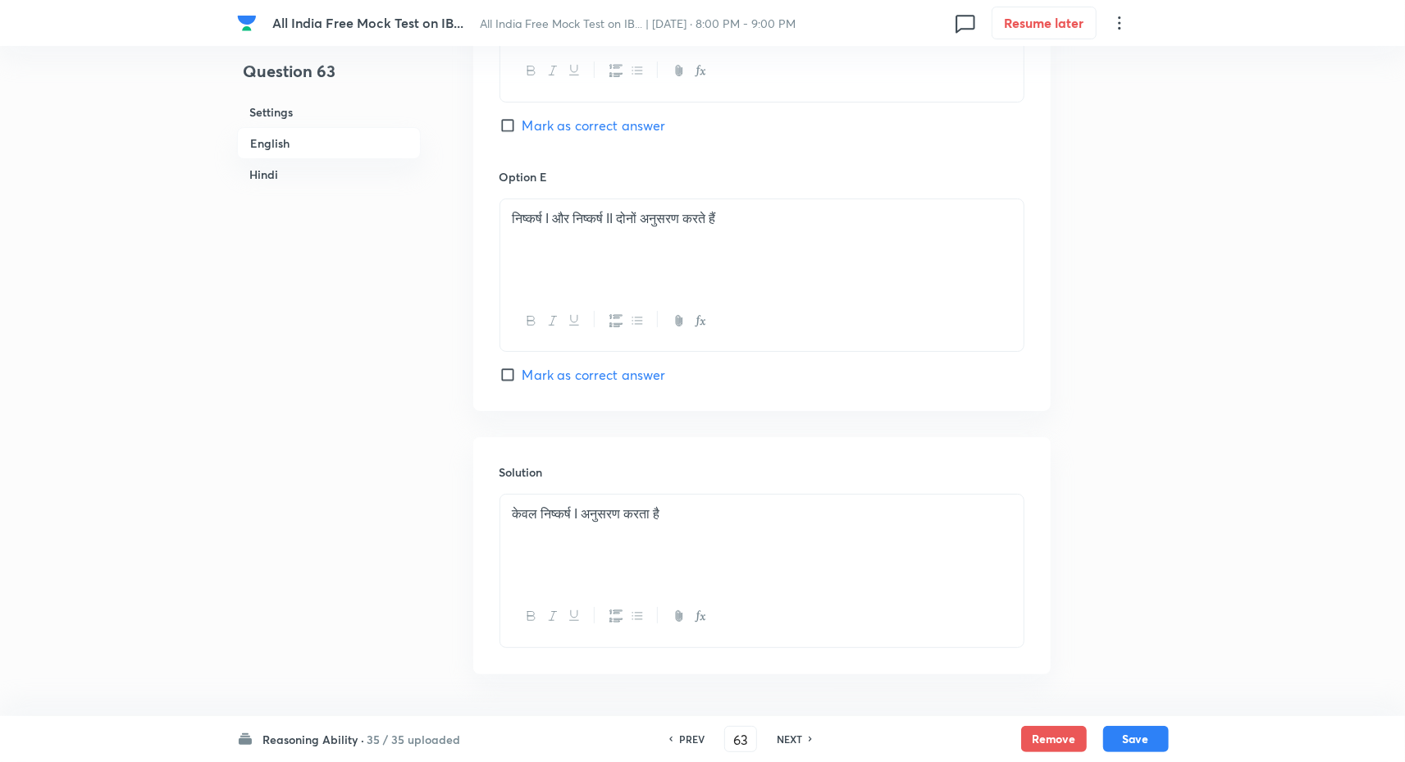
scroll to position [4336, 0]
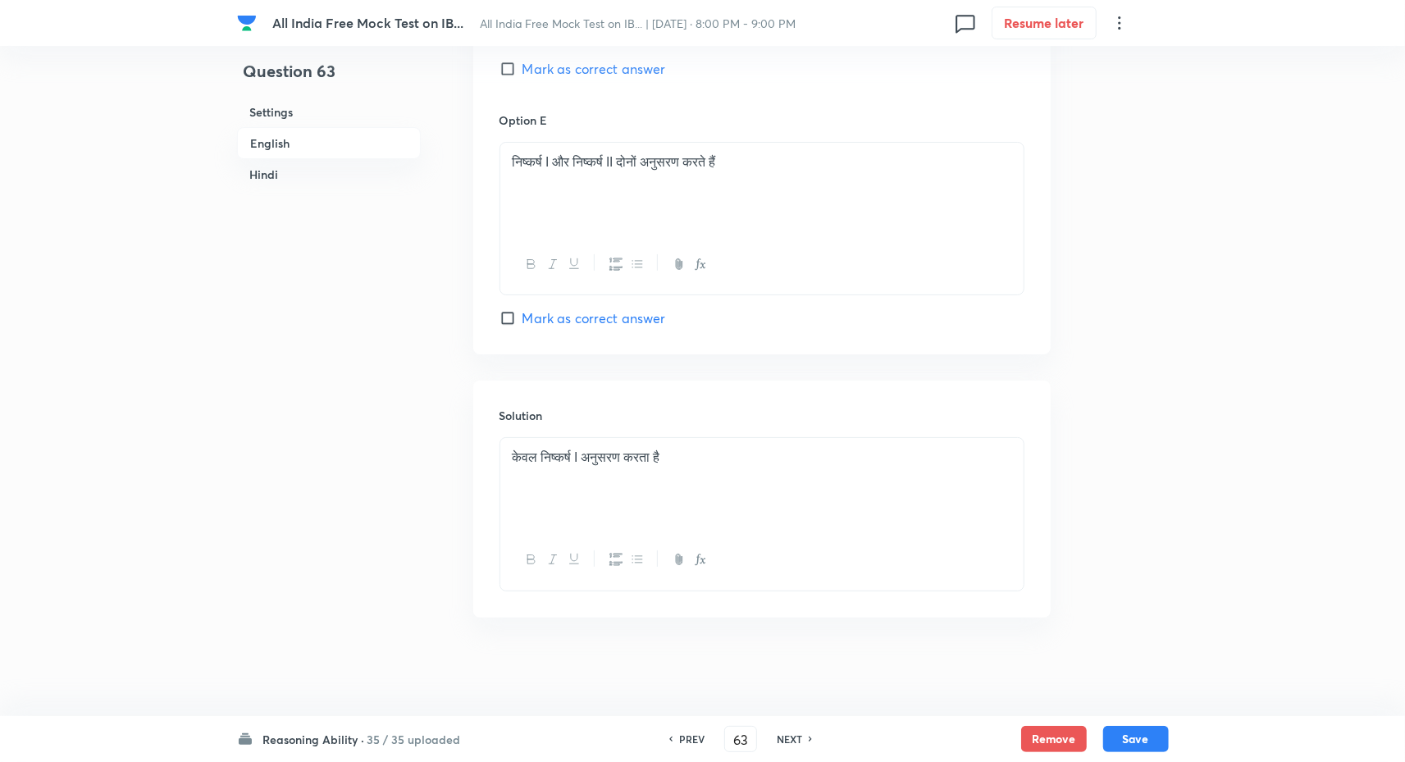
click at [701, 742] on h6 "PREV" at bounding box center [691, 739] width 25 height 15
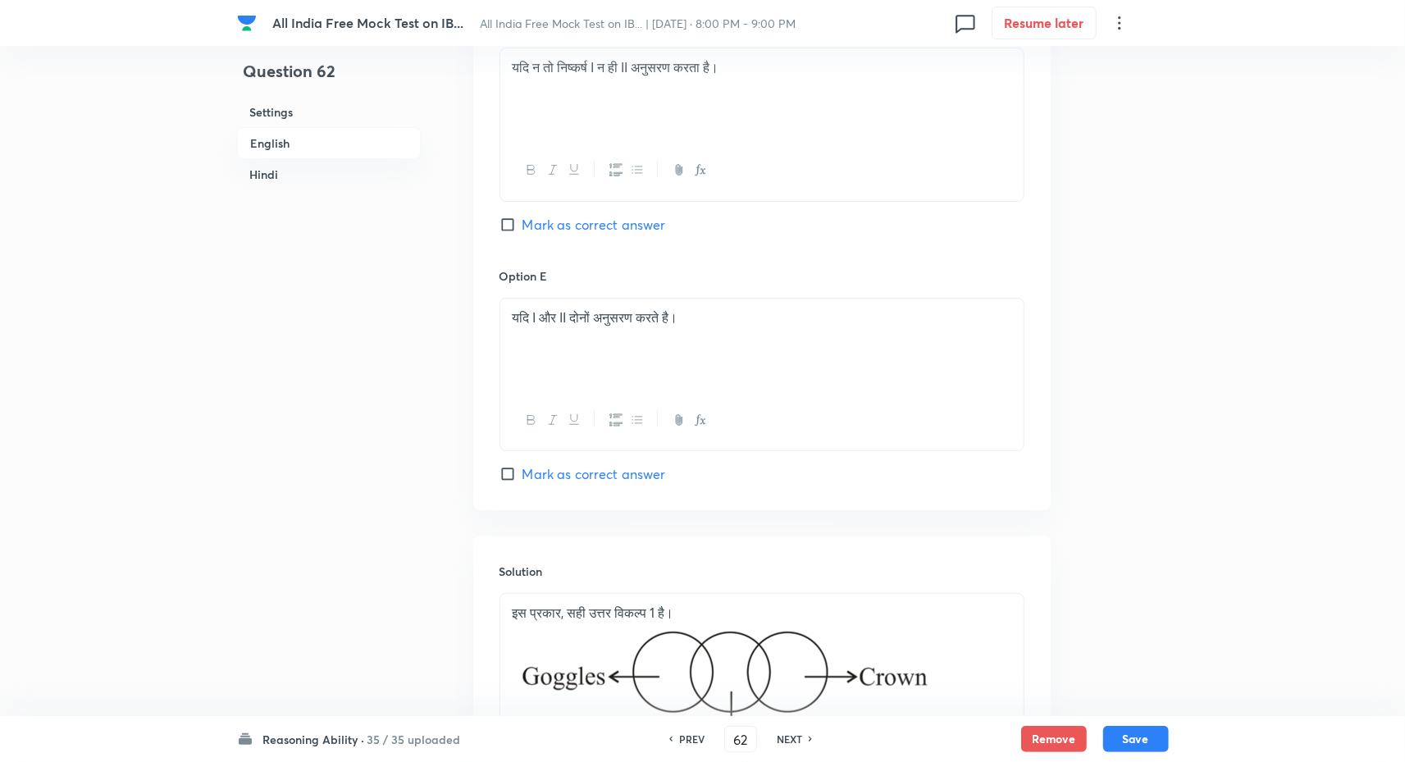
click at [779, 730] on div "PREV 62 ​ NEXT" at bounding box center [741, 739] width 212 height 26
click at [785, 739] on h6 "NEXT" at bounding box center [789, 739] width 25 height 15
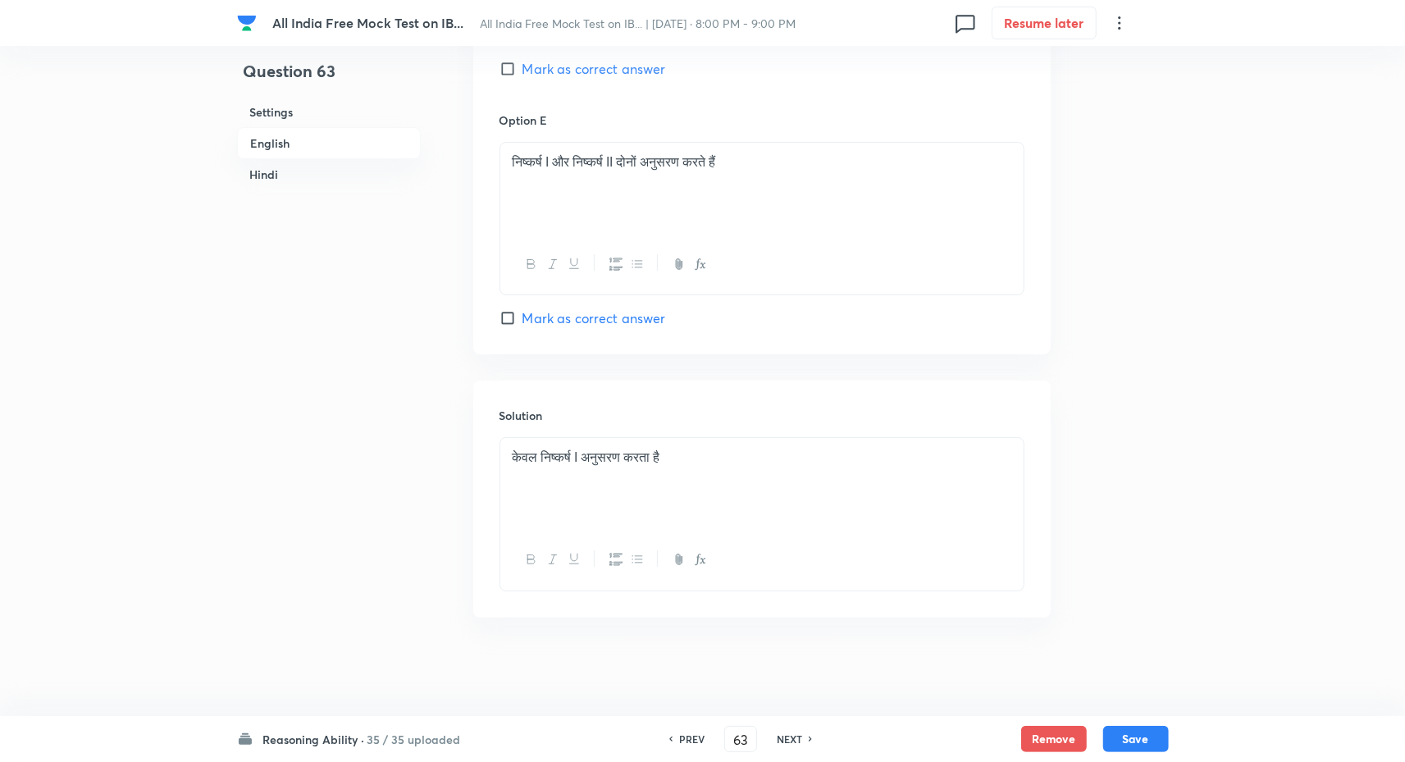
click at [785, 739] on h6 "NEXT" at bounding box center [789, 739] width 25 height 15
click at [697, 738] on h6 "PREV" at bounding box center [691, 739] width 25 height 15
click at [794, 740] on h6 "NEXT" at bounding box center [789, 739] width 25 height 15
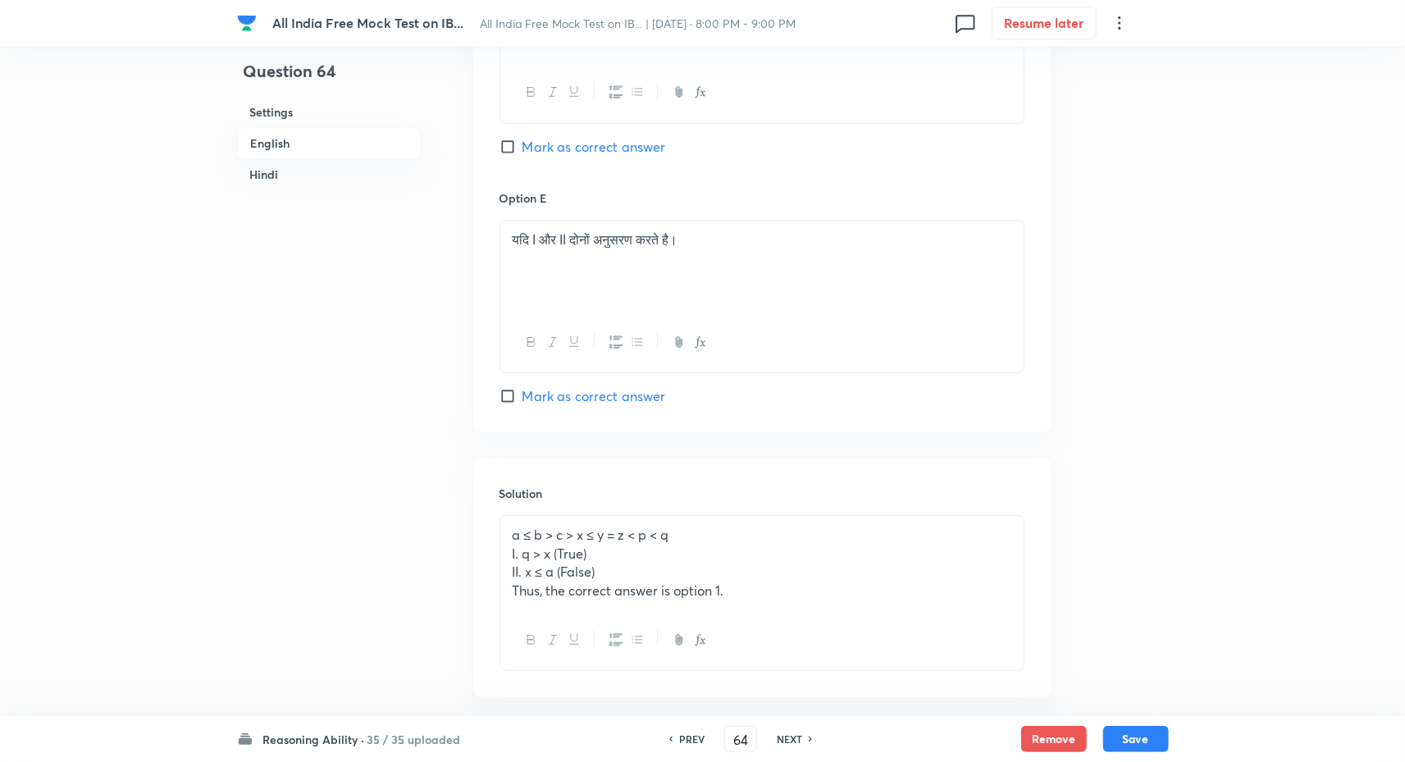
scroll to position [4156, 0]
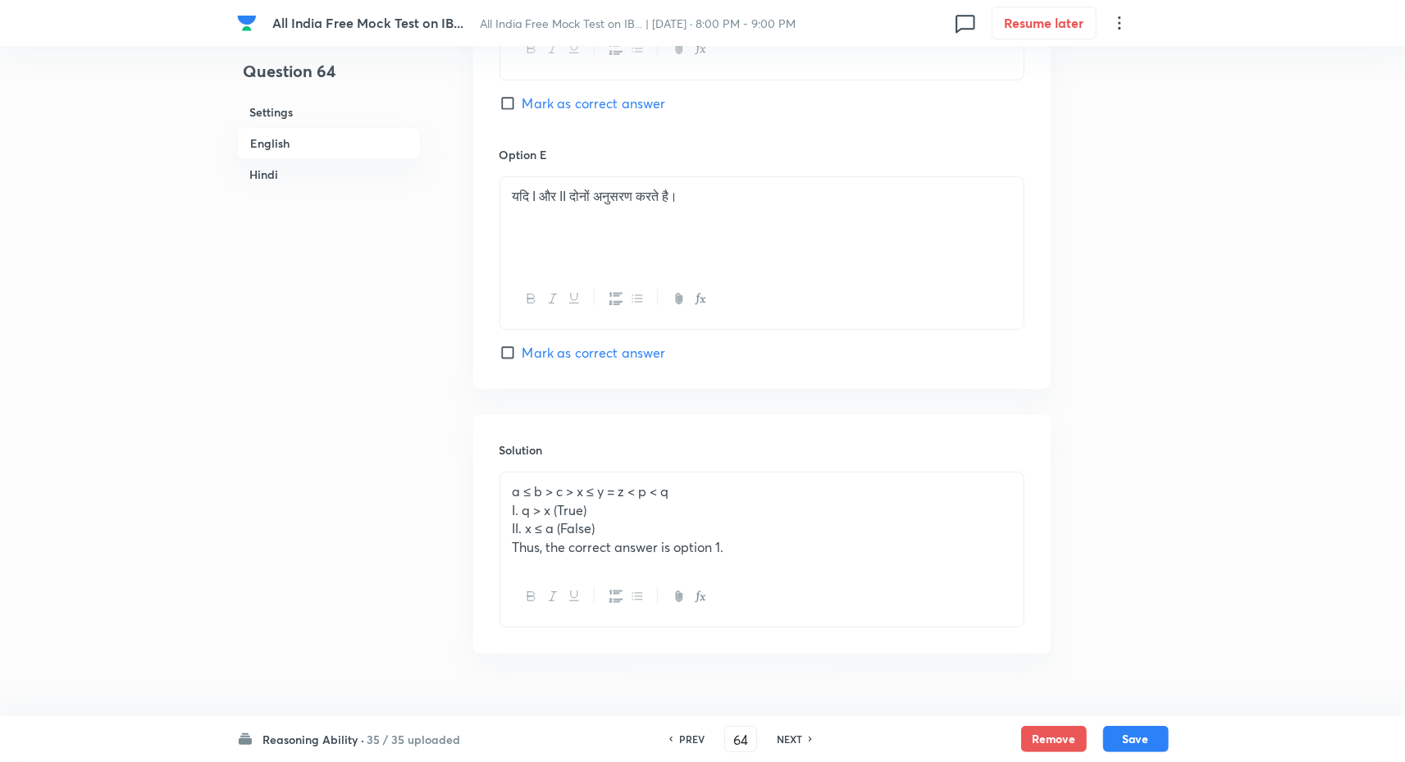
click at [692, 743] on h6 "PREV" at bounding box center [691, 739] width 25 height 15
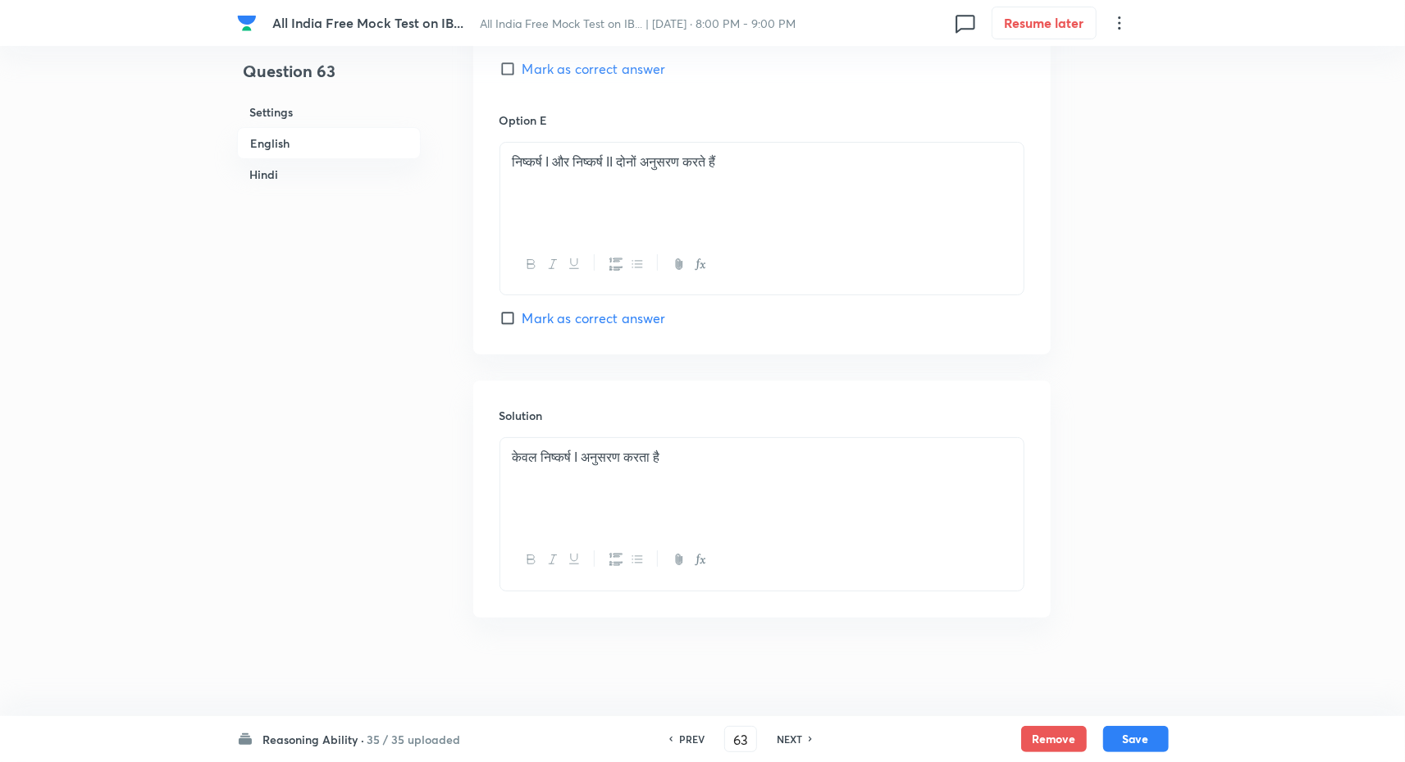
scroll to position [4336, 0]
click at [786, 733] on h6 "NEXT" at bounding box center [789, 739] width 25 height 15
click at [783, 735] on h6 "NEXT" at bounding box center [789, 739] width 25 height 15
click at [785, 742] on h6 "NEXT" at bounding box center [789, 739] width 25 height 15
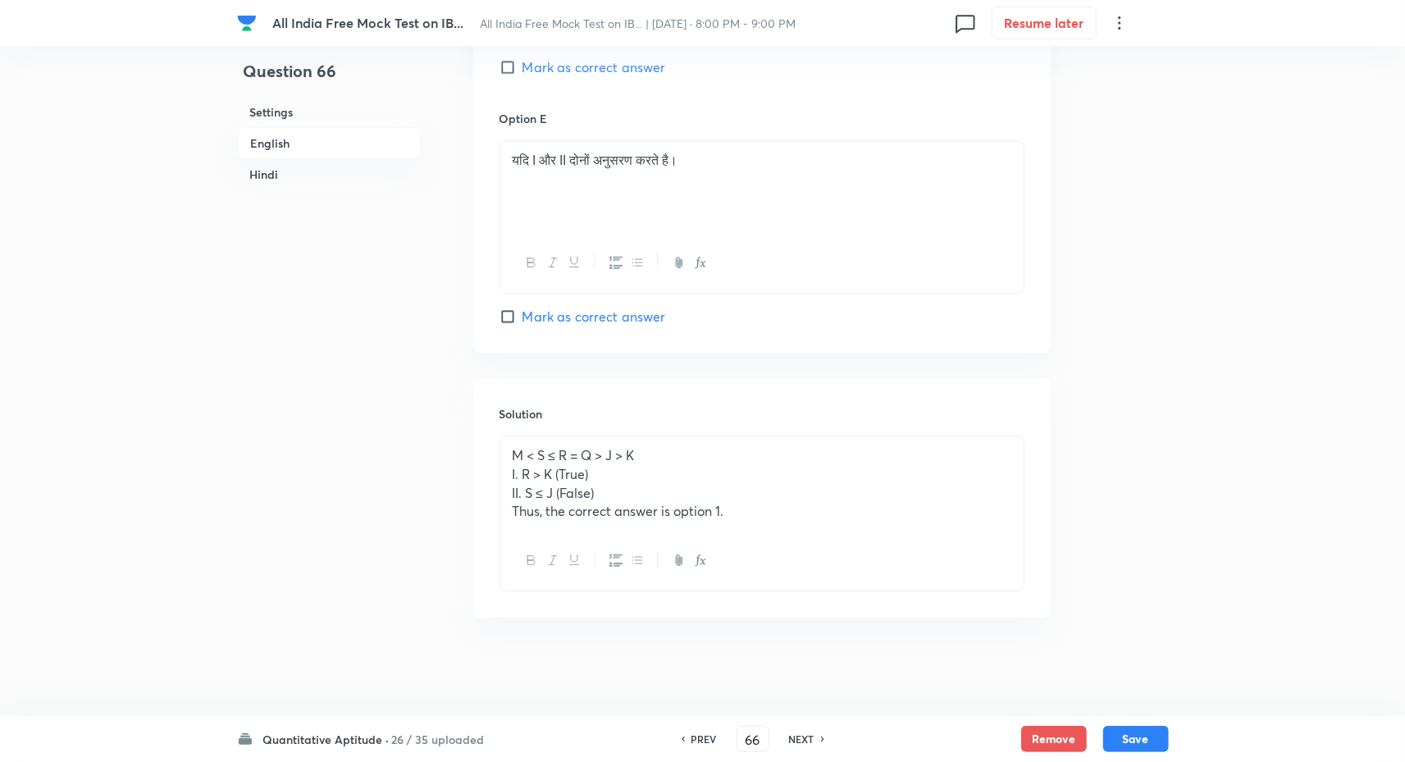
scroll to position [3937, 0]
